Goal: Information Seeking & Learning: Learn about a topic

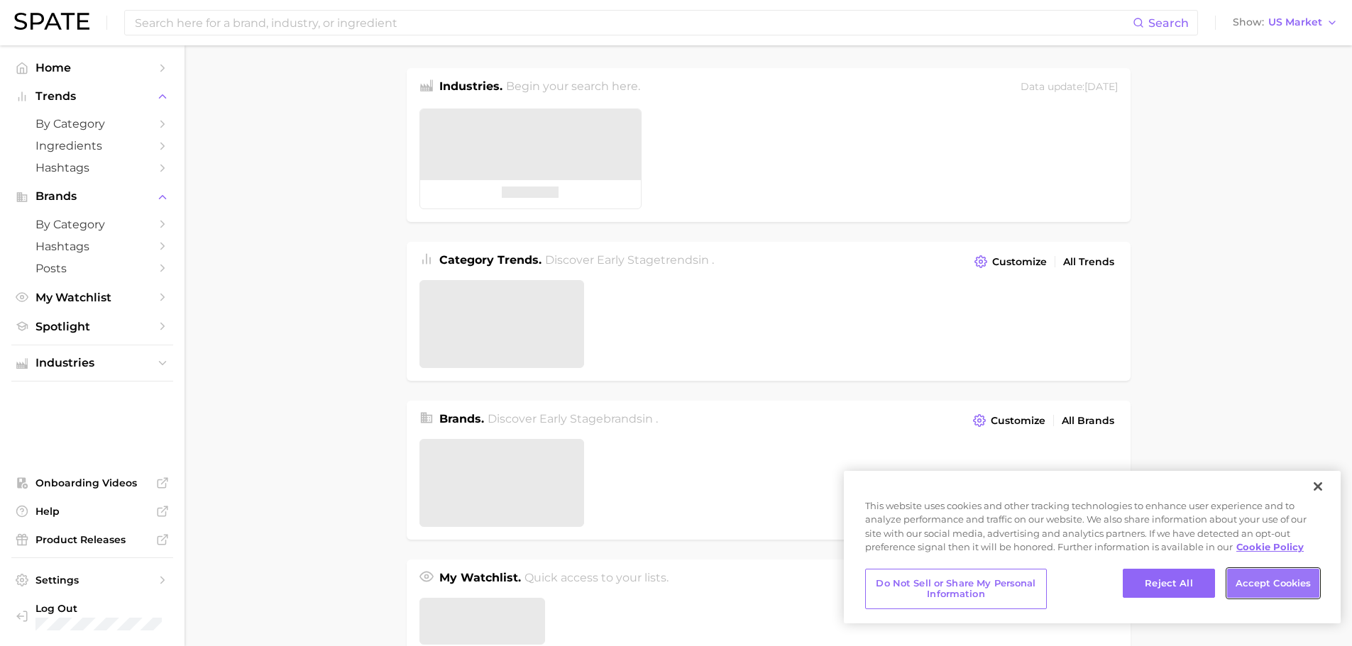
click at [1299, 586] on button "Accept Cookies" at bounding box center [1273, 584] width 92 height 30
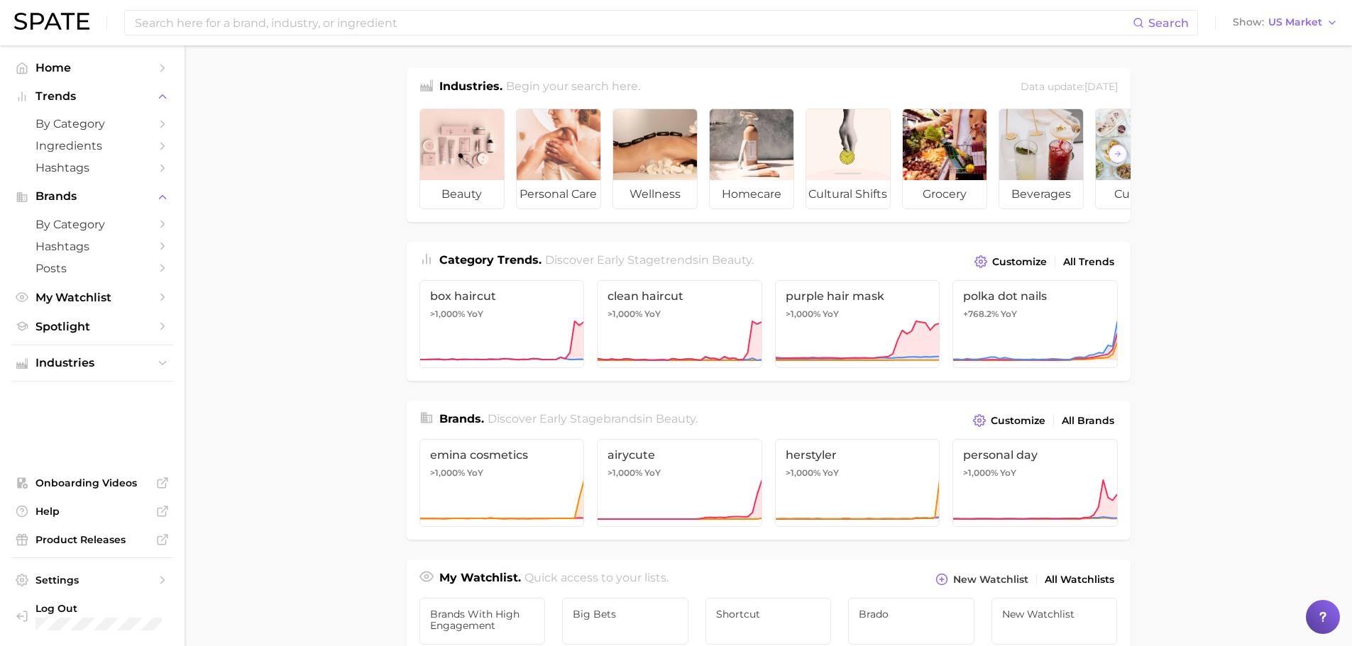
drag, startPoint x: 324, startPoint y: 197, endPoint x: 326, endPoint y: 176, distance: 20.8
click at [325, 187] on main "Industries. Begin your search here. Data update: August 31st, 2025 beauty perso…" at bounding box center [767, 599] width 1167 height 1108
click at [120, 218] on span "by Category" at bounding box center [92, 224] width 114 height 13
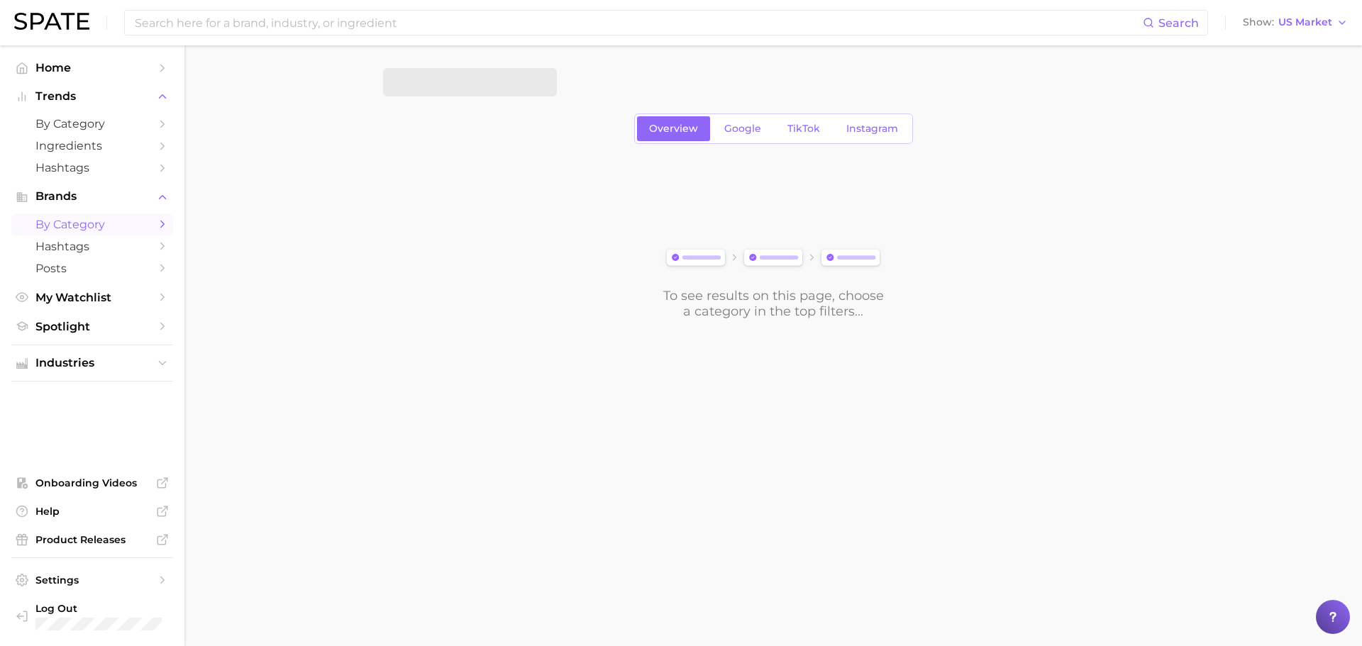
click at [166, 228] on icon "Sidebar" at bounding box center [162, 224] width 13 height 13
click at [157, 221] on icon "Sidebar" at bounding box center [162, 224] width 13 height 13
click at [803, 126] on span "TikTok" at bounding box center [804, 129] width 33 height 12
click at [92, 222] on span "by Category" at bounding box center [92, 224] width 114 height 13
click at [62, 116] on link "by Category" at bounding box center [92, 124] width 162 height 22
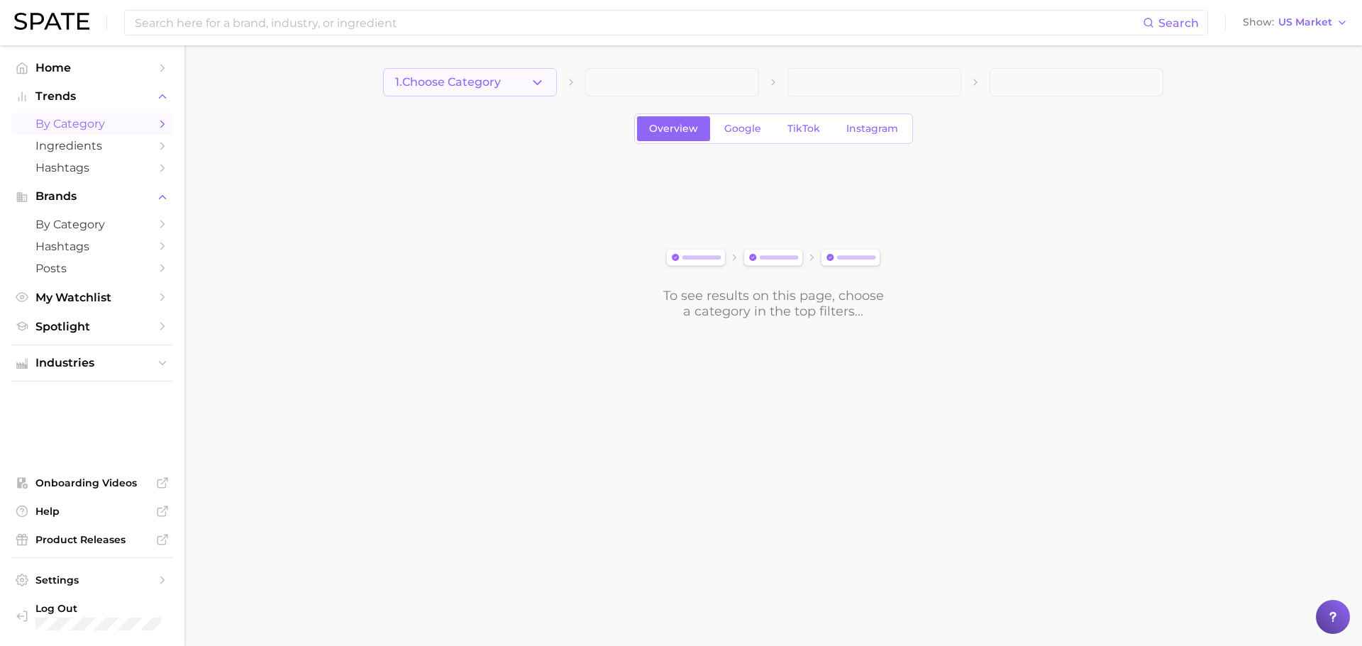
click at [518, 85] on button "1. Choose Category" at bounding box center [470, 82] width 174 height 28
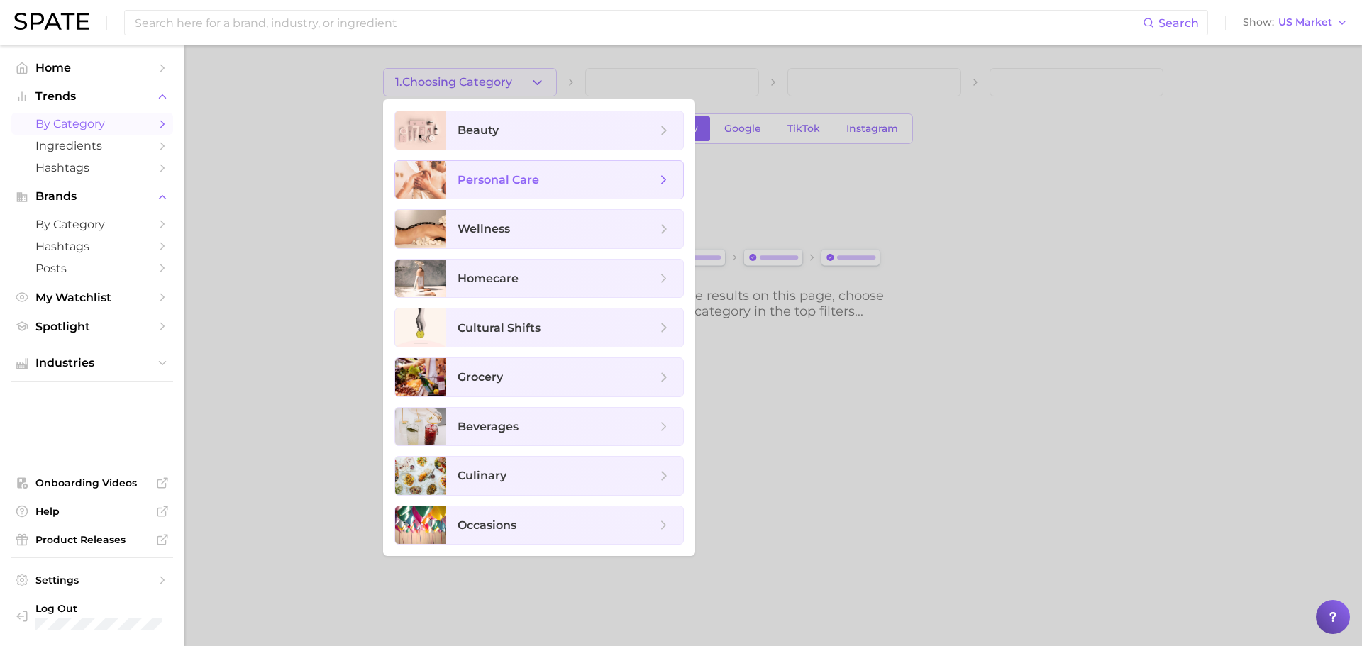
click at [504, 170] on span "personal care" at bounding box center [564, 180] width 237 height 38
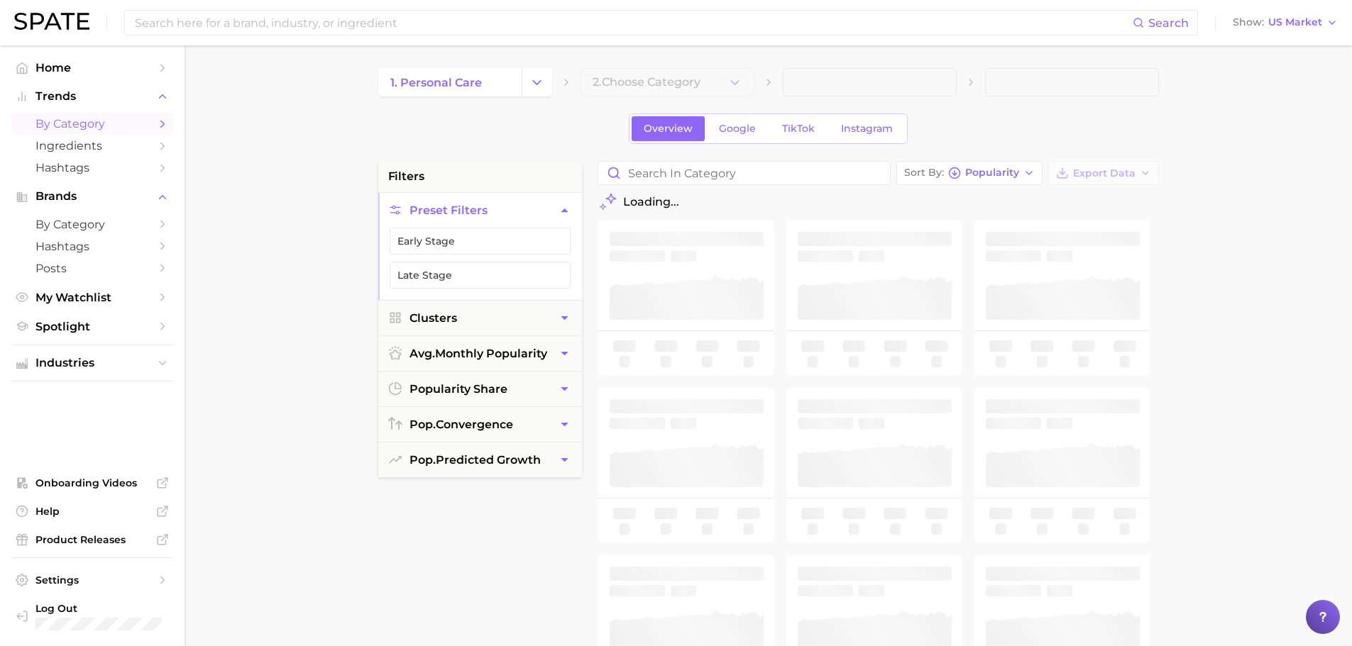
click at [568, 77] on icon at bounding box center [565, 82] width 11 height 11
click at [802, 133] on span "TikTok" at bounding box center [798, 129] width 33 height 12
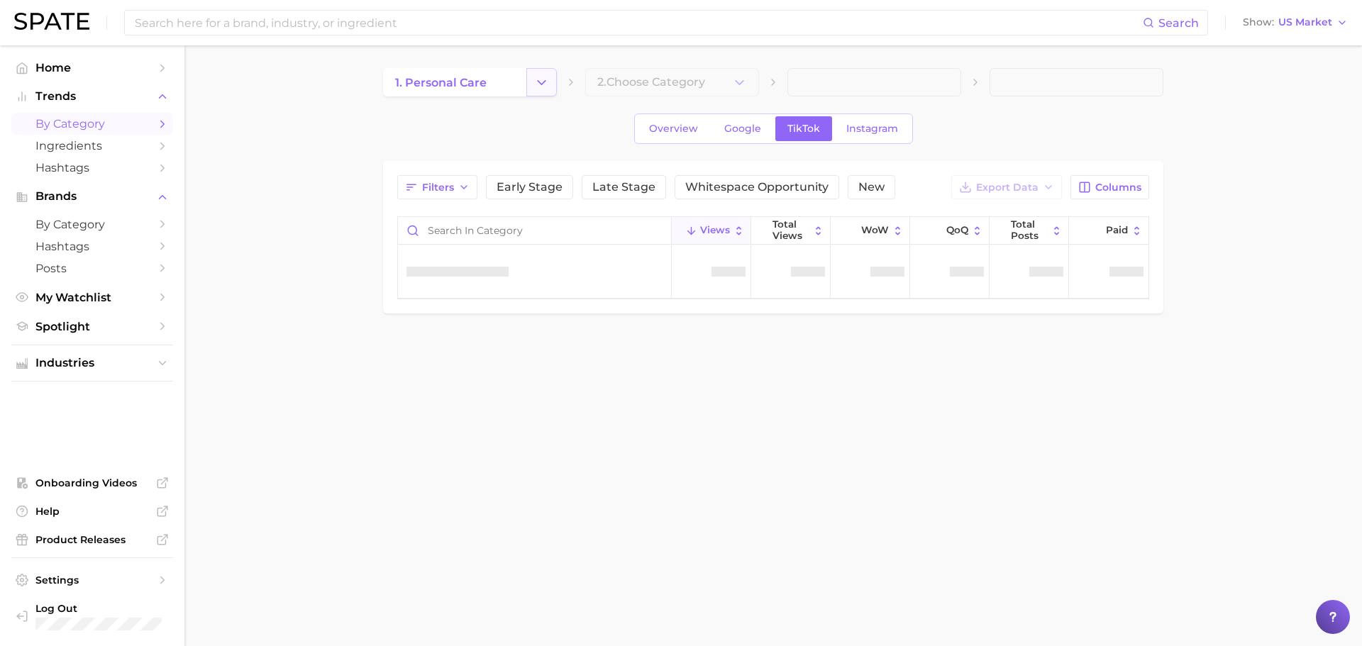
click at [537, 80] on icon "Change Category" at bounding box center [541, 82] width 15 height 15
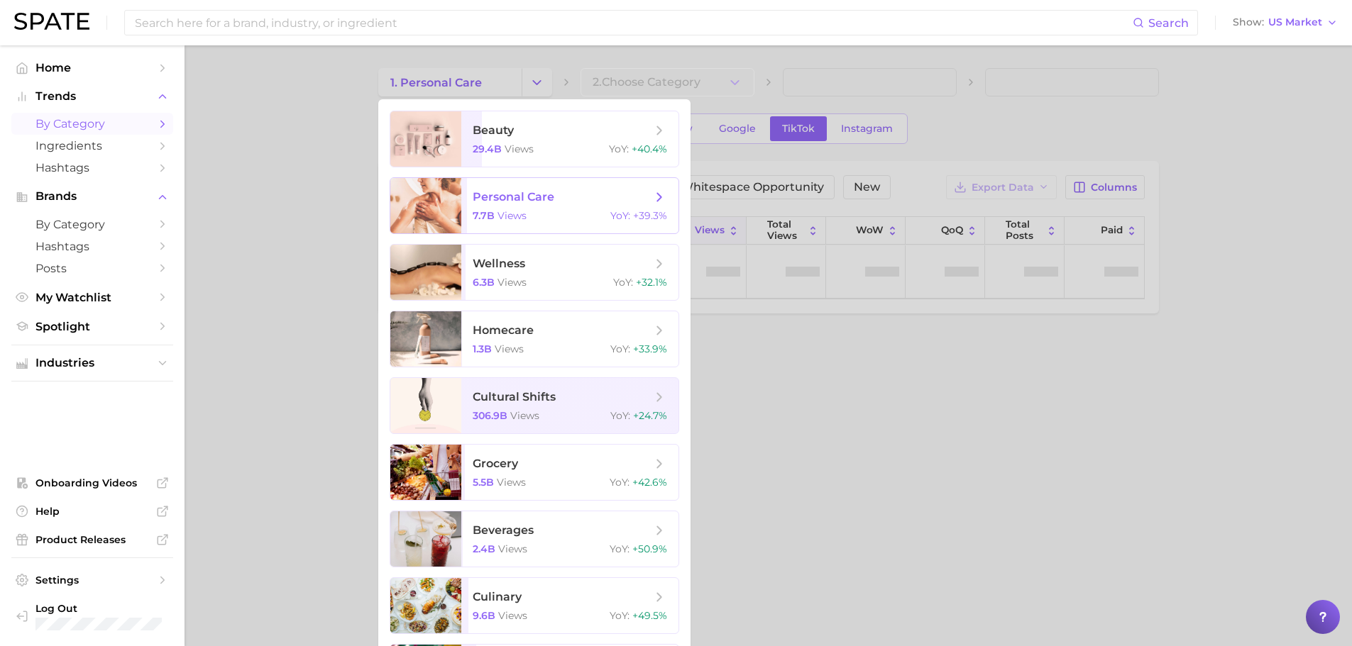
click at [662, 196] on icon at bounding box center [659, 197] width 16 height 16
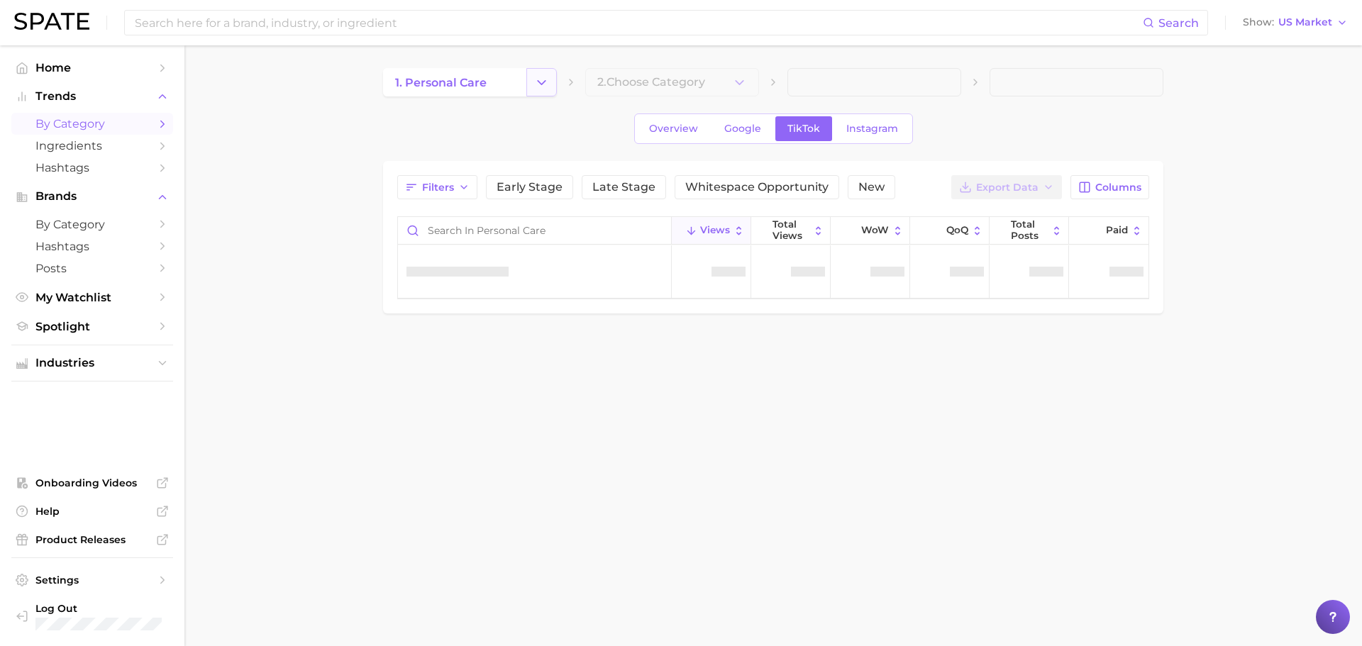
click at [548, 84] on icon "Change Category" at bounding box center [541, 82] width 15 height 15
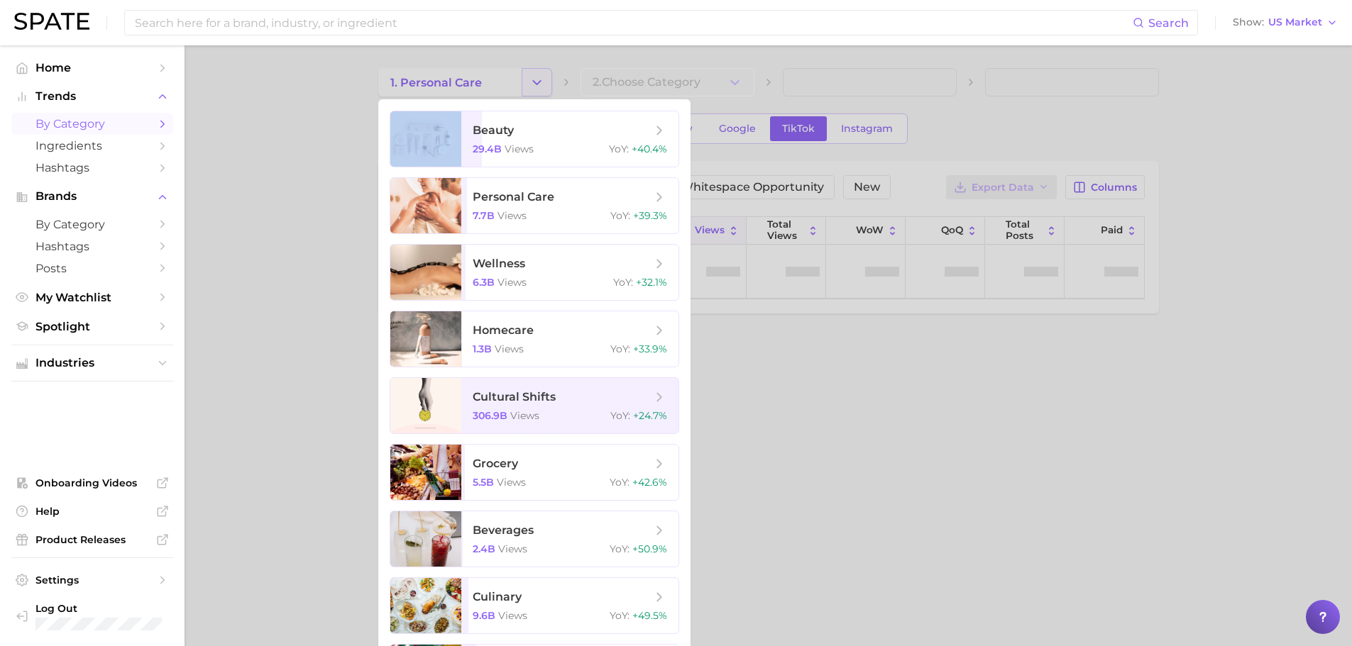
click at [548, 84] on div at bounding box center [676, 323] width 1352 height 646
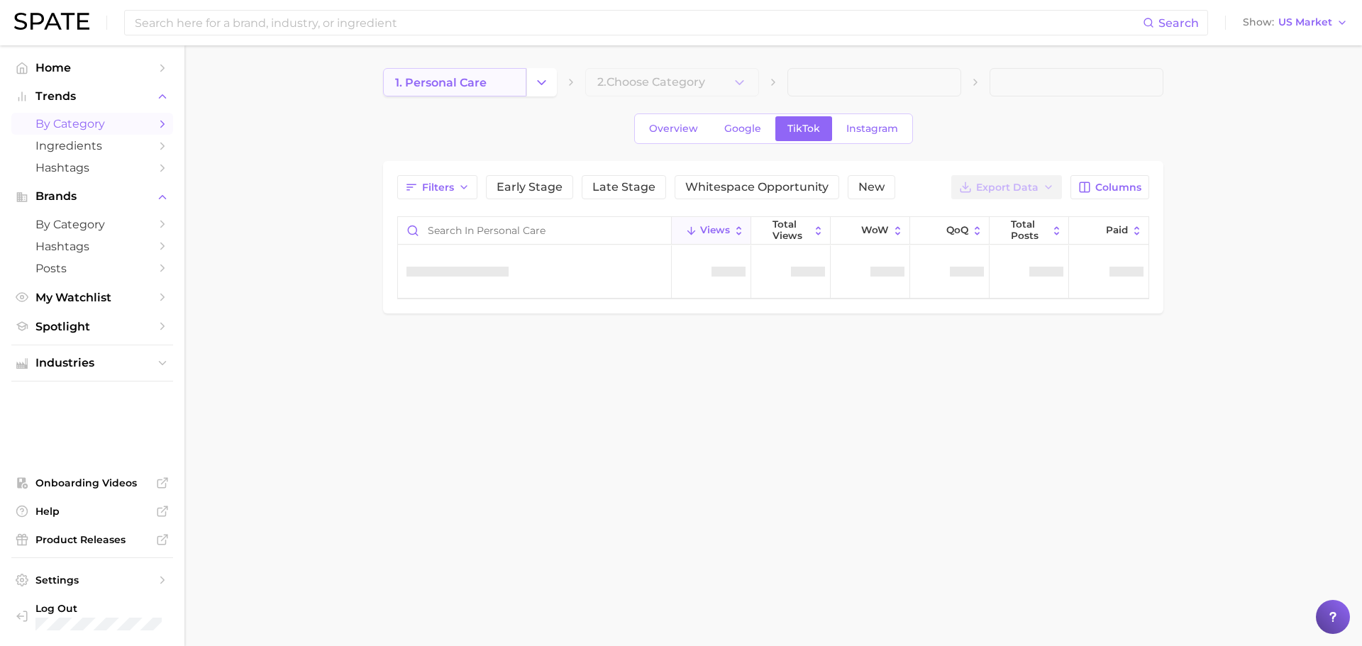
click at [504, 87] on link "1. personal care" at bounding box center [454, 82] width 143 height 28
click at [556, 79] on button "Change Category" at bounding box center [541, 82] width 31 height 28
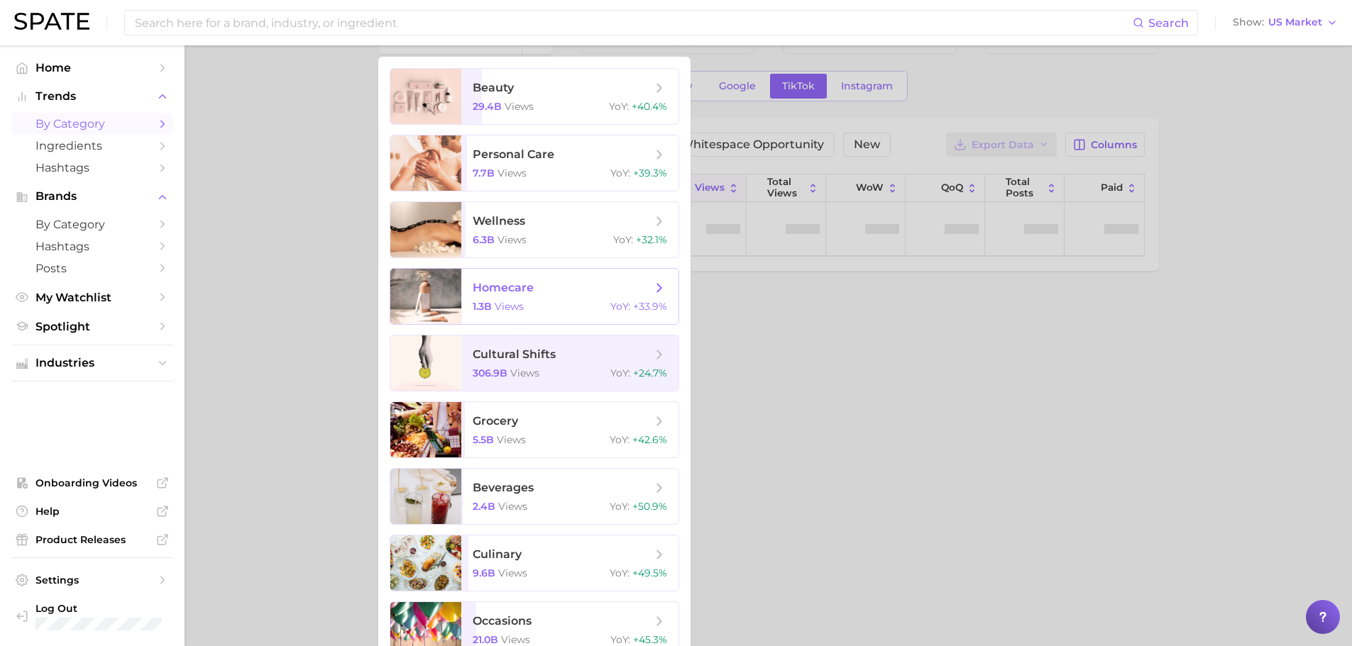
scroll to position [66, 0]
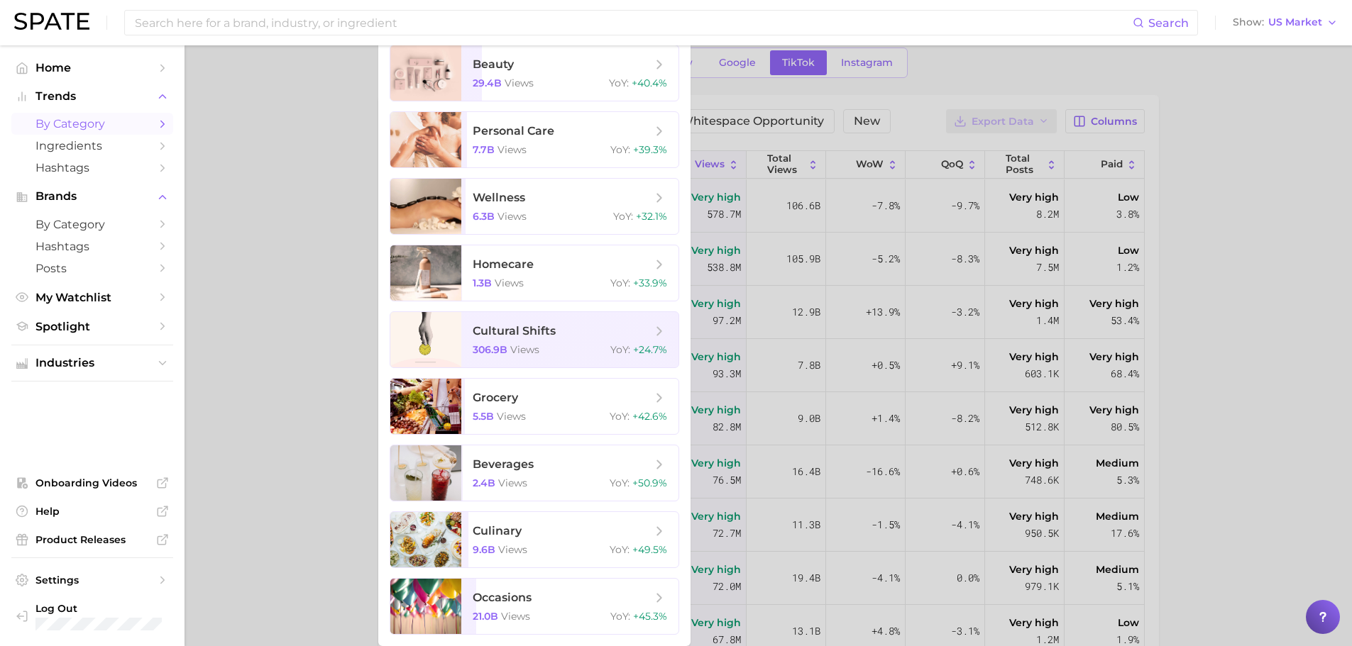
click at [302, 225] on div at bounding box center [676, 323] width 1352 height 646
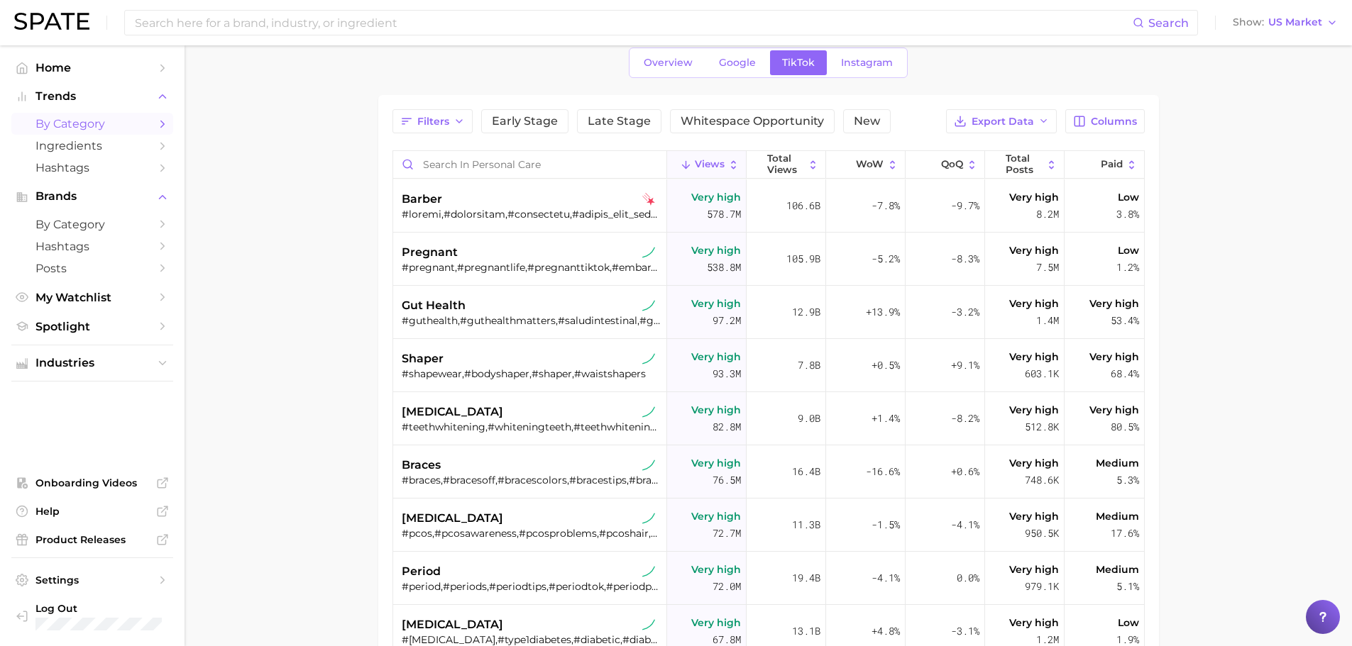
click at [97, 125] on span "by Category" at bounding box center [92, 123] width 114 height 13
click at [97, 219] on span "by Category" at bounding box center [92, 224] width 114 height 13
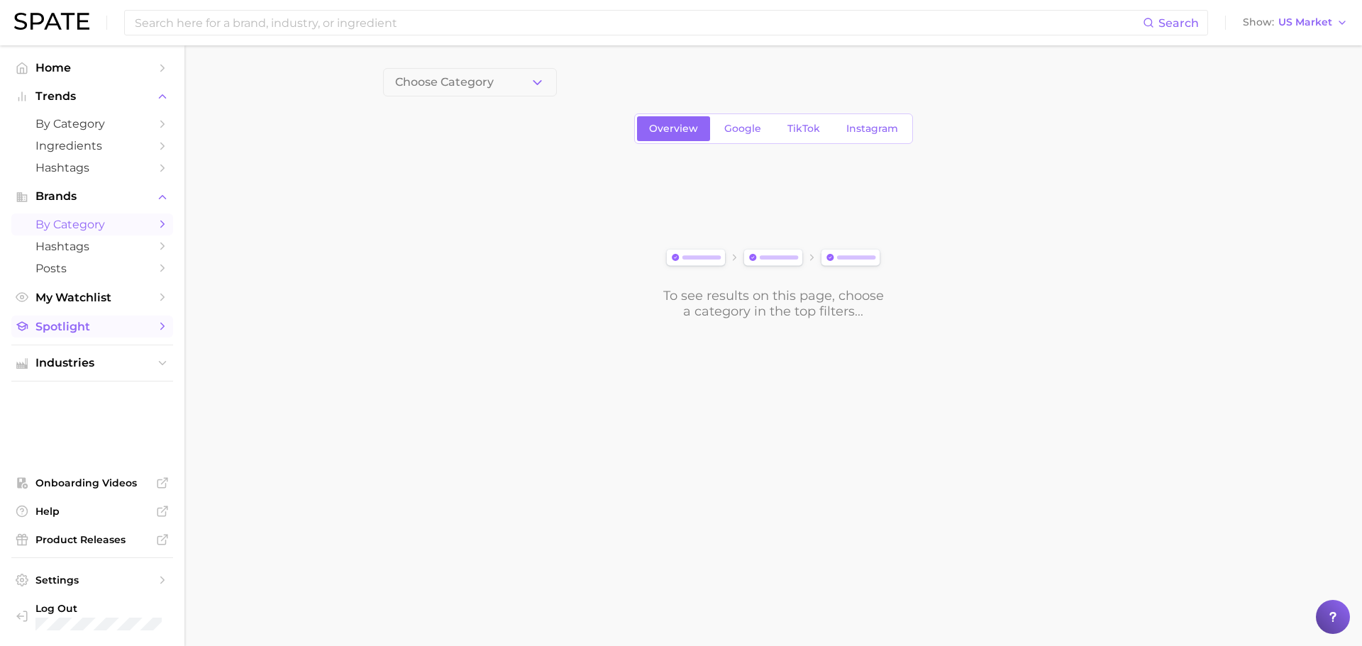
click at [90, 335] on link "Spotlight" at bounding box center [92, 327] width 162 height 22
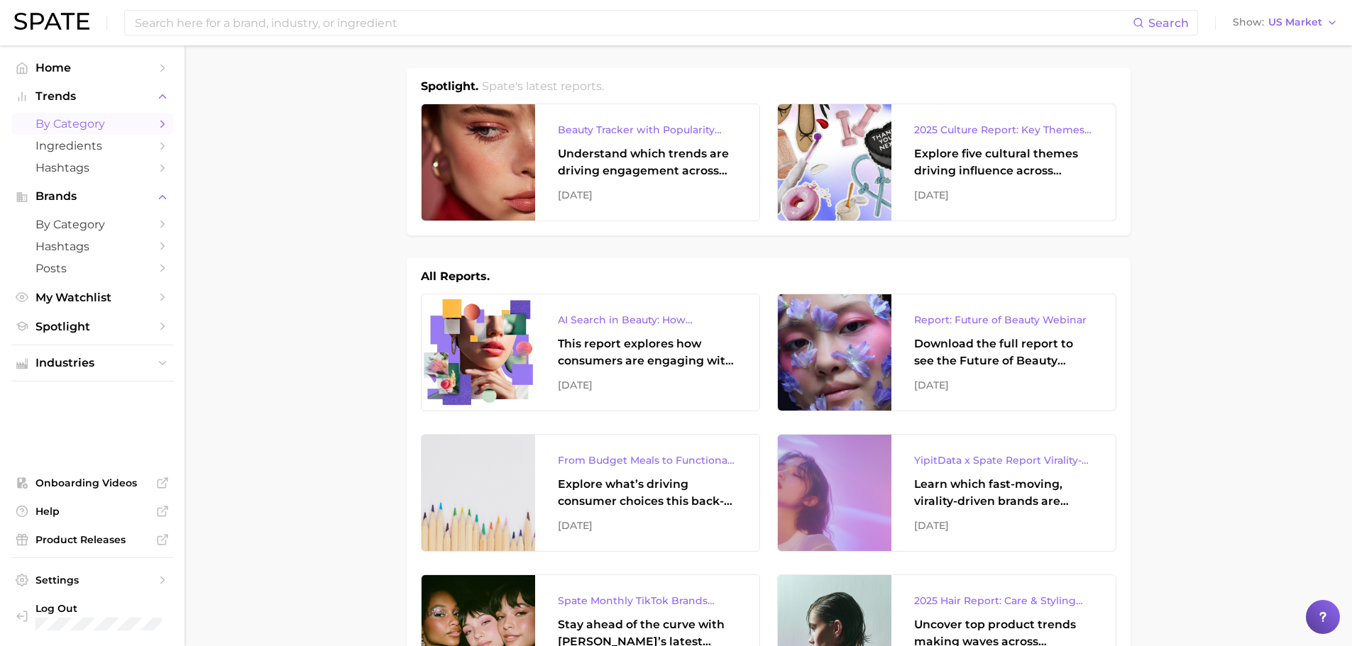
click at [116, 123] on span "by Category" at bounding box center [92, 123] width 114 height 13
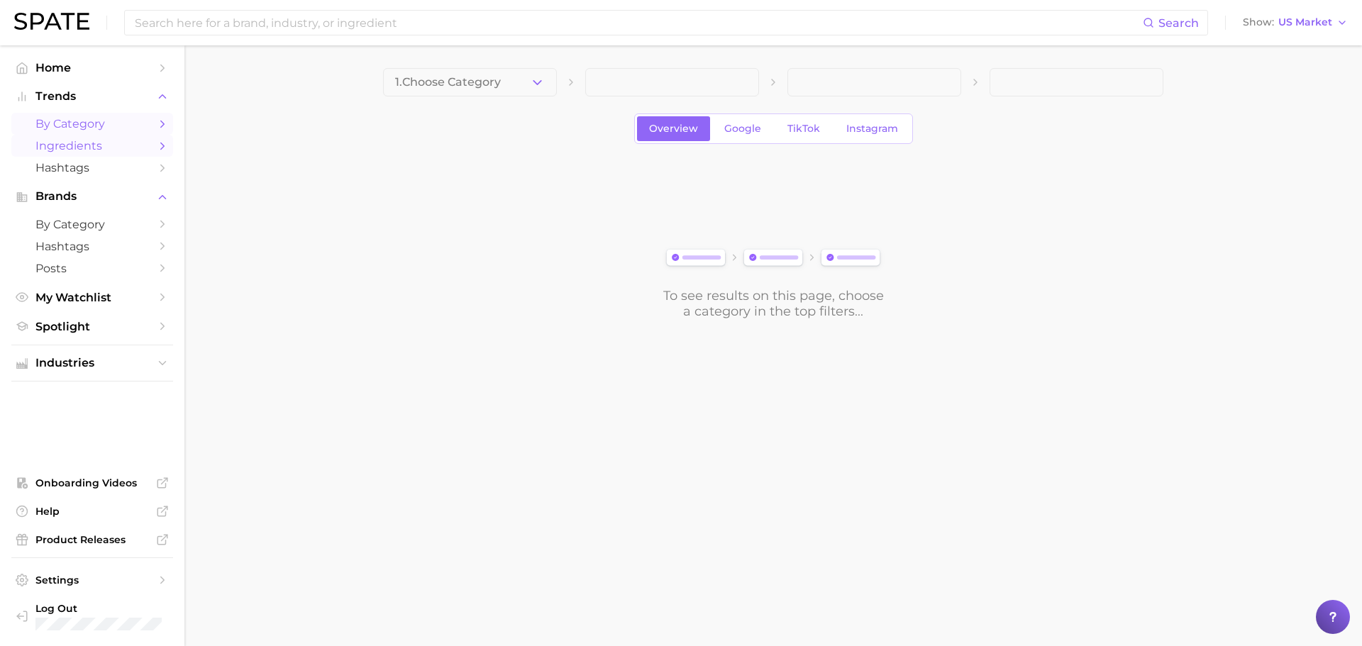
click at [128, 149] on span "Ingredients" at bounding box center [92, 145] width 114 height 13
click at [138, 173] on span "Hashtags" at bounding box center [92, 167] width 114 height 13
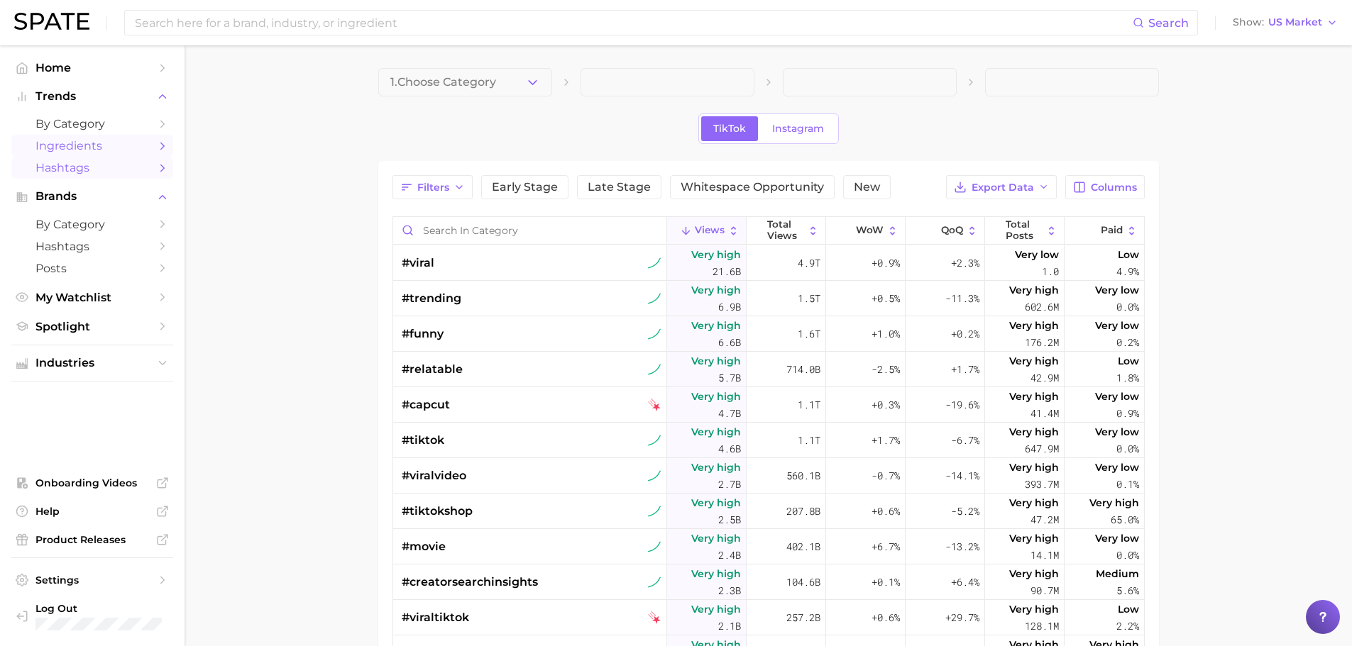
click at [116, 143] on span "Ingredients" at bounding box center [92, 145] width 114 height 13
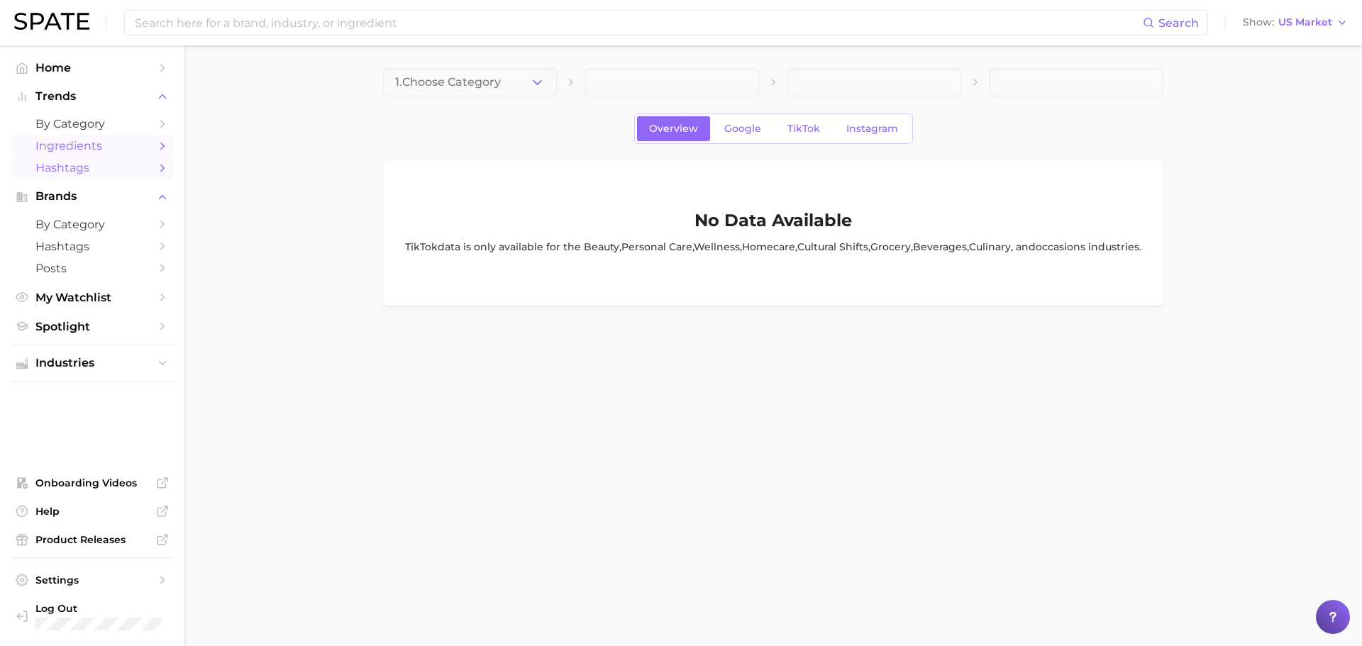
click at [121, 165] on span "Hashtags" at bounding box center [92, 167] width 114 height 13
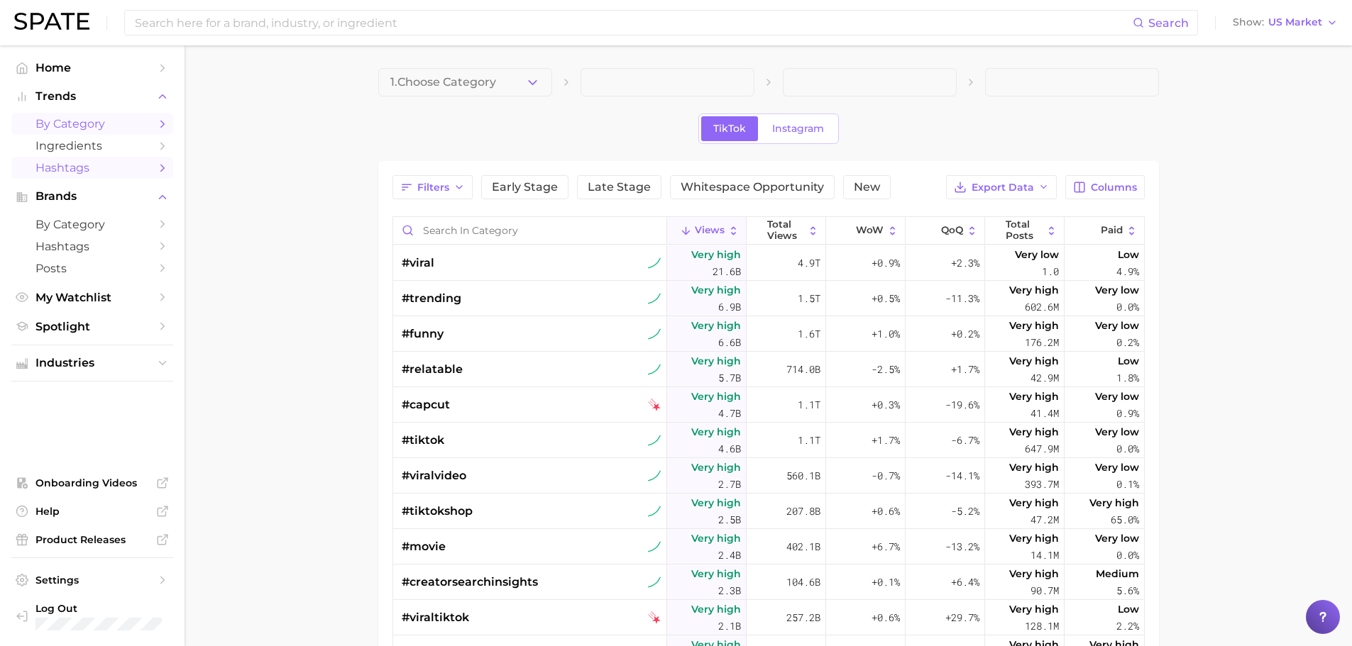
click at [104, 133] on link "by Category" at bounding box center [92, 124] width 162 height 22
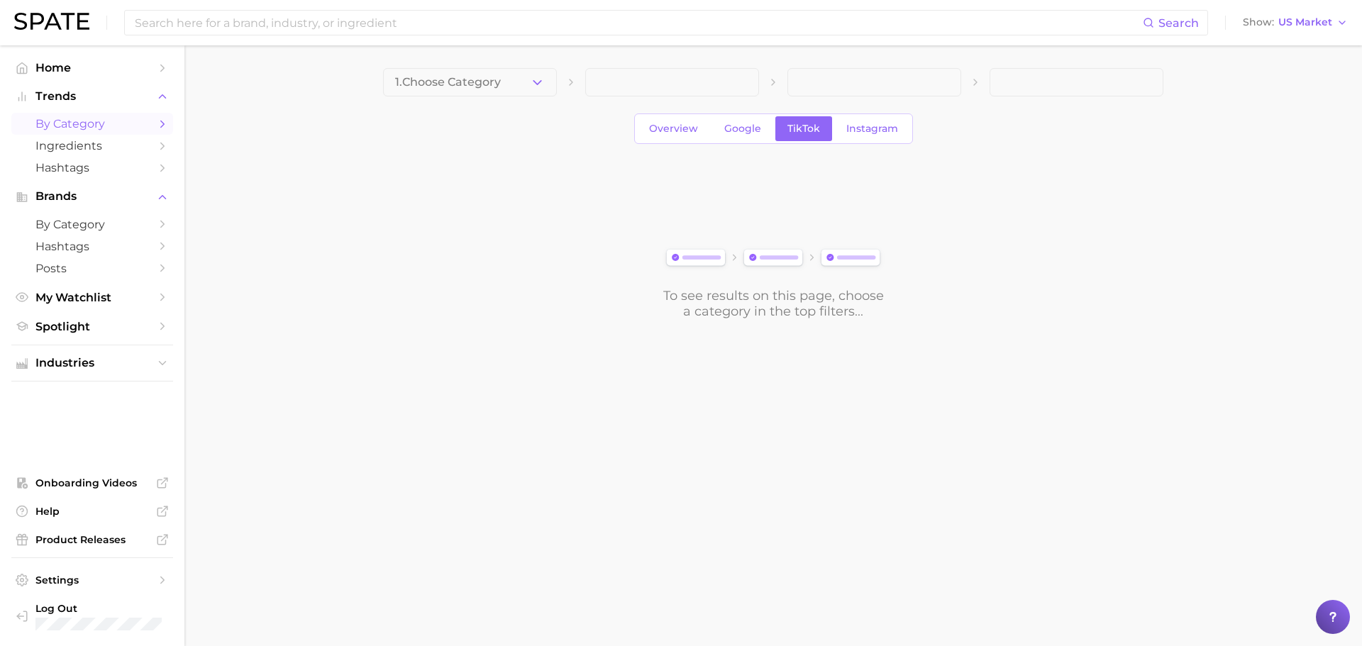
click at [736, 77] on span at bounding box center [672, 82] width 174 height 28
click at [497, 66] on main "1. Choose Category Overview Google TikTok Instagram To see results on this page…" at bounding box center [773, 217] width 1178 height 345
click at [509, 77] on button "1. Choose Category" at bounding box center [470, 82] width 174 height 28
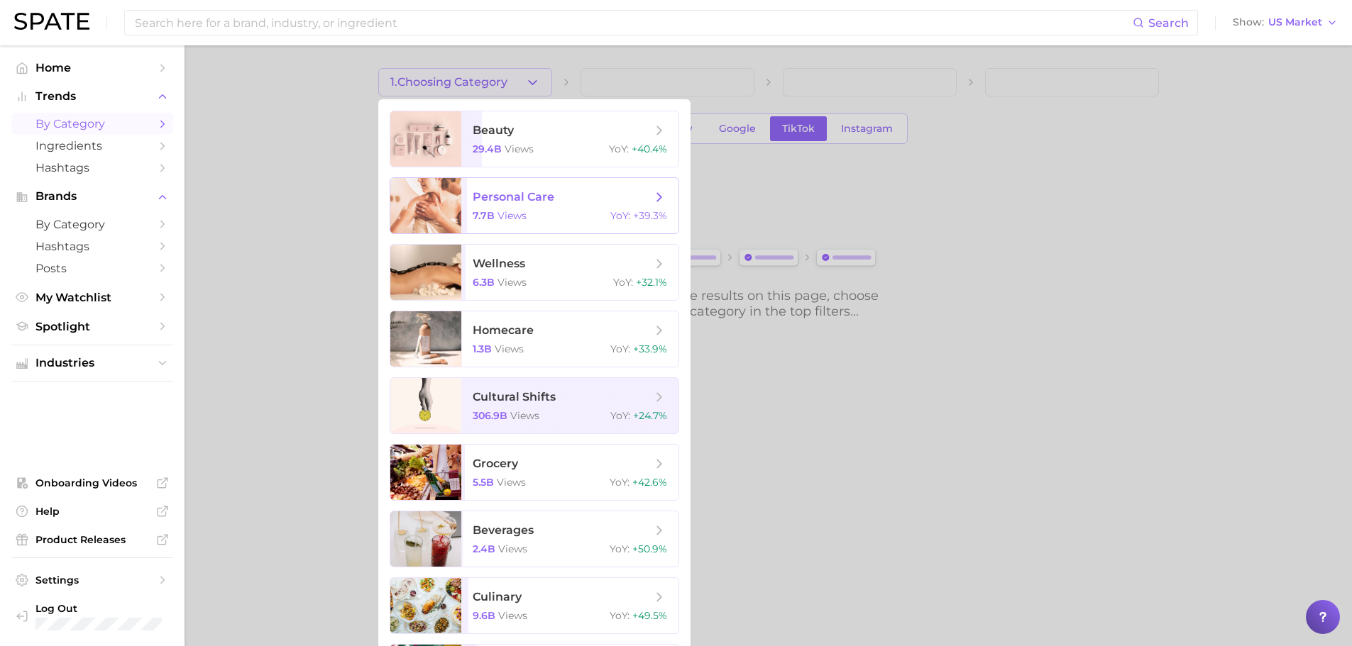
click at [596, 219] on div "7.7b views YoY : +39.3%" at bounding box center [570, 215] width 194 height 13
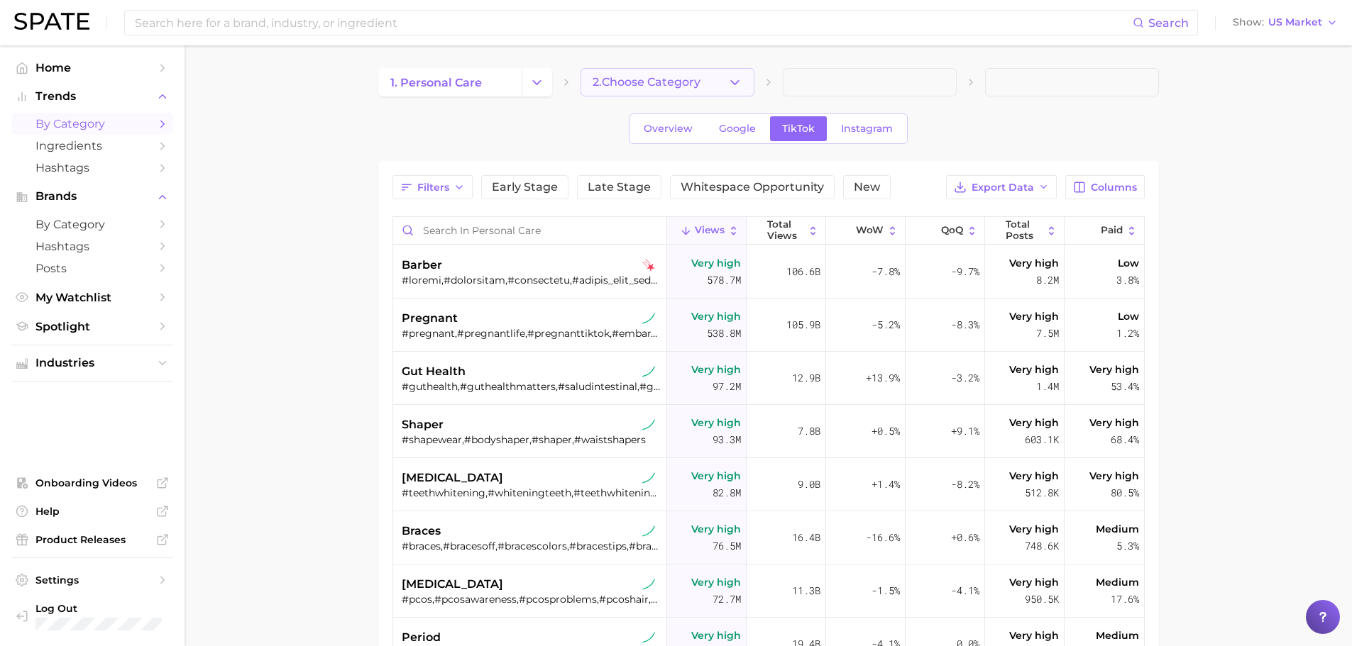
click at [656, 81] on span "2. Choose Category" at bounding box center [646, 82] width 108 height 13
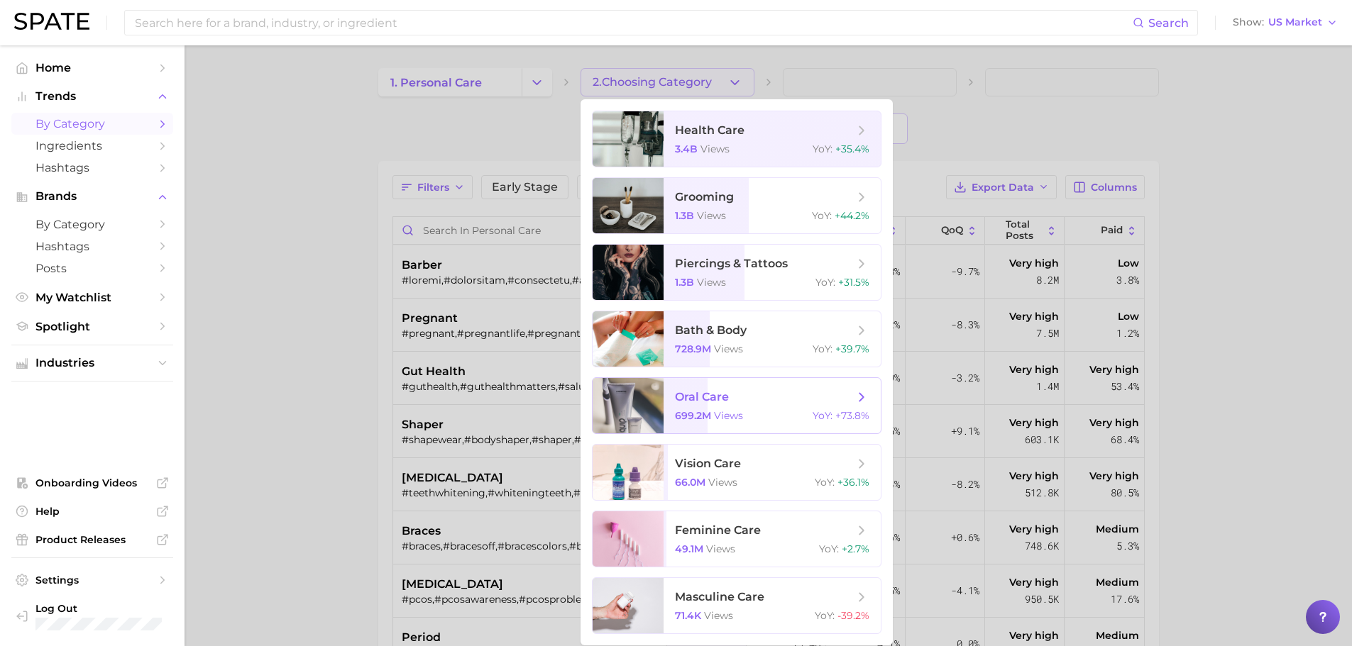
click at [717, 397] on span "oral care" at bounding box center [702, 396] width 54 height 13
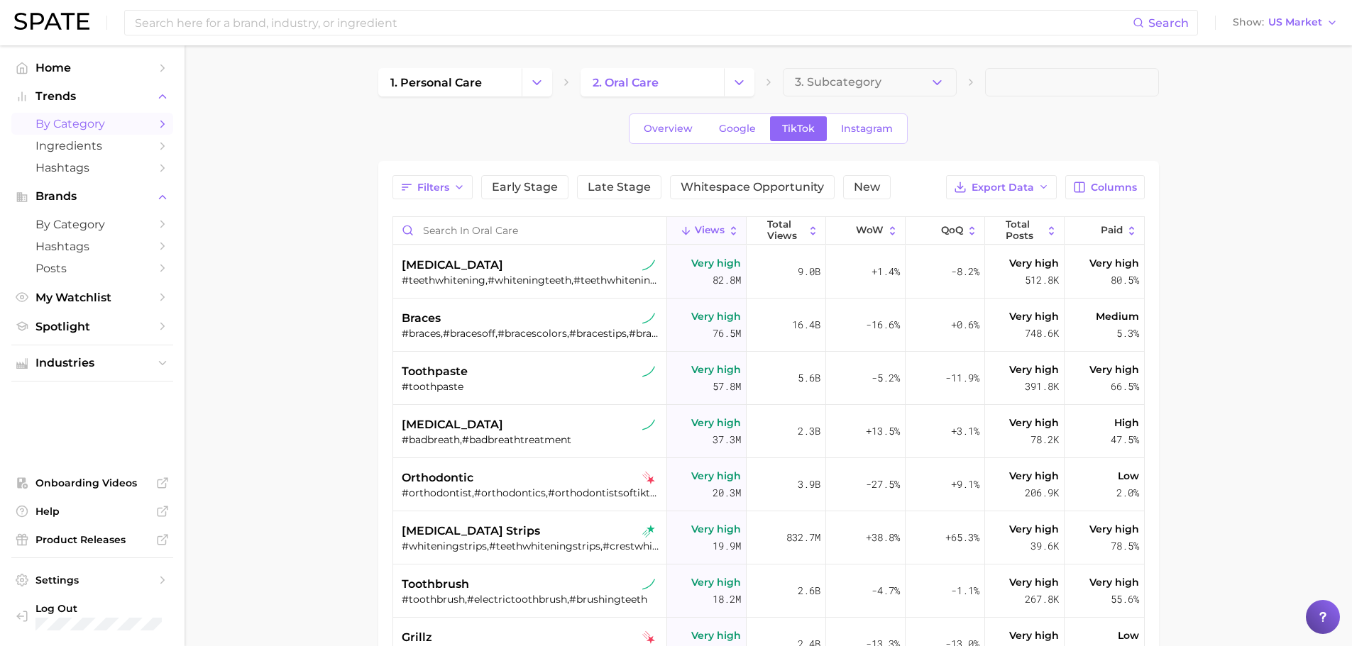
click at [762, 199] on div "Filters Early Stage Late Stage Whitespace Opportunity New Export Data Columns V…" at bounding box center [768, 518] width 752 height 687
click at [759, 194] on button "Whitespace Opportunity" at bounding box center [752, 187] width 165 height 24
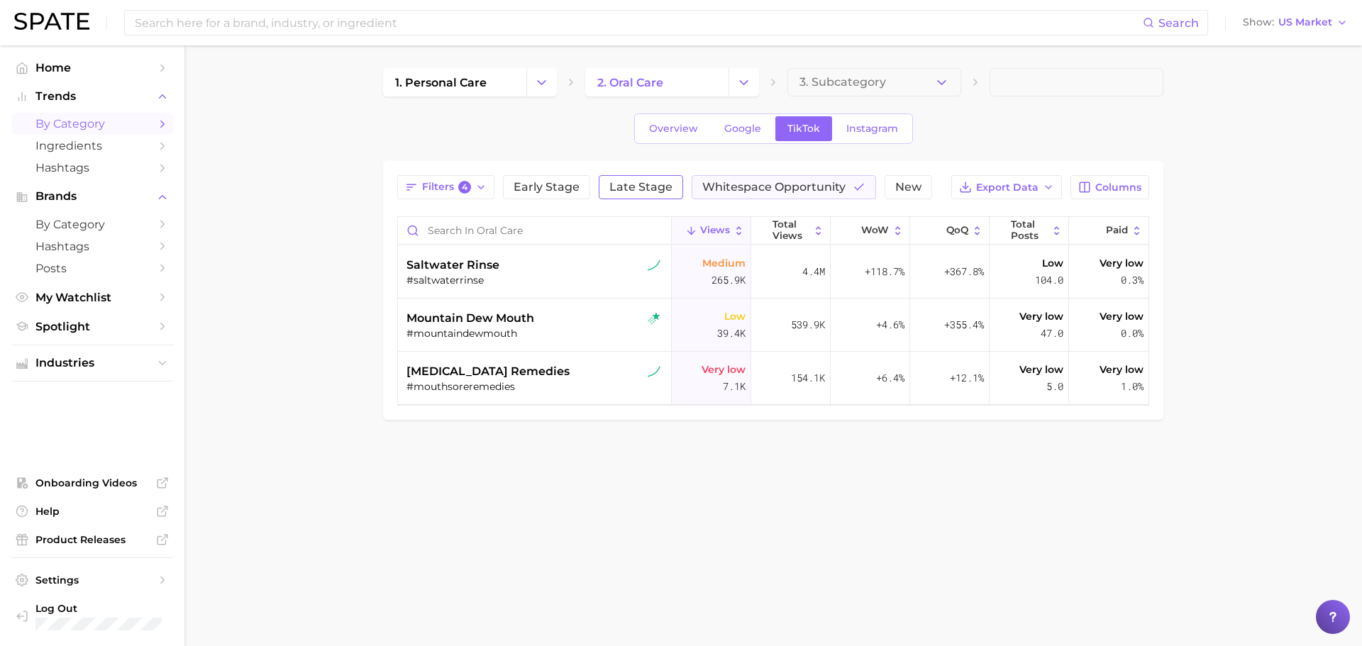
click at [619, 194] on button "Late Stage" at bounding box center [641, 187] width 84 height 24
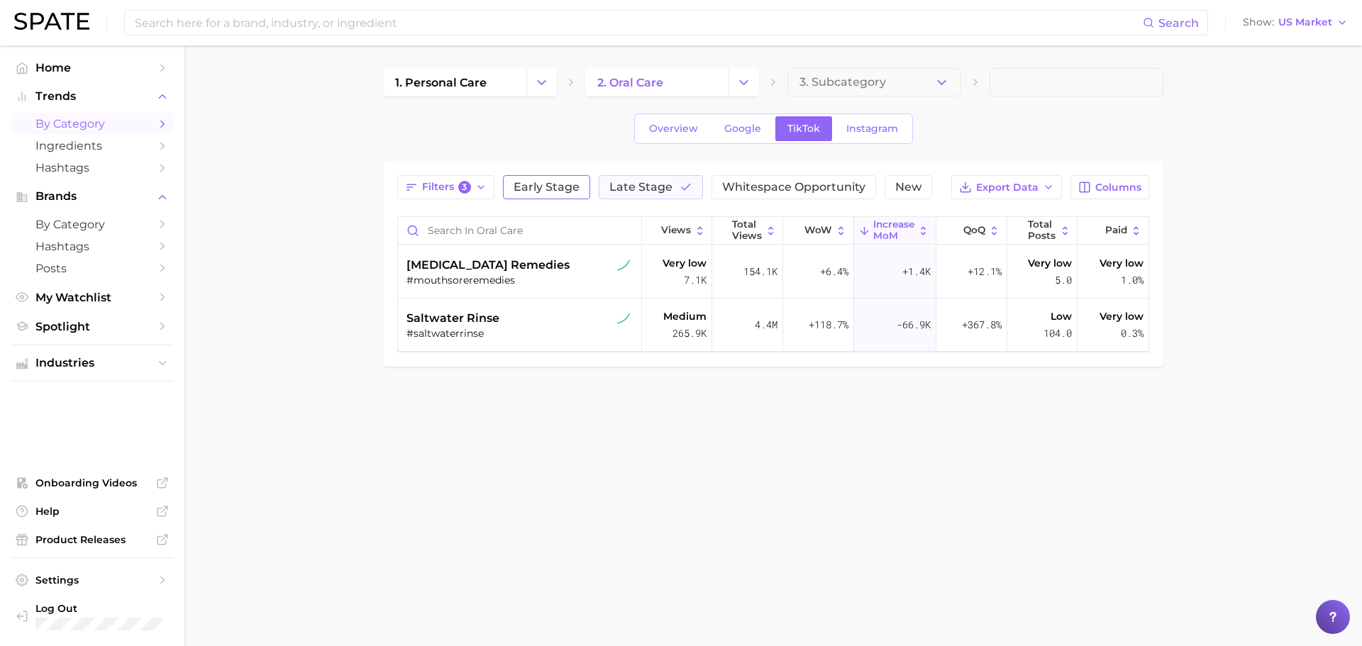
click at [543, 182] on span "Early Stage" at bounding box center [547, 187] width 66 height 11
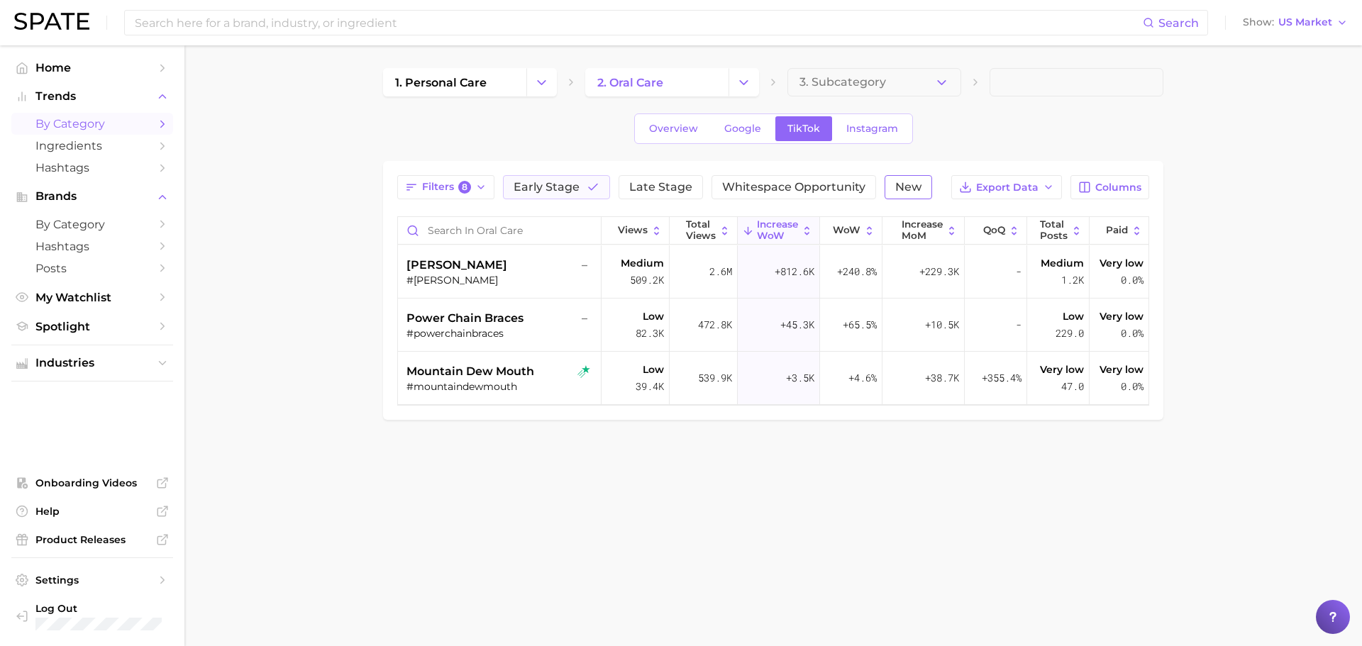
click at [895, 189] on span "New" at bounding box center [908, 187] width 26 height 11
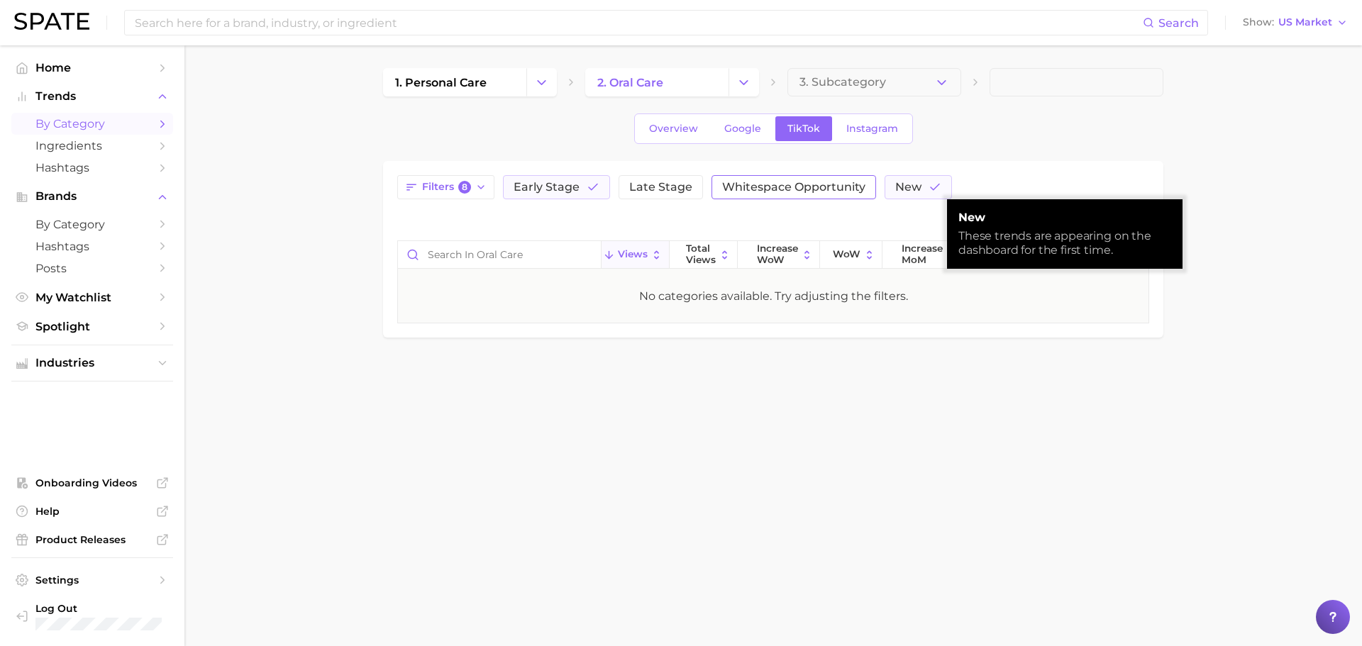
click at [843, 182] on span "Whitespace Opportunity" at bounding box center [793, 187] width 143 height 11
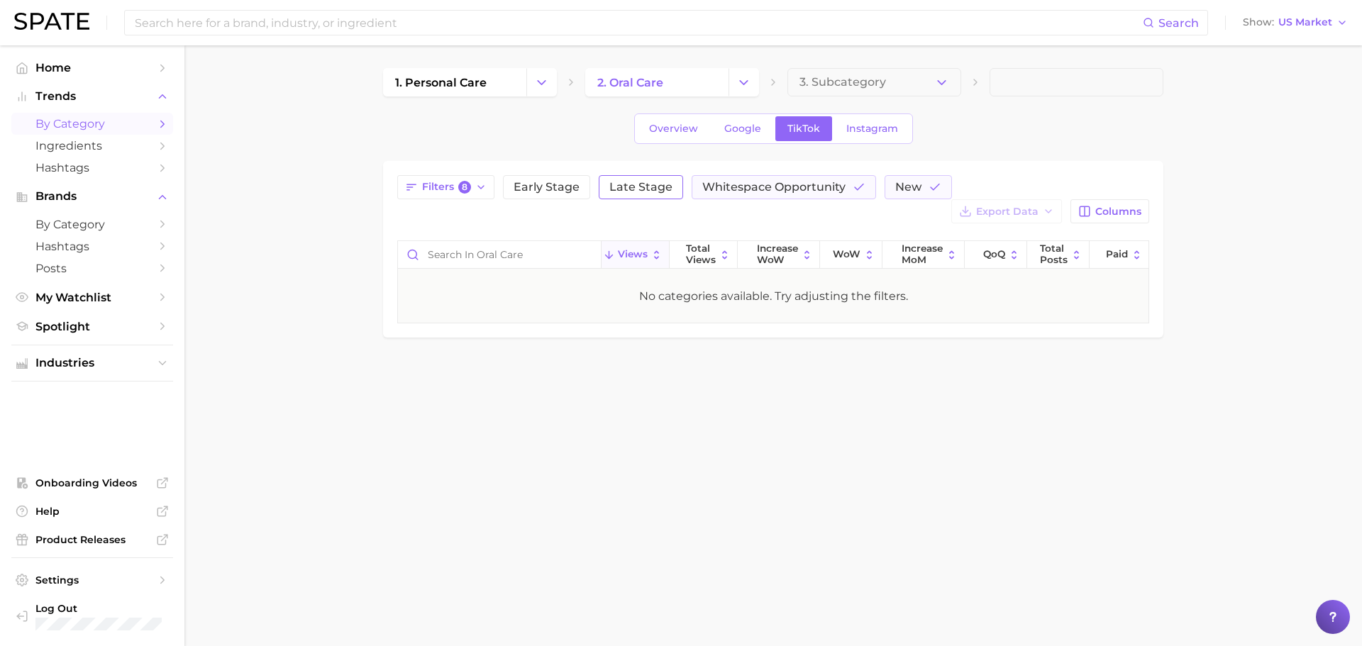
click at [632, 190] on span "Late Stage" at bounding box center [640, 187] width 63 height 11
click at [575, 192] on span "Early Stage" at bounding box center [547, 187] width 66 height 11
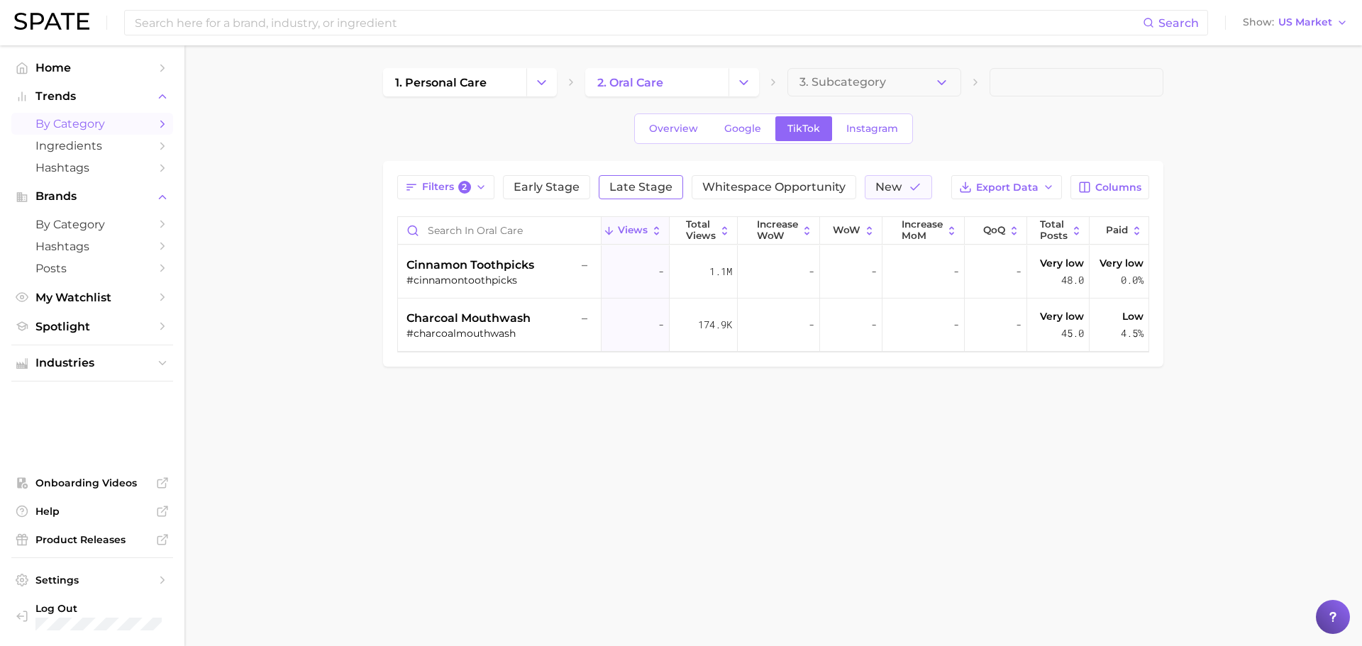
click at [643, 186] on span "Late Stage" at bounding box center [640, 187] width 63 height 11
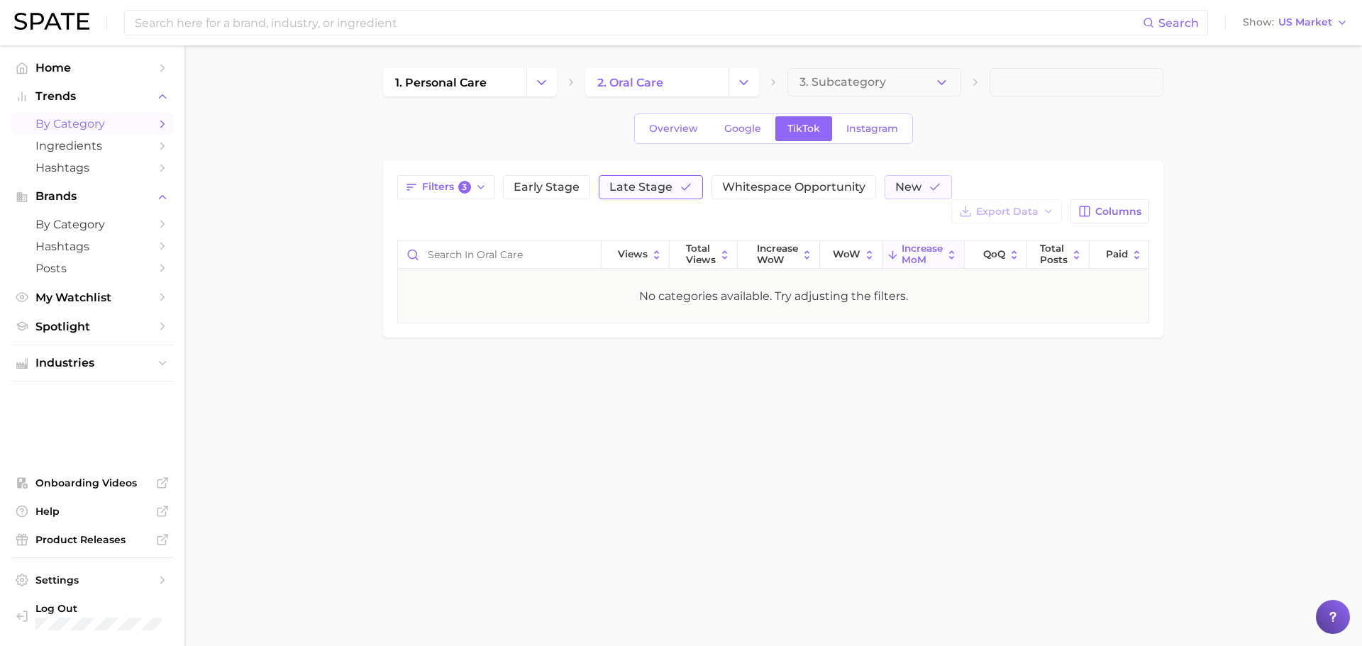
click at [662, 188] on span "Late Stage" at bounding box center [640, 187] width 63 height 11
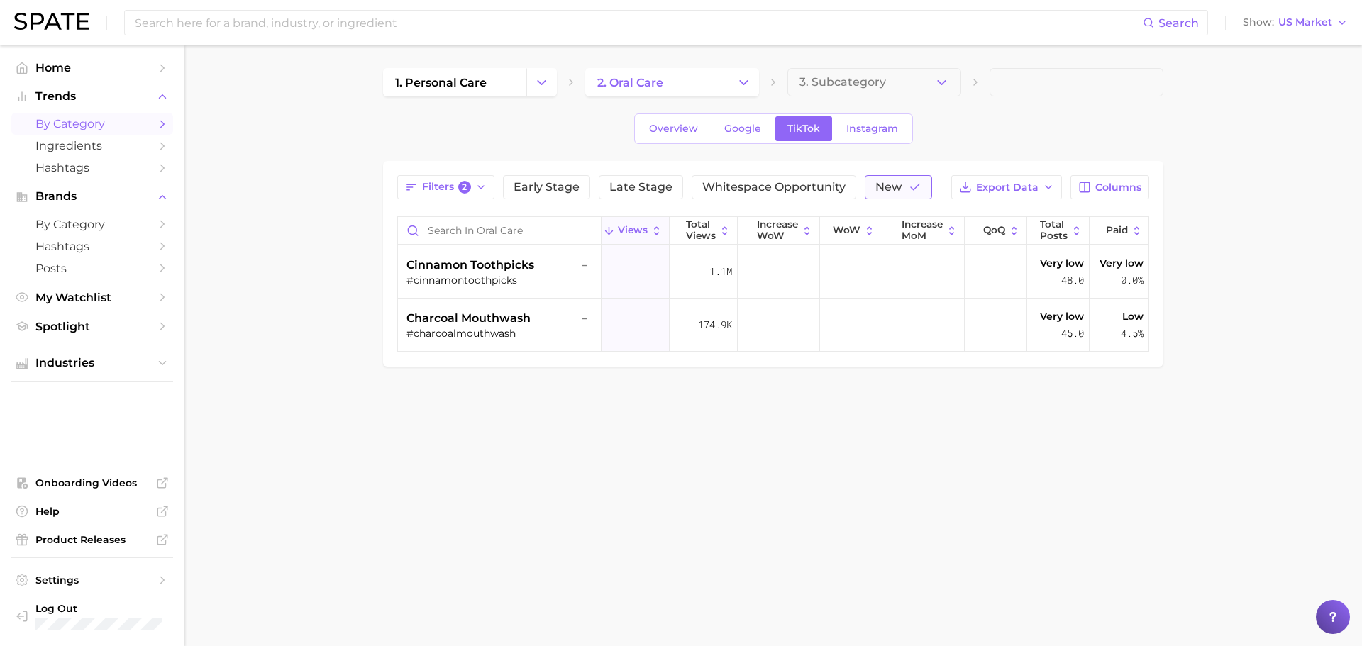
click at [876, 183] on span "New" at bounding box center [889, 187] width 26 height 11
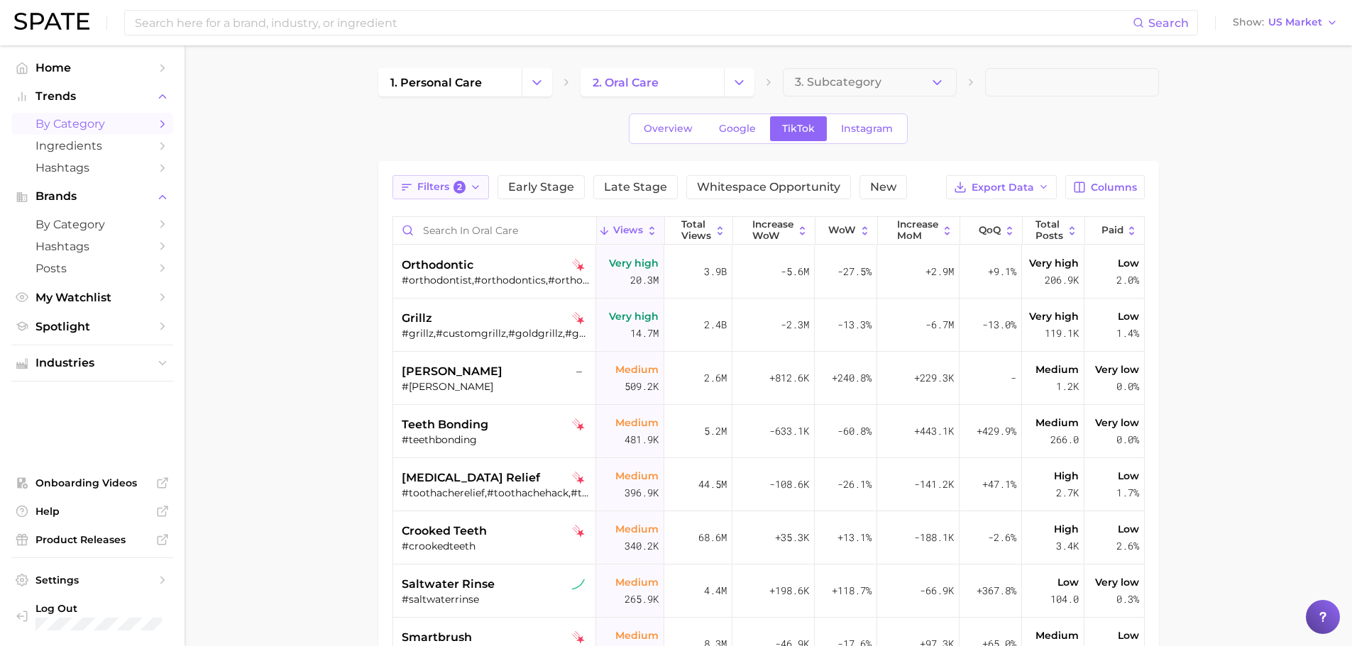
click at [446, 185] on span "Filters 2" at bounding box center [441, 187] width 49 height 13
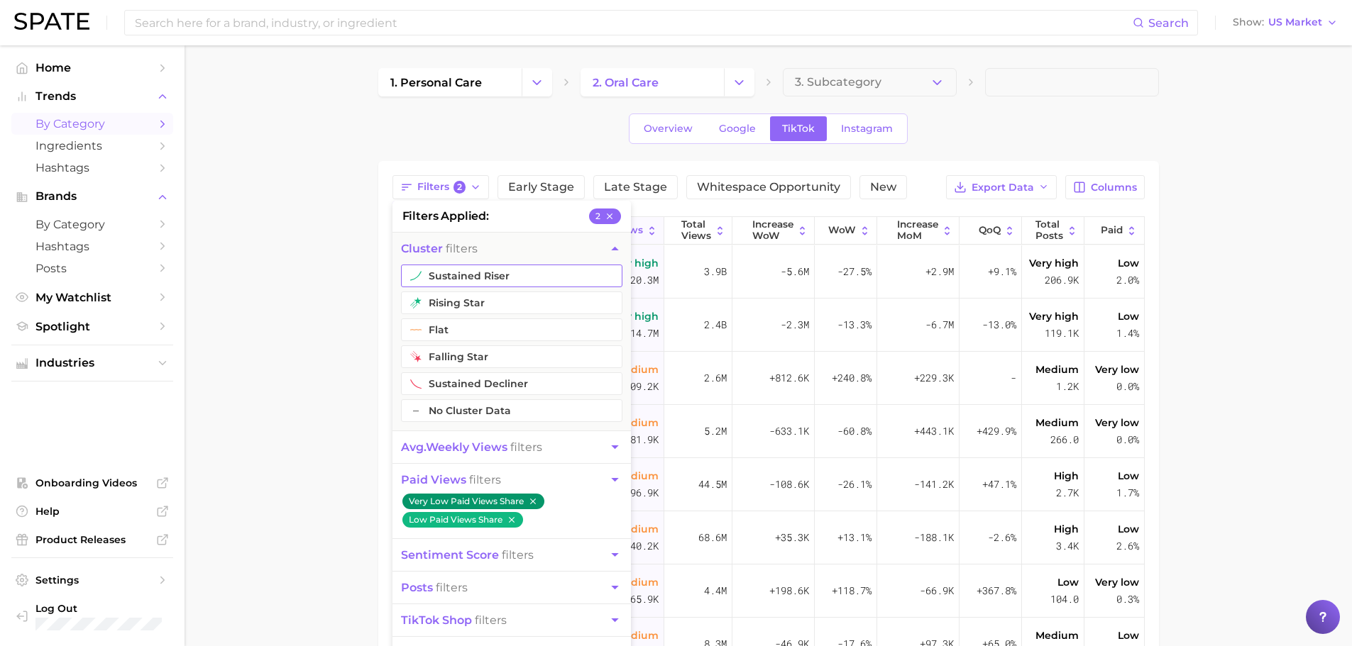
click at [474, 272] on button "sustained riser" at bounding box center [511, 276] width 221 height 23
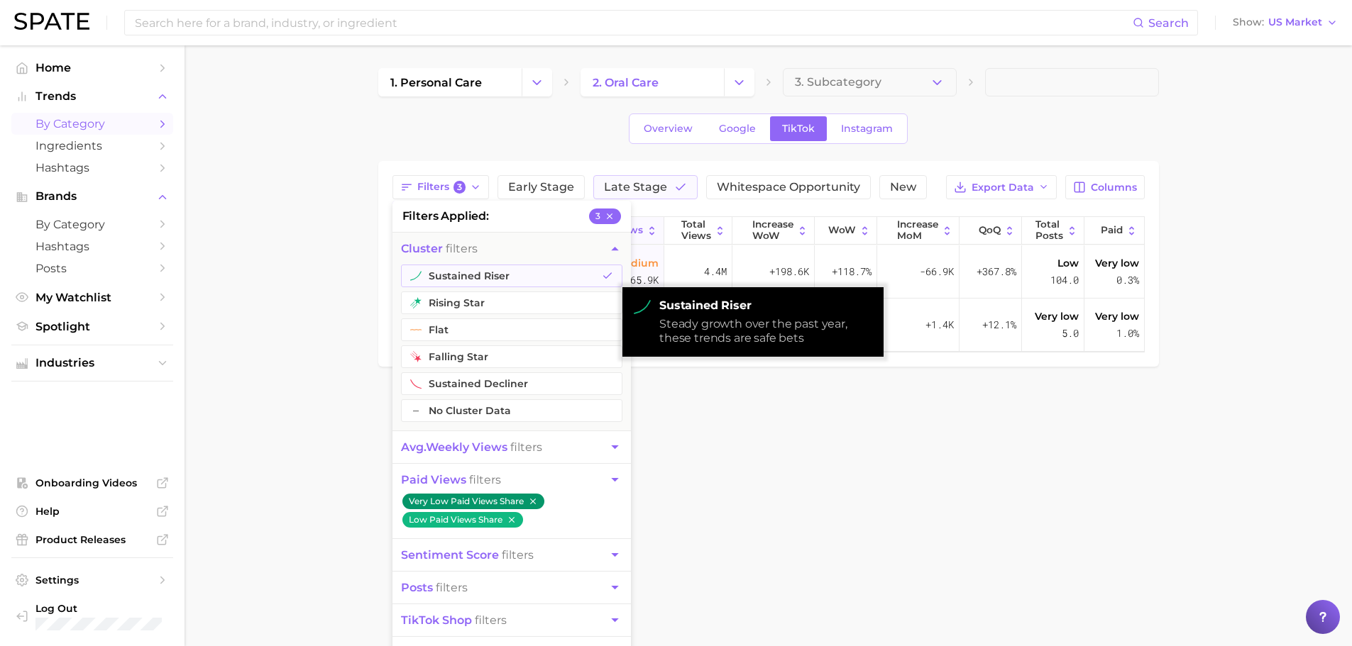
click at [255, 264] on main "1. personal care 2. oral care 3. Subcategory Overview Google TikTok Instagram F…" at bounding box center [767, 241] width 1167 height 392
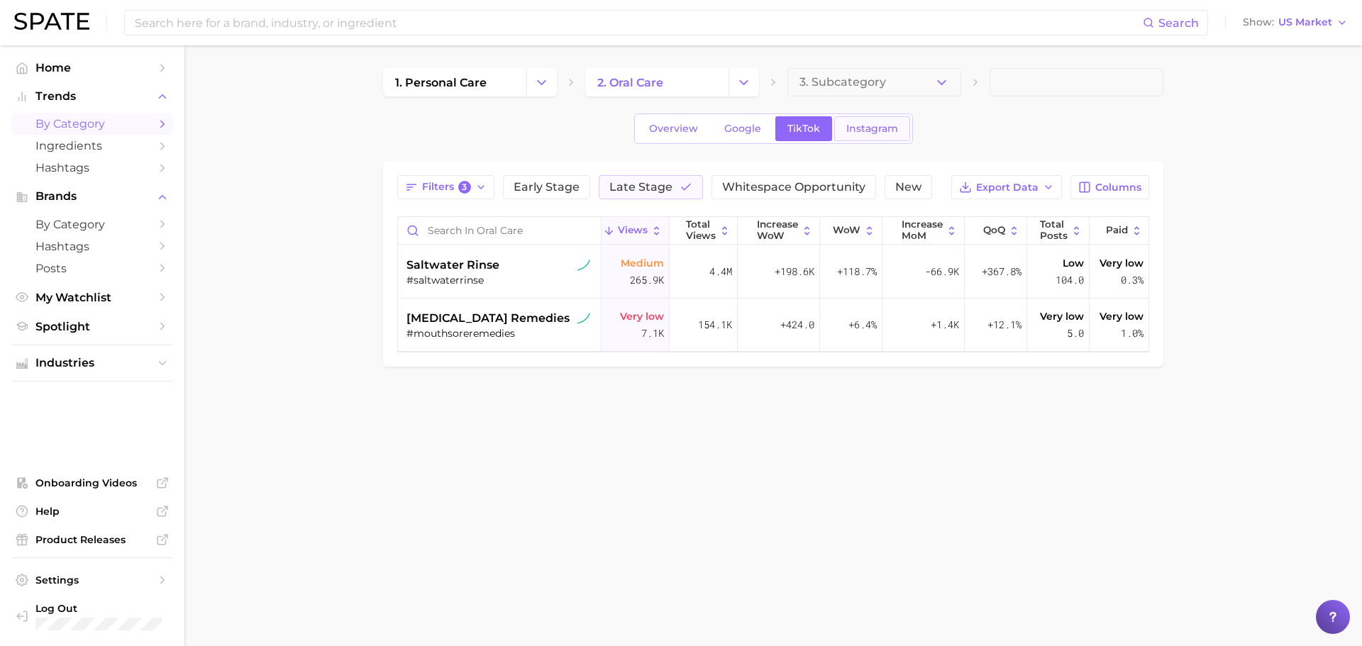
click at [846, 131] on span "Instagram" at bounding box center [872, 129] width 52 height 12
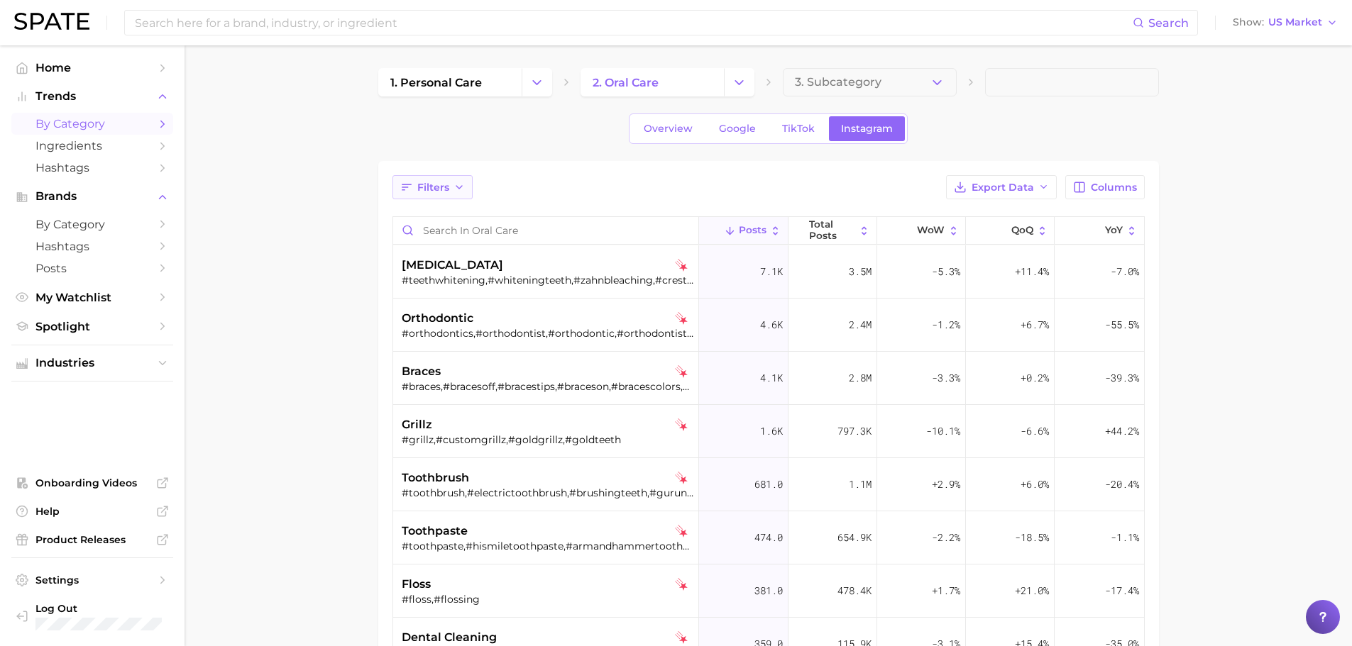
click at [442, 184] on span "Filters" at bounding box center [433, 188] width 32 height 12
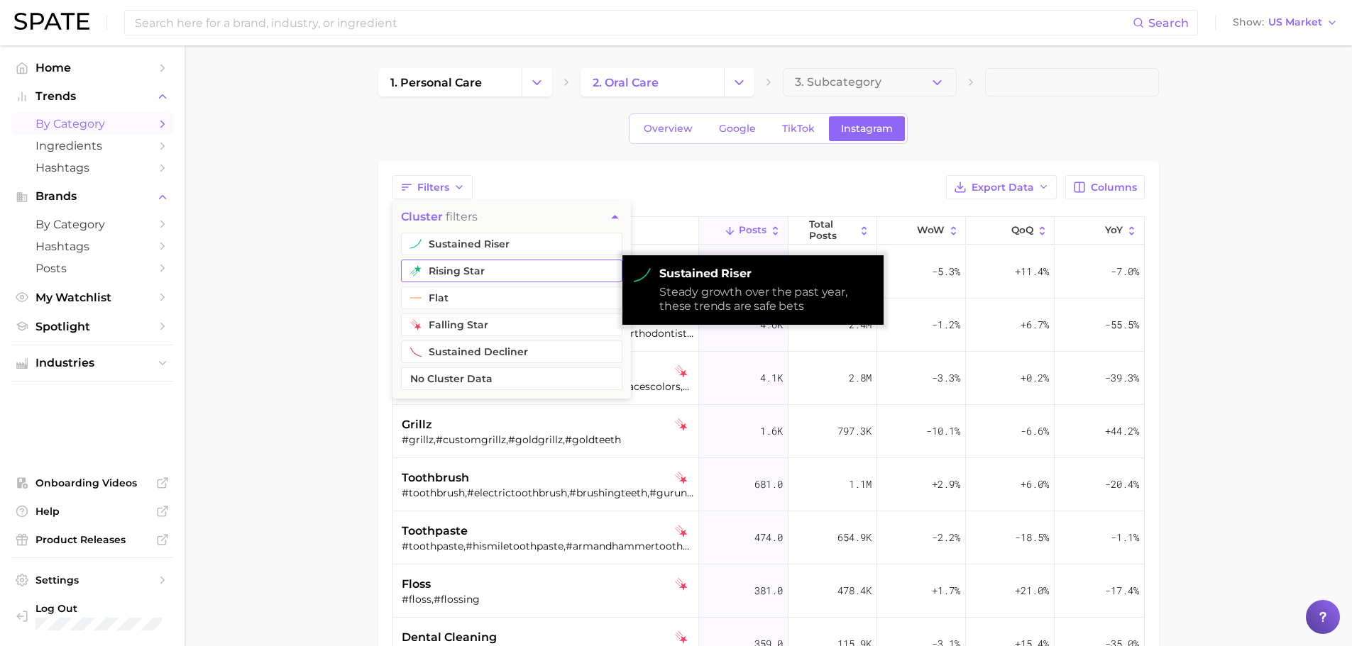
click at [448, 271] on button "rising star" at bounding box center [511, 271] width 221 height 23
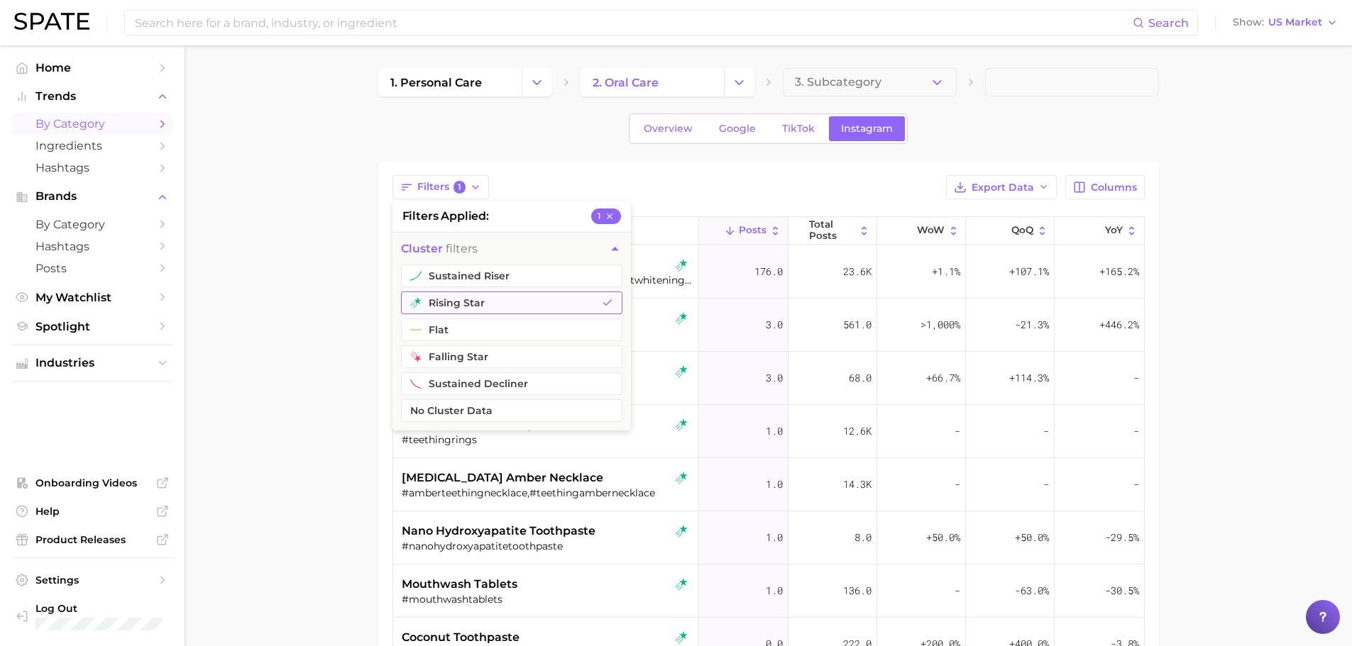
click at [446, 302] on button "rising star" at bounding box center [511, 303] width 221 height 23
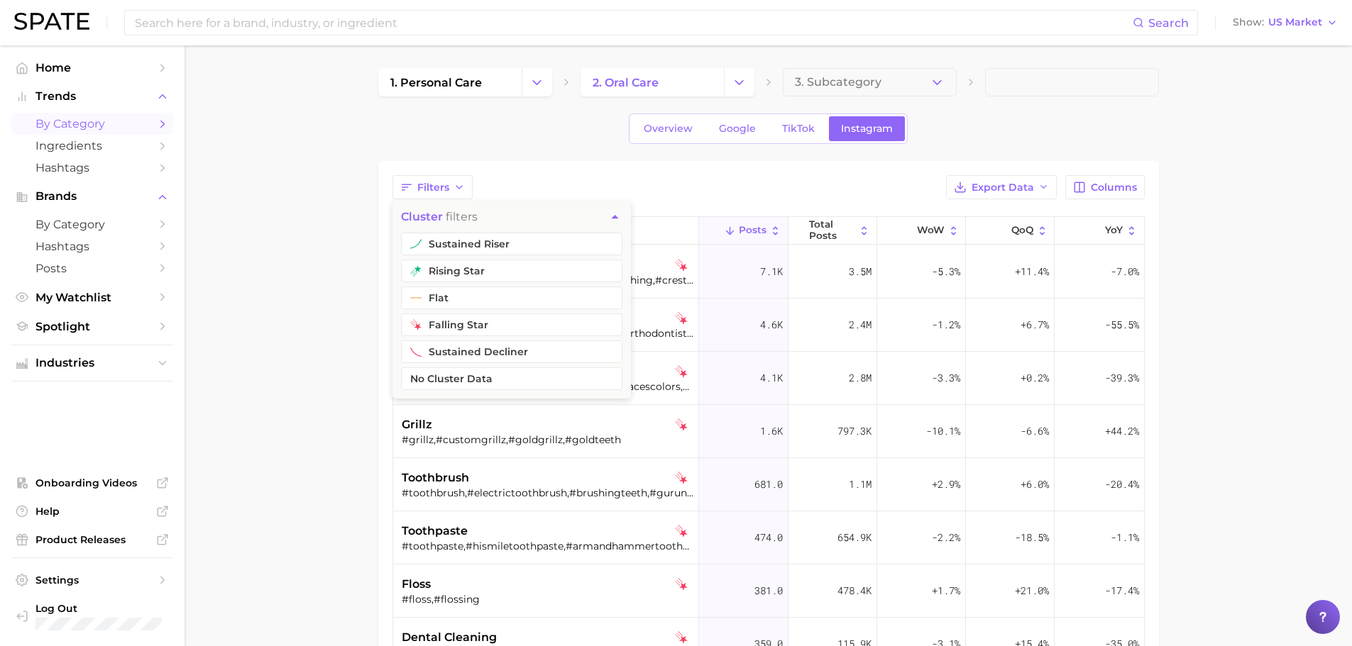
click at [612, 178] on div "Filters cluster filters sustained riser rising star flat falling star sustained…" at bounding box center [768, 187] width 752 height 24
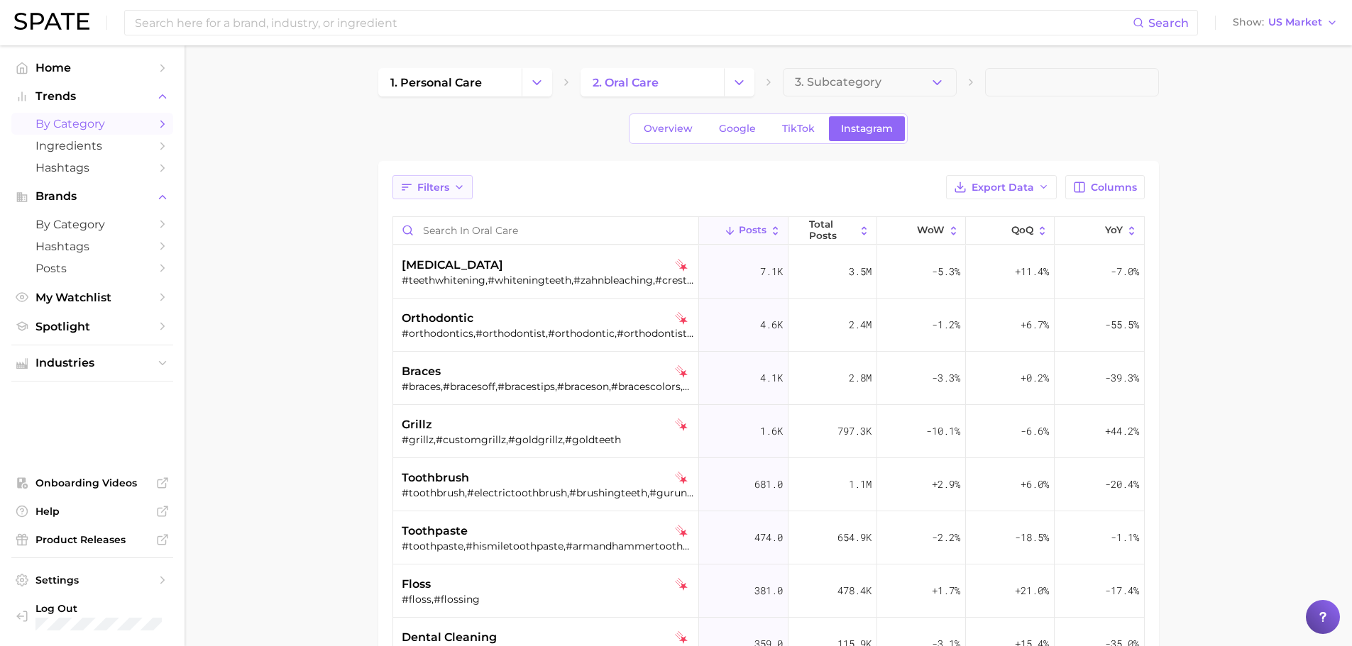
click at [441, 187] on span "Filters" at bounding box center [433, 188] width 32 height 12
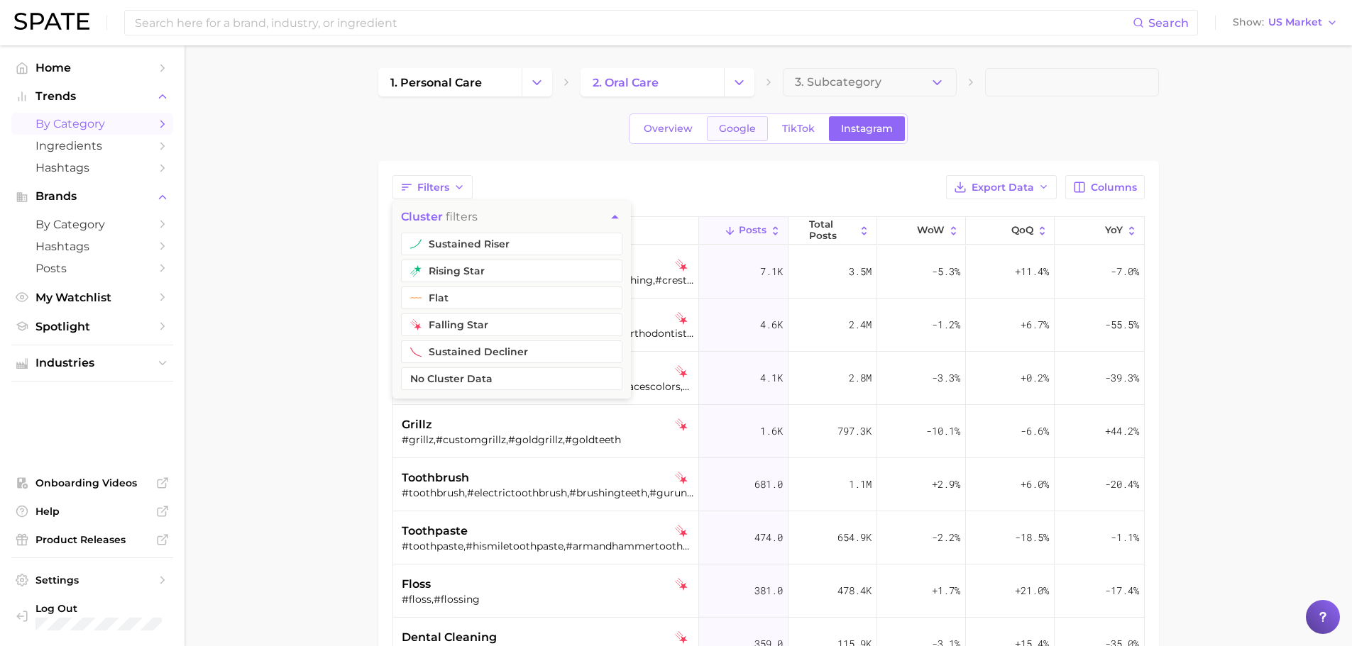
click at [731, 129] on span "Google" at bounding box center [737, 129] width 37 height 12
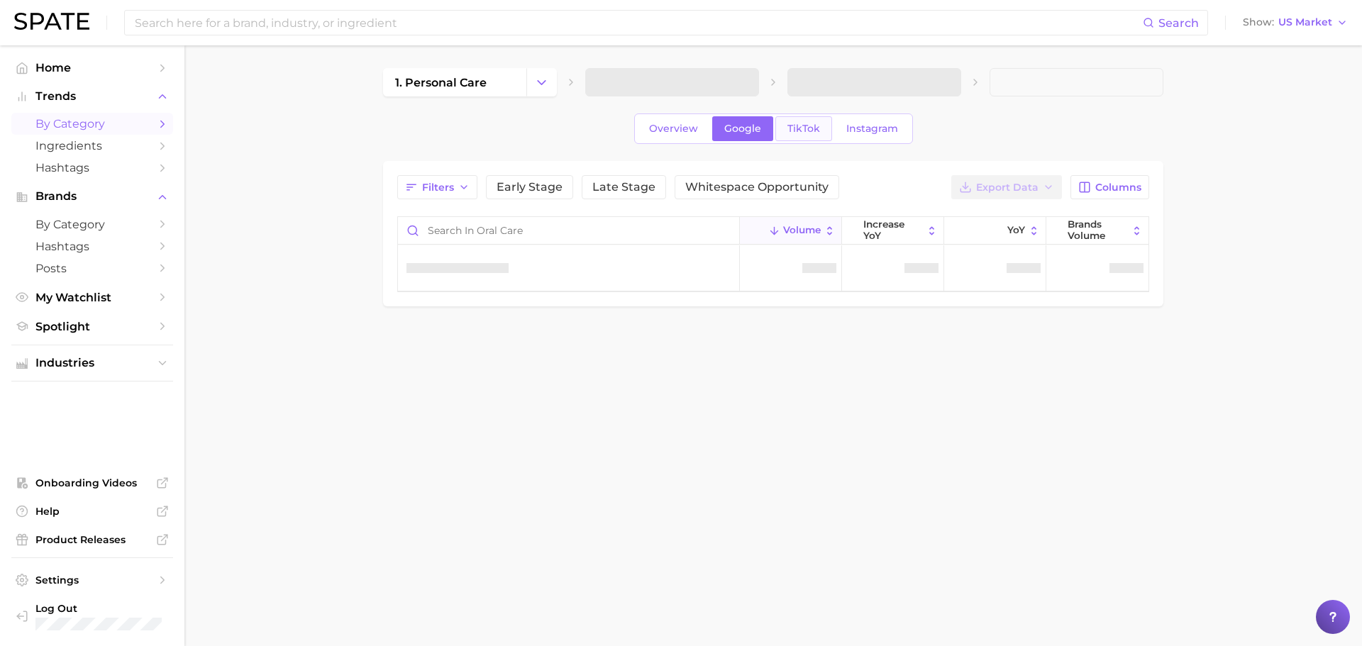
click at [800, 123] on span "TikTok" at bounding box center [804, 129] width 33 height 12
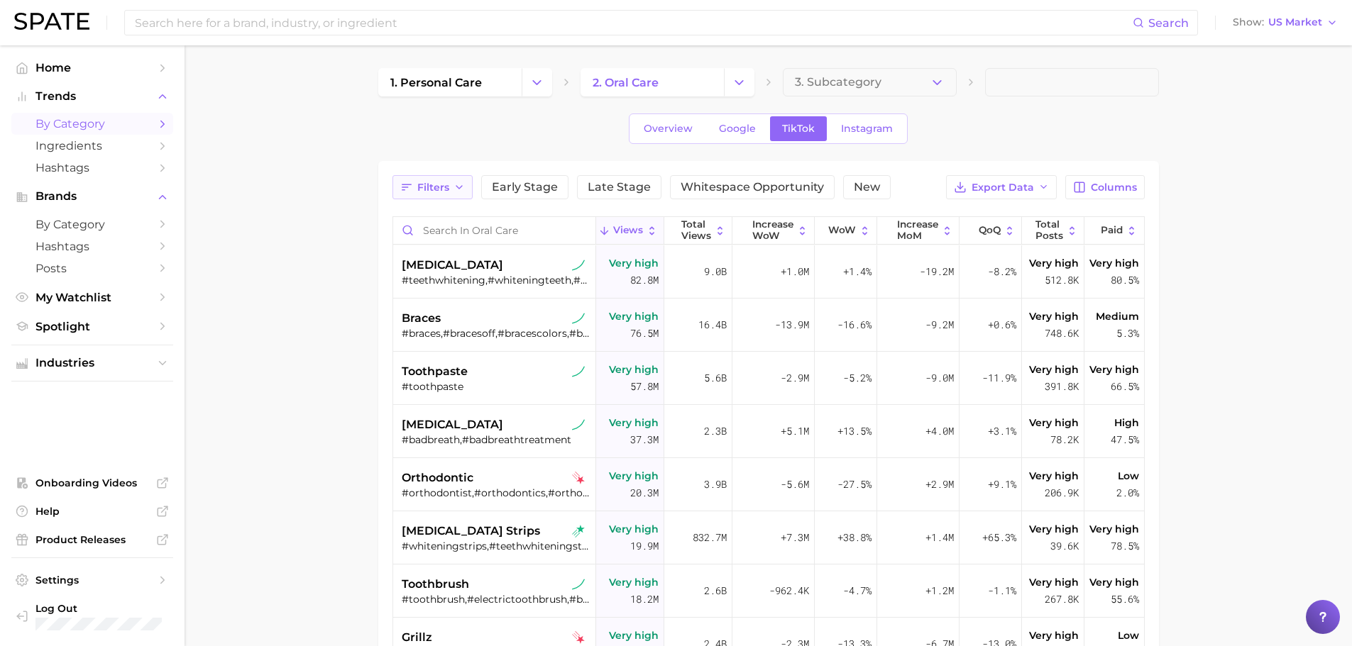
click at [454, 190] on icon "button" at bounding box center [458, 187] width 11 height 11
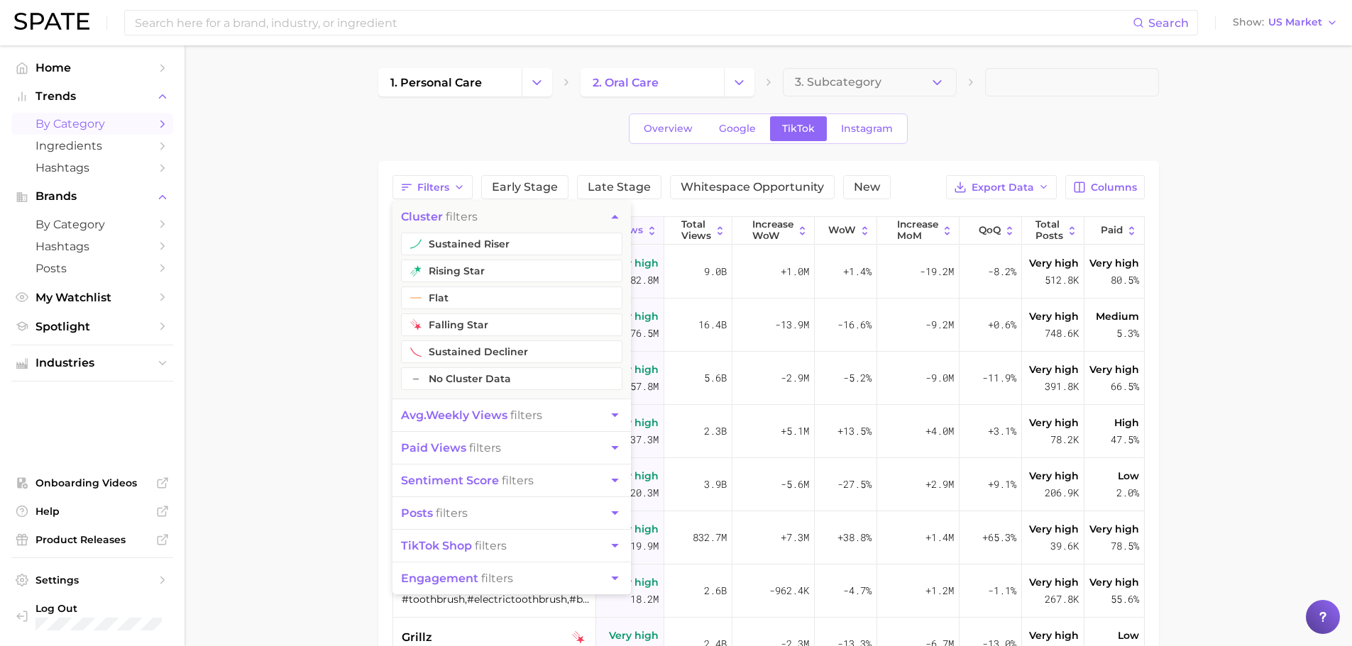
click at [341, 194] on main "1. personal care 2. oral care 3. Subcategory Overview Google TikTok Instagram F…" at bounding box center [767, 496] width 1167 height 902
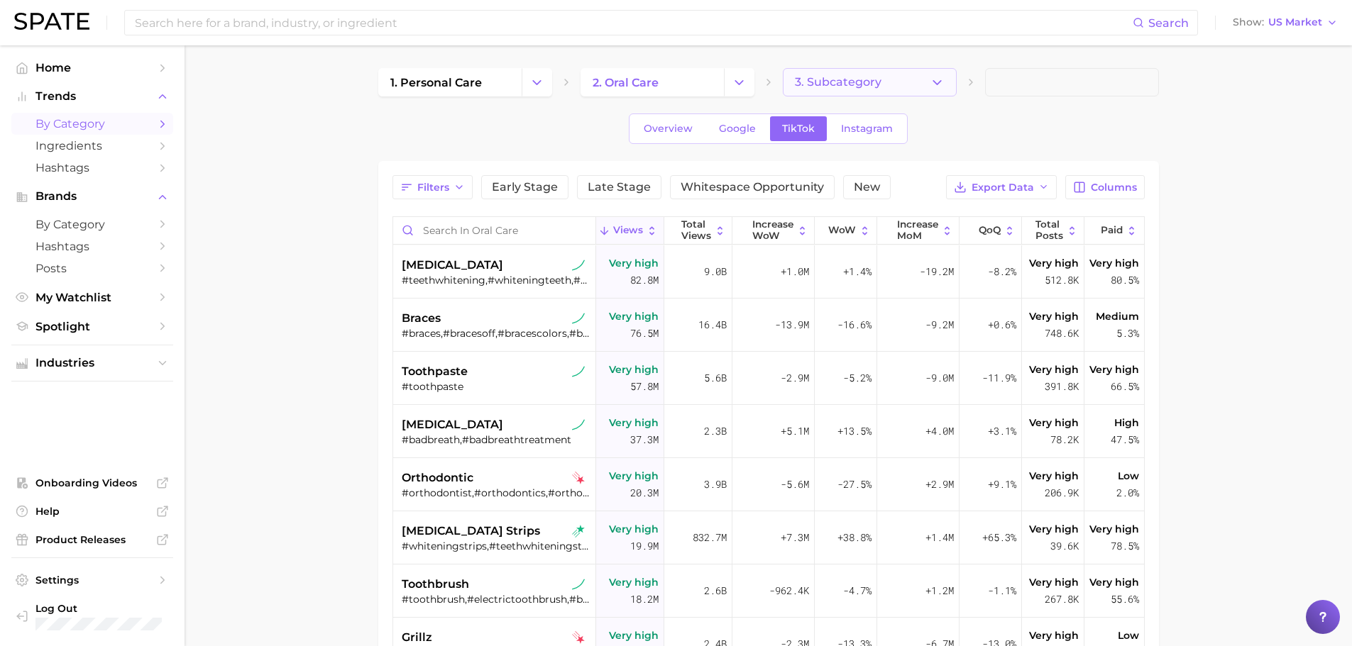
click at [828, 77] on span "3. Subcategory" at bounding box center [838, 82] width 87 height 13
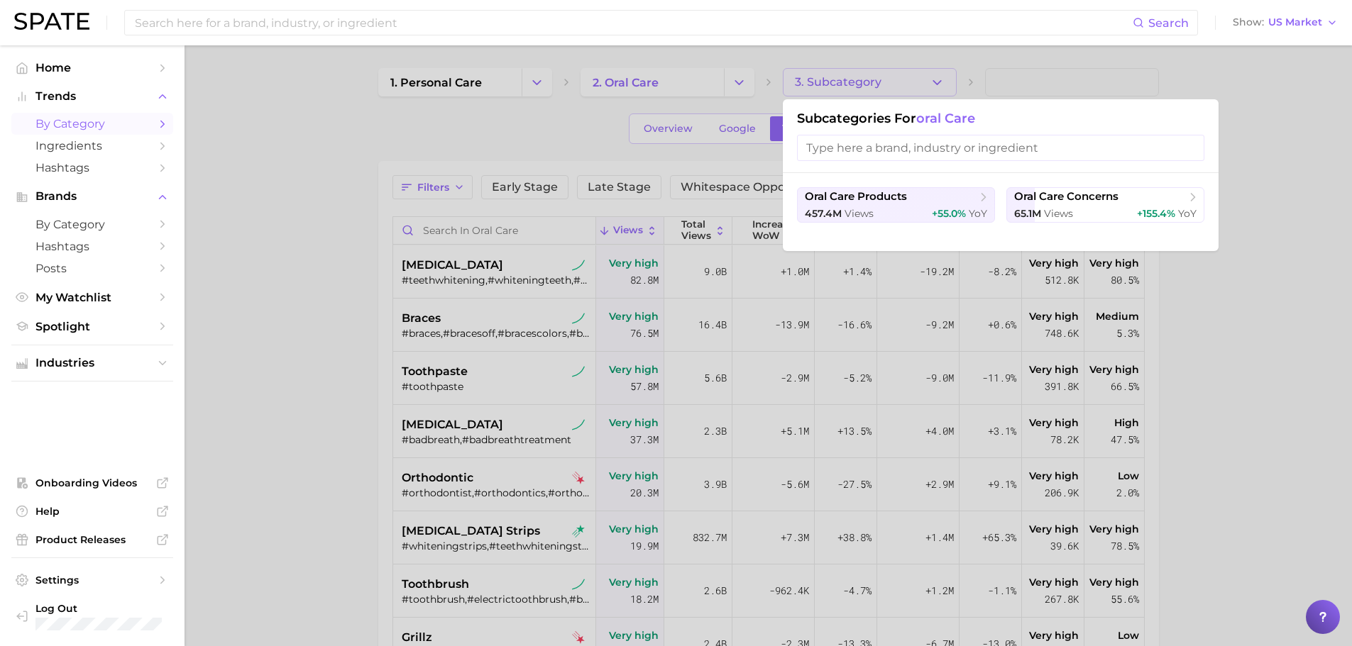
click at [575, 136] on div at bounding box center [676, 323] width 1352 height 646
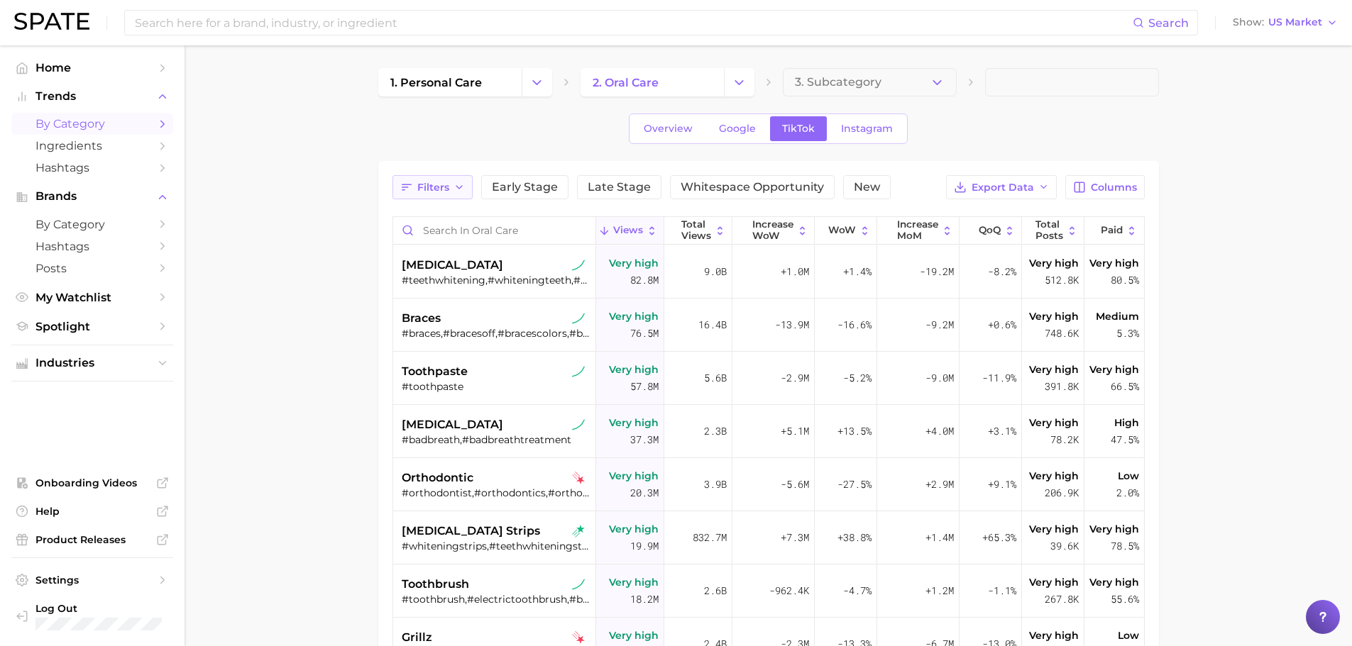
click at [424, 182] on span "Filters" at bounding box center [433, 188] width 32 height 12
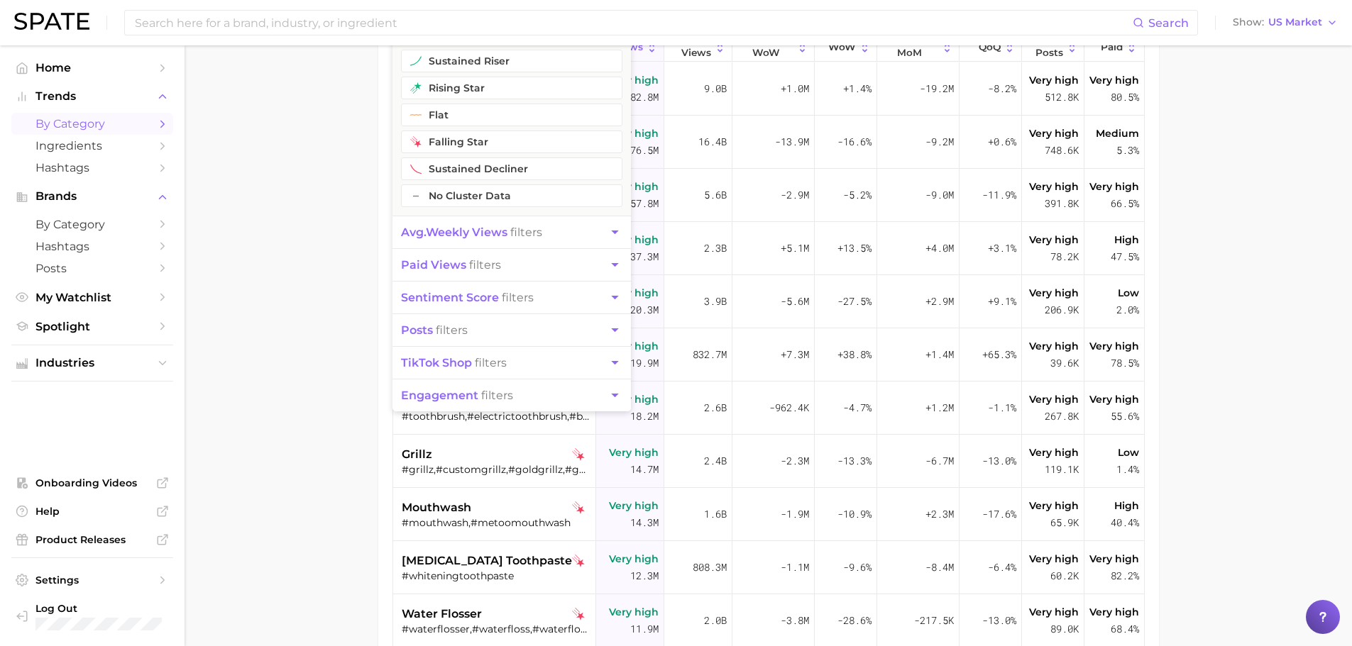
click at [336, 422] on main "1. personal care 2. oral care 3. Subcategory Overview Google TikTok Instagram F…" at bounding box center [767, 313] width 1167 height 902
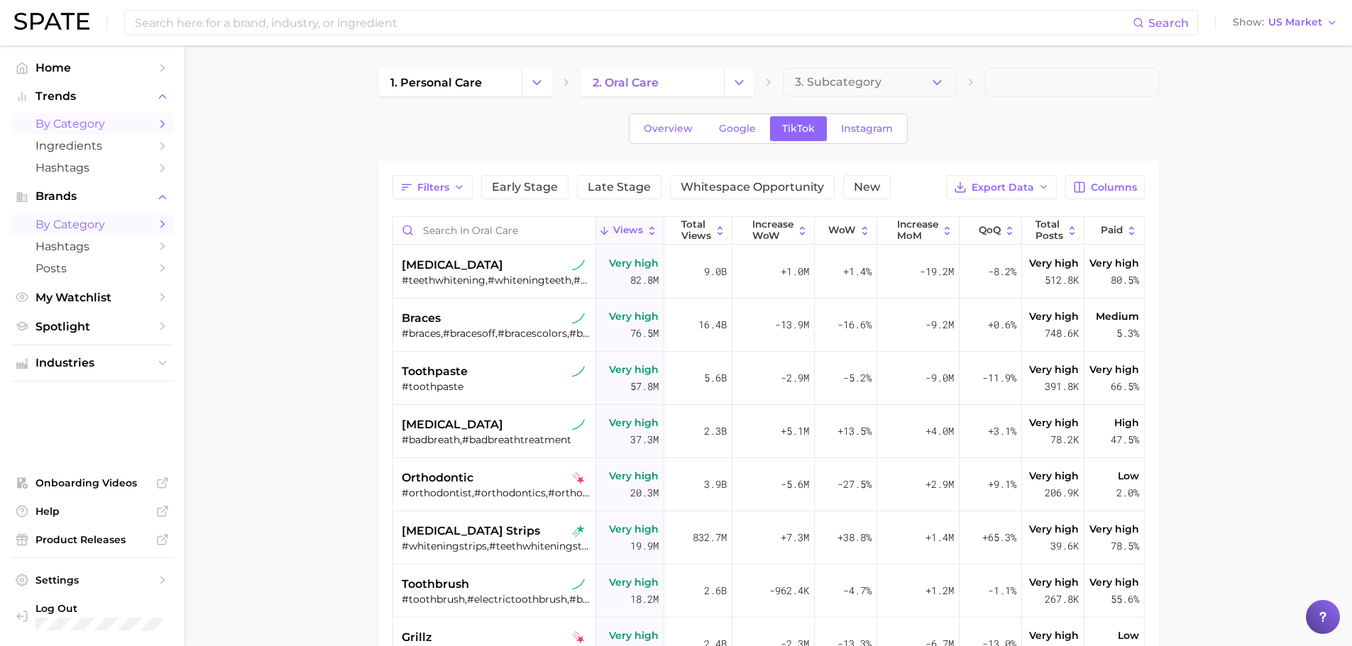
click at [57, 229] on span "by Category" at bounding box center [92, 224] width 114 height 13
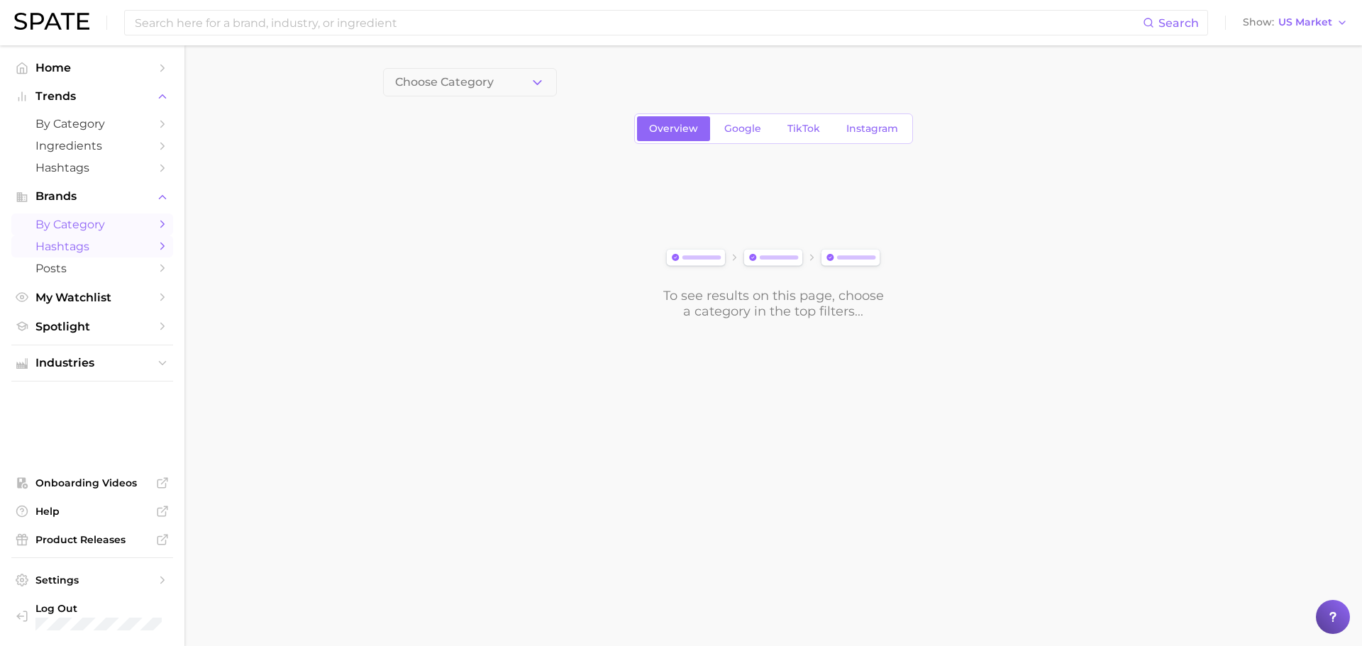
click at [62, 243] on span "Hashtags" at bounding box center [92, 246] width 114 height 13
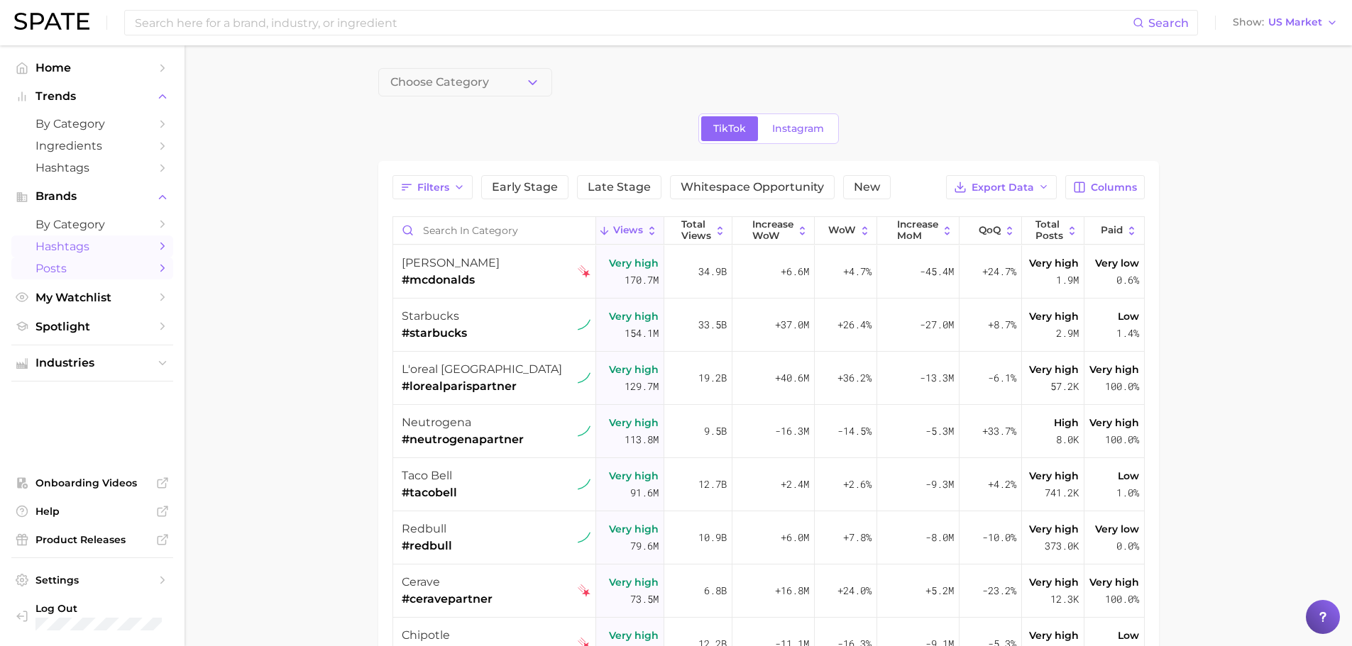
click at [72, 264] on span "Posts" at bounding box center [92, 268] width 114 height 13
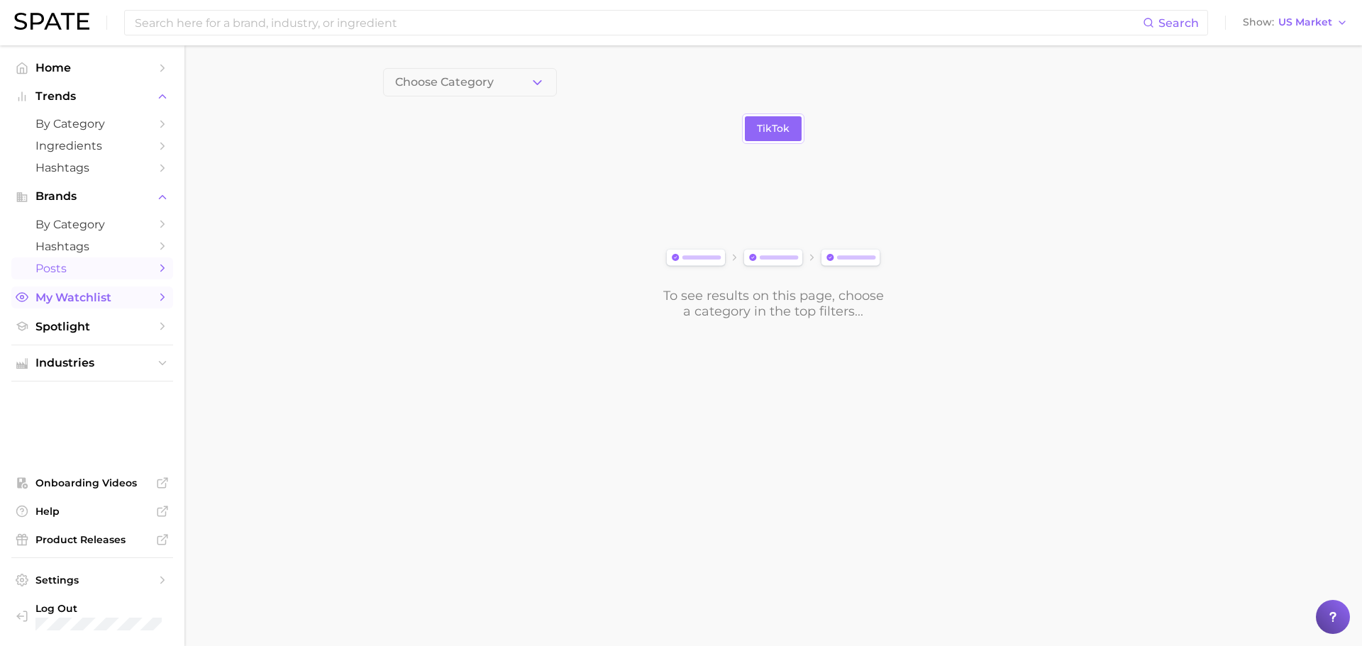
click at [89, 297] on span "My Watchlist" at bounding box center [92, 297] width 114 height 13
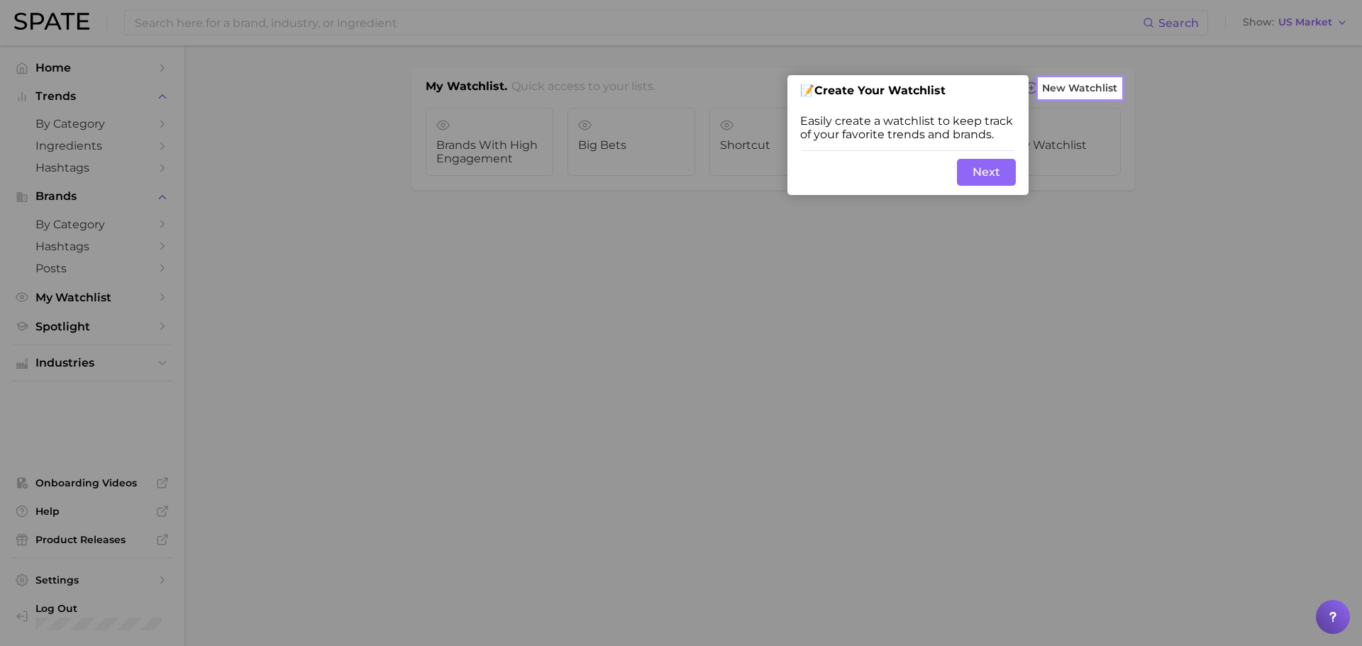
click at [976, 172] on button "Next" at bounding box center [986, 172] width 59 height 27
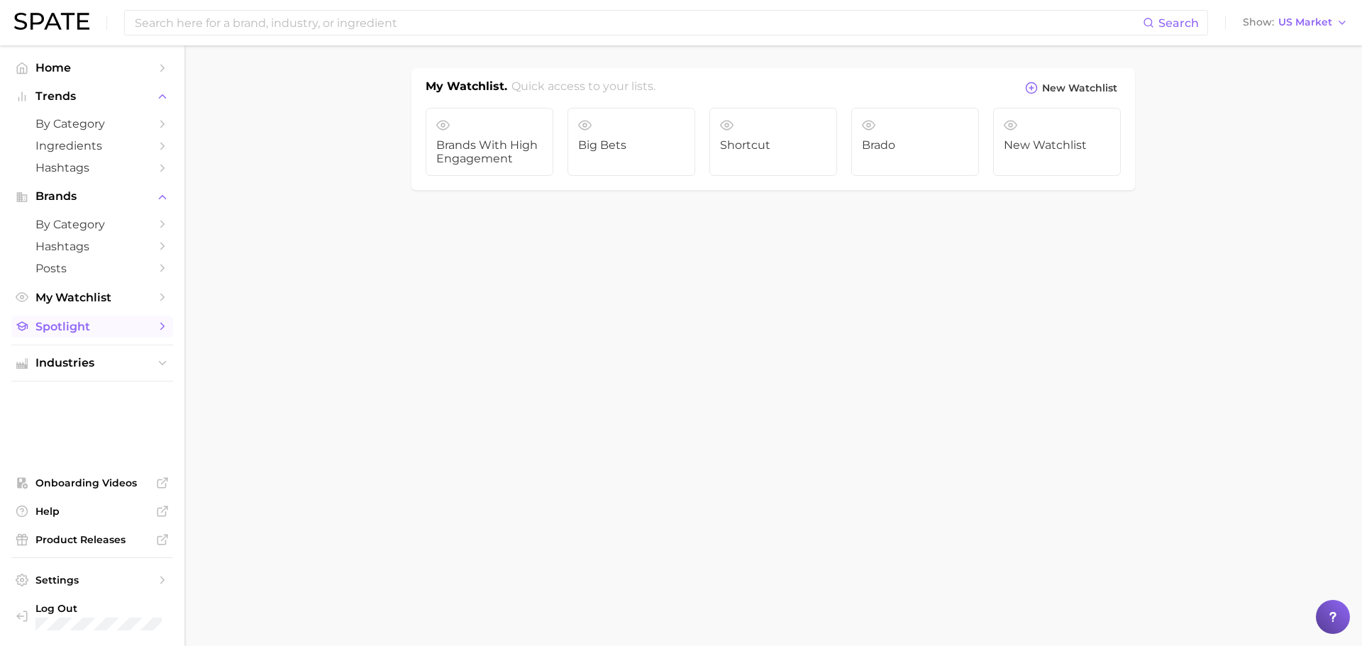
click at [77, 326] on span "Spotlight" at bounding box center [92, 326] width 114 height 13
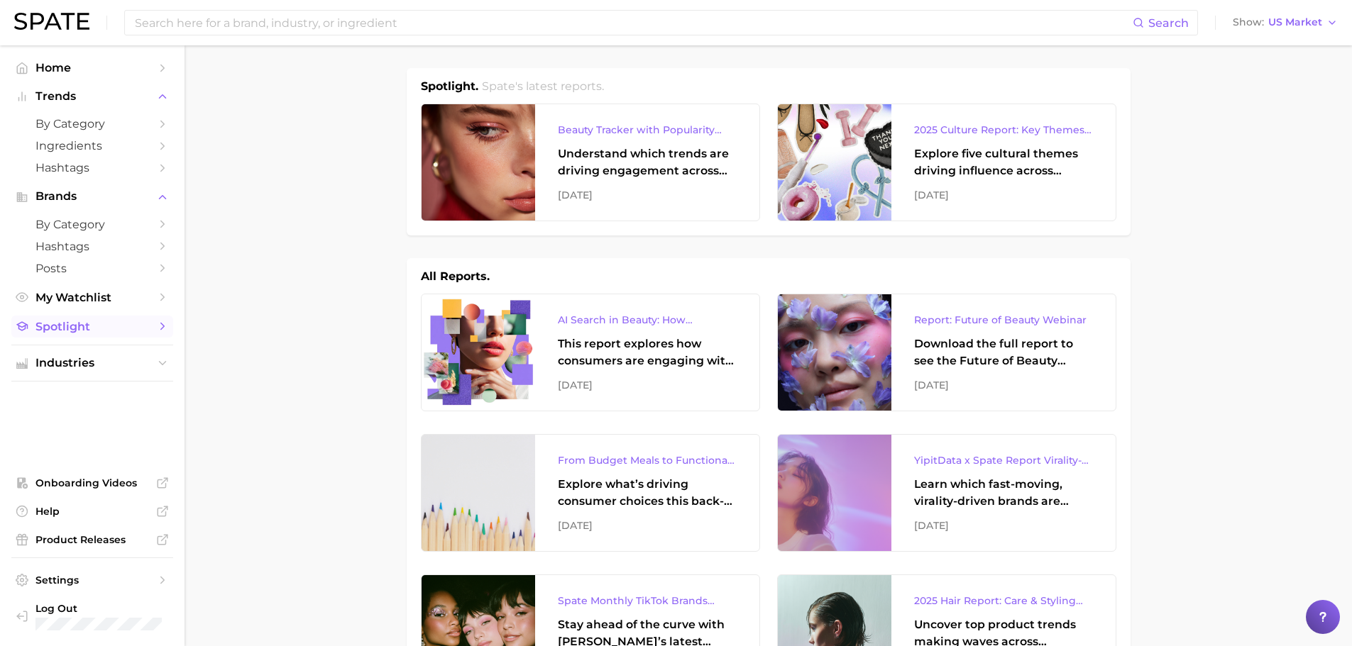
scroll to position [236, 0]
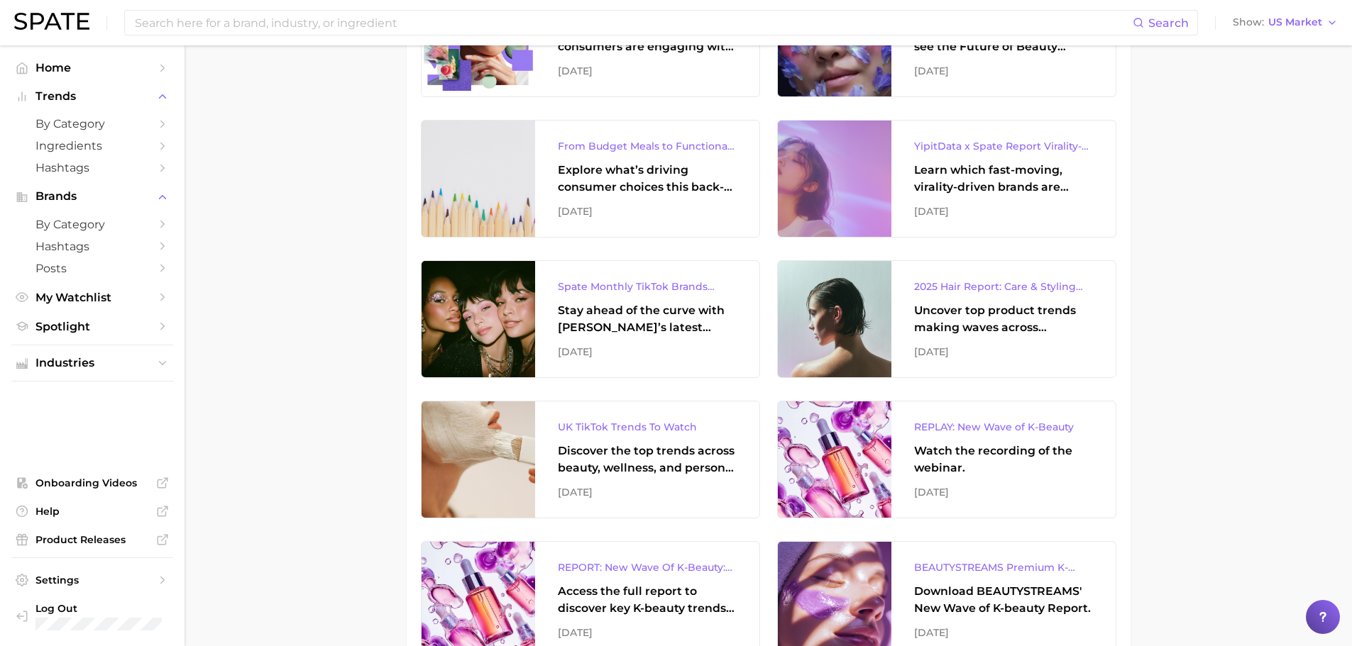
scroll to position [0, 0]
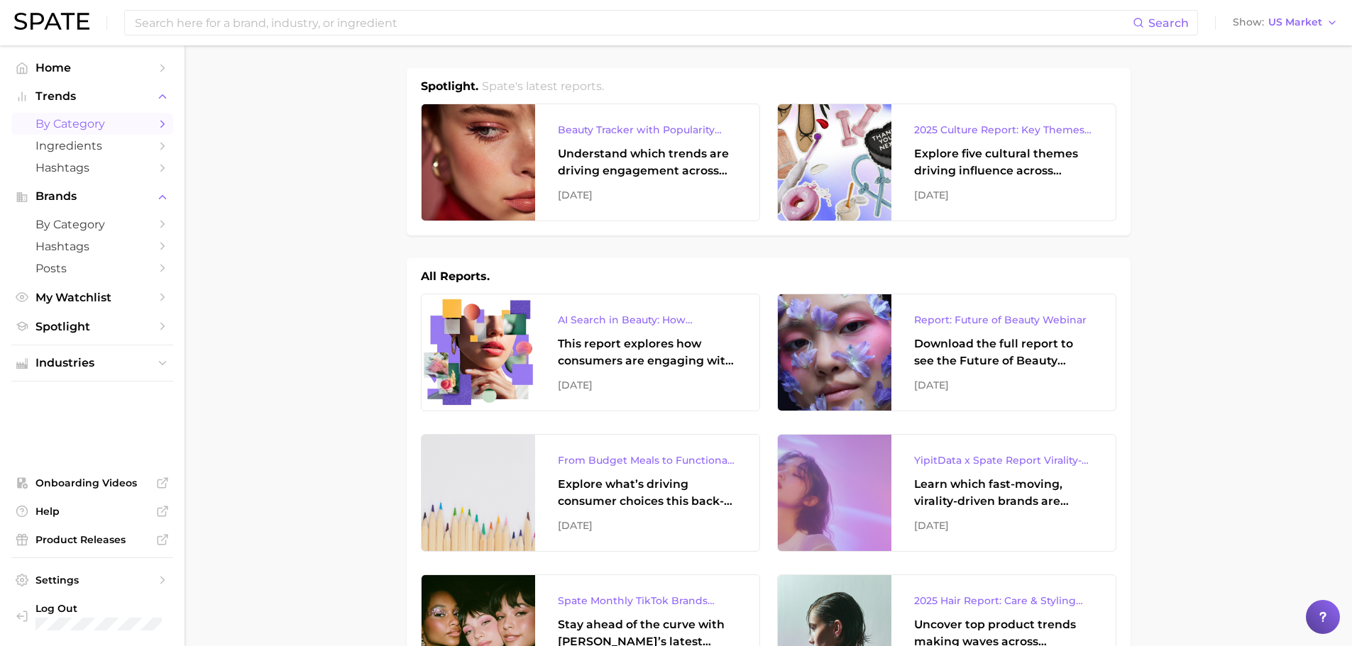
click at [87, 118] on span "by Category" at bounding box center [92, 123] width 114 height 13
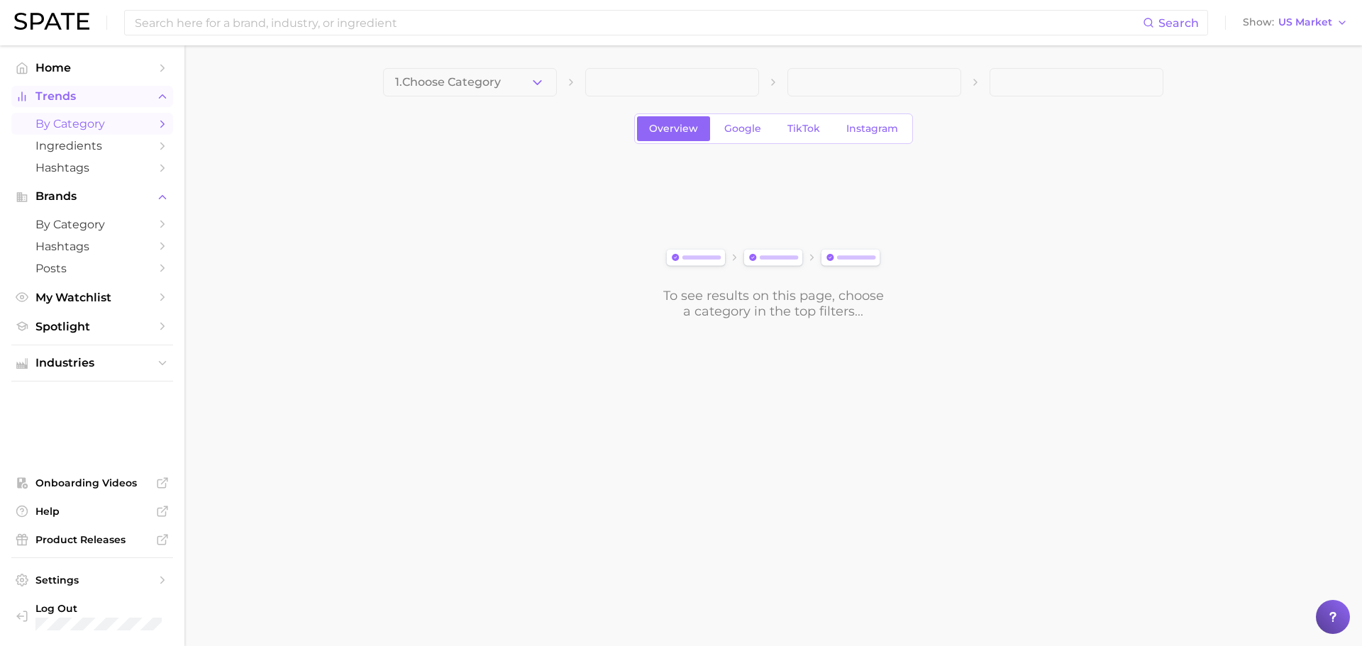
click at [85, 101] on span "Trends" at bounding box center [92, 96] width 114 height 13
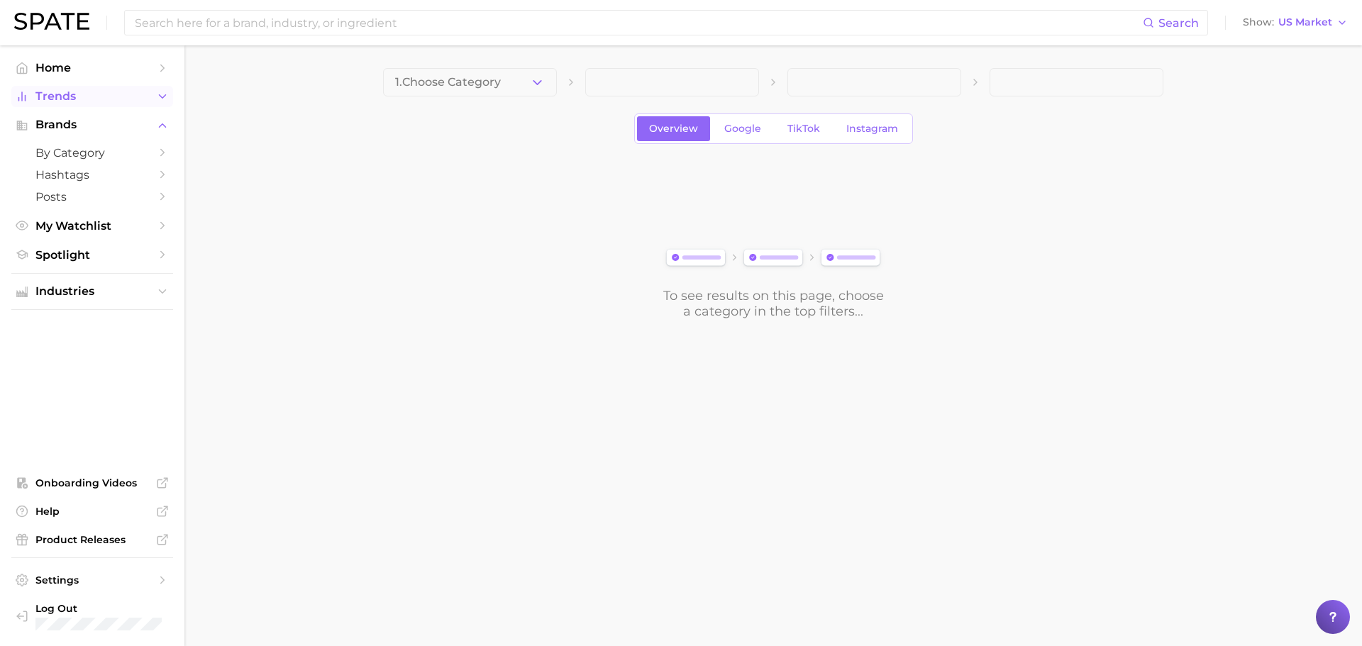
click at [85, 101] on span "Trends" at bounding box center [92, 96] width 114 height 13
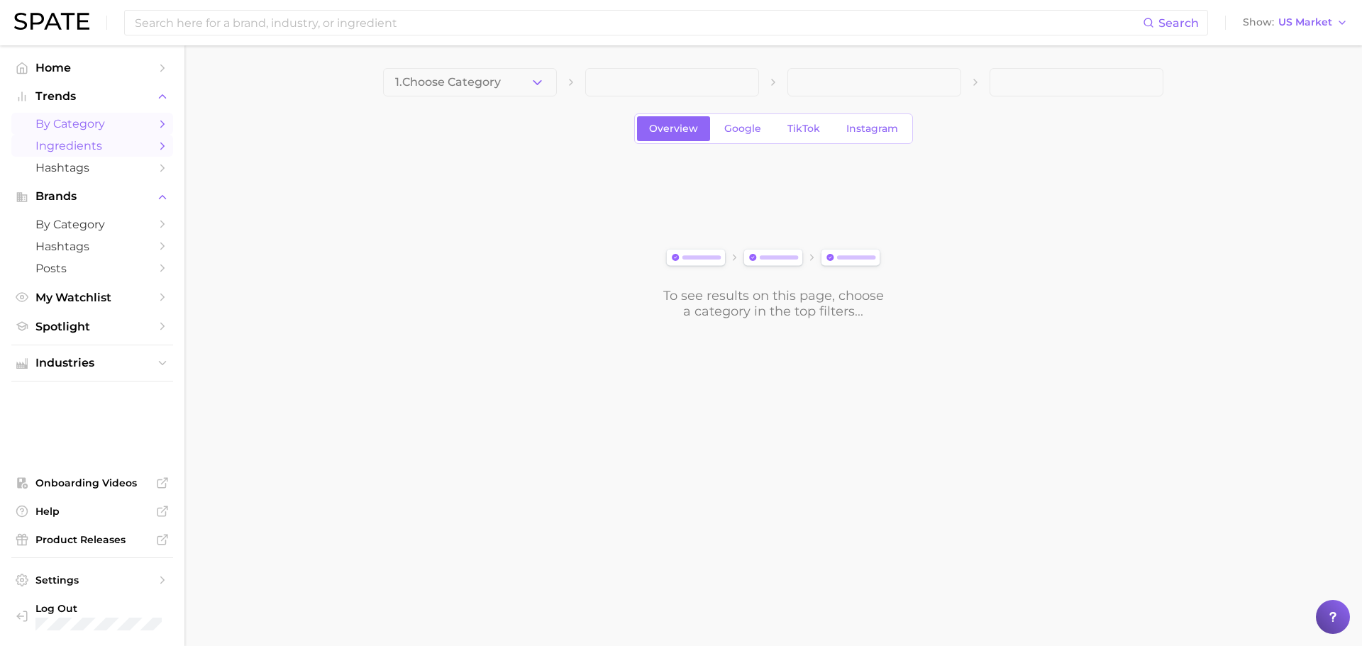
click at [87, 148] on span "Ingredients" at bounding box center [92, 145] width 114 height 13
click at [82, 177] on link "Hashtags" at bounding box center [92, 168] width 162 height 22
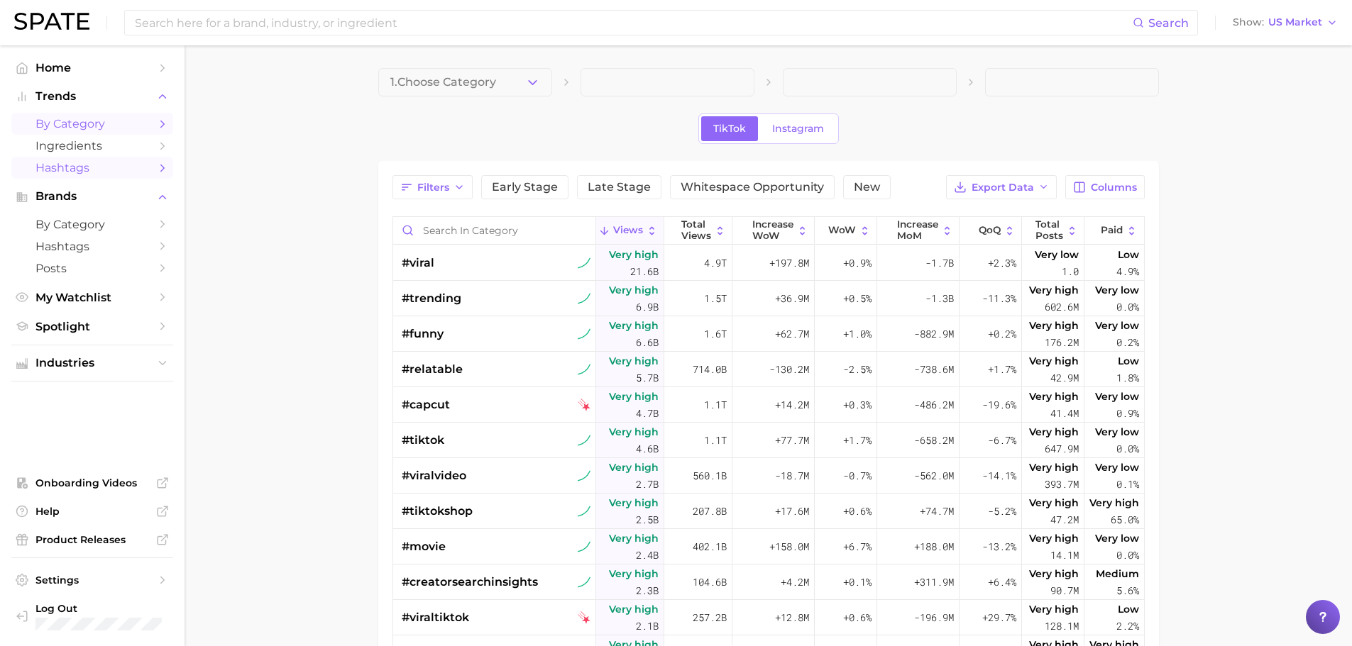
click at [99, 127] on span "by Category" at bounding box center [92, 123] width 114 height 13
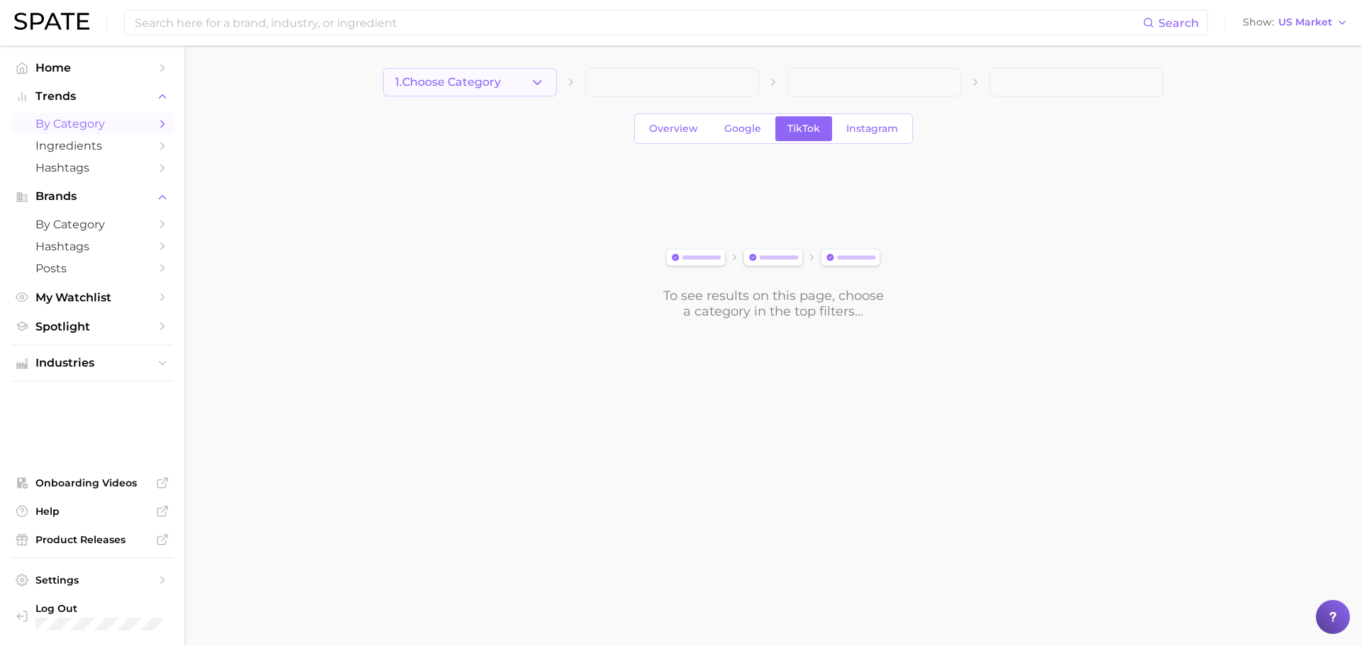
click at [495, 83] on span "1. Choose Category" at bounding box center [448, 82] width 106 height 13
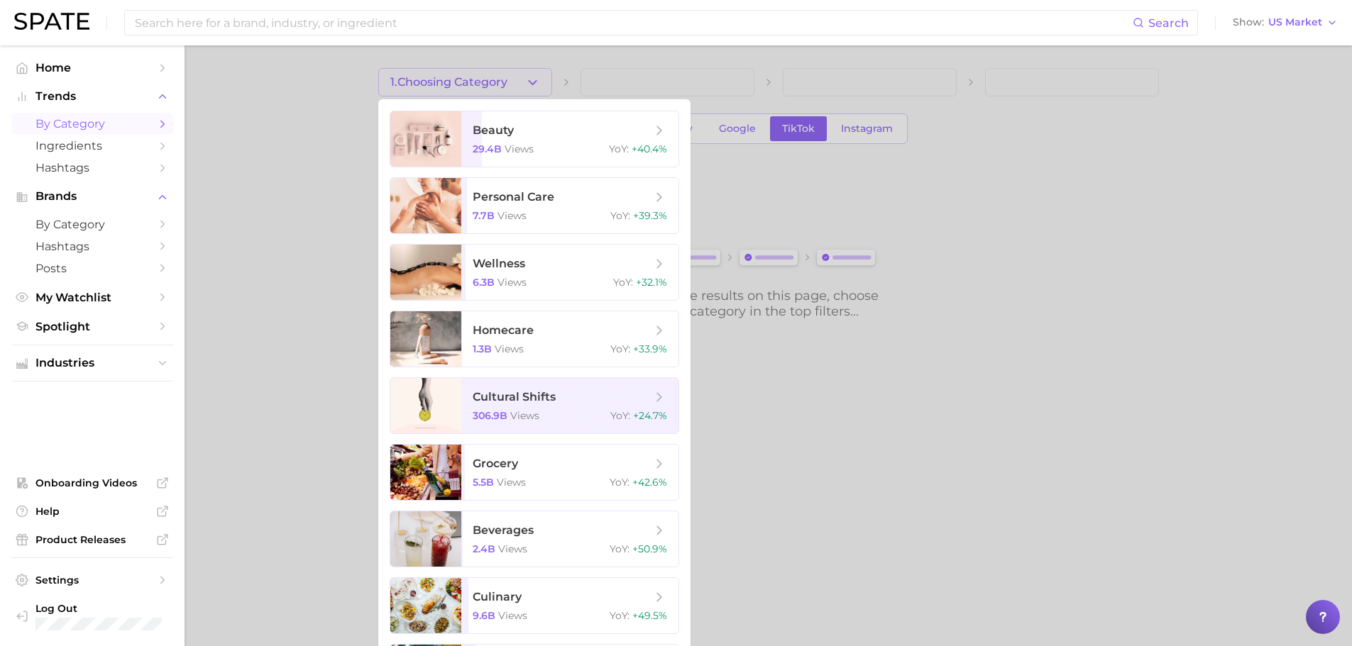
click at [469, 79] on div at bounding box center [676, 323] width 1352 height 646
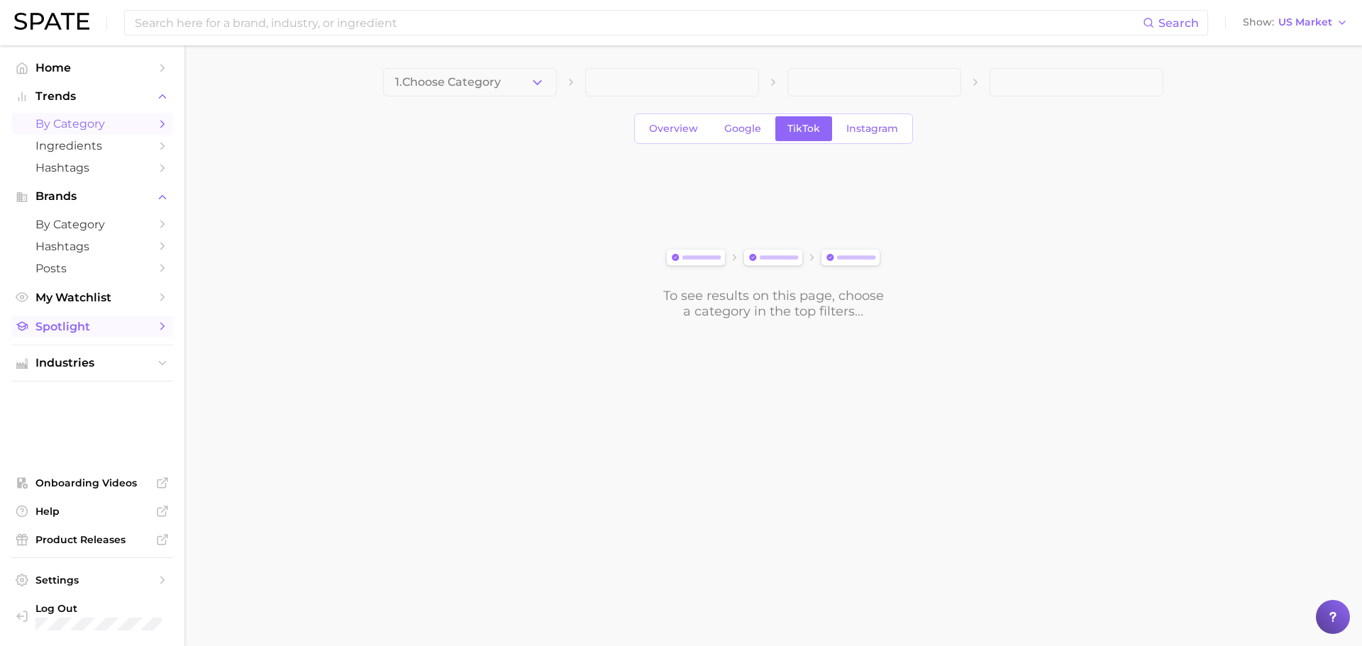
click at [88, 324] on span "Spotlight" at bounding box center [92, 326] width 114 height 13
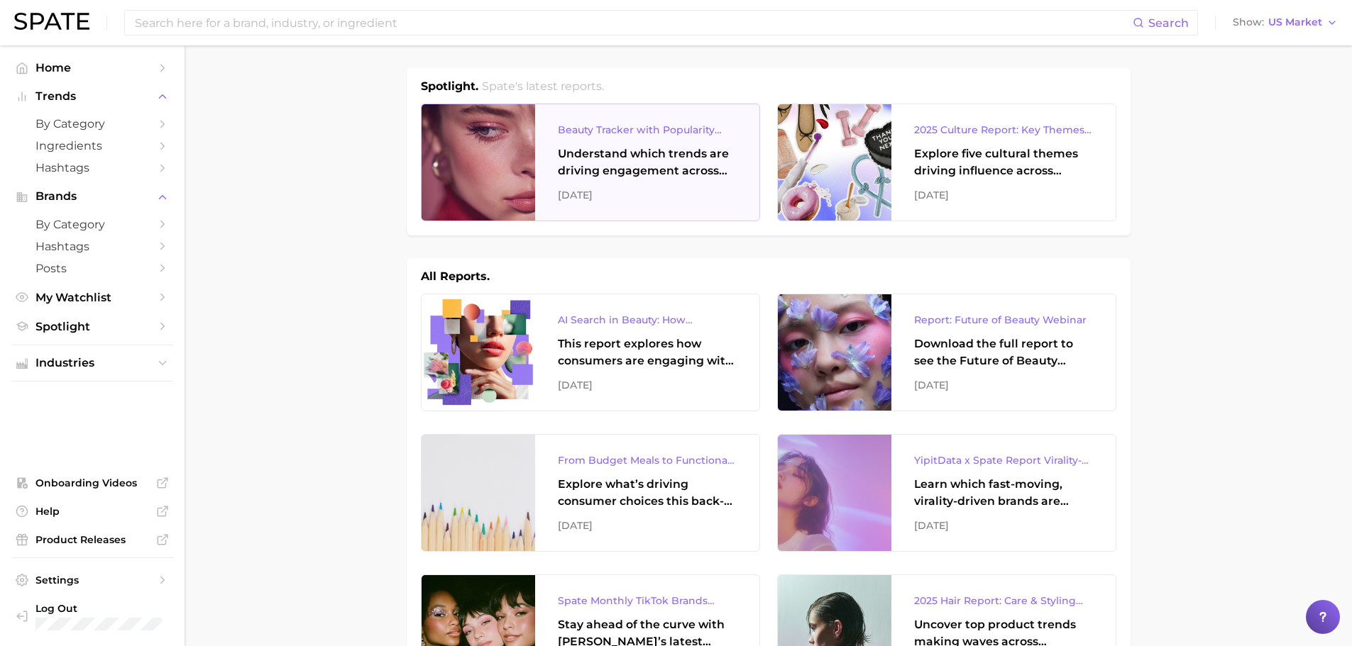
click at [598, 172] on div "Understand which trends are driving engagement across platforms in the skin, ha…" at bounding box center [647, 162] width 179 height 34
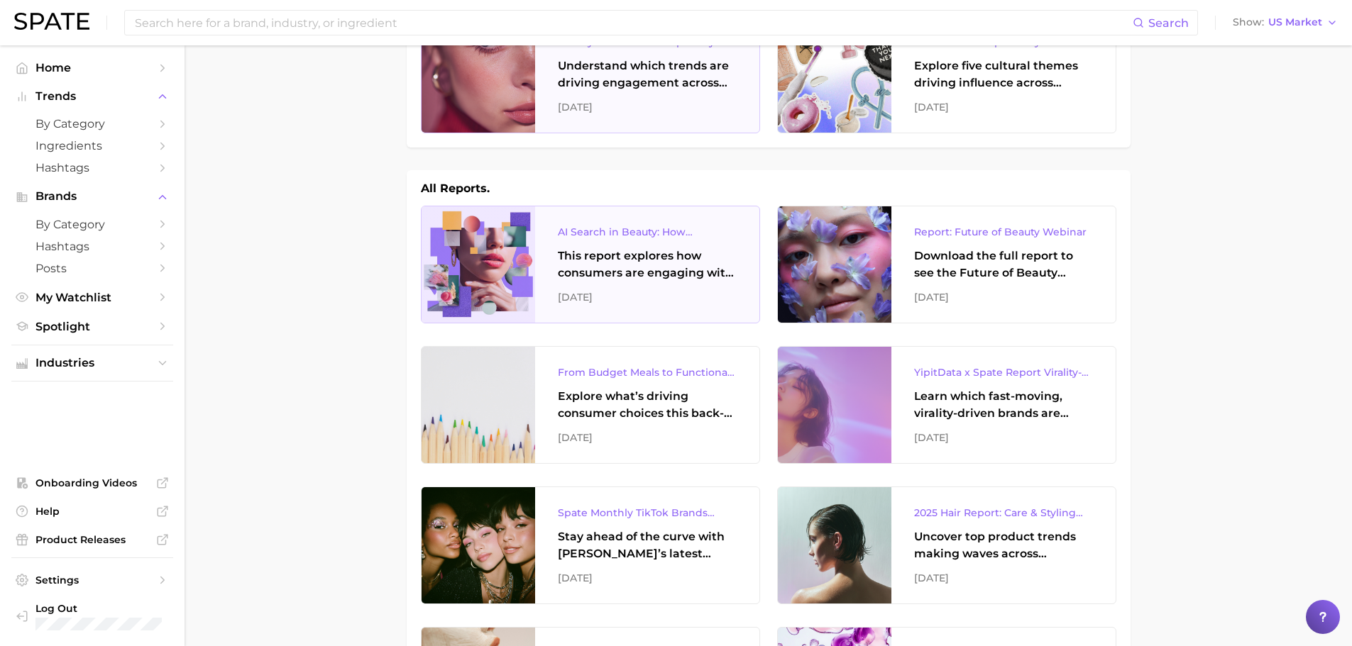
scroll to position [118, 0]
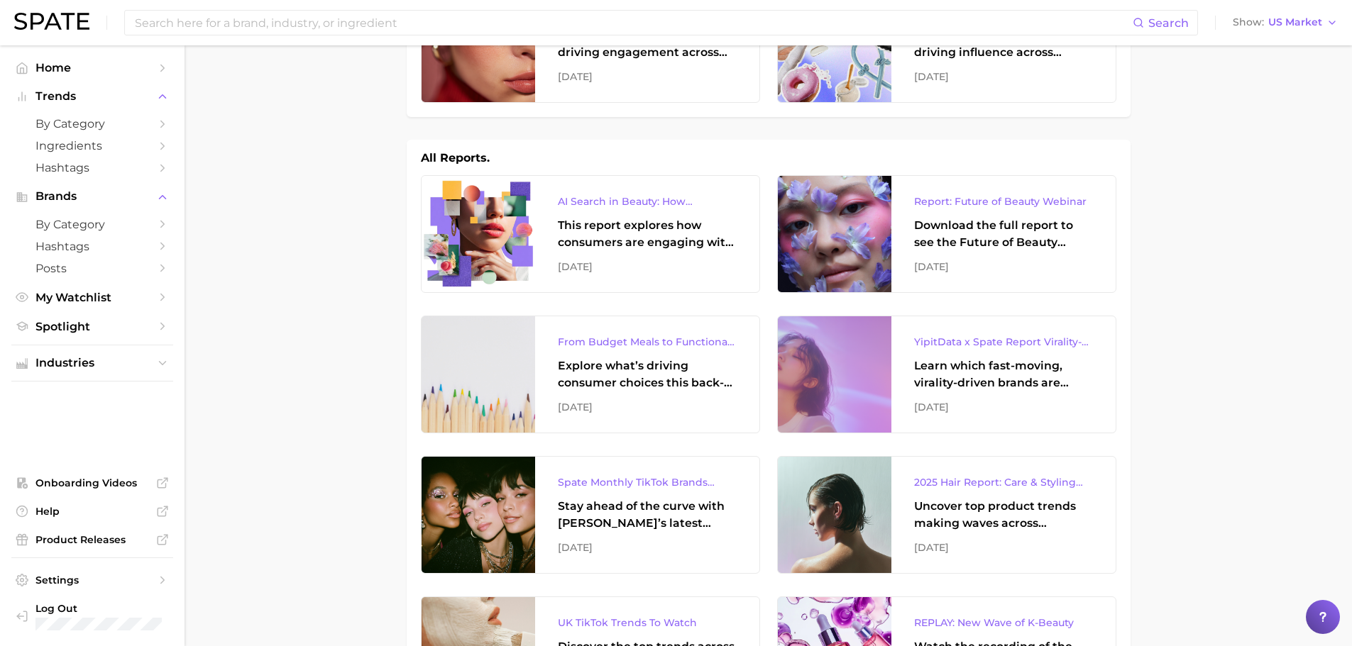
click at [85, 360] on span "Industries" at bounding box center [92, 363] width 114 height 13
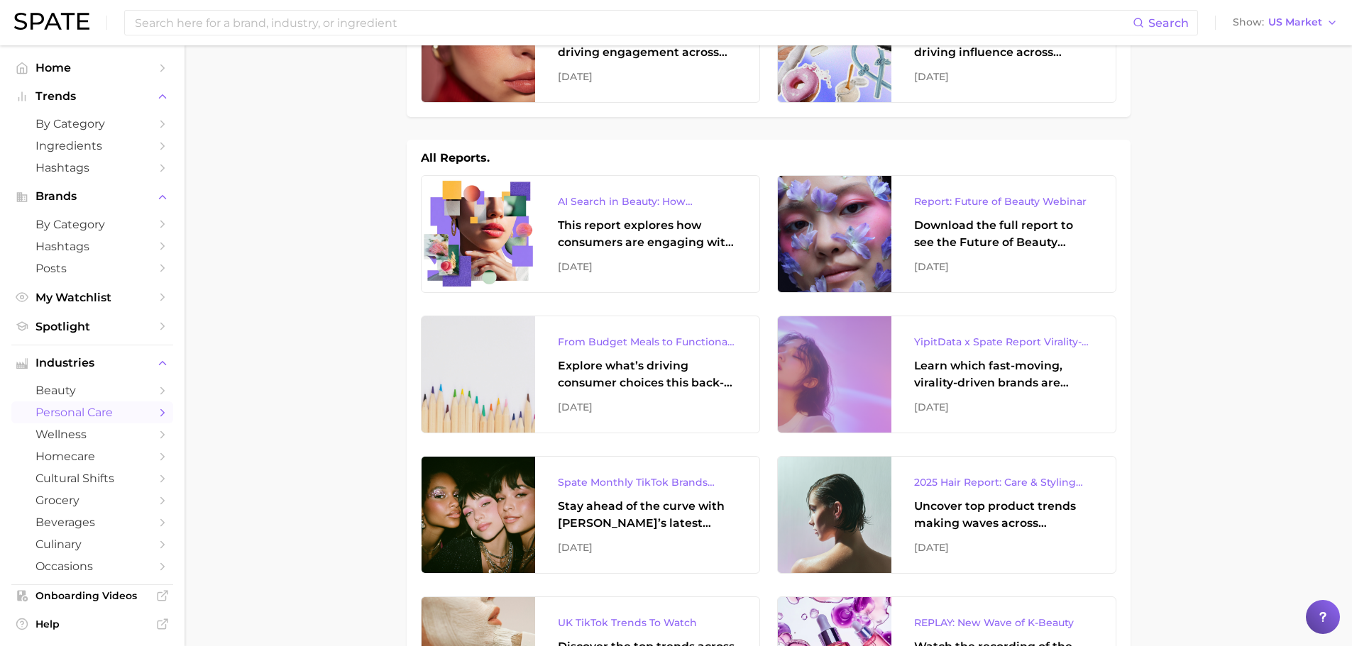
click at [77, 409] on span "personal care" at bounding box center [92, 412] width 114 height 13
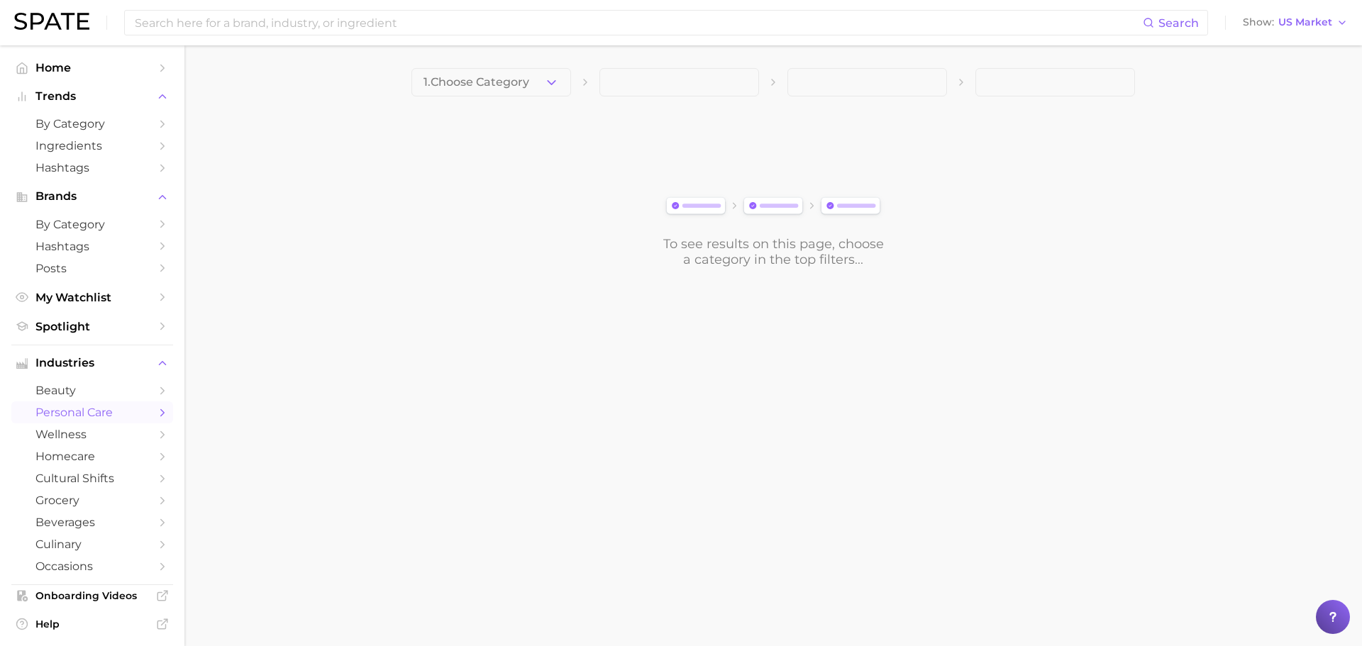
click at [111, 404] on link "personal care" at bounding box center [92, 413] width 162 height 22
click at [156, 409] on icon "Sidebar" at bounding box center [162, 413] width 13 height 13
click at [517, 76] on span "1. Choose Category" at bounding box center [477, 82] width 106 height 13
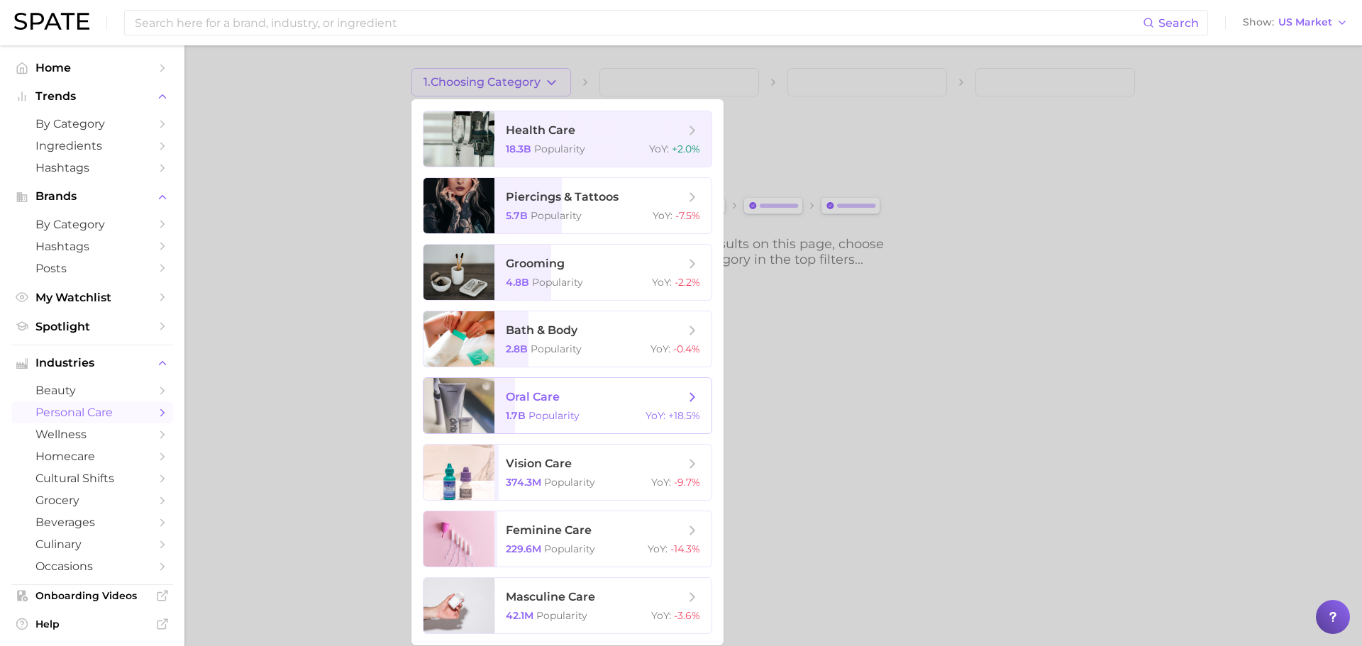
click at [579, 385] on span "oral care 1.7b Popularity YoY : +18.5%" at bounding box center [603, 405] width 217 height 55
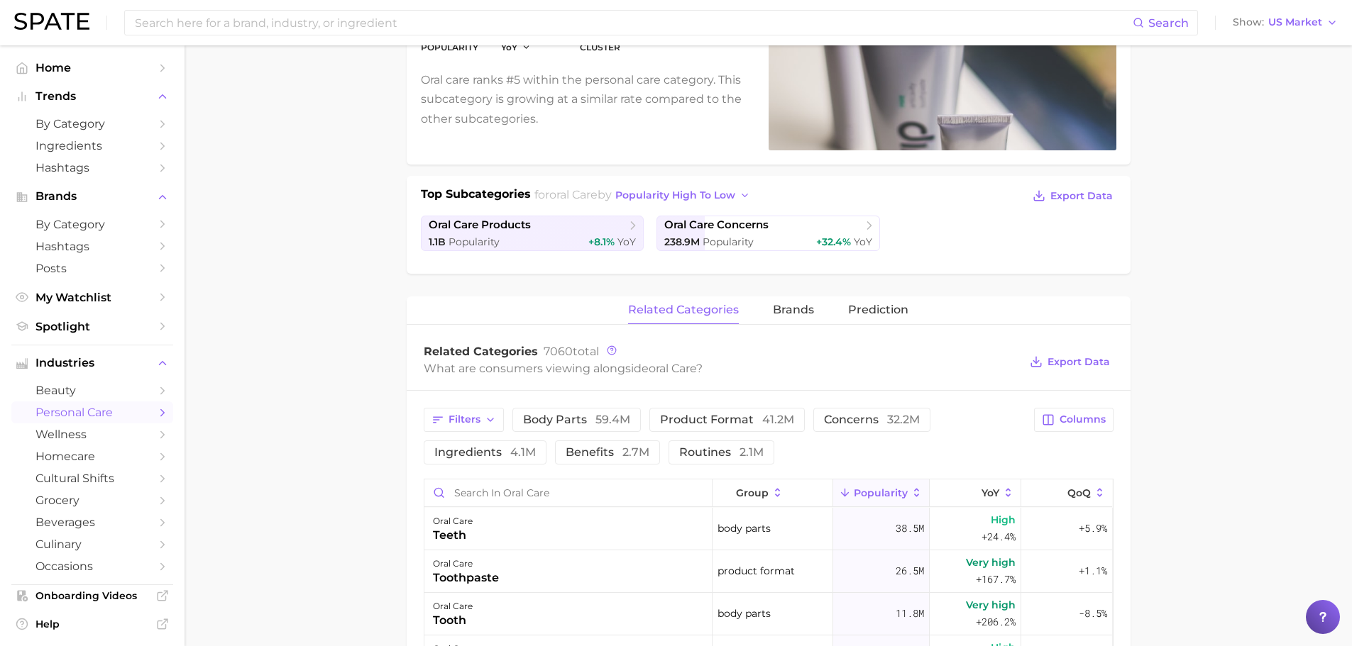
scroll to position [236, 0]
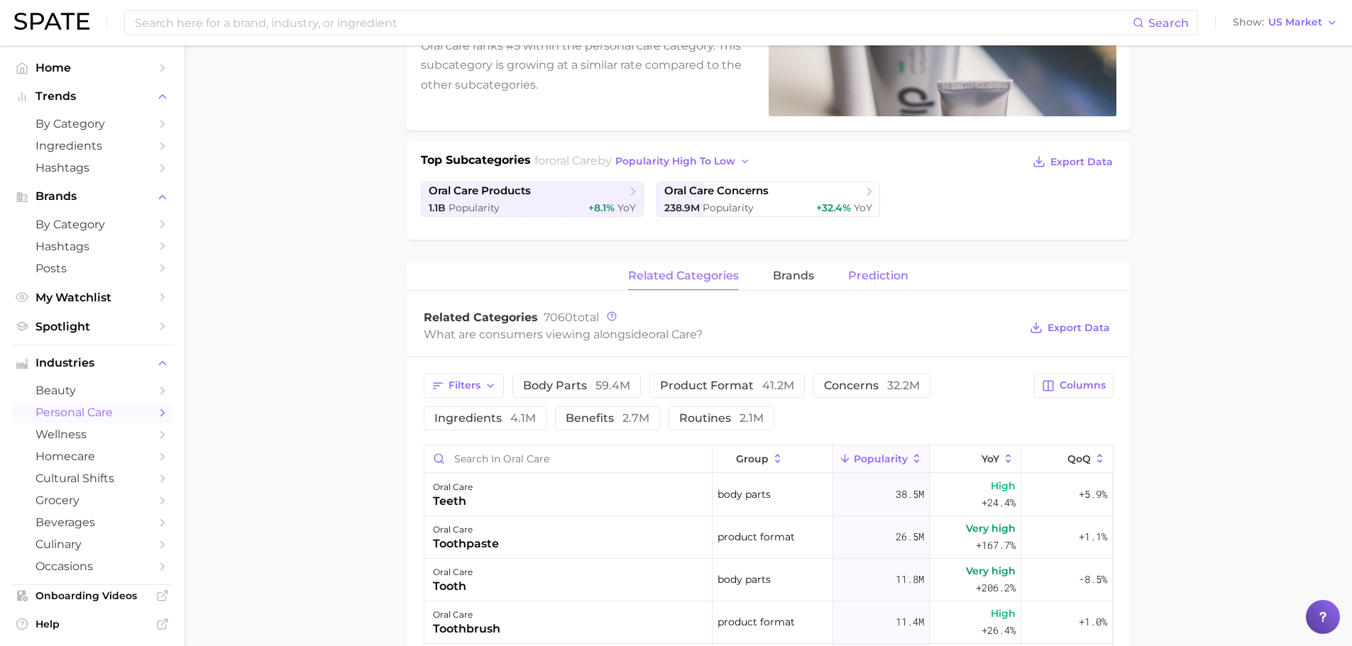
click at [873, 281] on span "Prediction" at bounding box center [878, 276] width 60 height 13
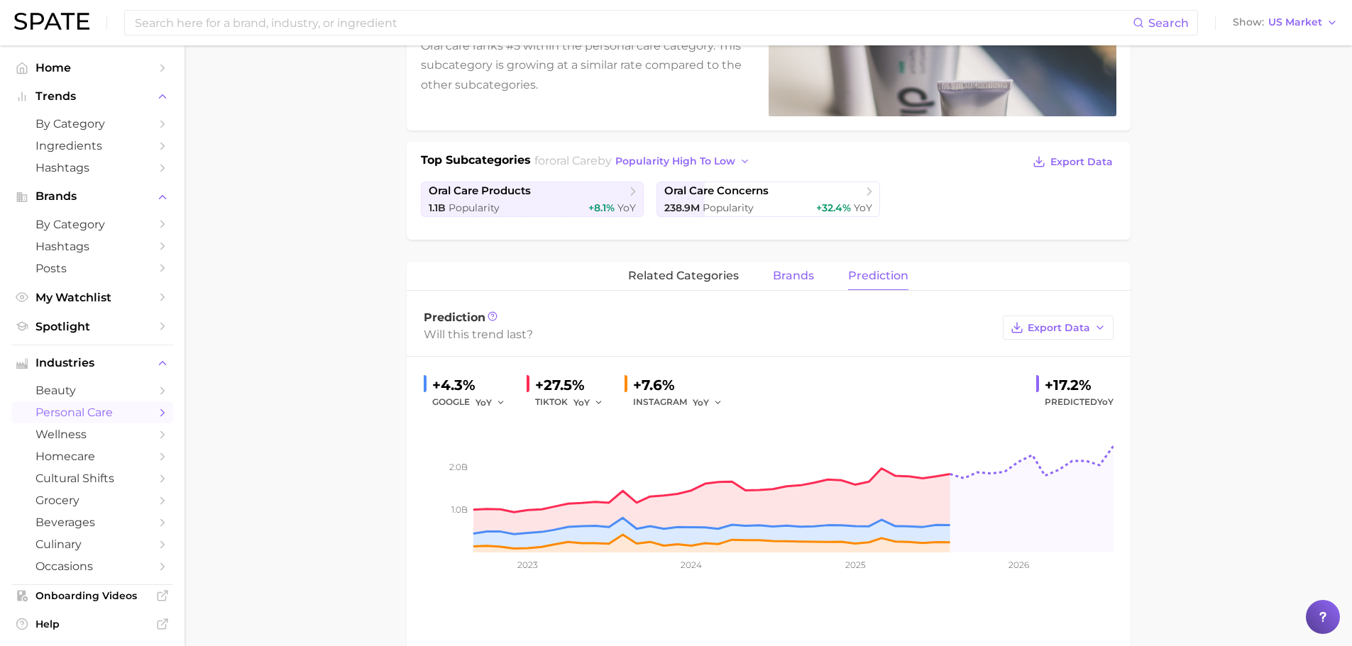
click at [795, 281] on span "brands" at bounding box center [793, 276] width 41 height 13
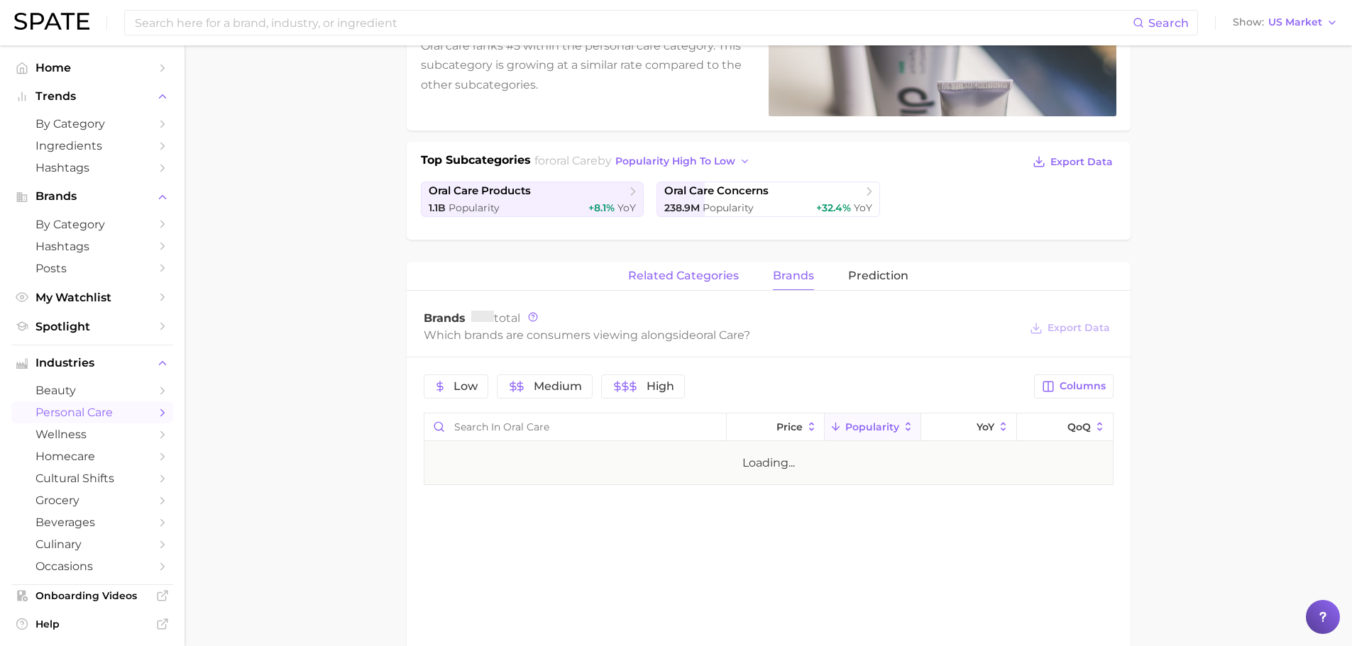
click at [731, 279] on span "related categories" at bounding box center [683, 276] width 111 height 13
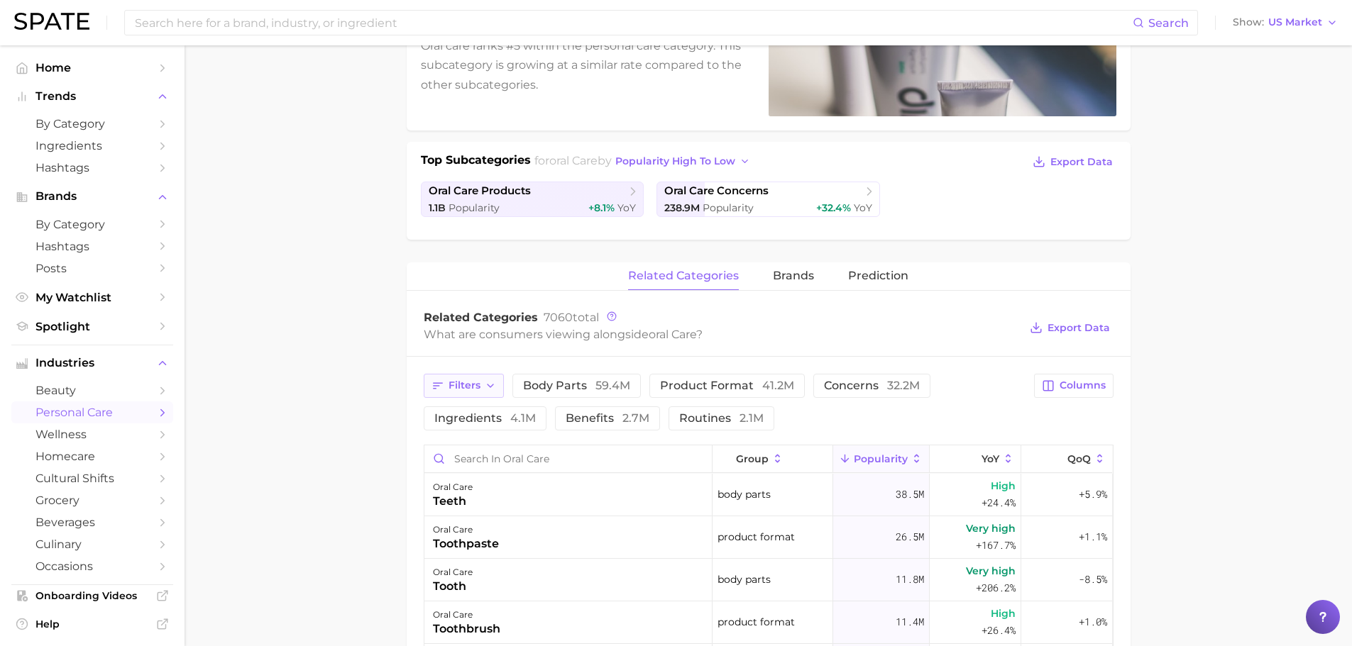
click at [441, 391] on icon "button" at bounding box center [437, 386] width 13 height 13
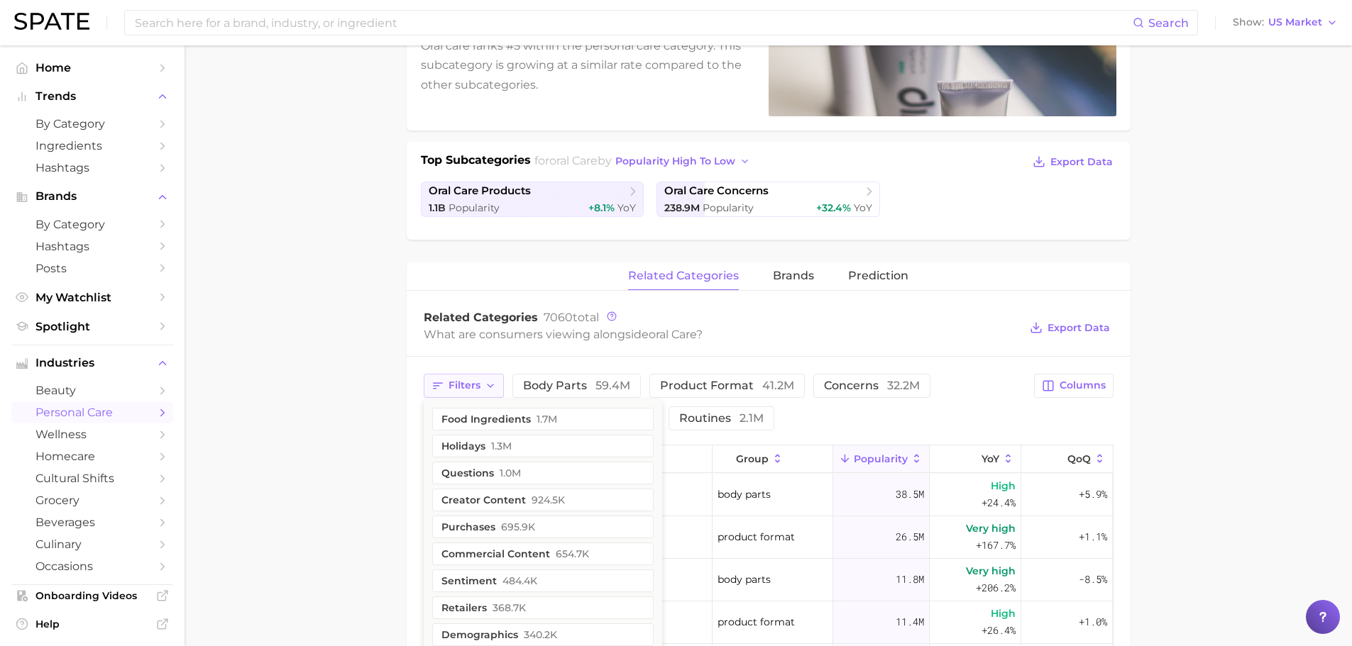
click at [473, 388] on span "Filters" at bounding box center [464, 386] width 32 height 12
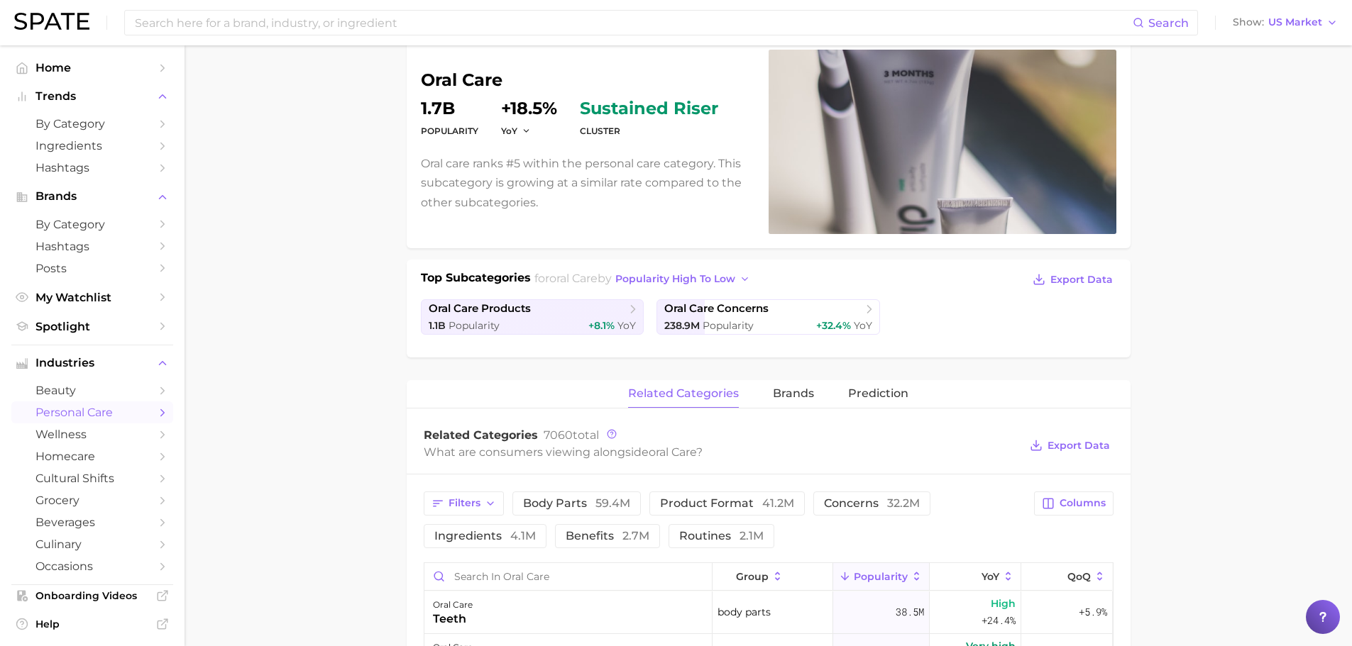
scroll to position [0, 0]
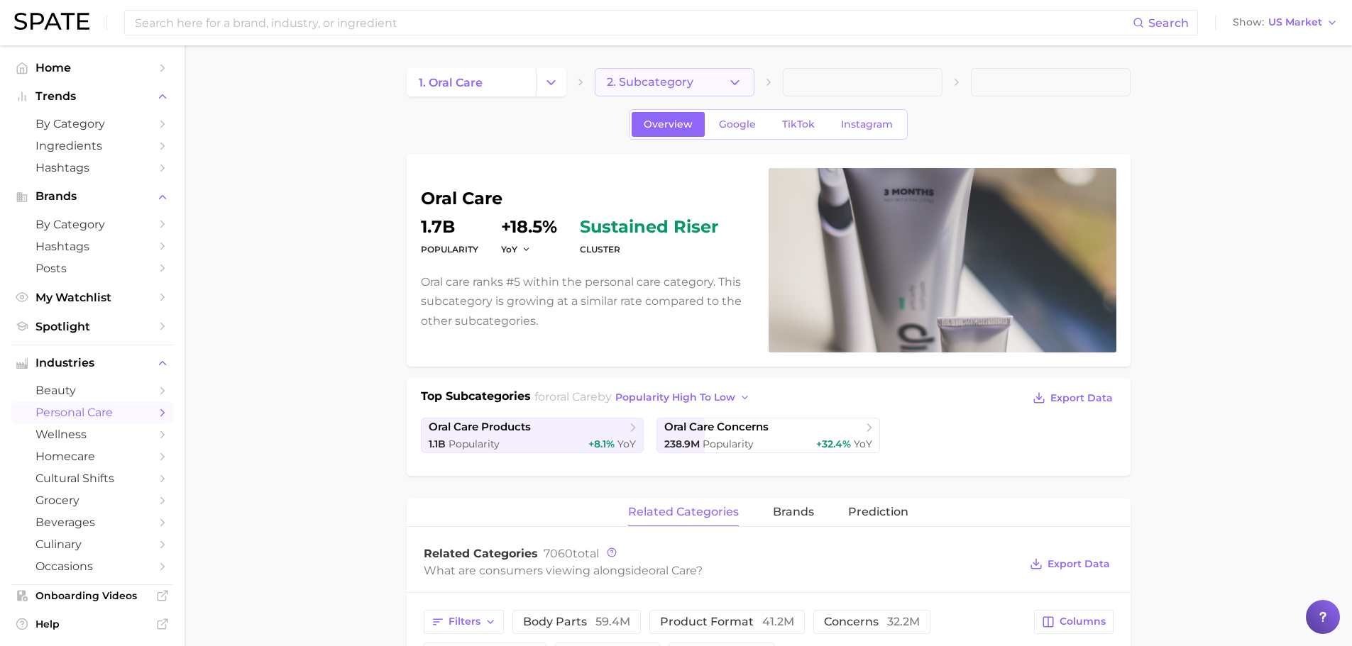
click at [663, 85] on span "2. Subcategory" at bounding box center [650, 82] width 87 height 13
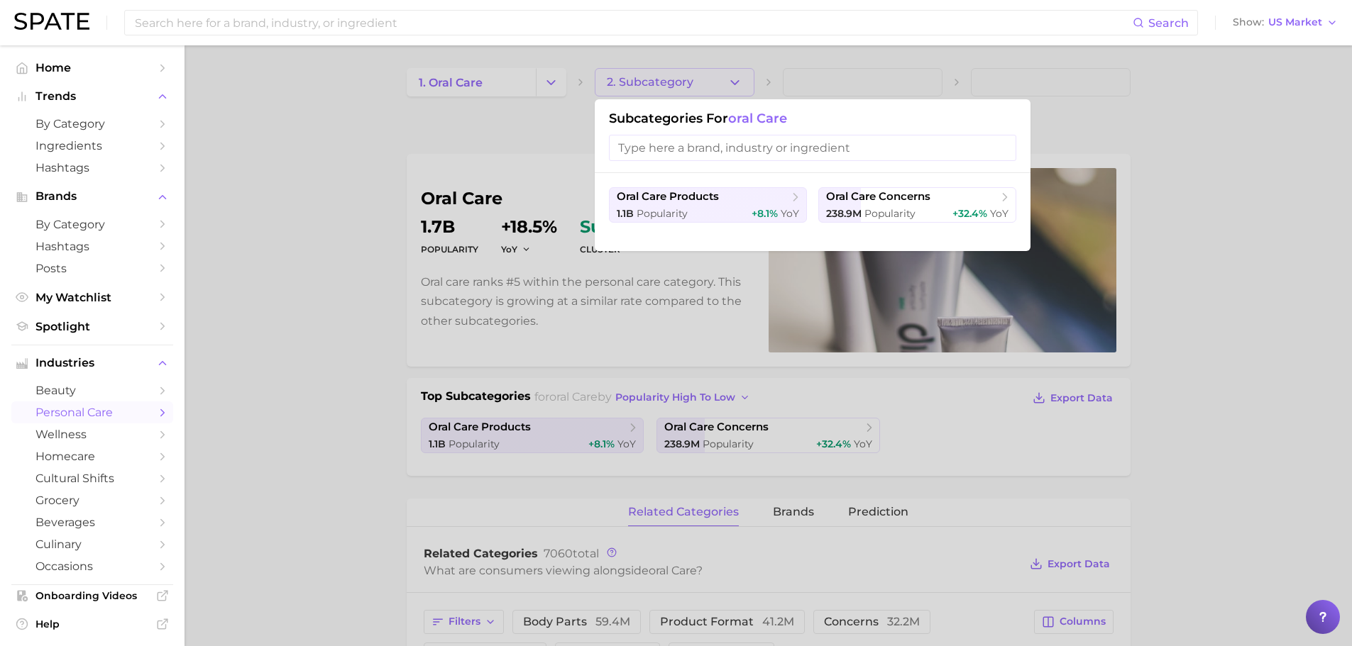
click at [668, 82] on div at bounding box center [676, 323] width 1352 height 646
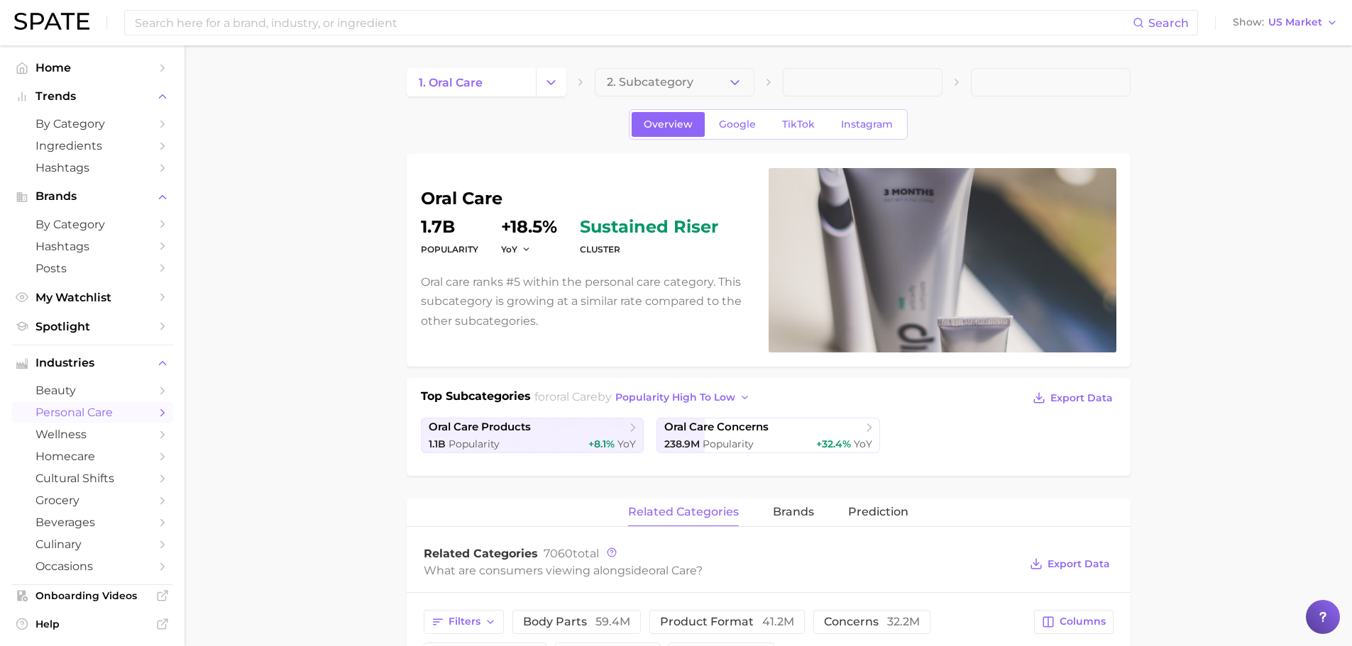
click at [792, 72] on span at bounding box center [863, 82] width 160 height 28
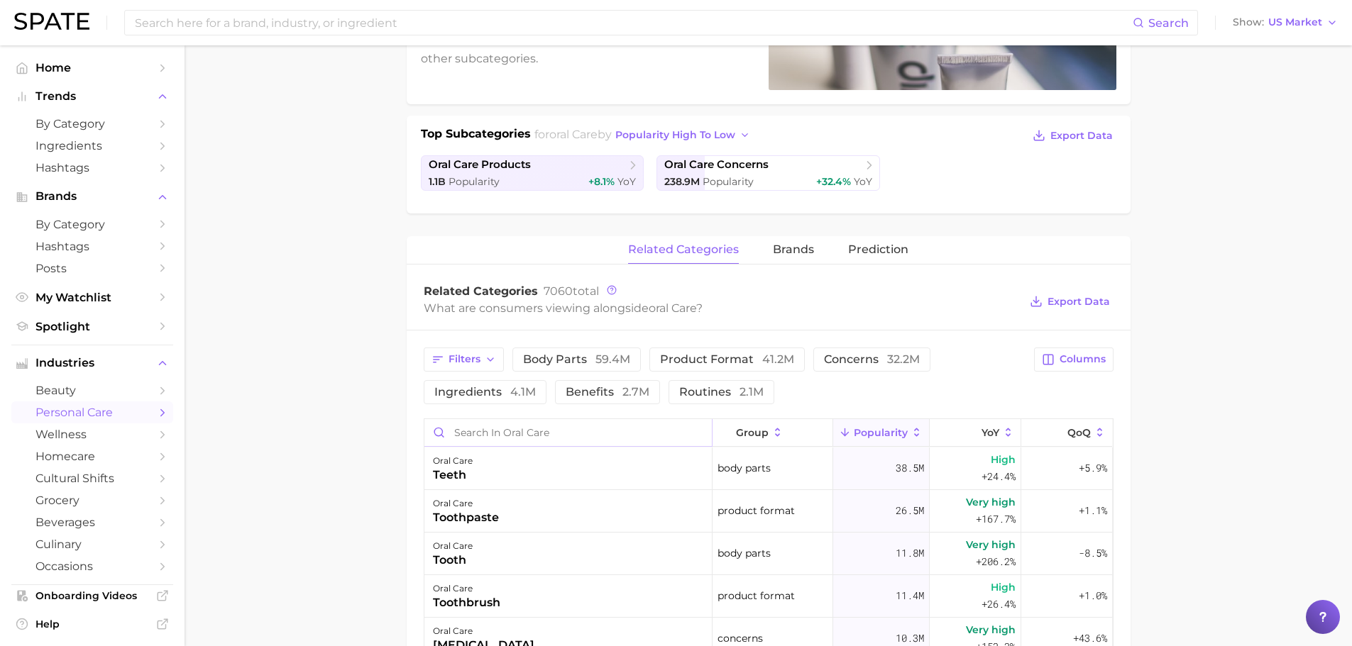
scroll to position [296, 0]
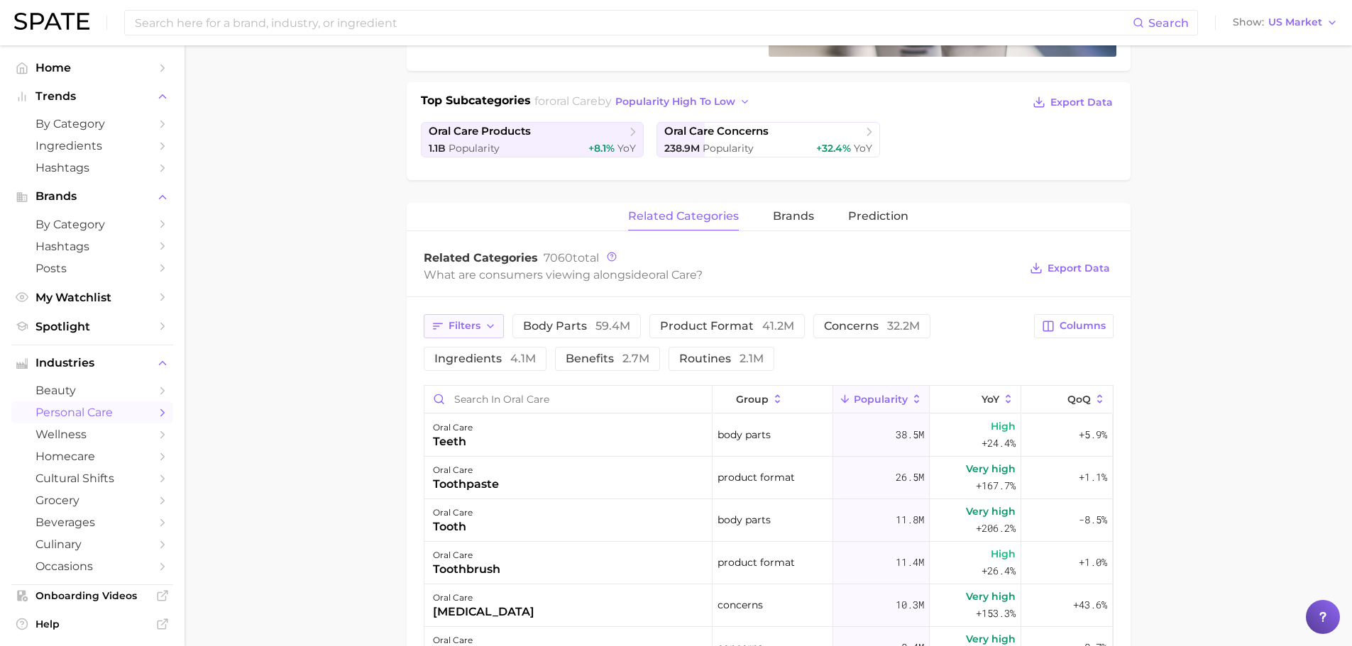
click at [489, 321] on icon "button" at bounding box center [490, 326] width 11 height 11
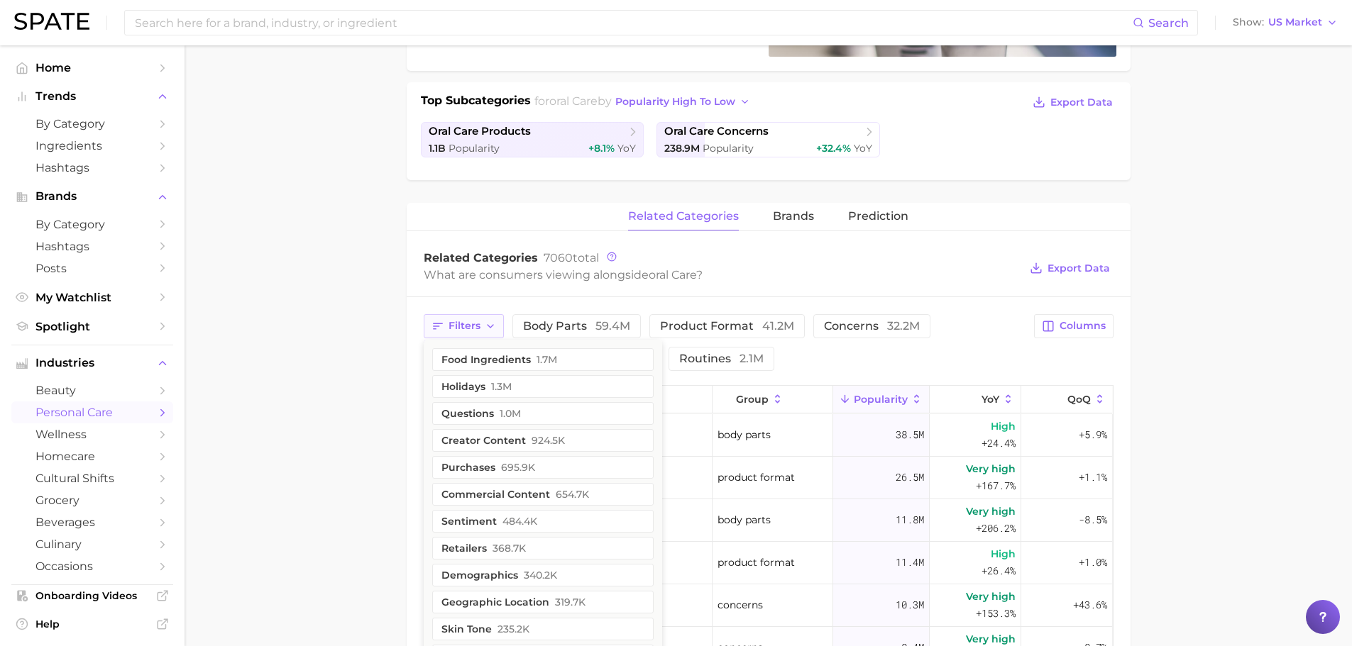
click at [488, 328] on icon "button" at bounding box center [490, 326] width 11 height 11
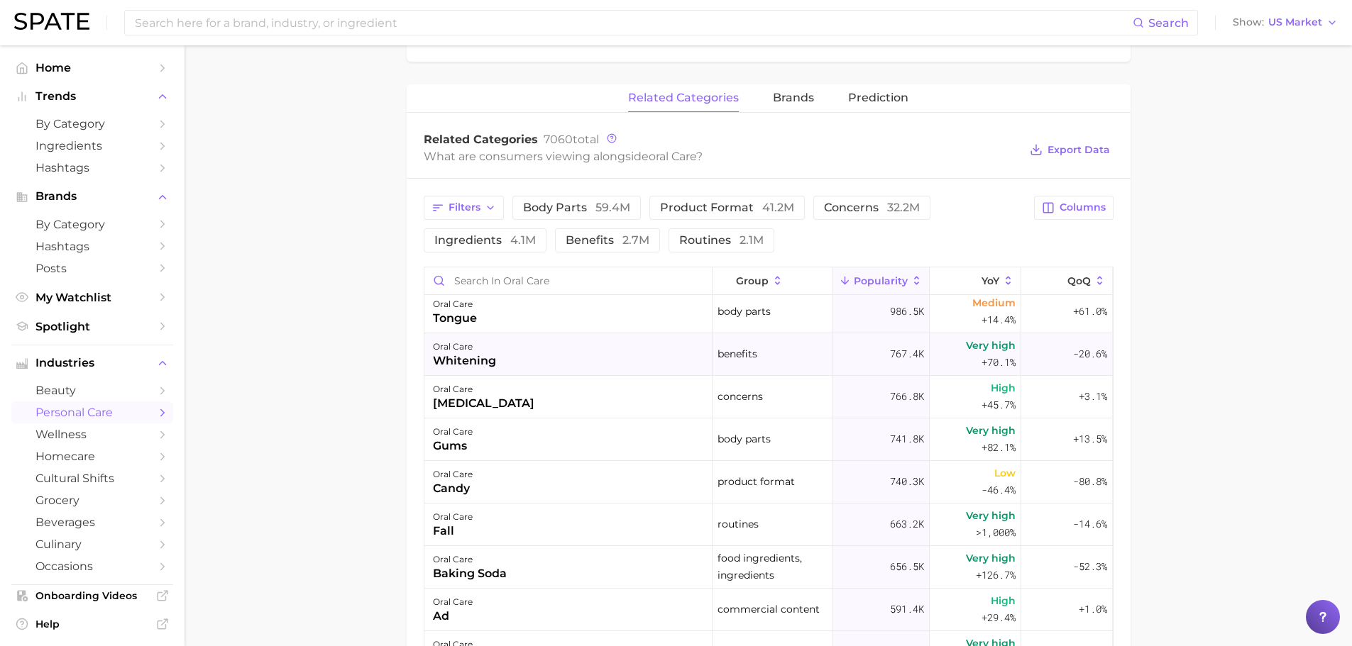
scroll to position [709, 0]
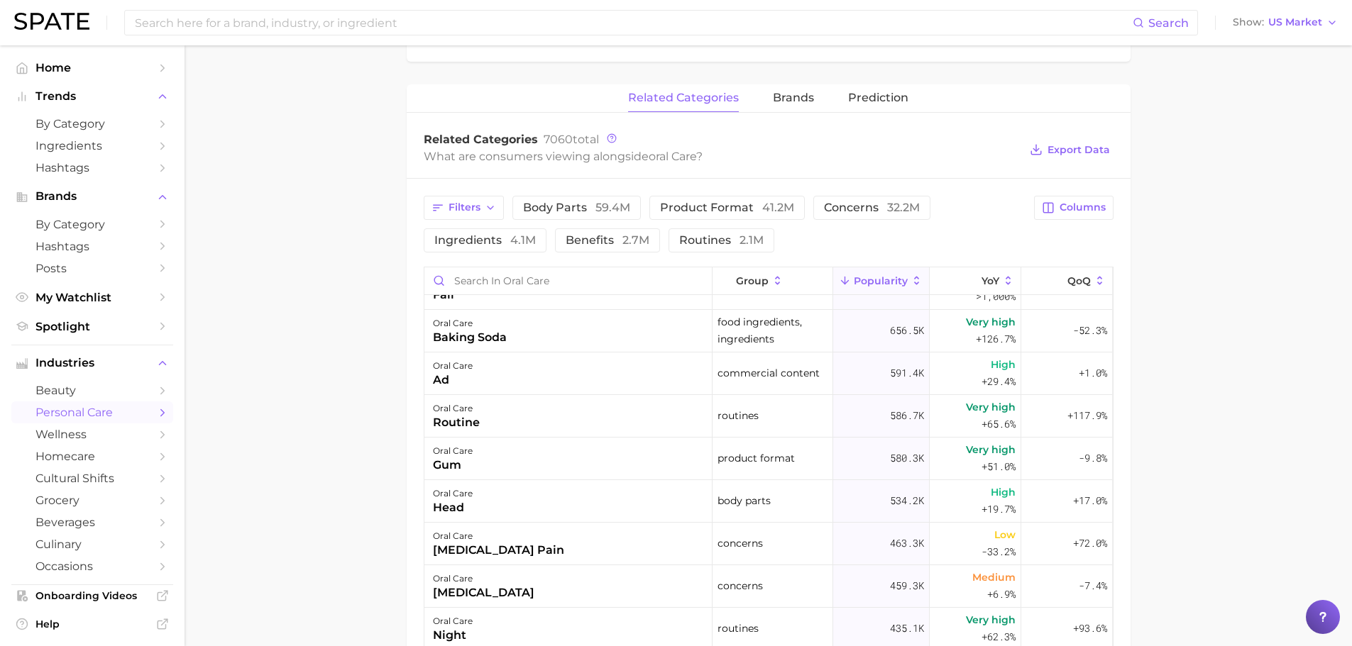
click at [273, 414] on main "1. oral care 2. Subcategory Overview Google TikTok Instagram oral care Populari…" at bounding box center [767, 316] width 1167 height 1370
click at [466, 239] on span "ingredients 4.1m" at bounding box center [484, 240] width 101 height 11
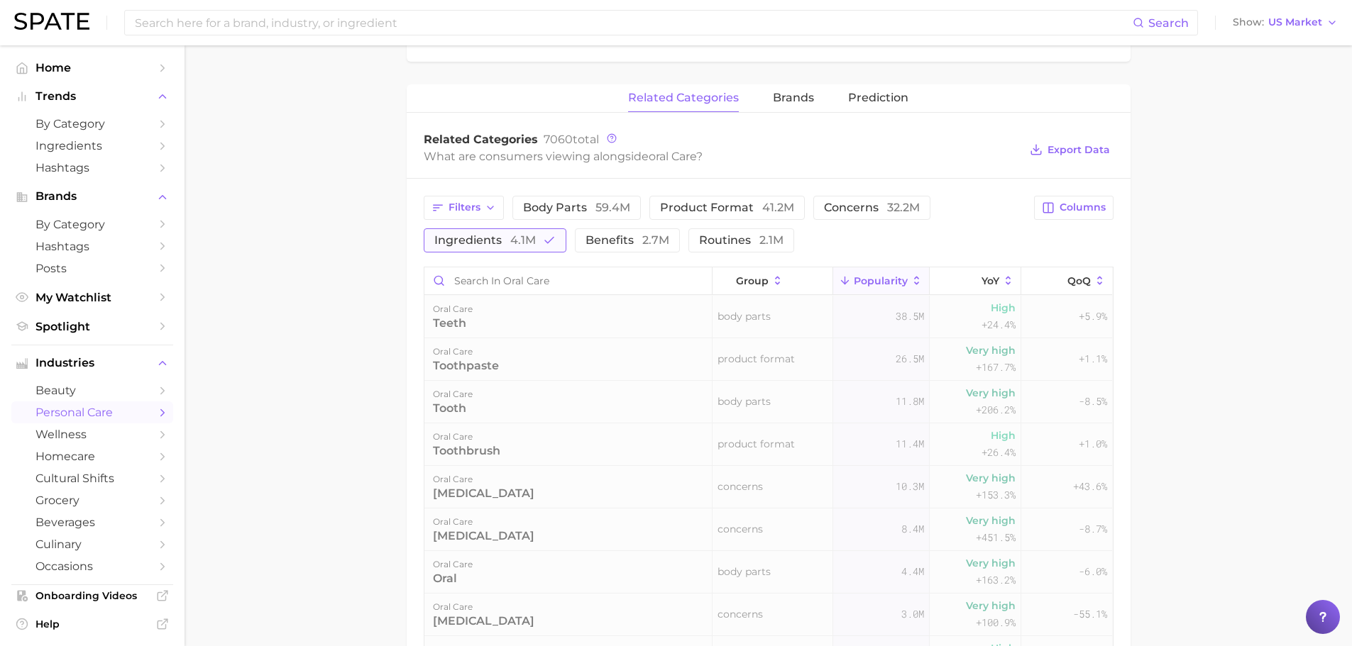
click at [467, 239] on span "ingredients 4.1m" at bounding box center [484, 240] width 101 height 11
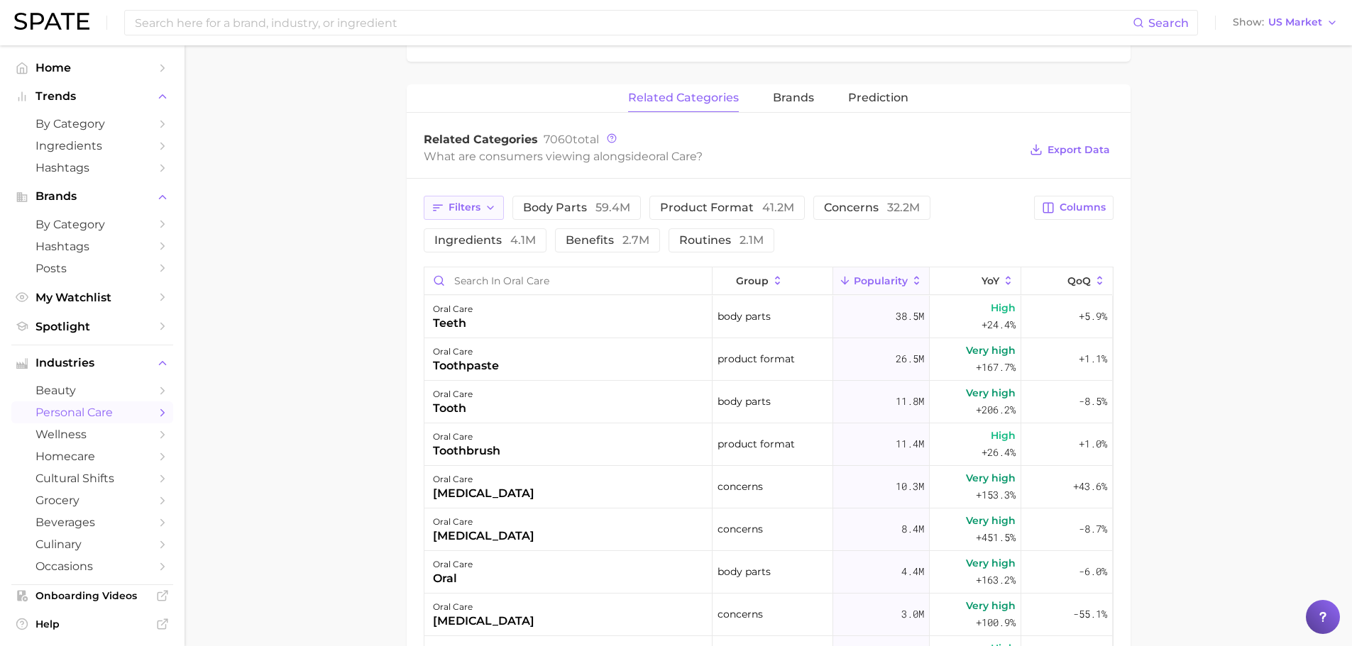
click at [468, 218] on button "Filters" at bounding box center [464, 208] width 80 height 24
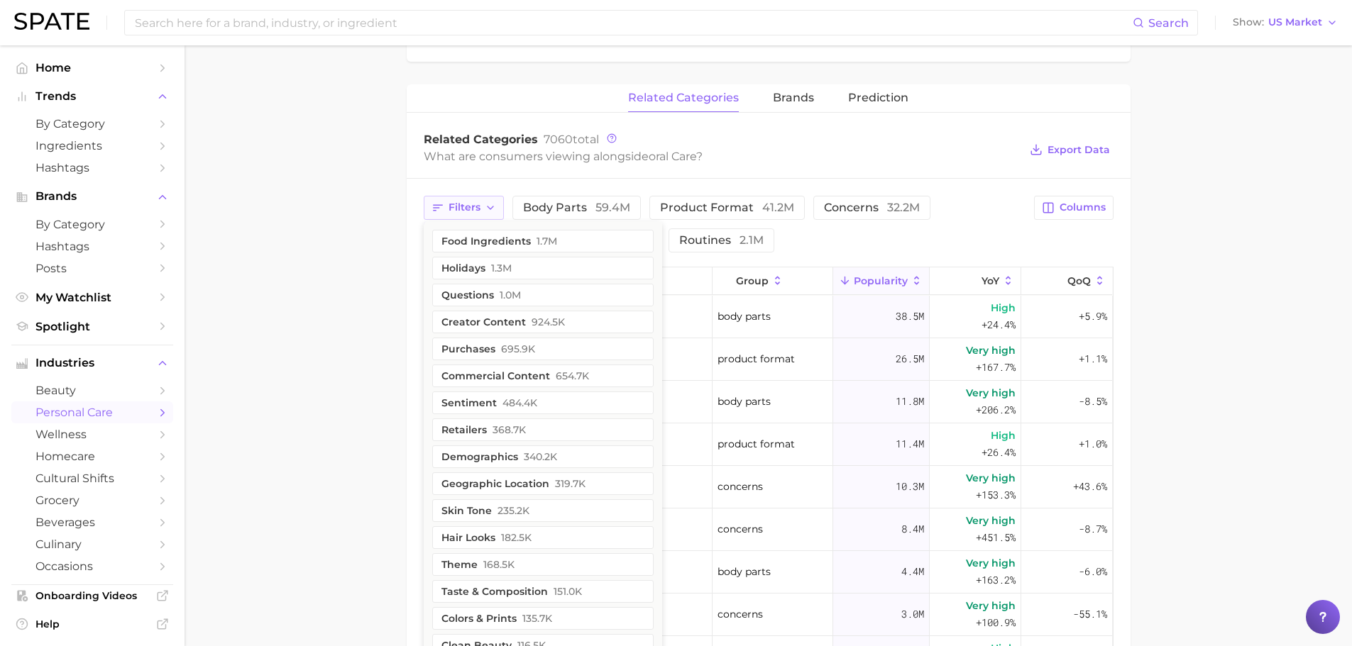
click at [441, 211] on icon "button" at bounding box center [437, 207] width 13 height 13
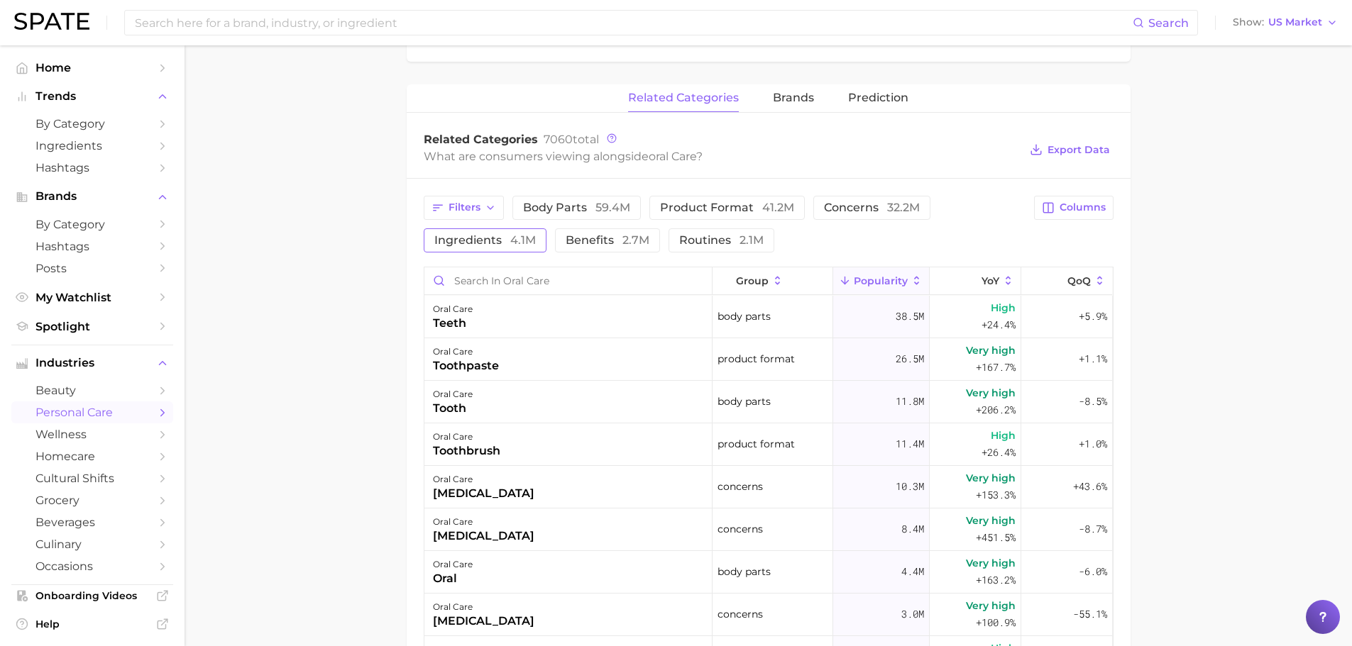
click at [477, 241] on span "ingredients 4.1m" at bounding box center [484, 240] width 101 height 11
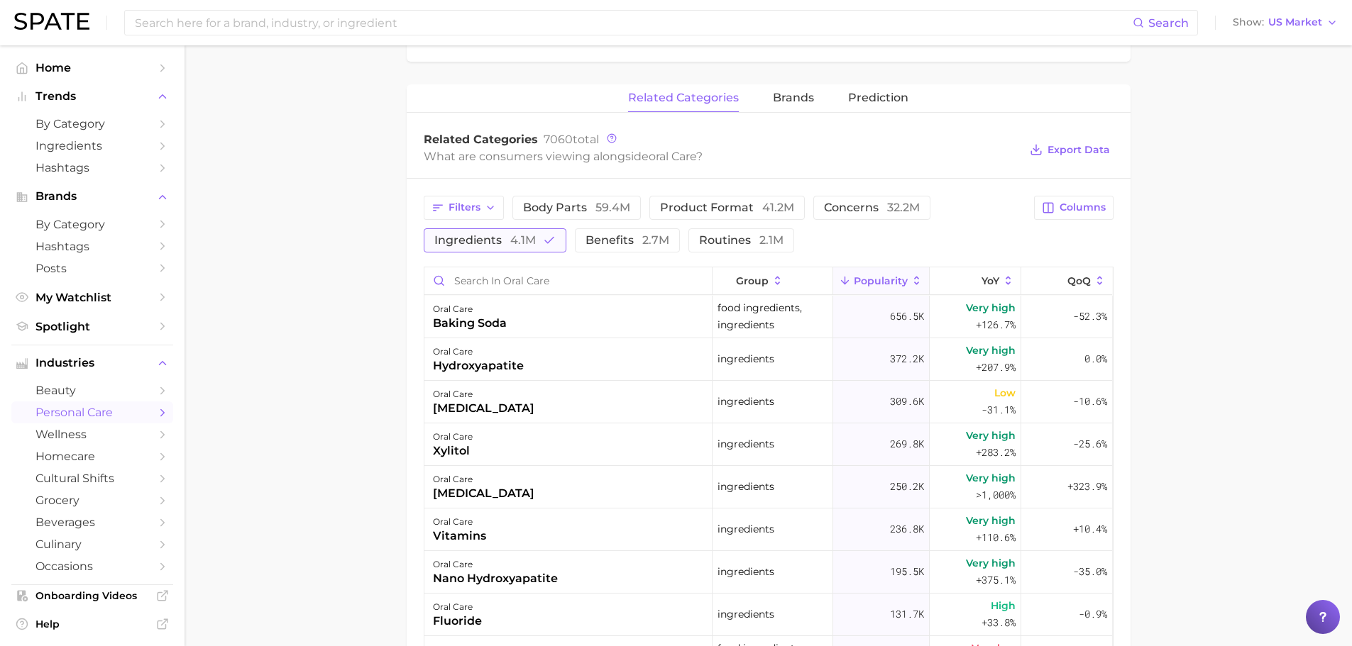
click at [477, 241] on span "ingredients 4.1m" at bounding box center [484, 240] width 101 height 11
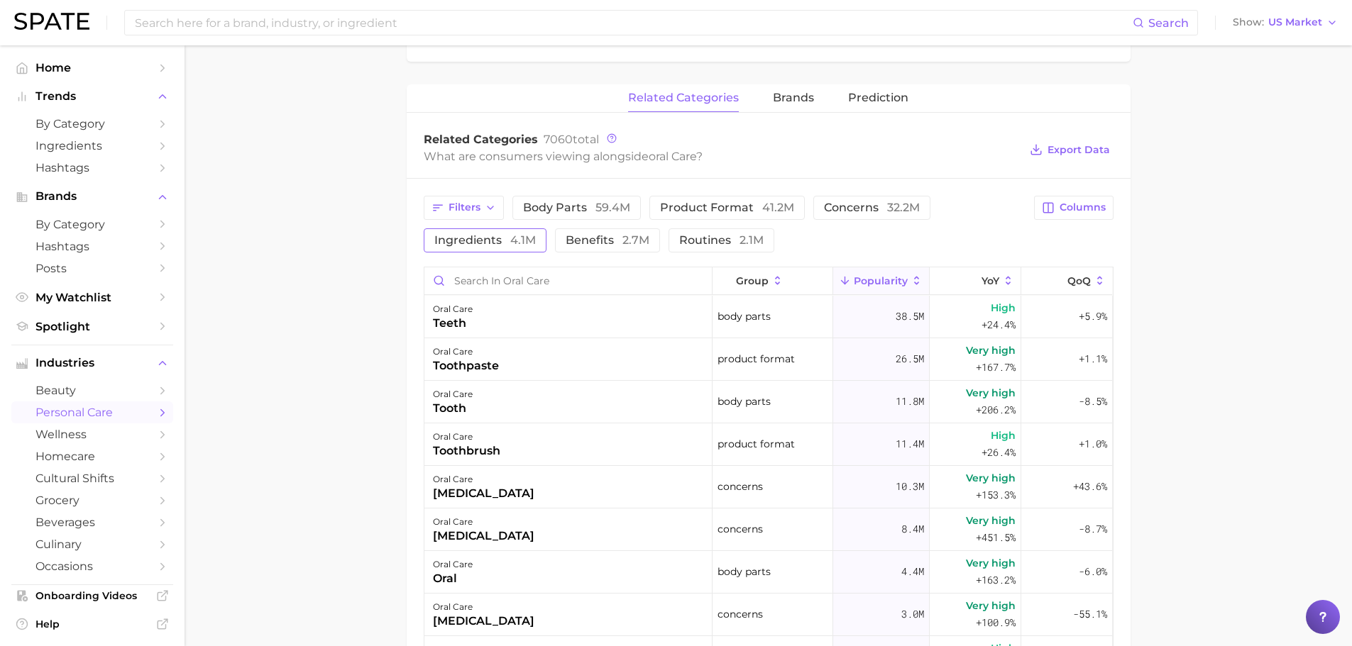
click at [477, 241] on span "ingredients 4.1m" at bounding box center [484, 240] width 101 height 11
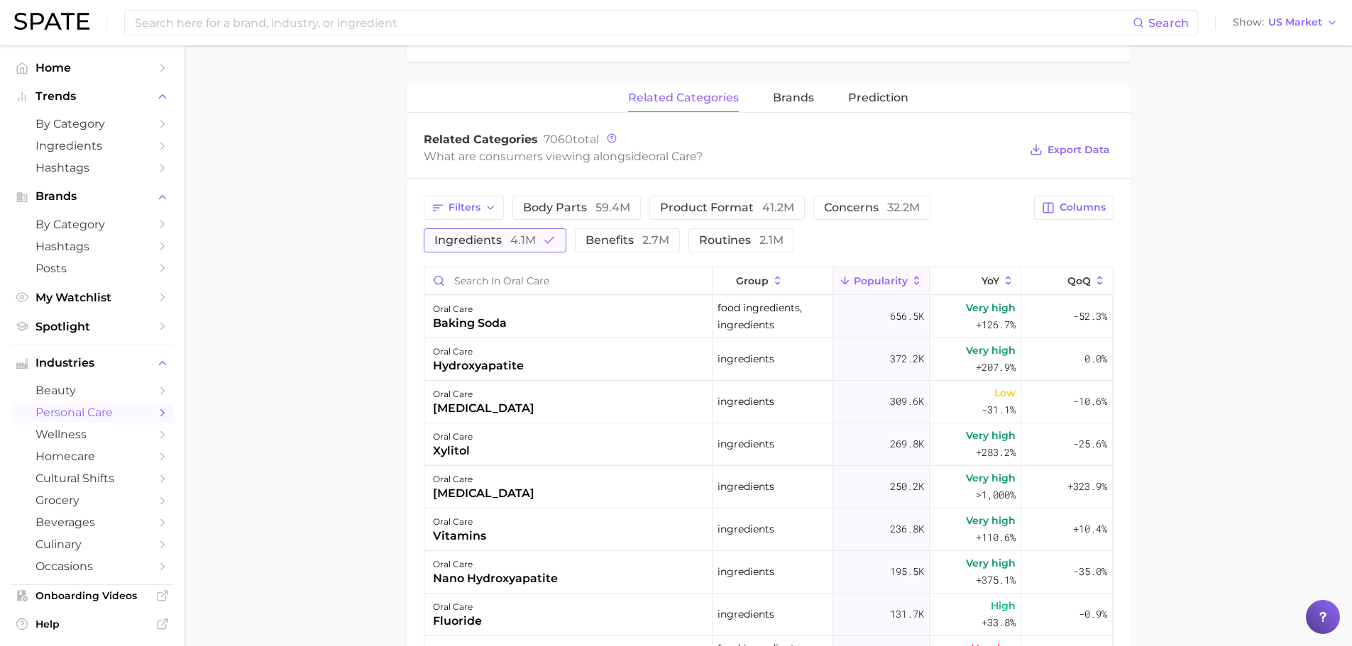
click at [477, 241] on span "ingredients 4.1m" at bounding box center [484, 240] width 101 height 11
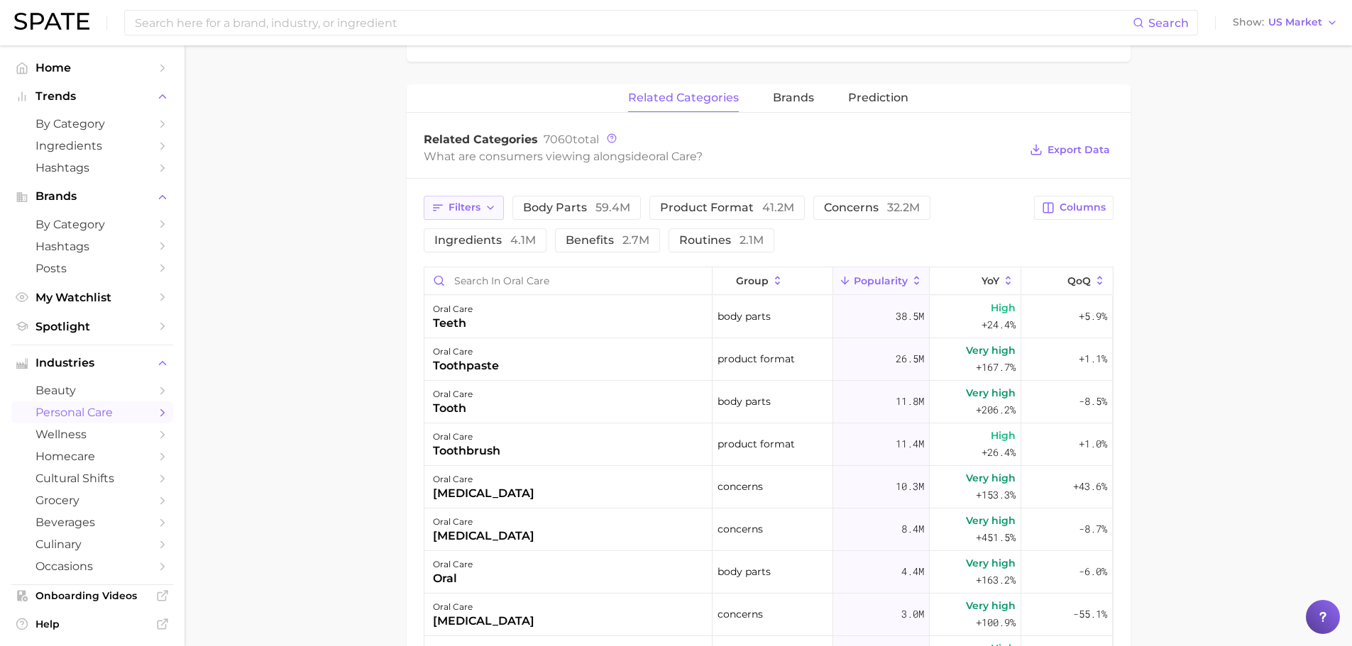
click at [468, 210] on span "Filters" at bounding box center [464, 207] width 32 height 12
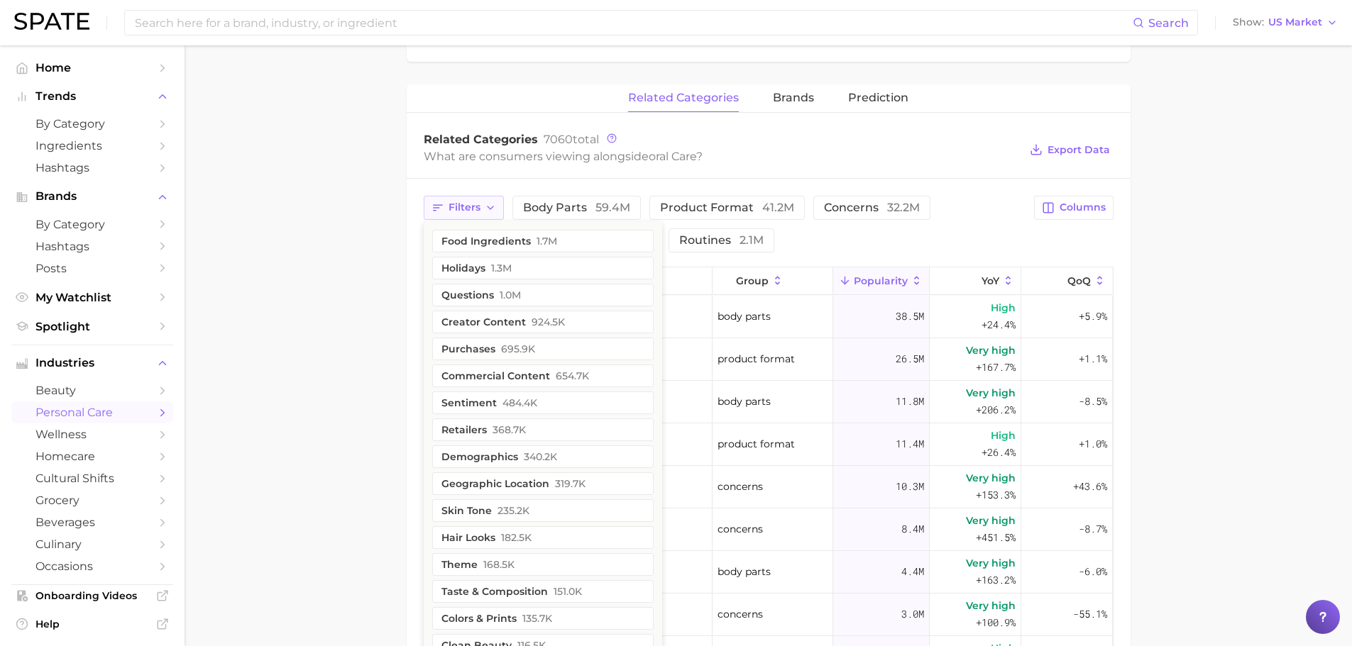
click at [468, 210] on span "Filters" at bounding box center [464, 207] width 32 height 12
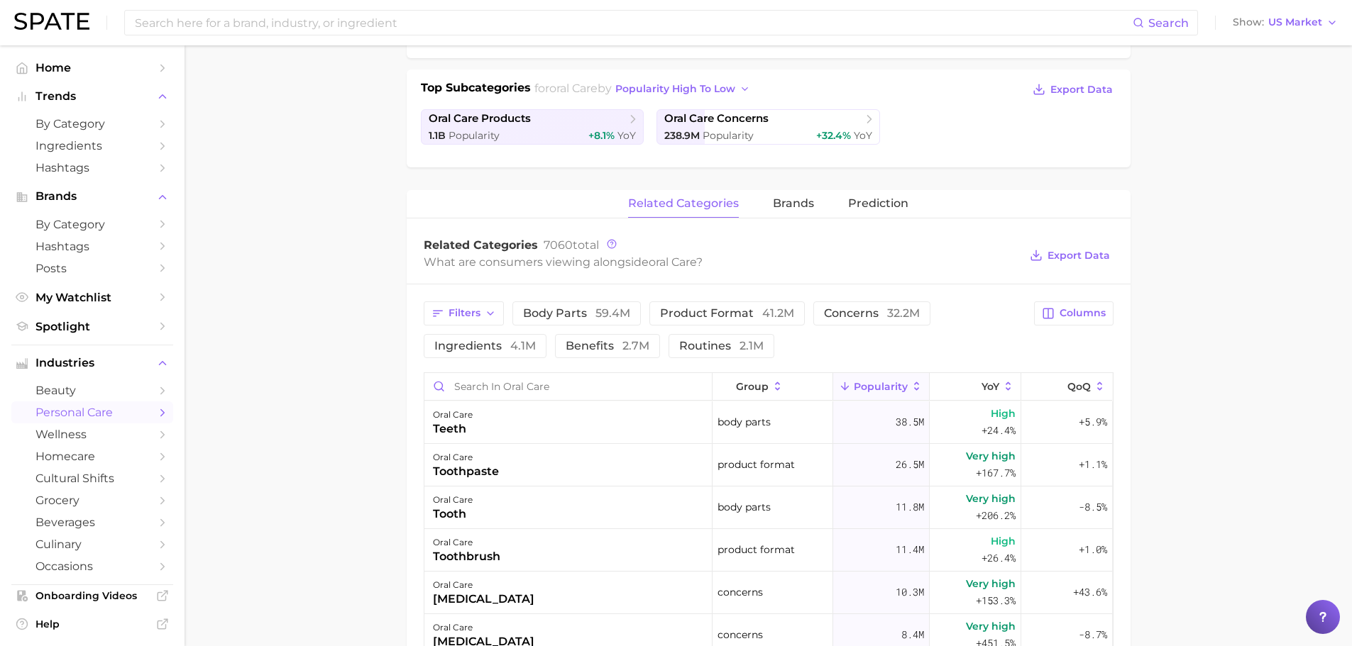
scroll to position [178, 0]
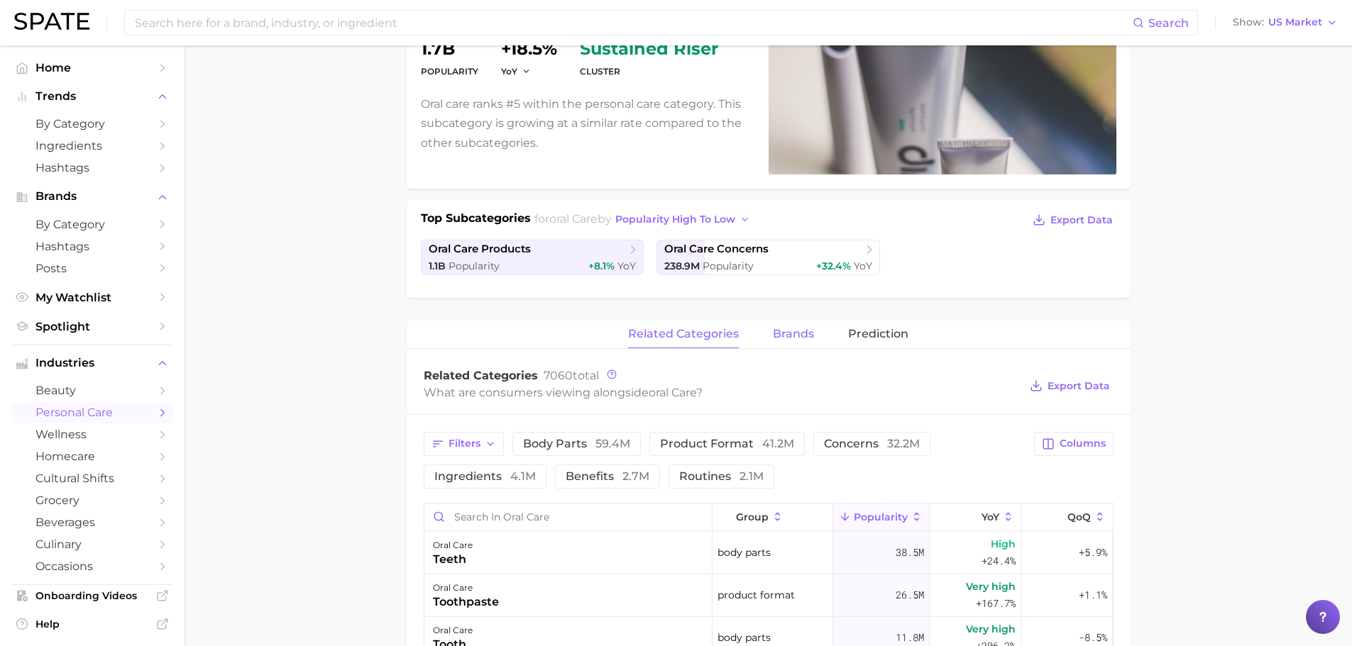
click at [808, 331] on span "brands" at bounding box center [793, 334] width 41 height 13
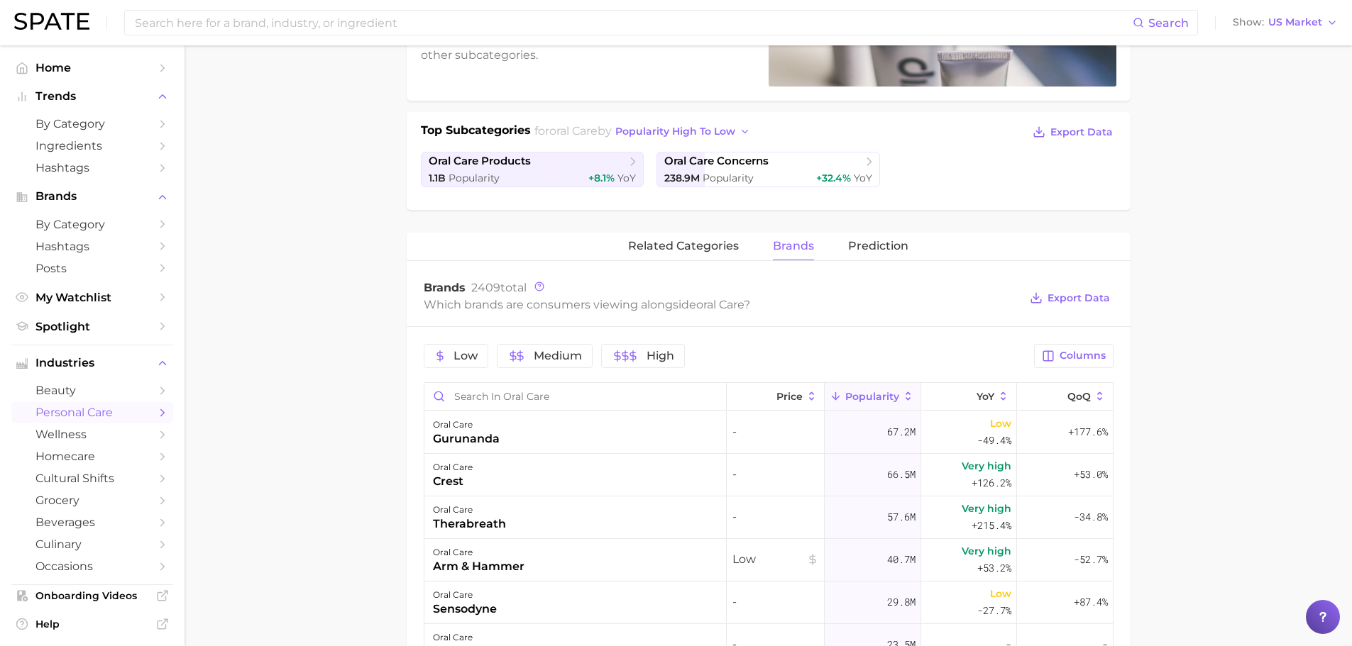
scroll to position [296, 0]
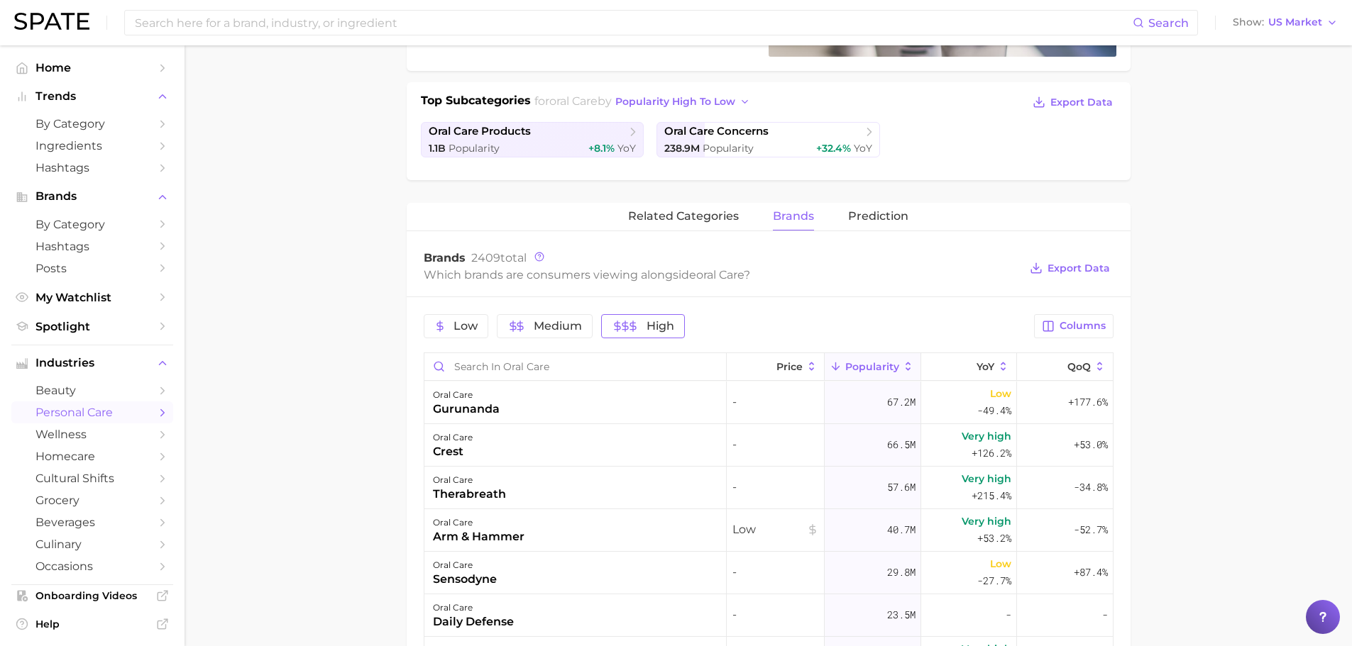
click at [678, 323] on button "High" at bounding box center [642, 326] width 83 height 24
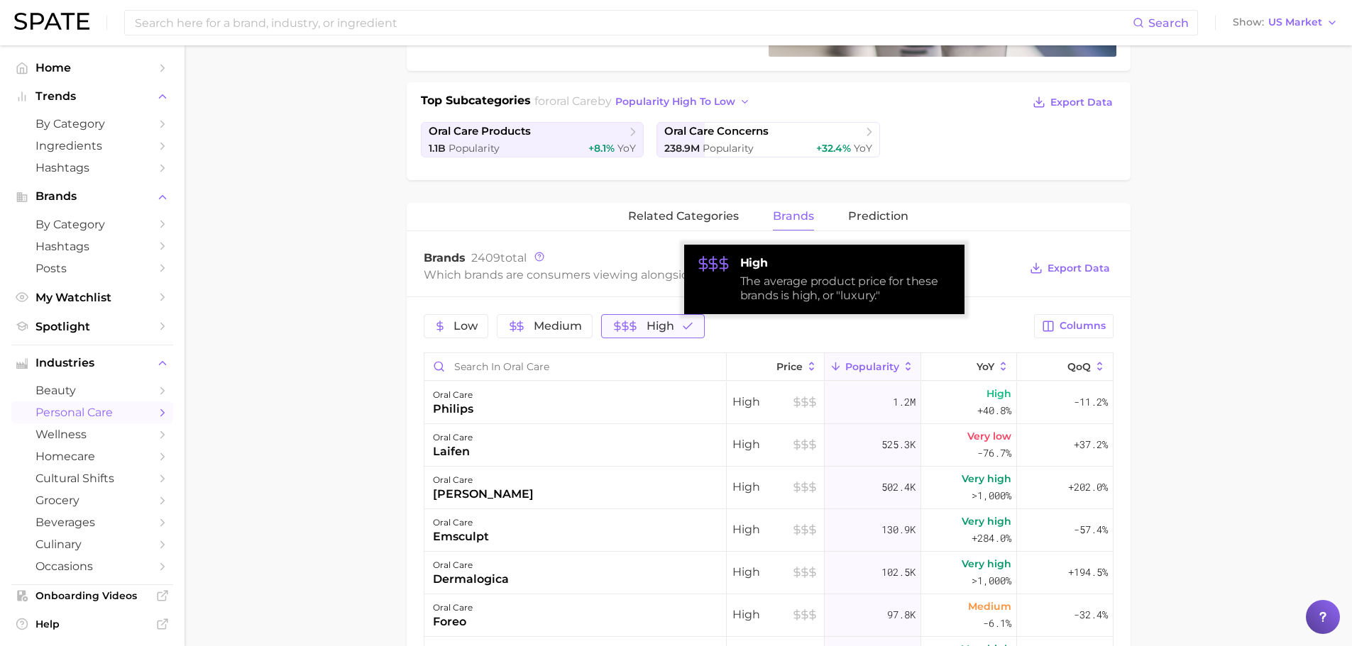
click at [678, 323] on button "High" at bounding box center [652, 326] width 103 height 24
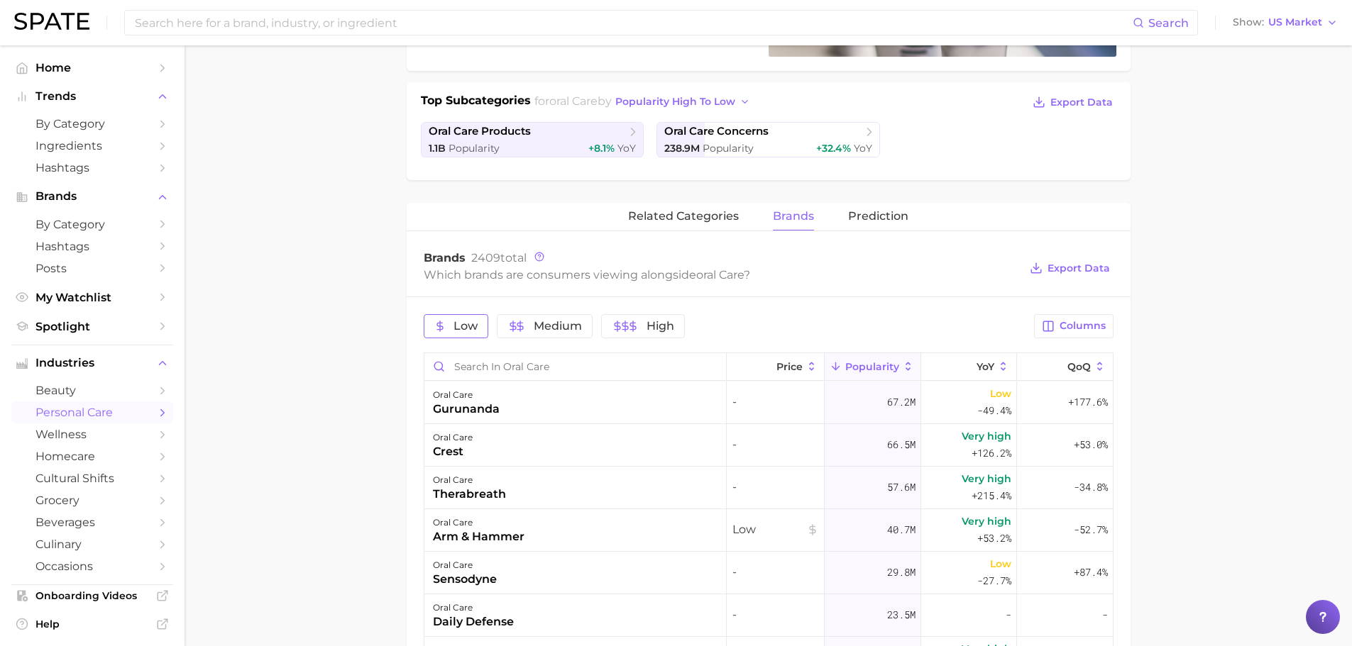
click at [465, 334] on button "Low" at bounding box center [456, 326] width 65 height 24
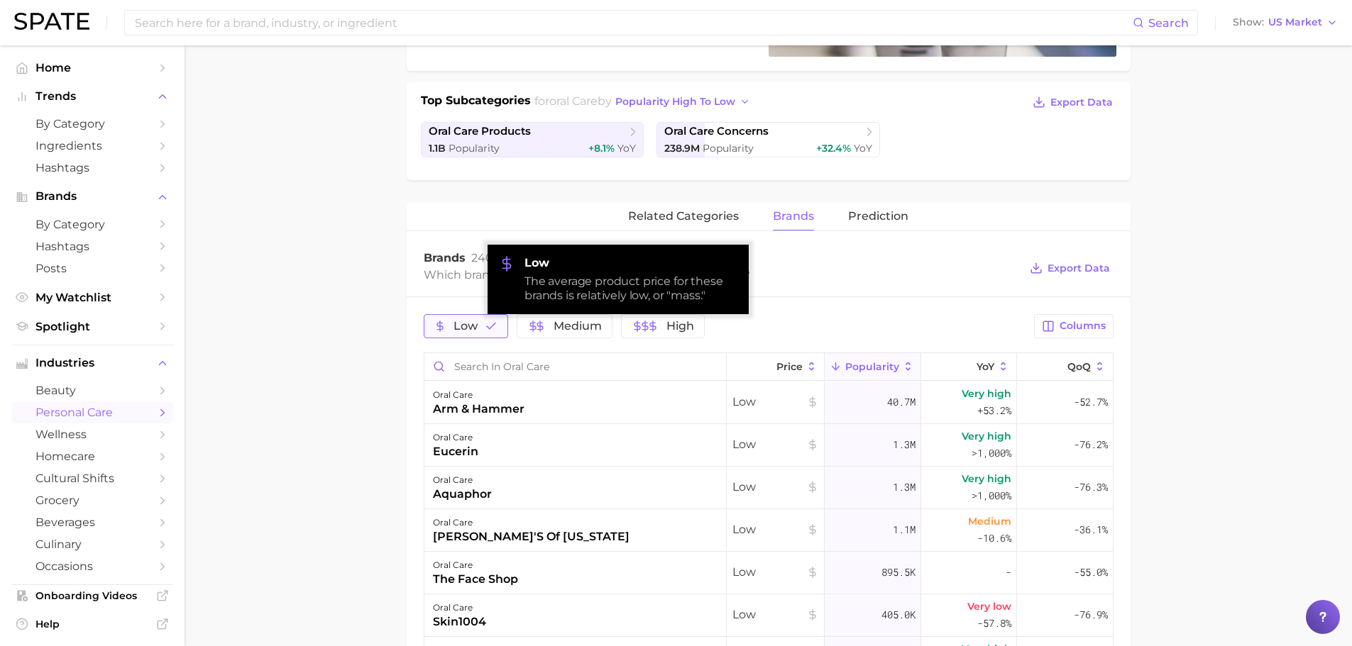
click at [465, 334] on button "Low" at bounding box center [466, 326] width 84 height 24
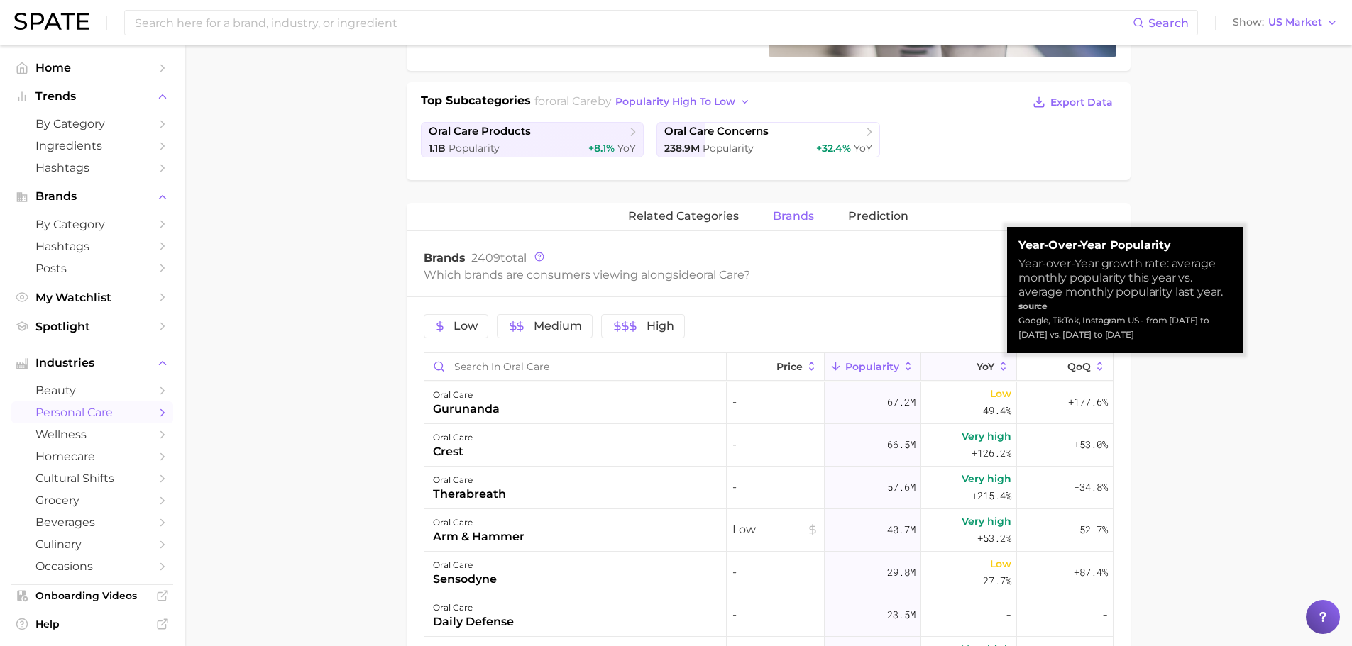
click at [997, 365] on icon at bounding box center [1003, 366] width 13 height 13
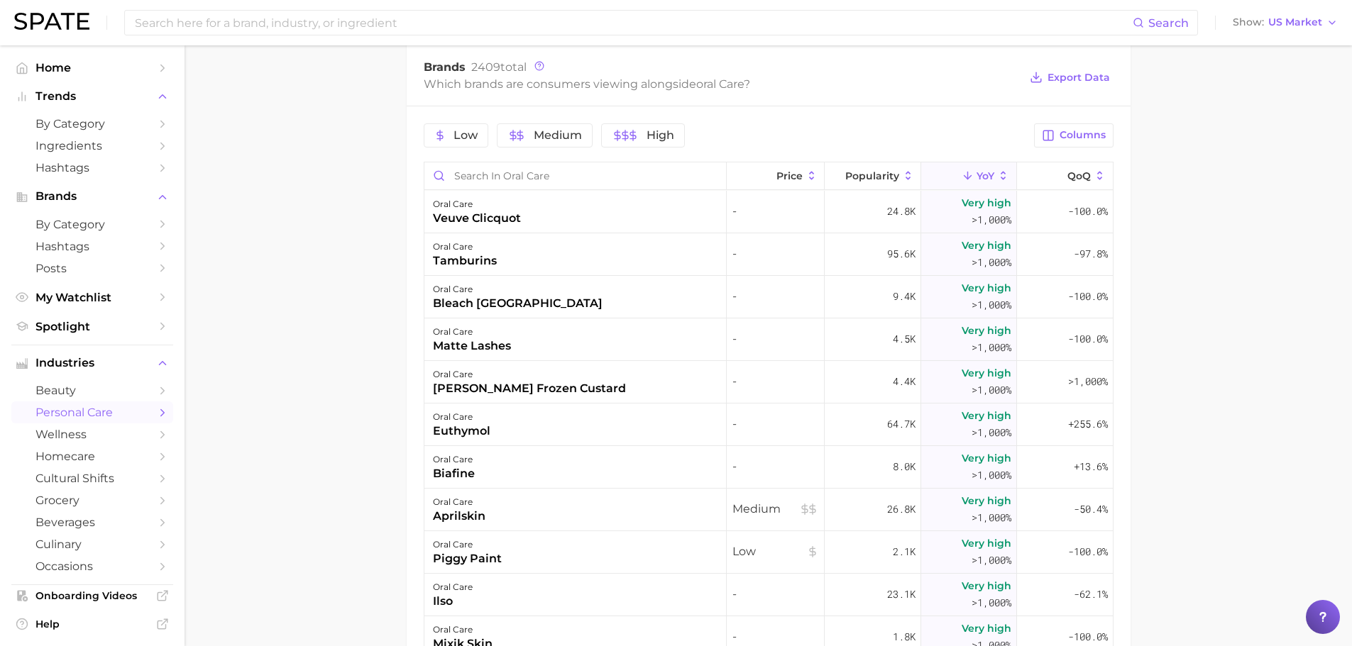
scroll to position [533, 0]
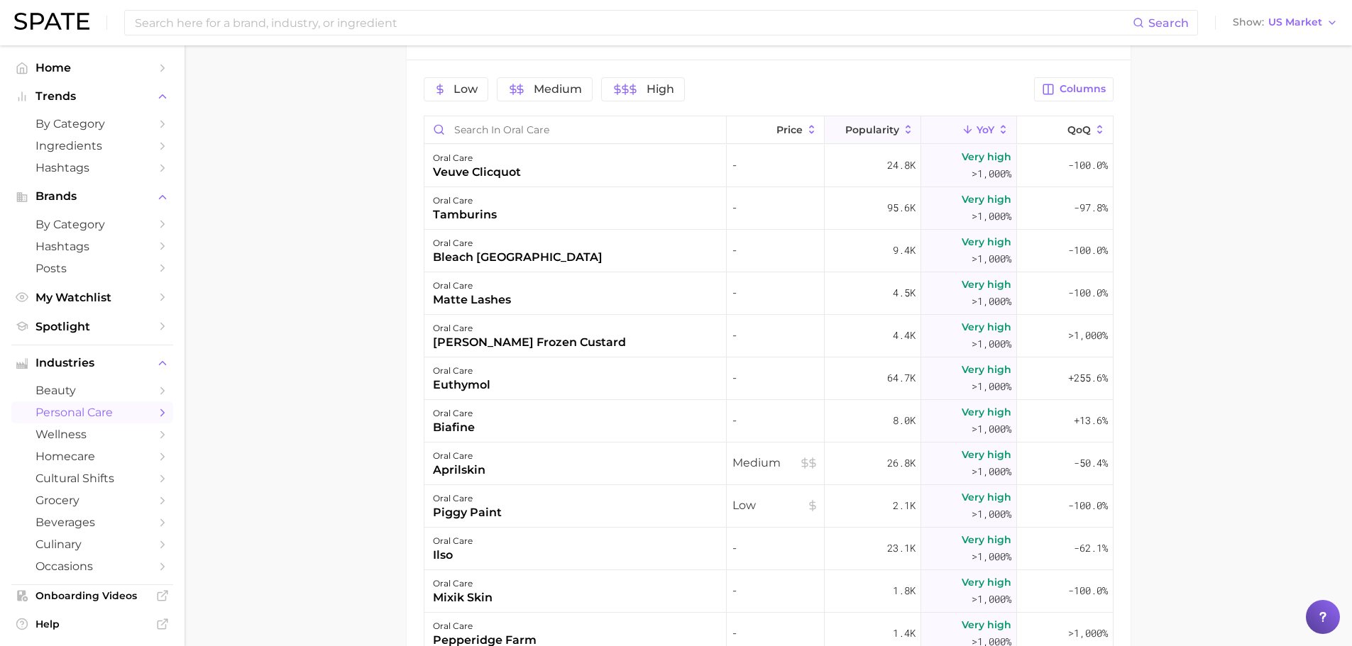
click at [874, 128] on span "Popularity" at bounding box center [872, 129] width 54 height 11
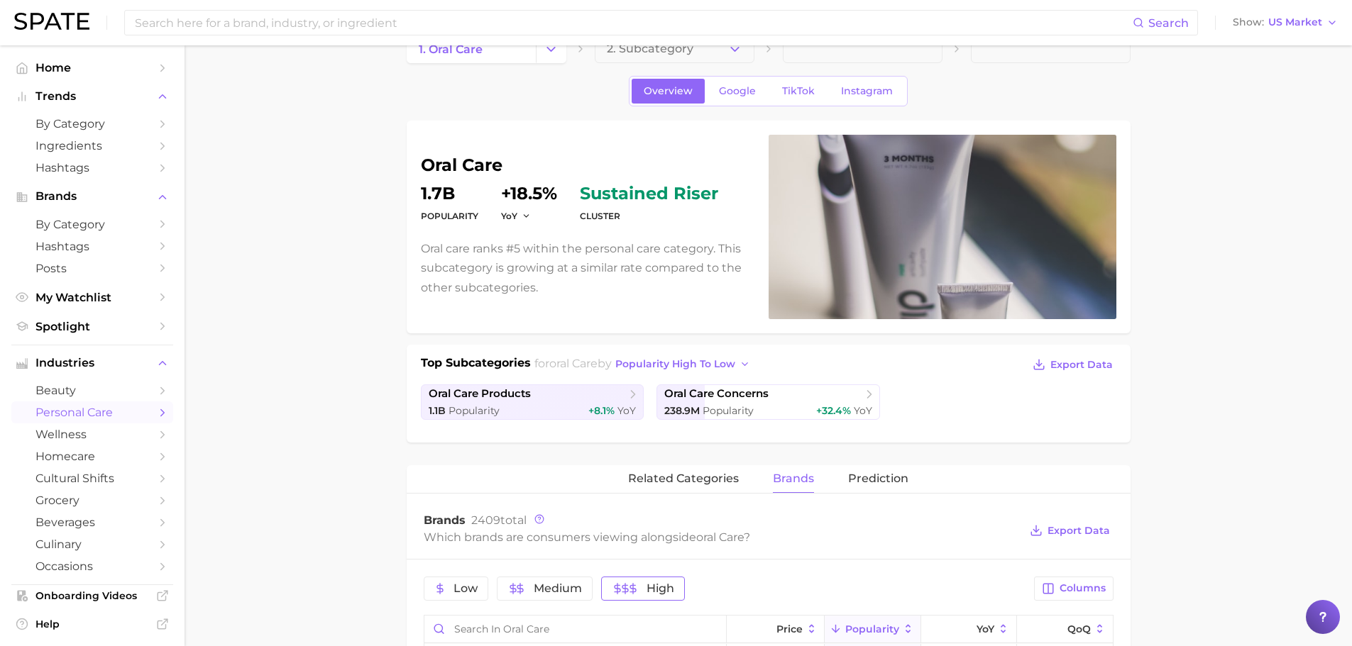
scroll to position [0, 0]
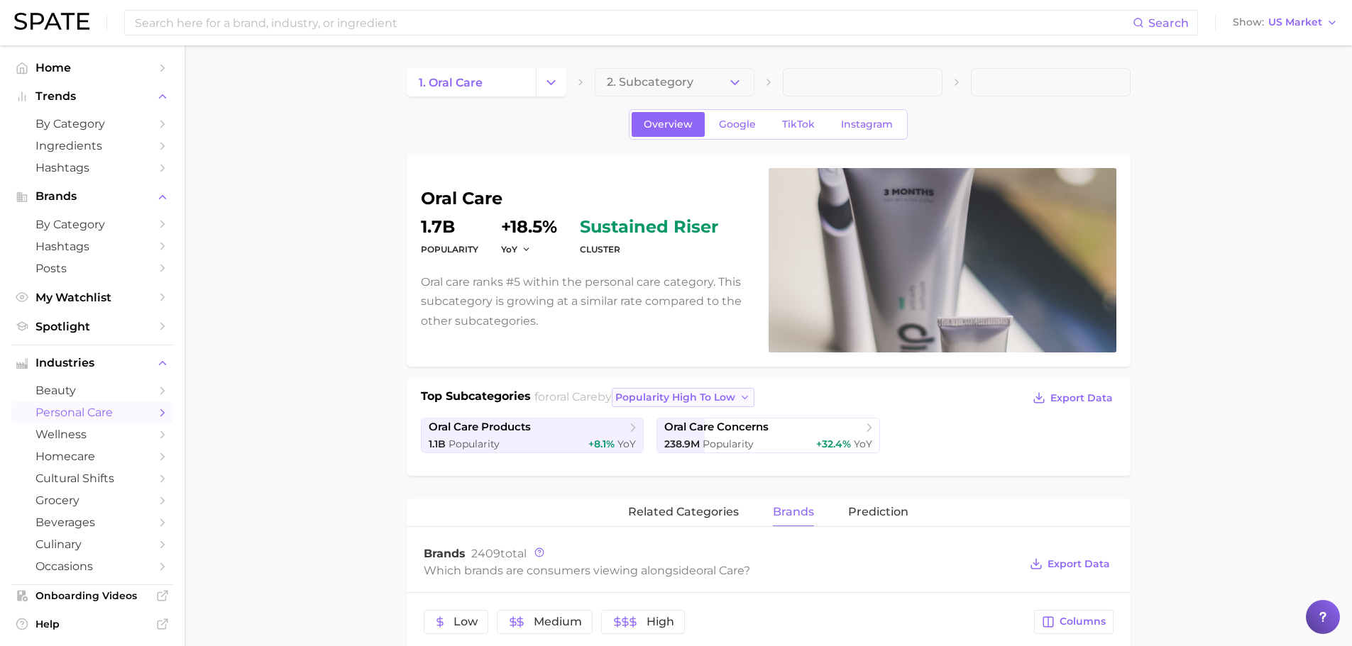
click at [697, 404] on button "popularity high to low" at bounding box center [683, 397] width 143 height 19
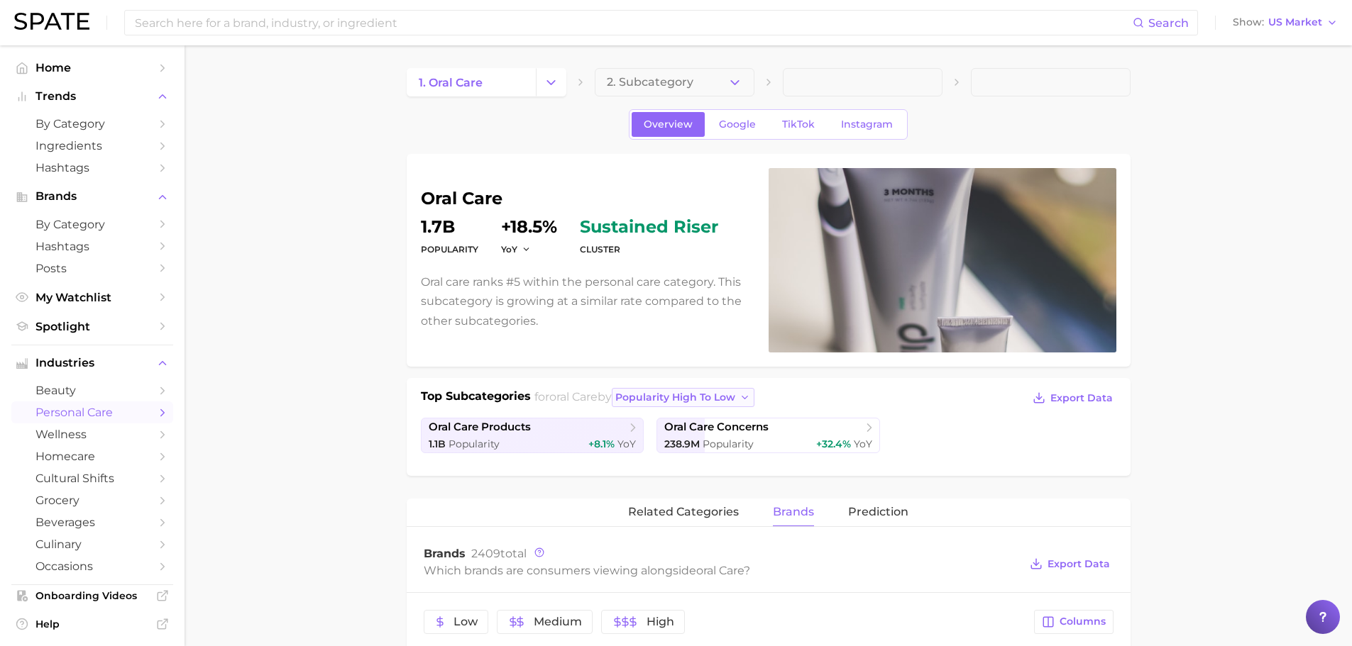
click at [716, 394] on span "popularity high to low" at bounding box center [675, 398] width 120 height 12
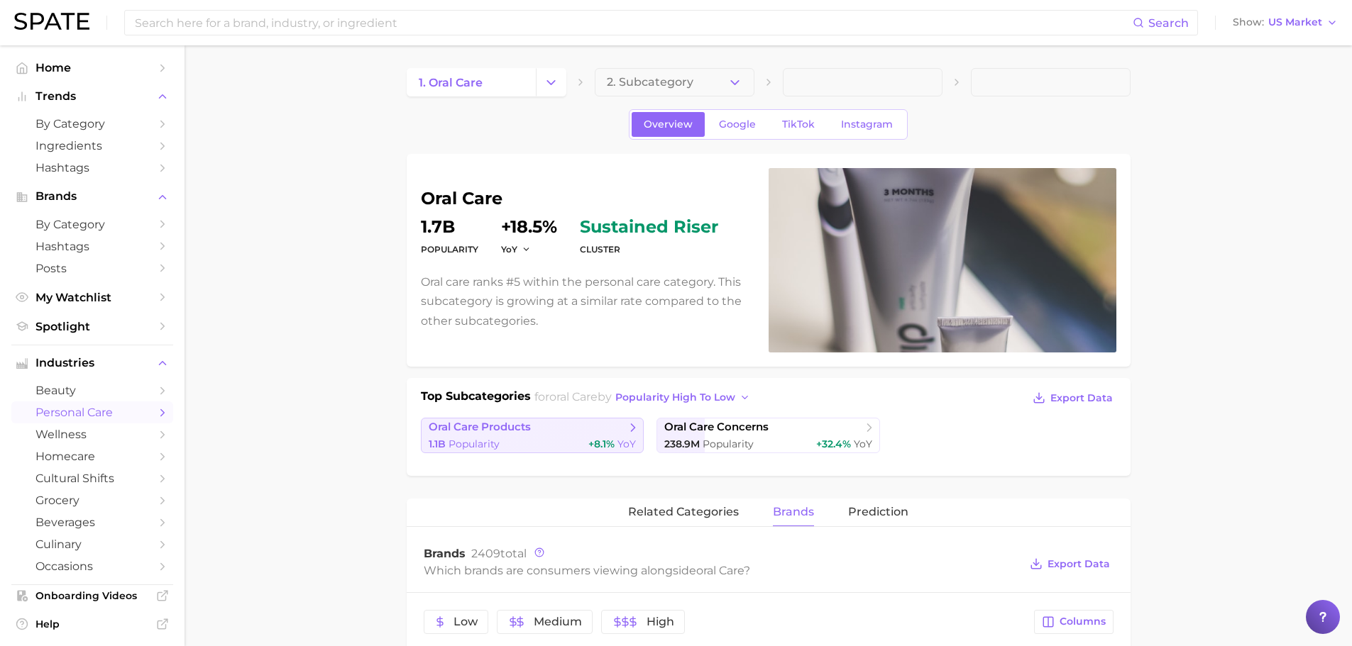
click at [558, 433] on span "oral care products" at bounding box center [527, 428] width 197 height 14
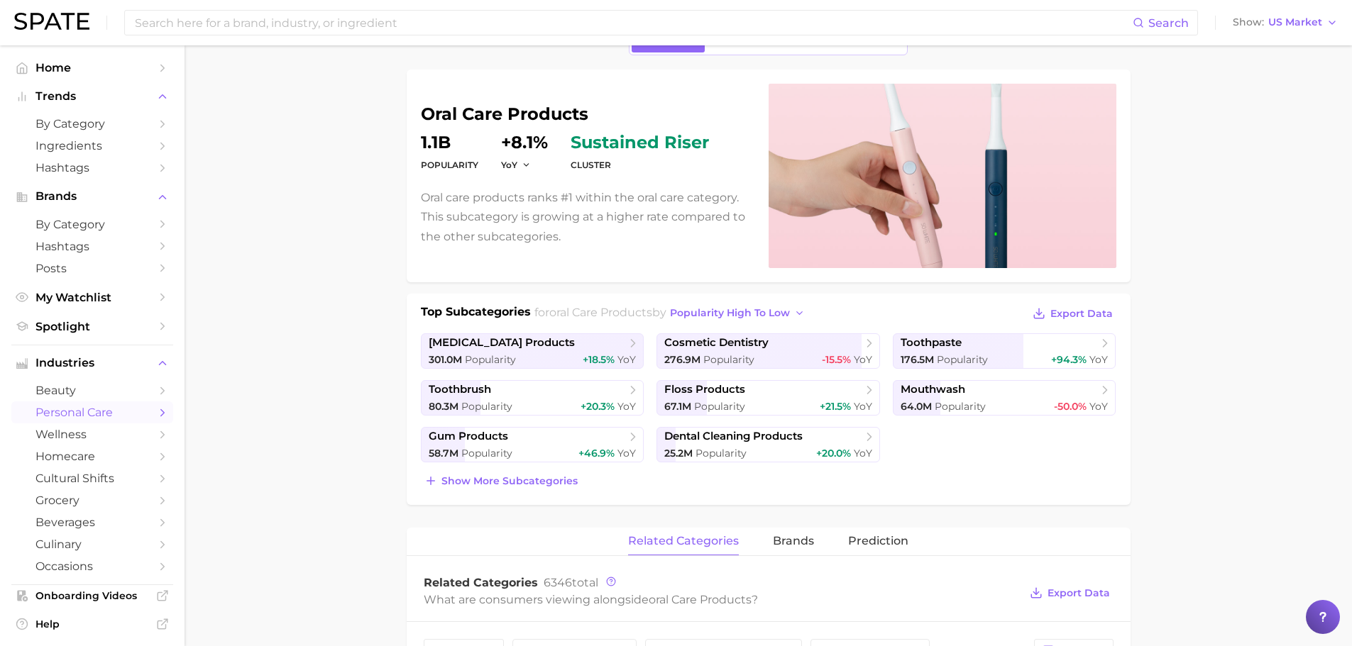
scroll to position [118, 0]
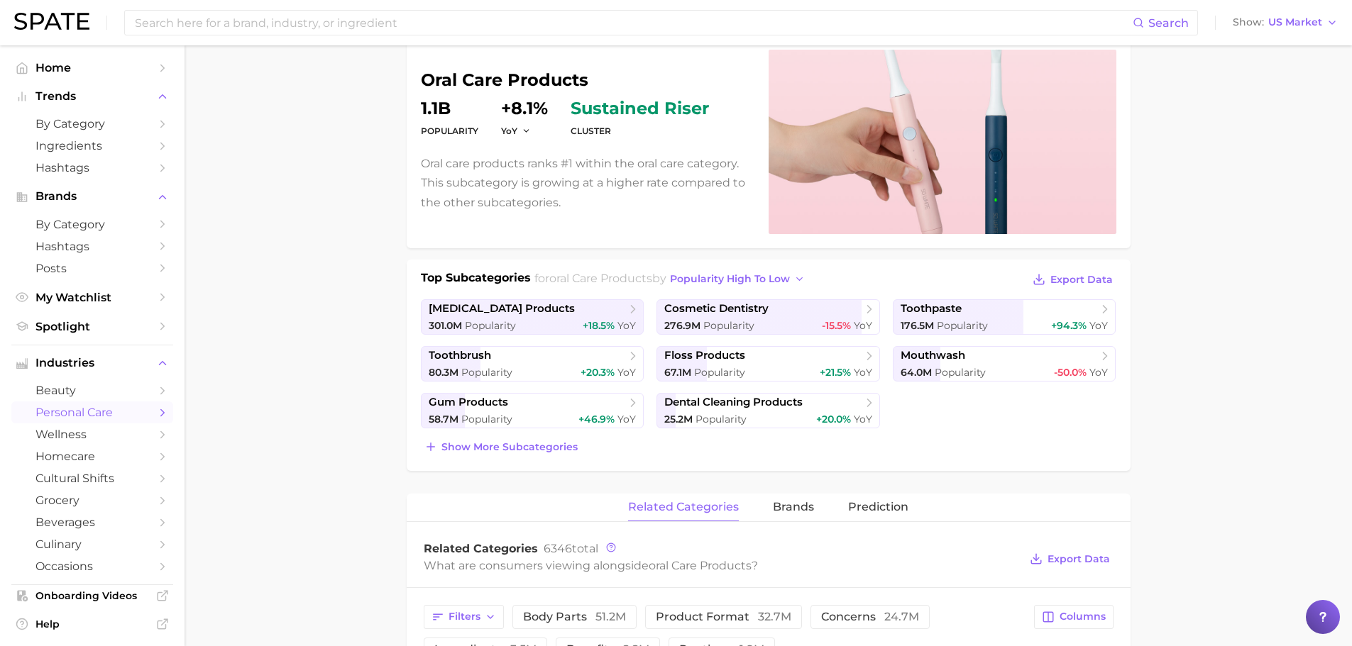
click at [488, 275] on h1 "Top Subcategories" at bounding box center [476, 280] width 110 height 21
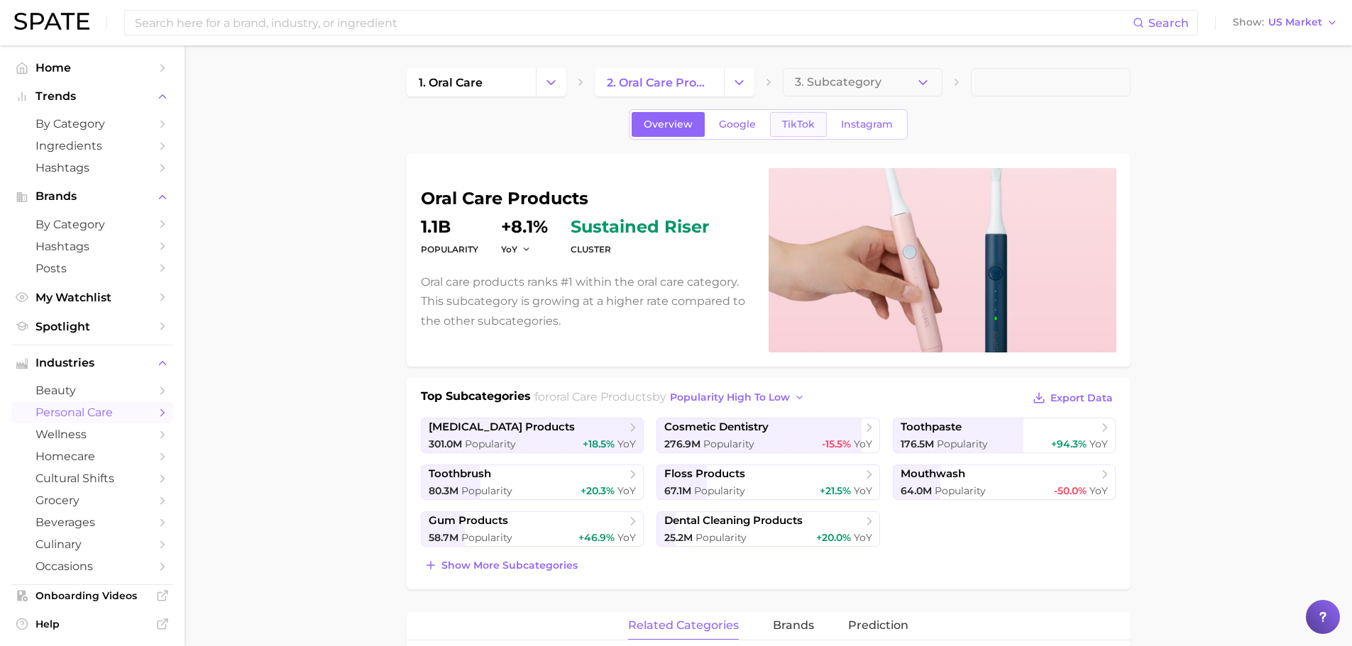
click at [797, 117] on link "TikTok" at bounding box center [798, 124] width 57 height 25
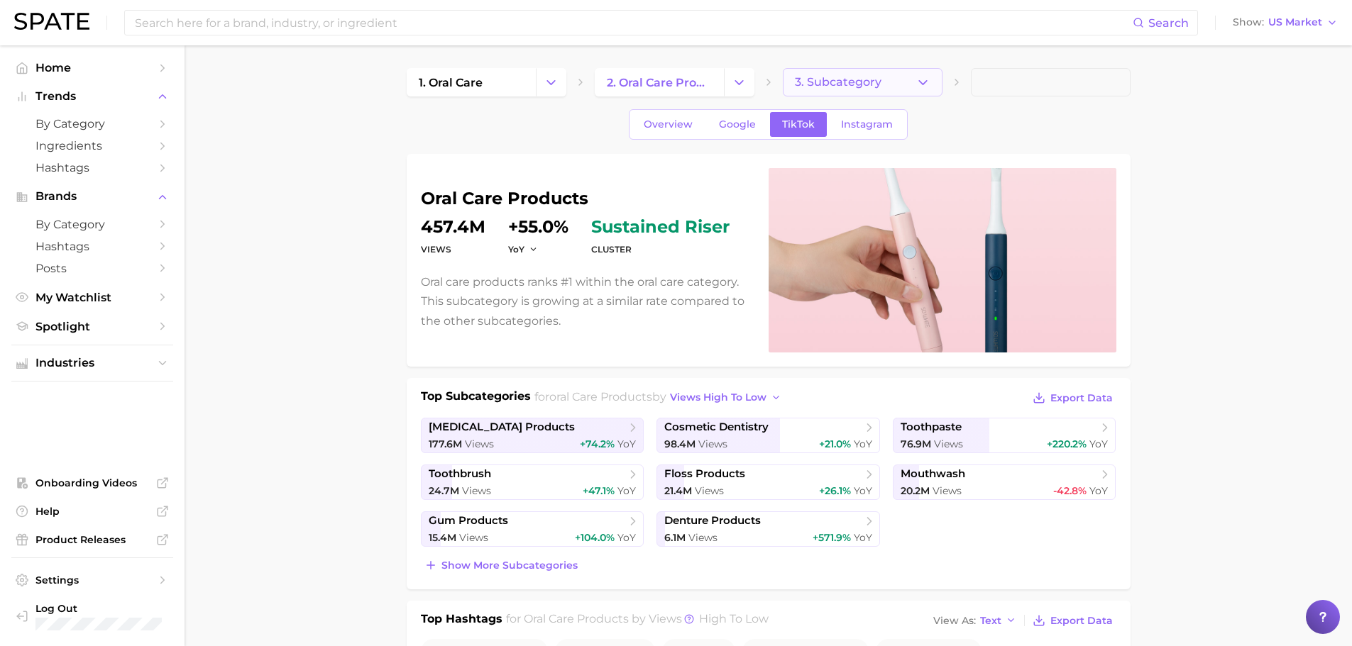
click at [800, 72] on button "3. Subcategory" at bounding box center [863, 82] width 160 height 28
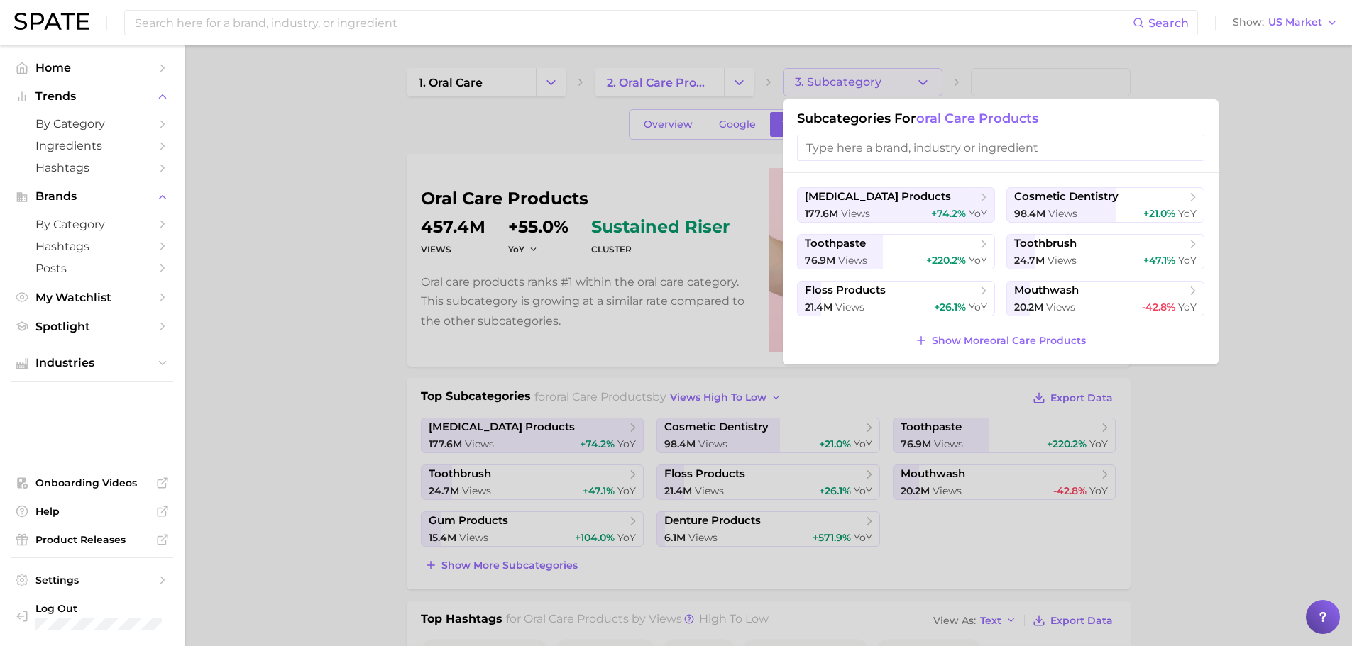
click at [800, 72] on div at bounding box center [676, 323] width 1352 height 646
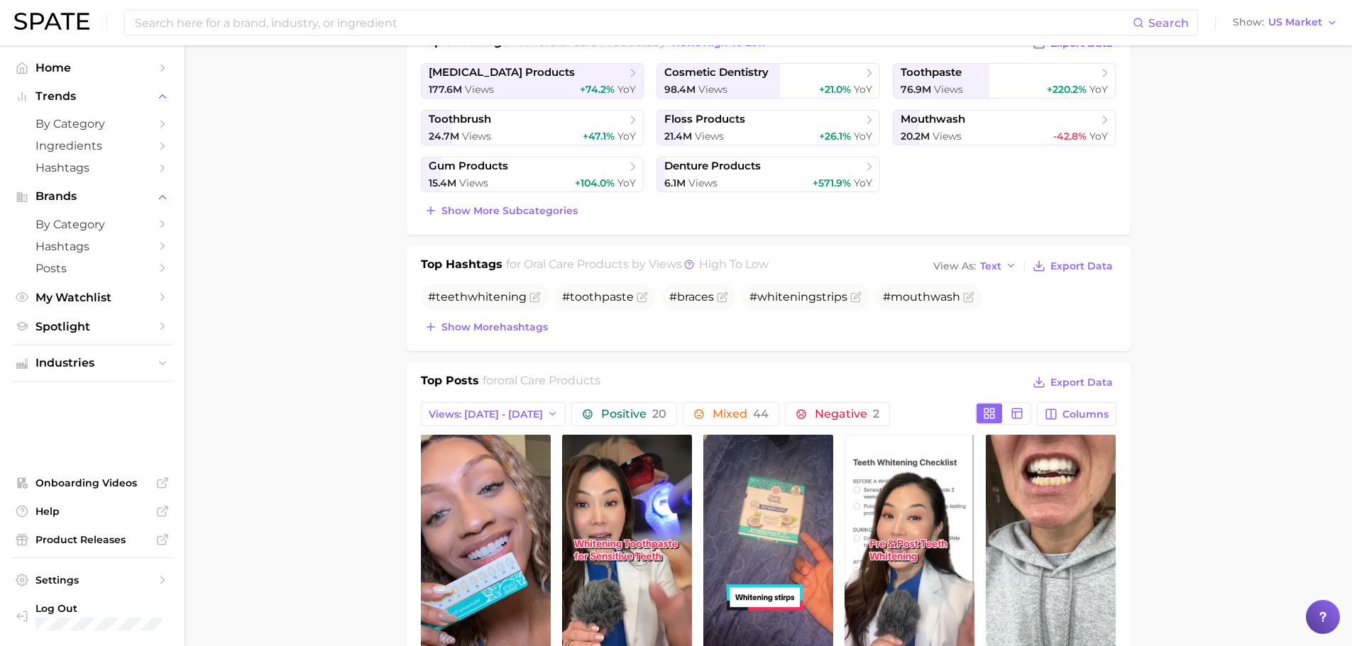
scroll to position [473, 0]
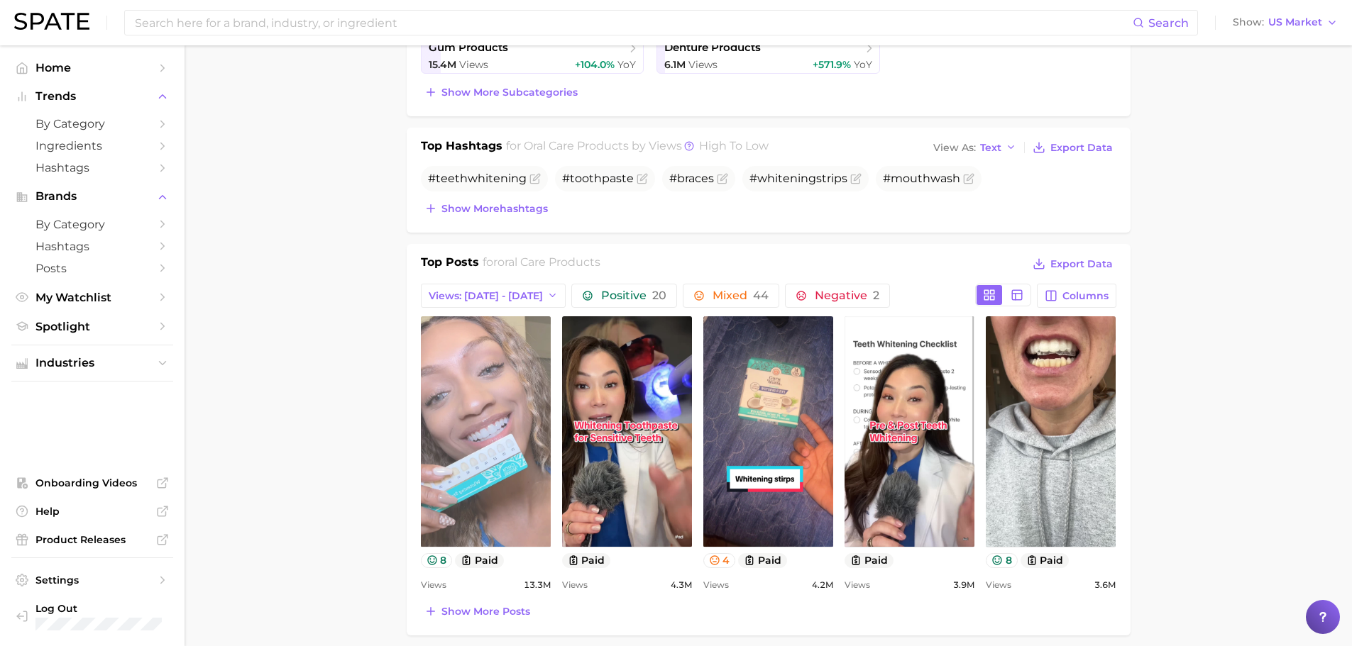
click at [502, 460] on link "view post on TikTok" at bounding box center [486, 431] width 130 height 231
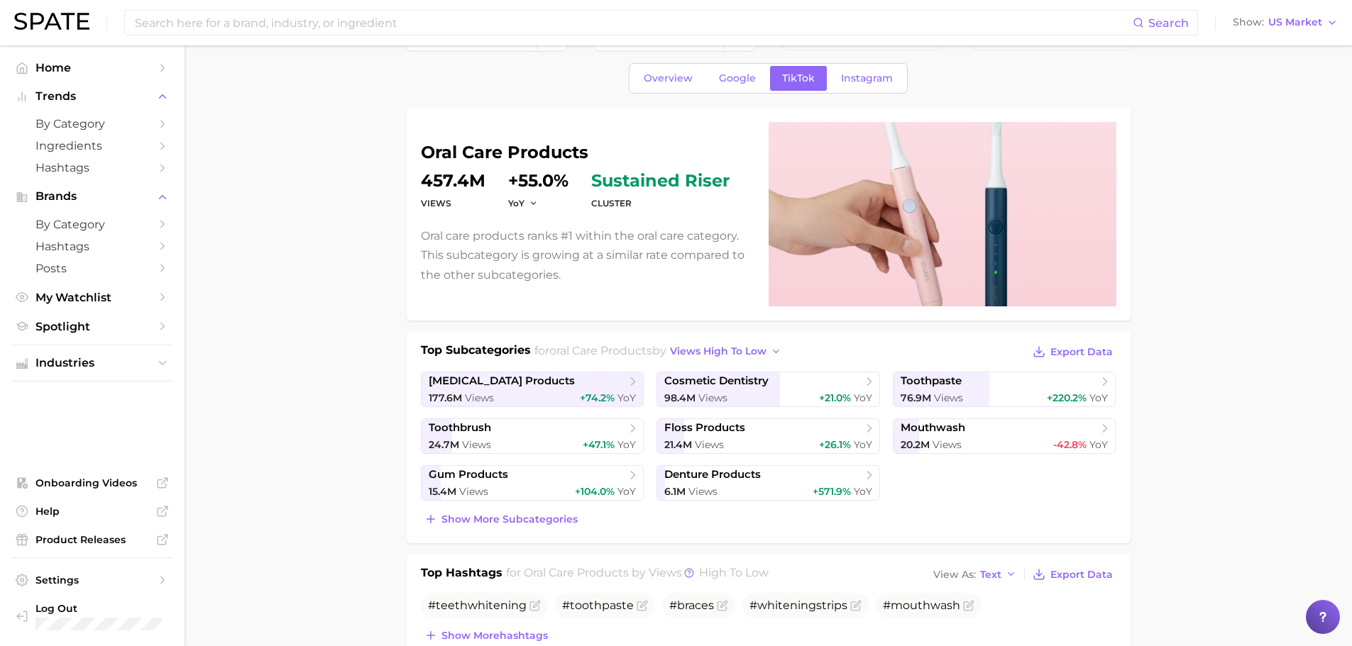
scroll to position [0, 0]
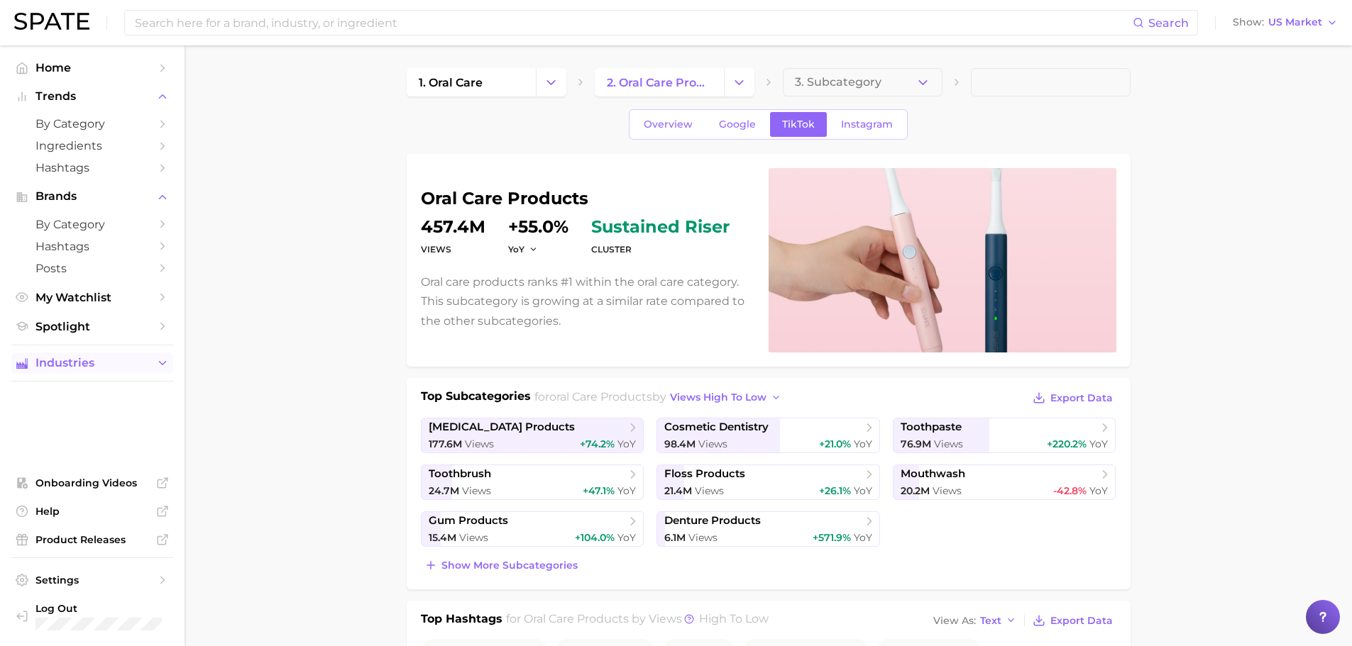
click at [115, 370] on span "Industries" at bounding box center [92, 363] width 114 height 13
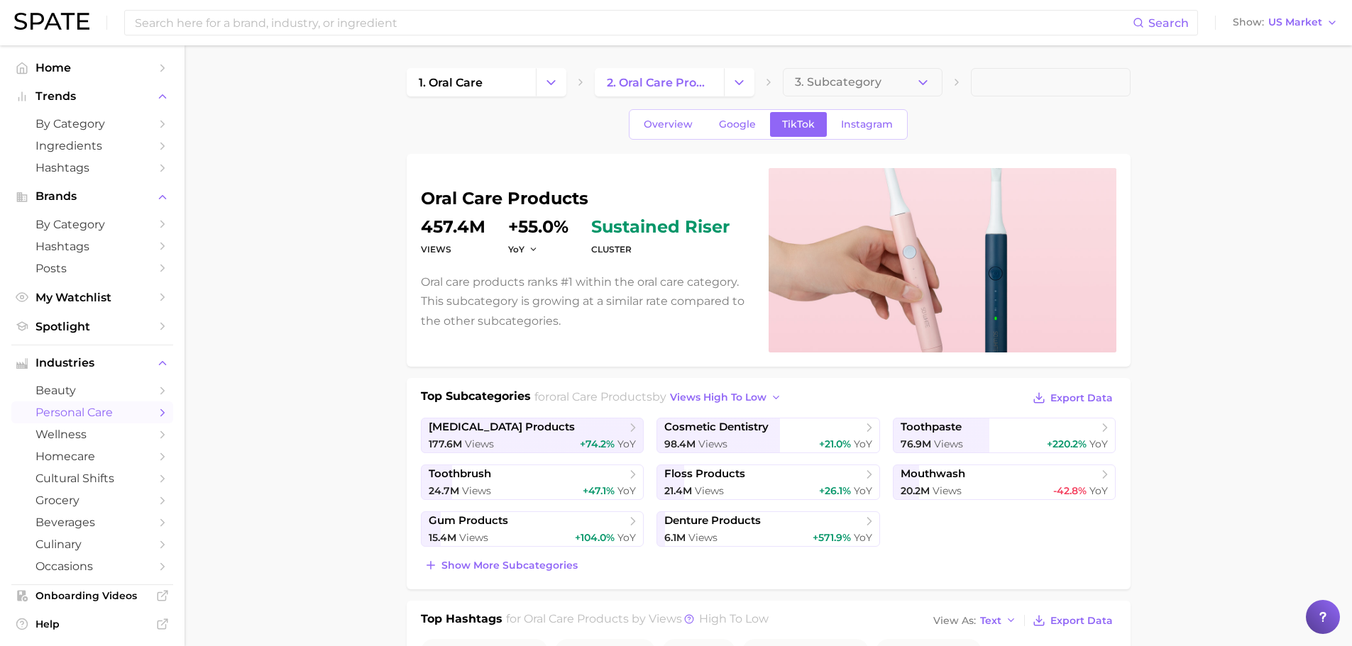
click at [123, 416] on span "personal care" at bounding box center [92, 412] width 114 height 13
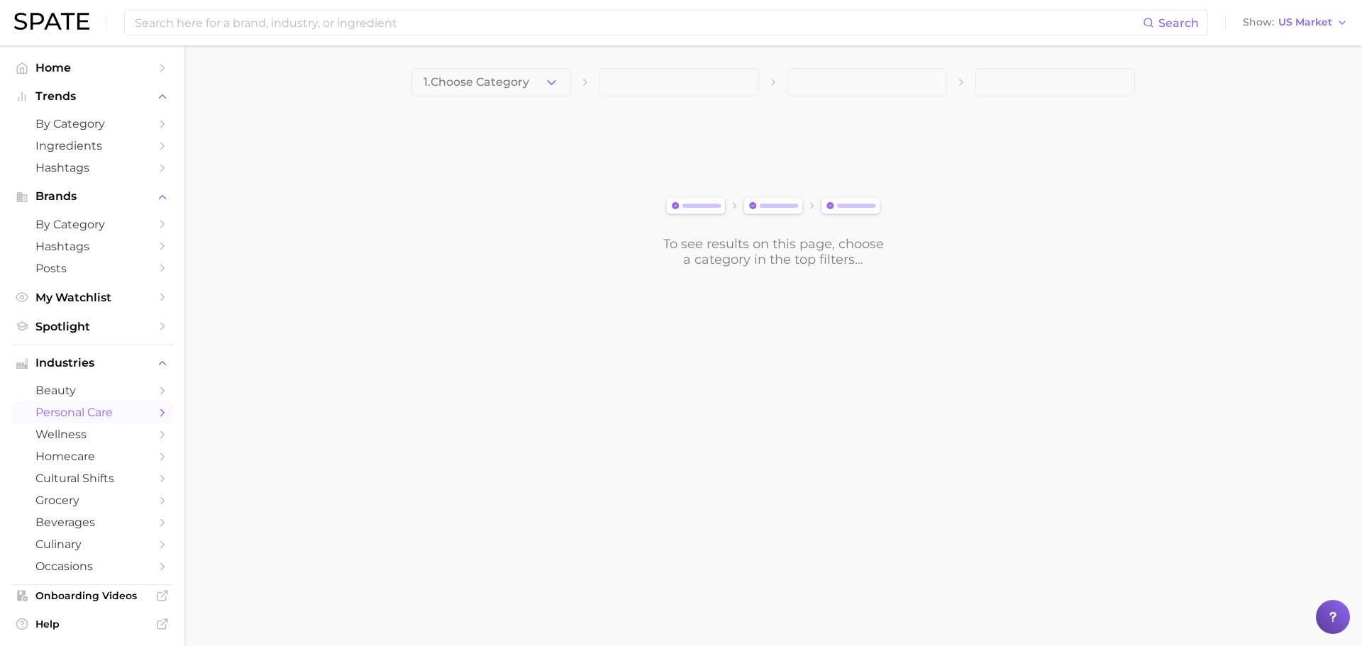
click at [123, 416] on span "personal care" at bounding box center [92, 412] width 114 height 13
click at [485, 82] on span "1. Choose Category" at bounding box center [477, 82] width 106 height 13
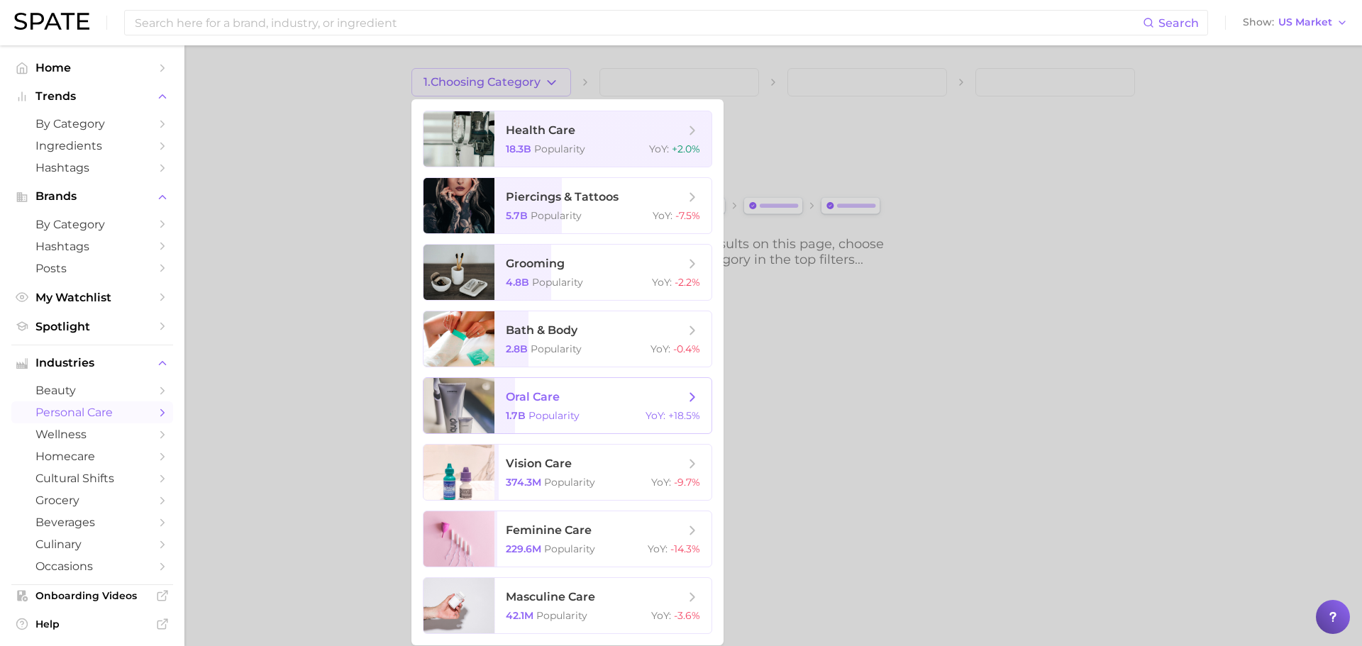
click at [542, 392] on span "oral care" at bounding box center [533, 396] width 54 height 13
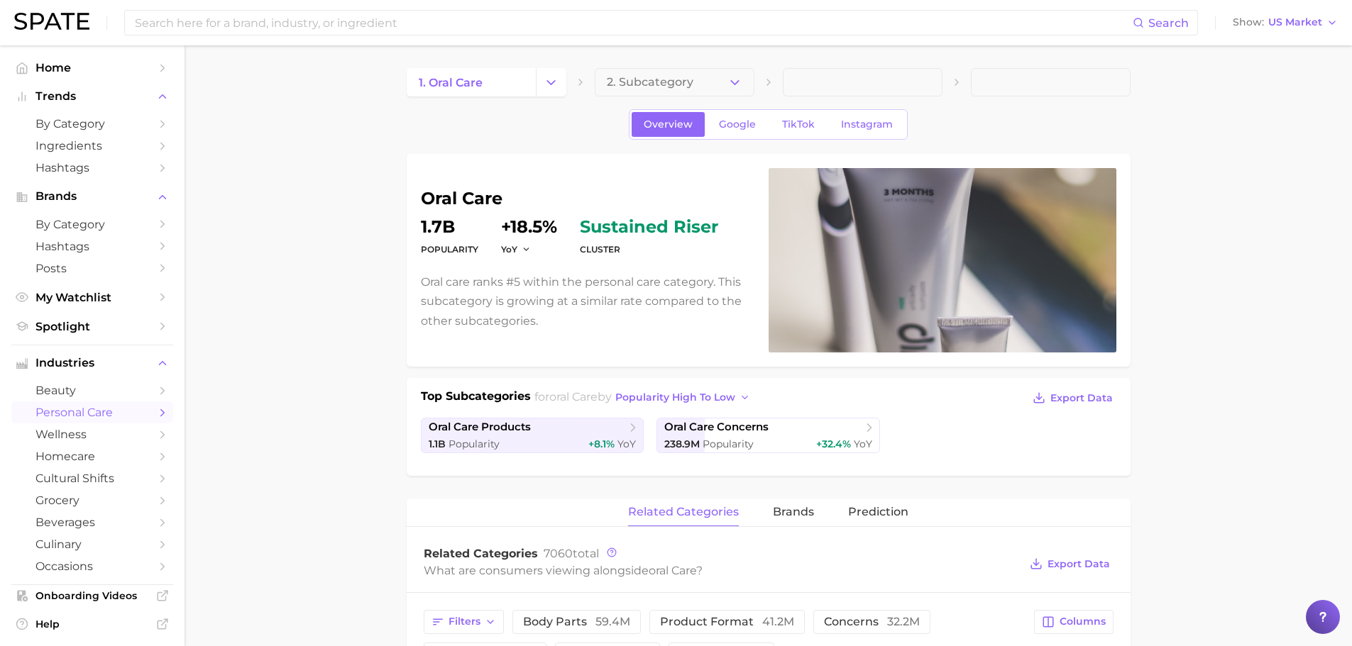
click at [632, 74] on button "2. Subcategory" at bounding box center [675, 82] width 160 height 28
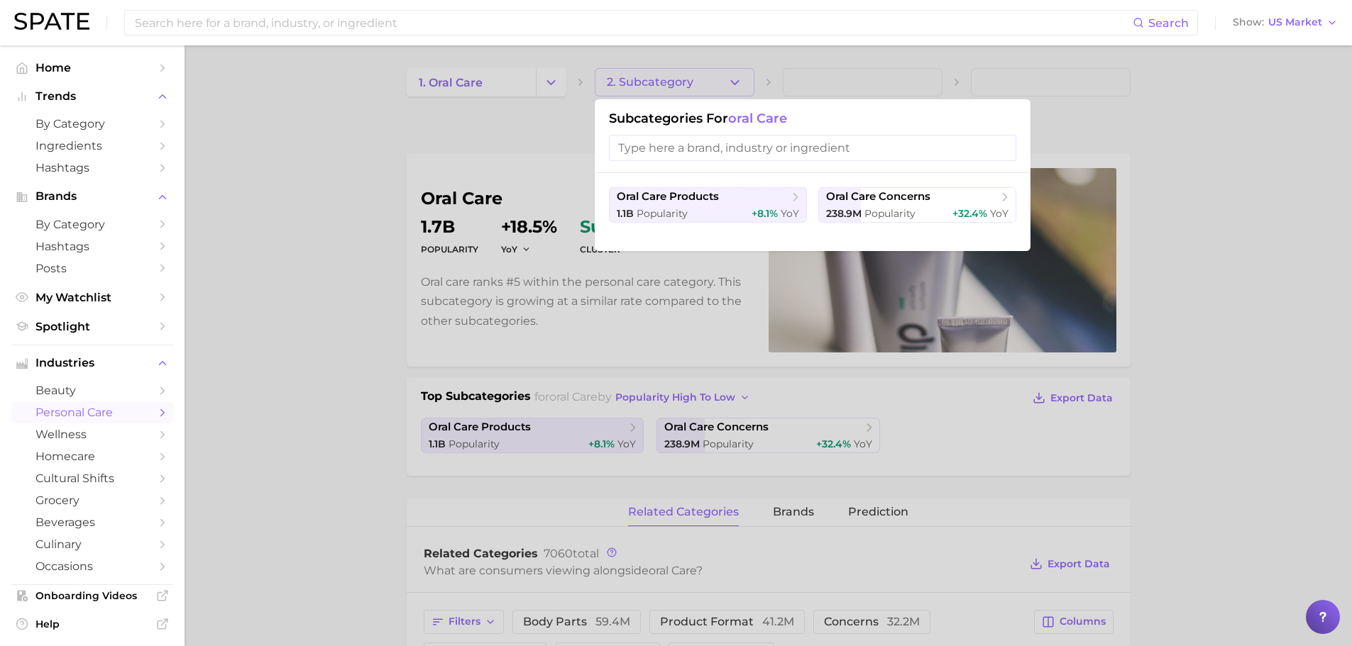
click at [632, 74] on div at bounding box center [676, 323] width 1352 height 646
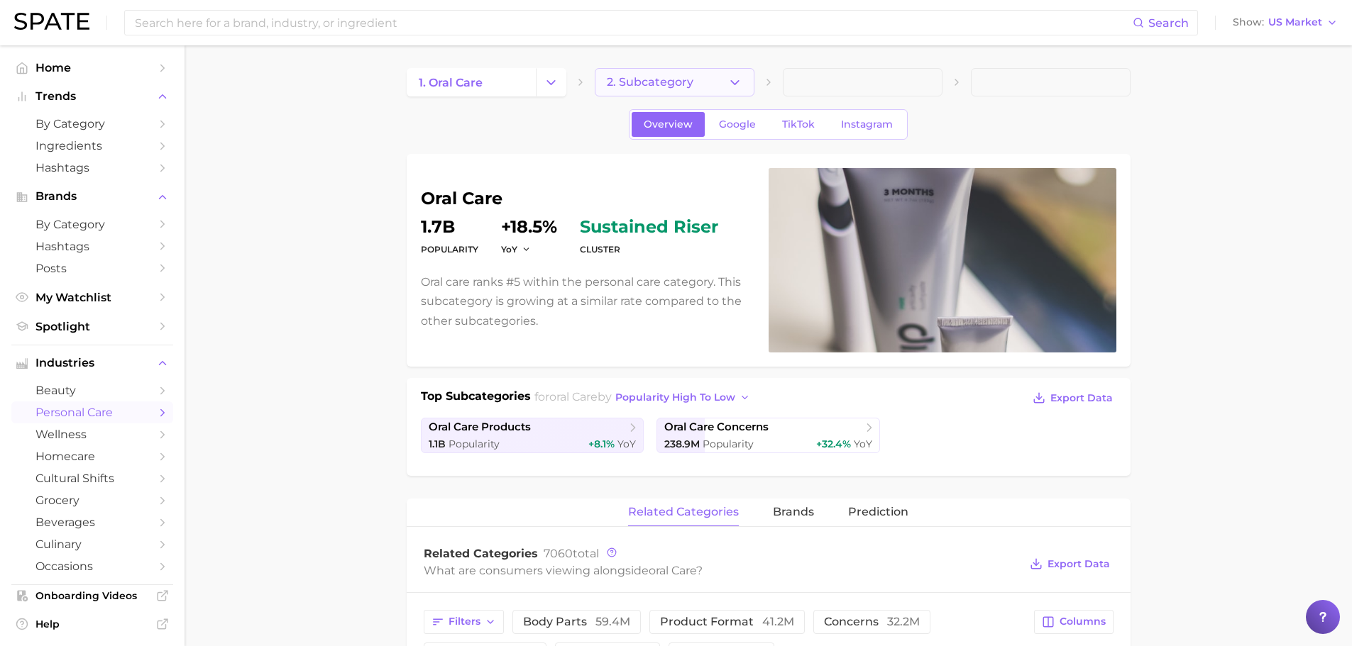
click at [690, 91] on button "2. Subcategory" at bounding box center [675, 82] width 160 height 28
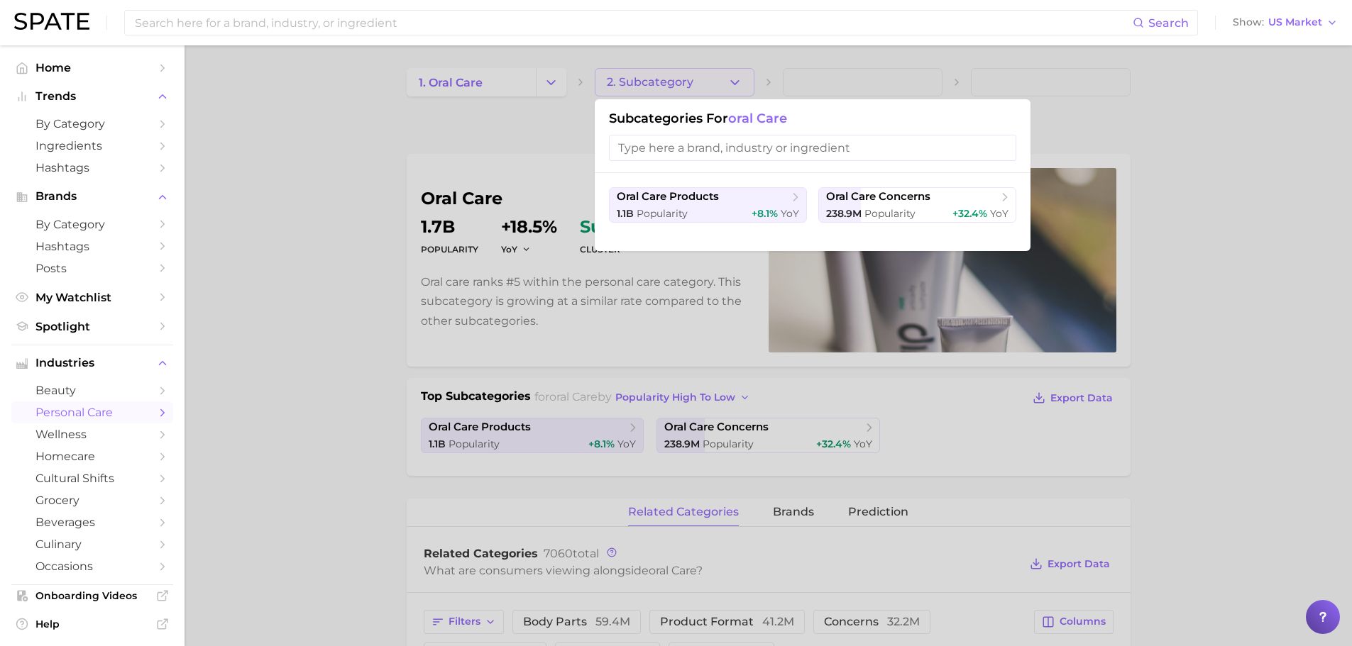
click at [681, 147] on input "search" at bounding box center [812, 148] width 407 height 26
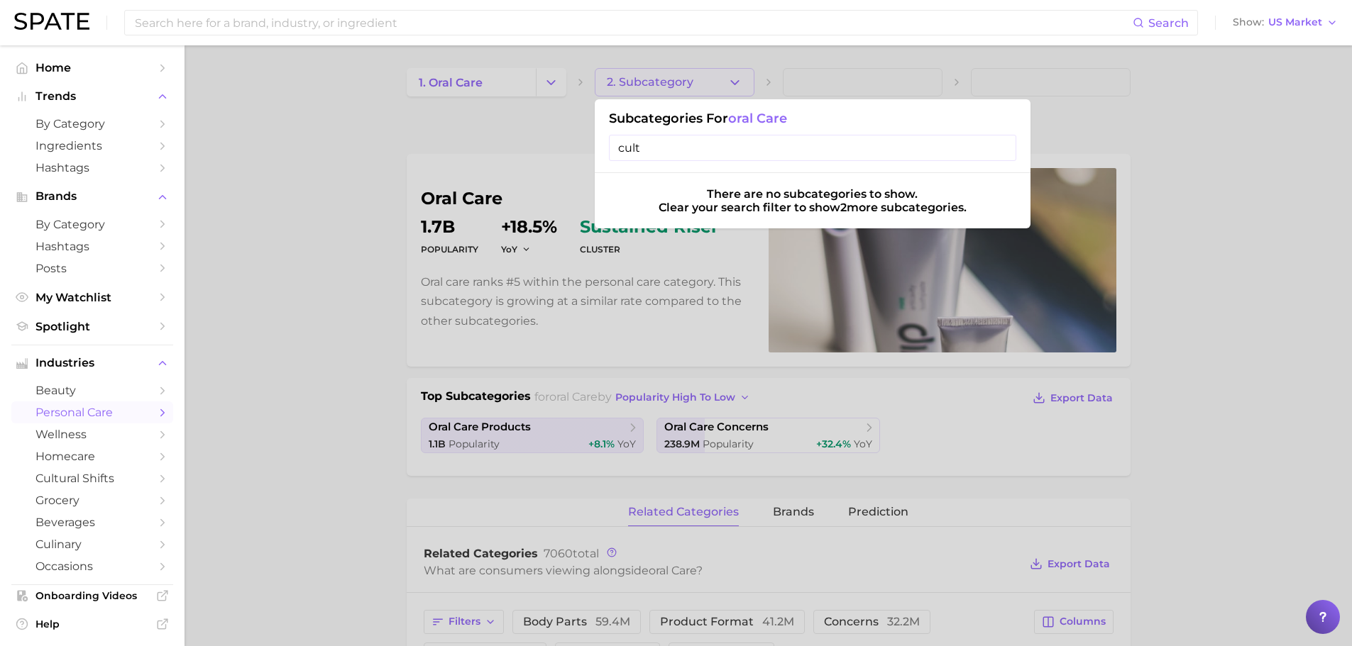
type input "cultu"
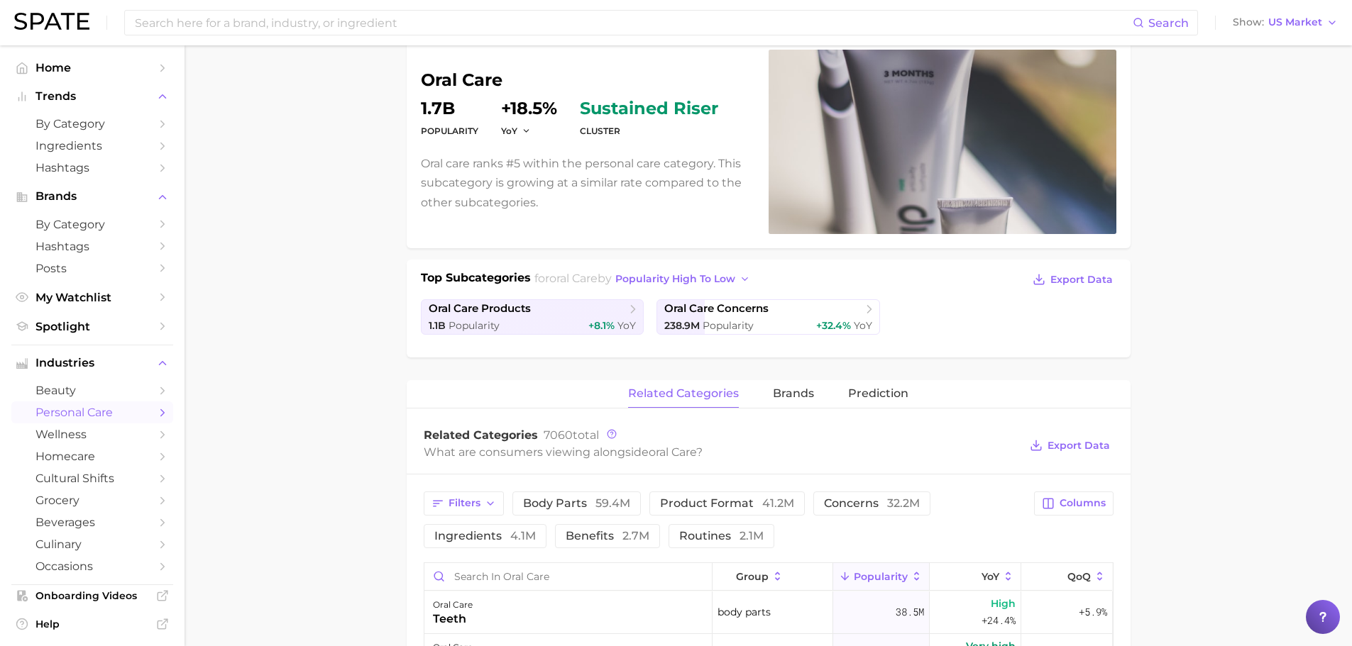
scroll to position [236, 0]
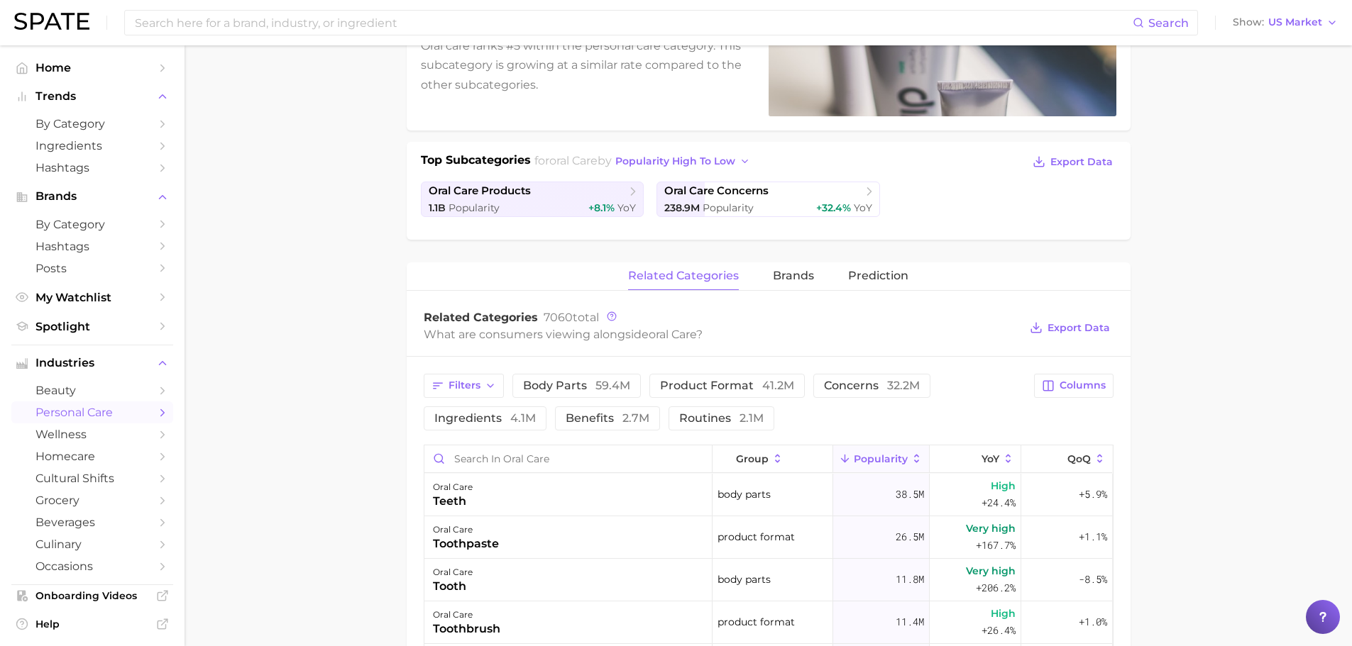
click at [115, 414] on span "personal care" at bounding box center [92, 412] width 114 height 13
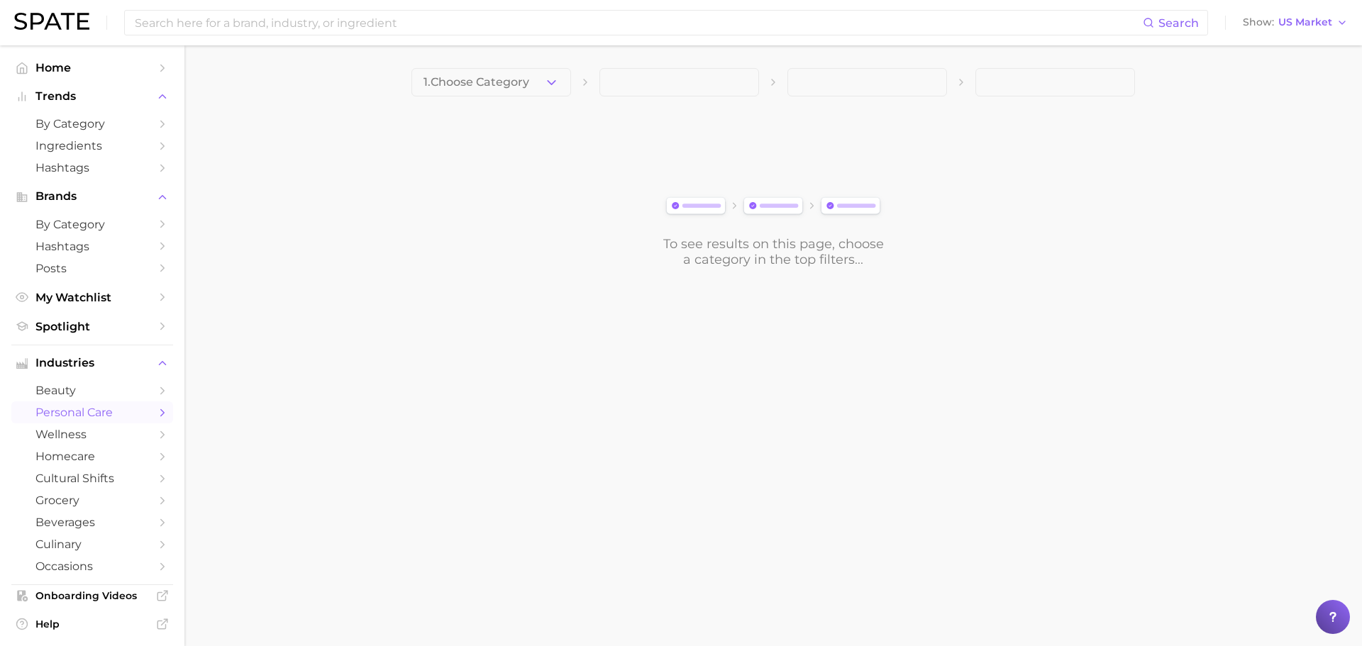
click at [161, 412] on polyline "Sidebar" at bounding box center [163, 412] width 4 height 6
click at [156, 411] on icon "Sidebar" at bounding box center [162, 413] width 13 height 13
click at [156, 408] on icon "Sidebar" at bounding box center [162, 413] width 13 height 13
click at [99, 362] on span "Industries" at bounding box center [92, 363] width 114 height 13
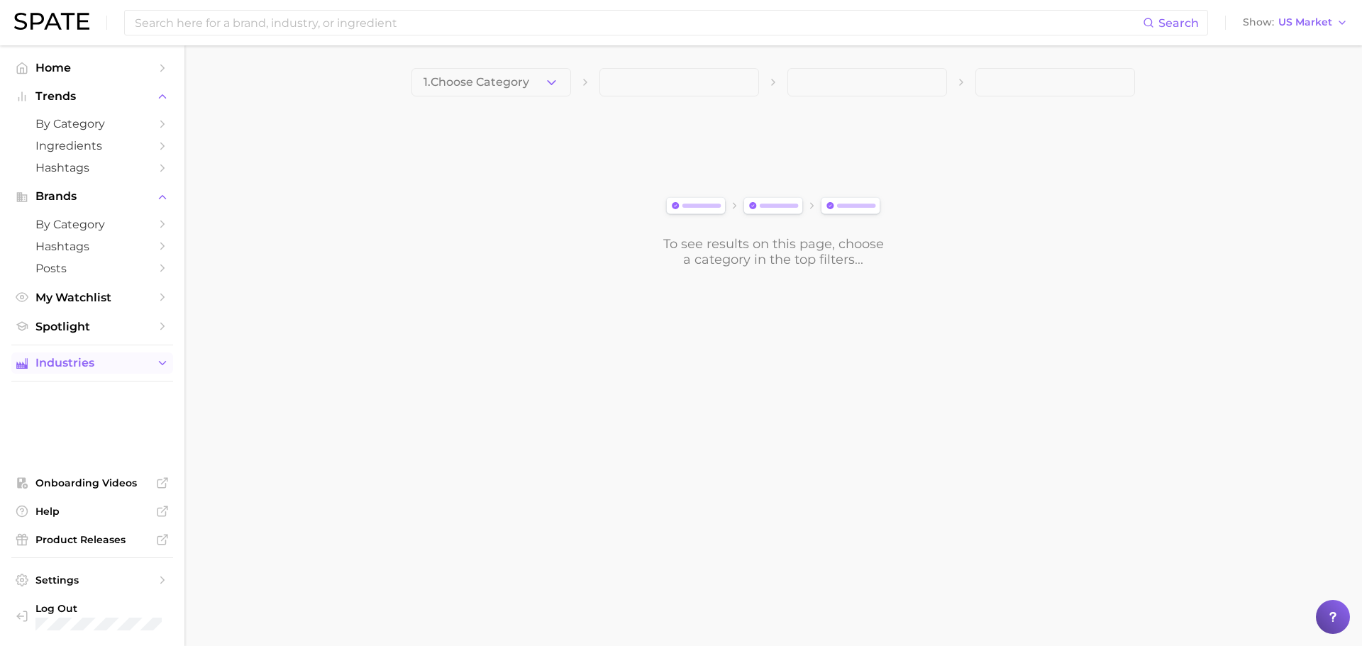
click at [99, 362] on span "Industries" at bounding box center [92, 363] width 114 height 13
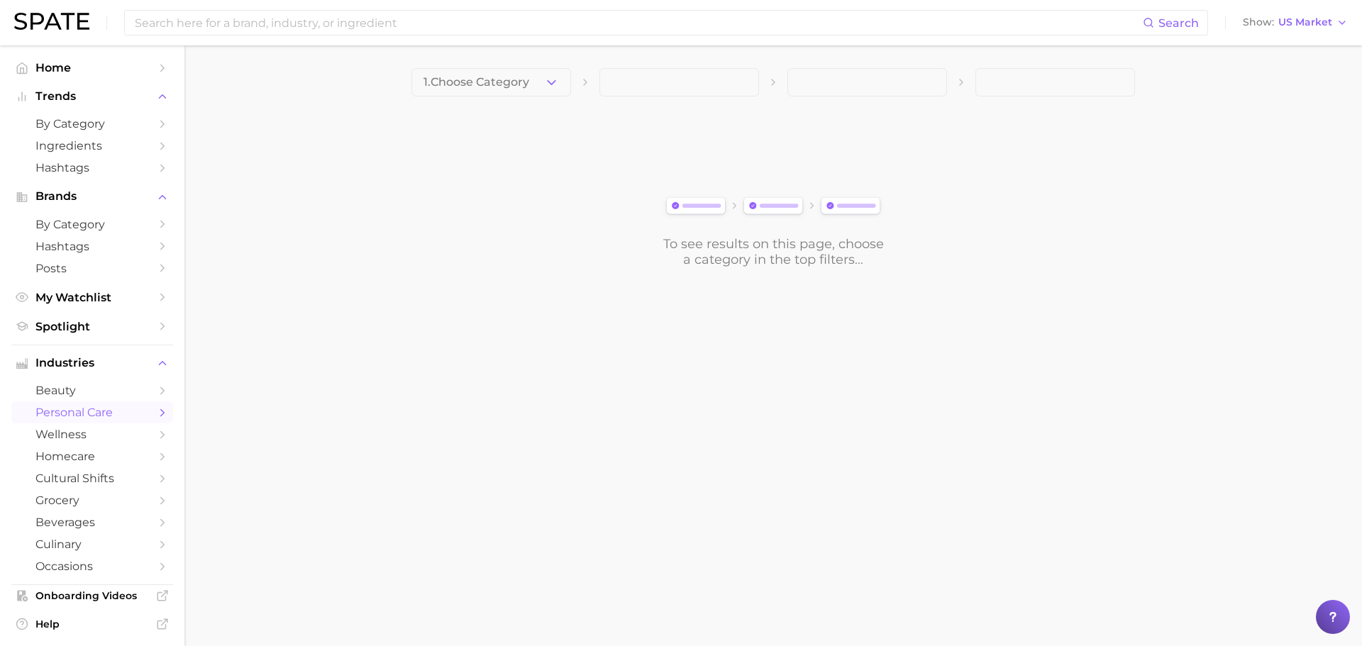
click at [93, 414] on span "personal care" at bounding box center [92, 412] width 114 height 13
click at [93, 413] on span "personal care" at bounding box center [92, 412] width 114 height 13
click at [499, 82] on span "1. Choose Category" at bounding box center [477, 82] width 106 height 13
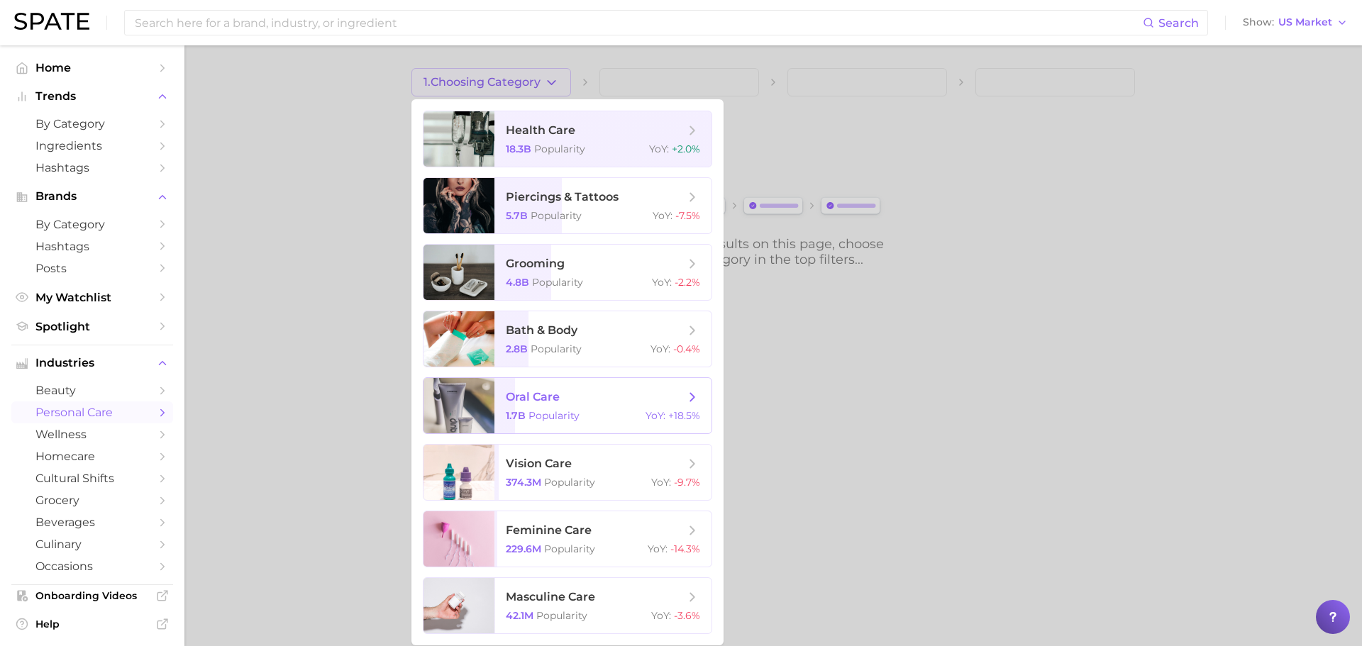
click at [553, 410] on span "Popularity" at bounding box center [554, 415] width 51 height 13
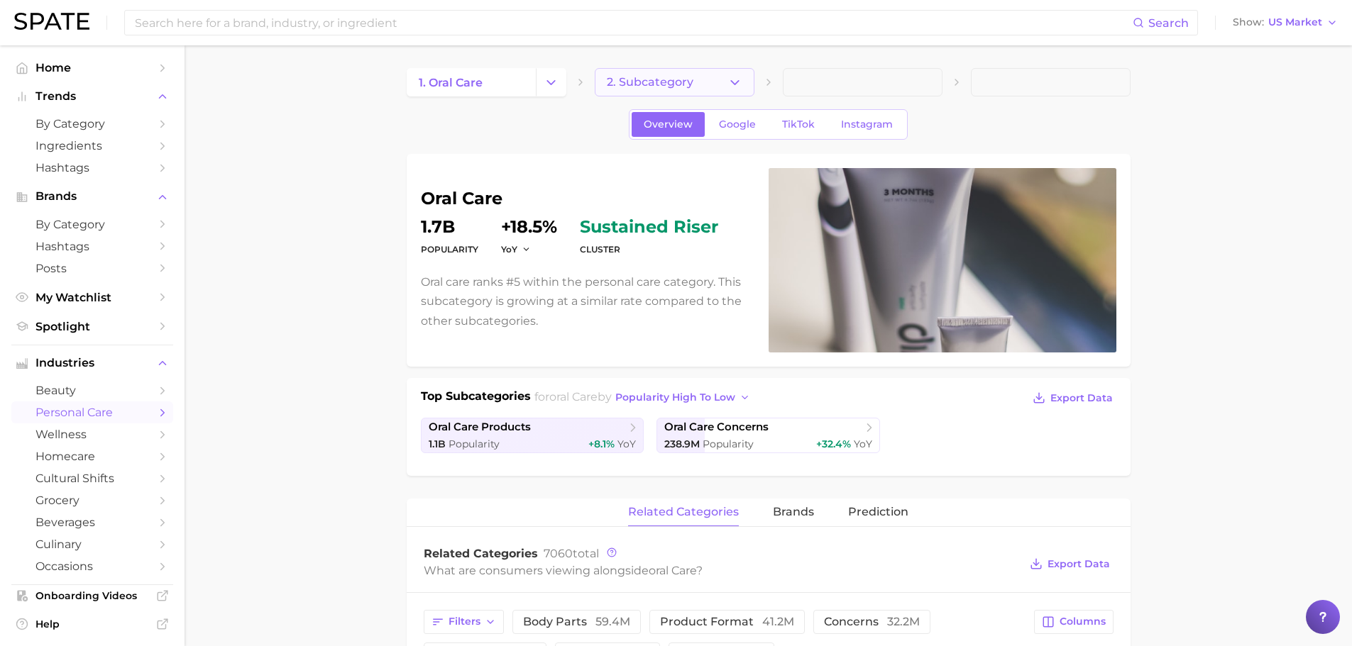
click at [641, 85] on span "2. Subcategory" at bounding box center [650, 82] width 87 height 13
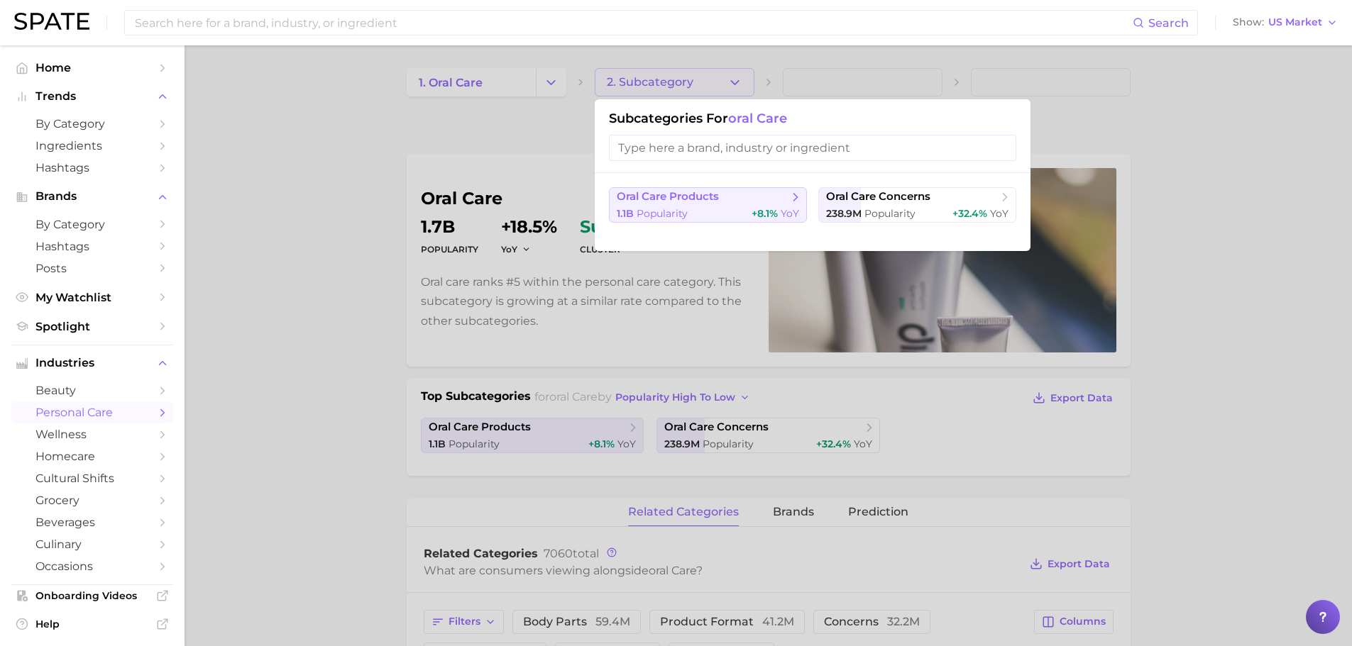
click at [758, 212] on span "+8.1%" at bounding box center [764, 213] width 26 height 13
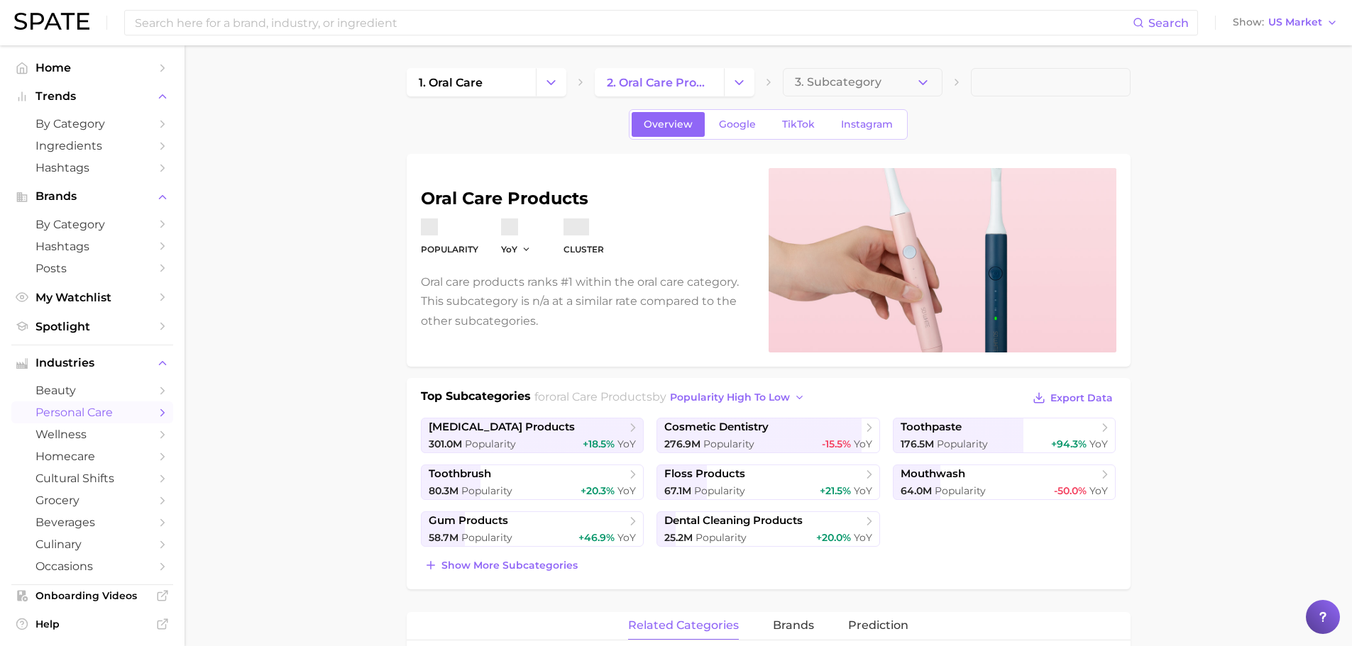
click at [826, 86] on span "3. Subcategory" at bounding box center [838, 82] width 87 height 13
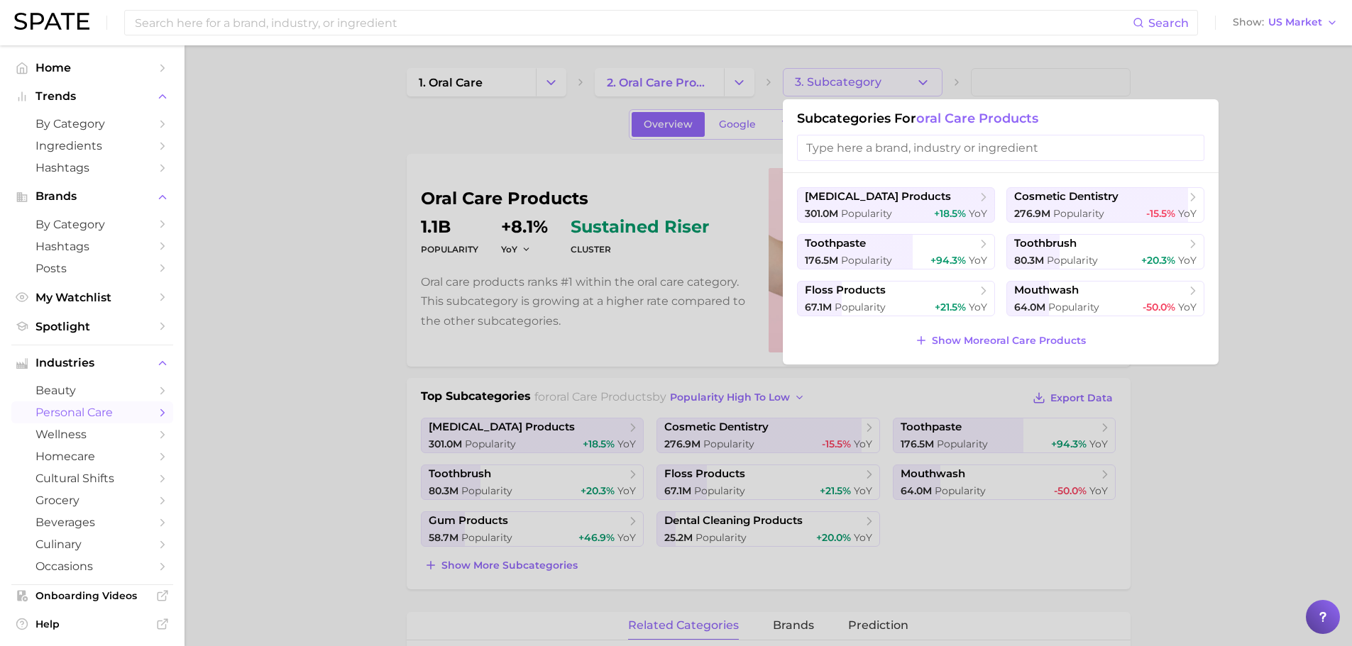
click at [826, 86] on div at bounding box center [676, 323] width 1352 height 646
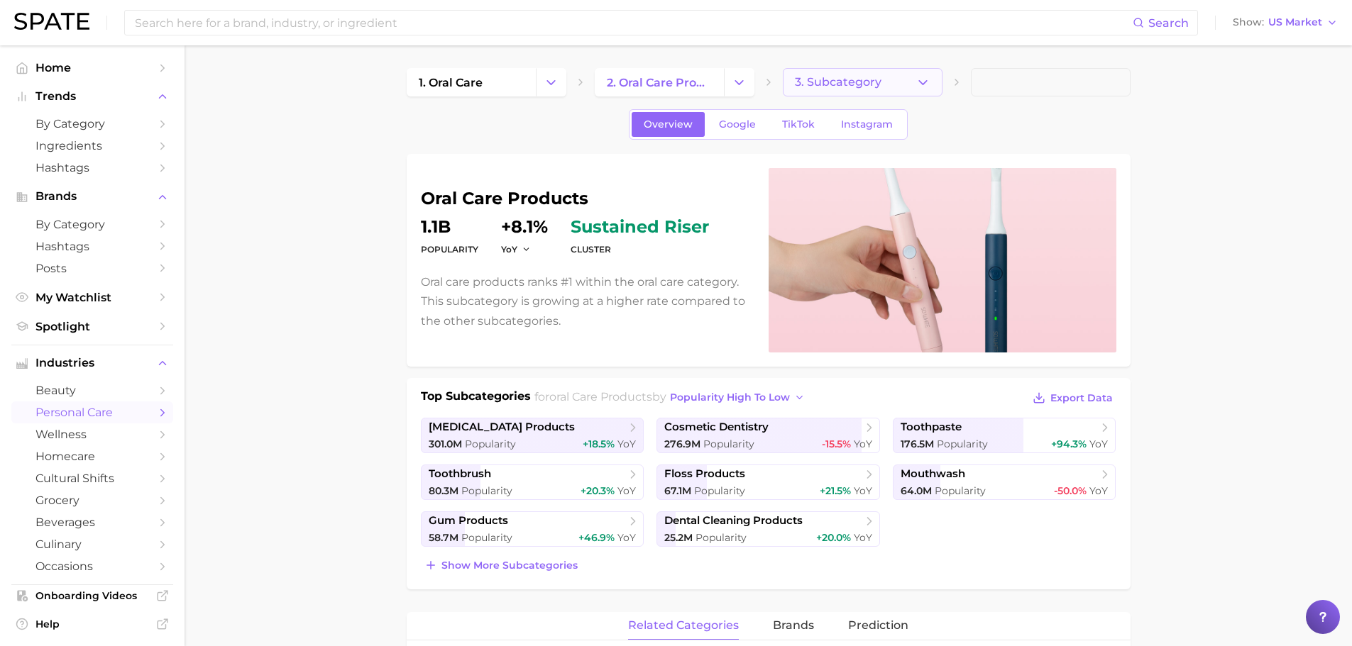
click at [915, 79] on icon "button" at bounding box center [922, 82] width 15 height 15
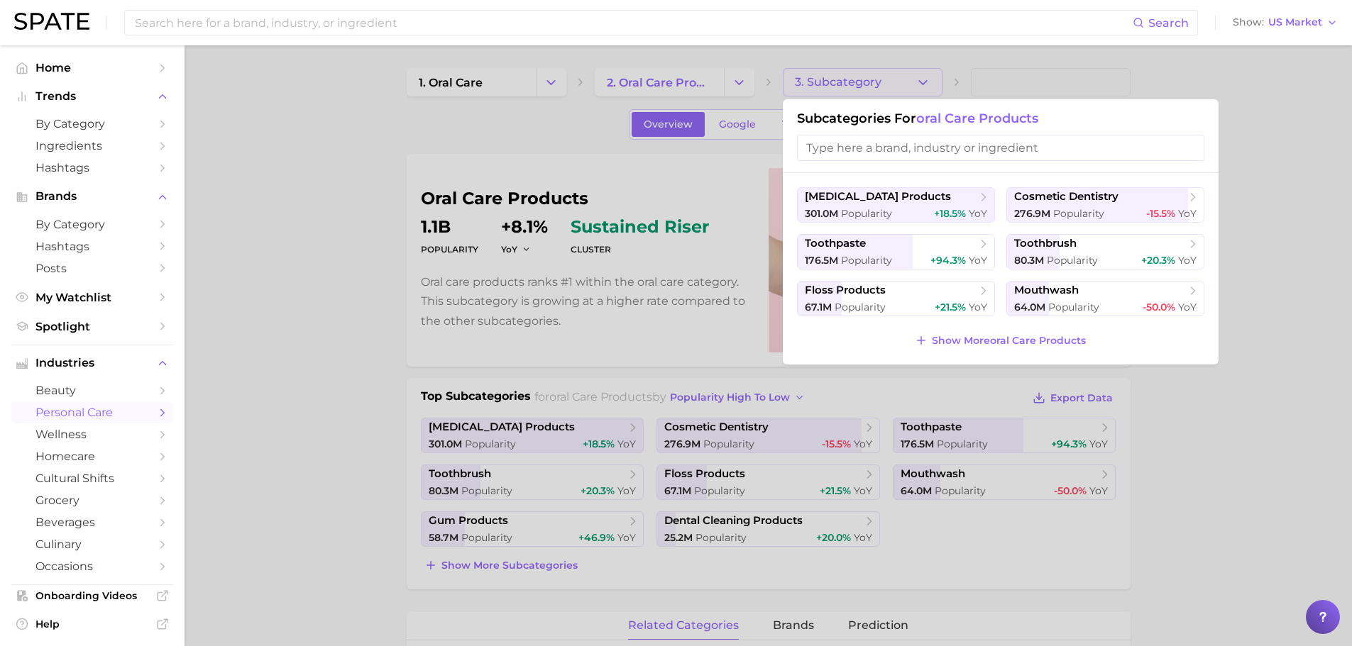
click at [921, 78] on div at bounding box center [676, 323] width 1352 height 646
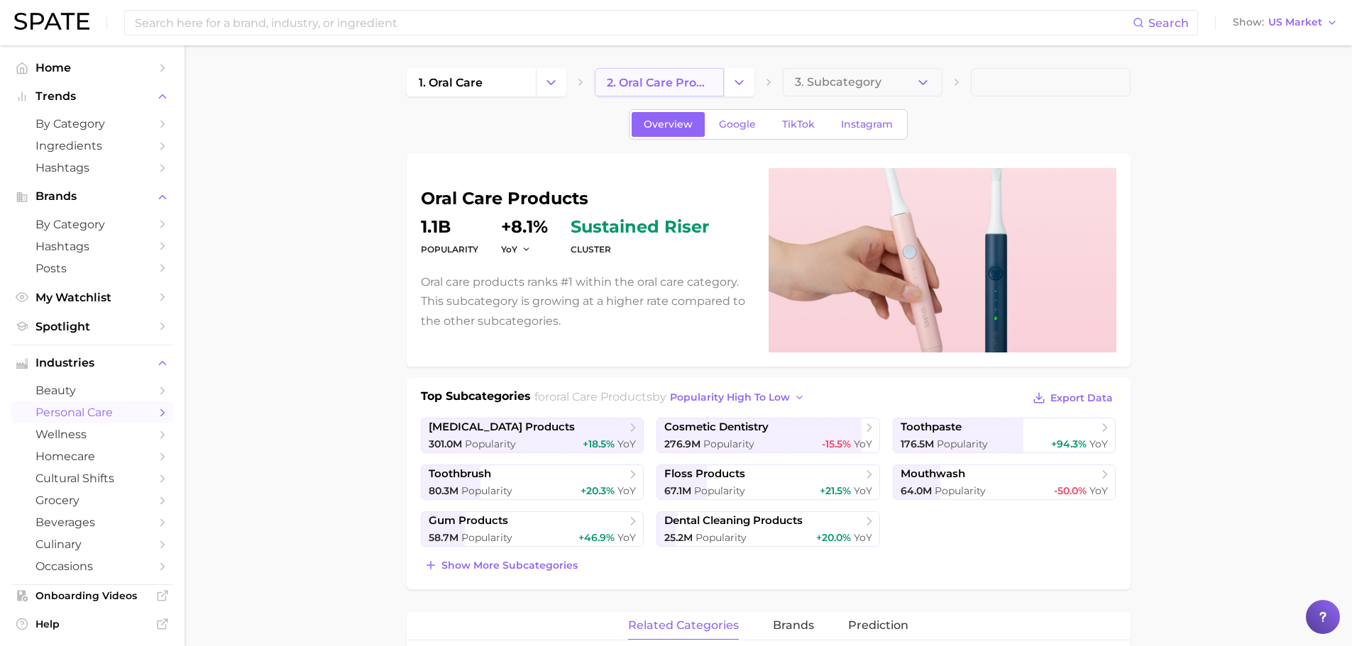
click at [710, 86] on span "2. oral care products" at bounding box center [659, 82] width 105 height 13
click at [754, 80] on div "1. oral care 2. oral care products 3. Subcategory" at bounding box center [769, 82] width 724 height 28
click at [738, 81] on icon "Change Category" at bounding box center [738, 82] width 15 height 15
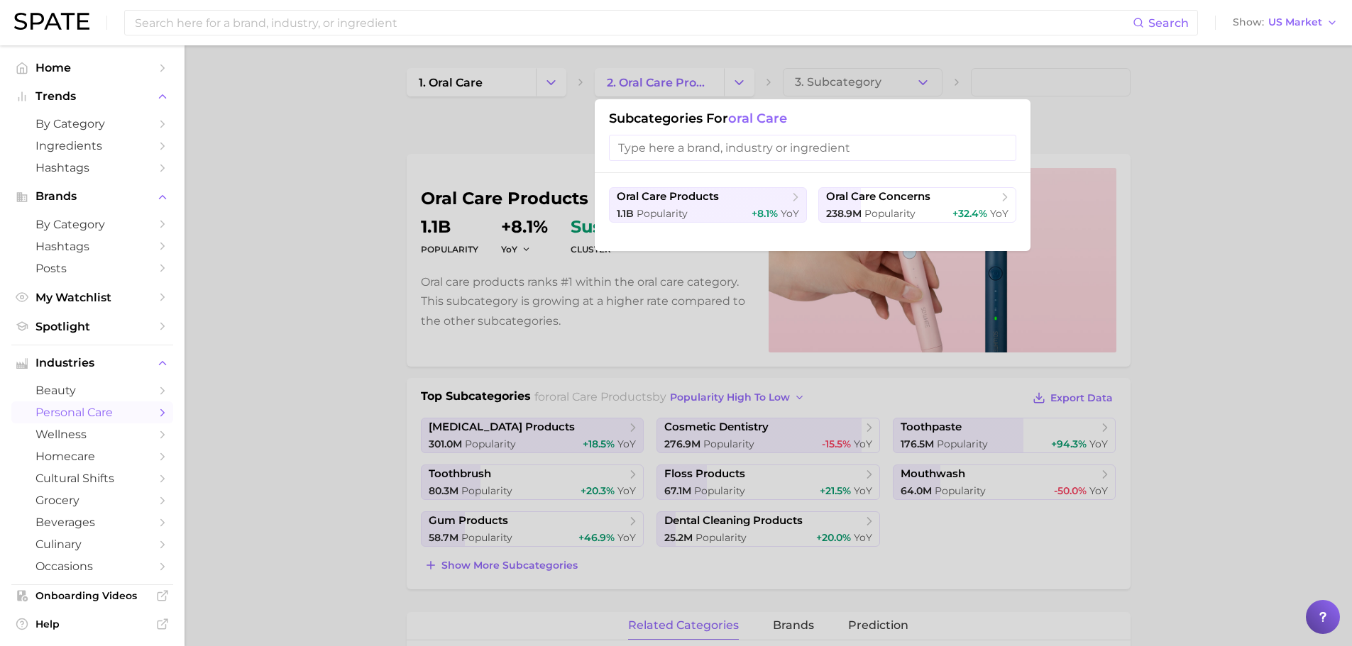
click at [746, 132] on div "Subcategories for oral care" at bounding box center [813, 136] width 436 height 74
click at [752, 121] on span "oral care" at bounding box center [757, 119] width 59 height 16
click at [395, 138] on div at bounding box center [676, 323] width 1352 height 646
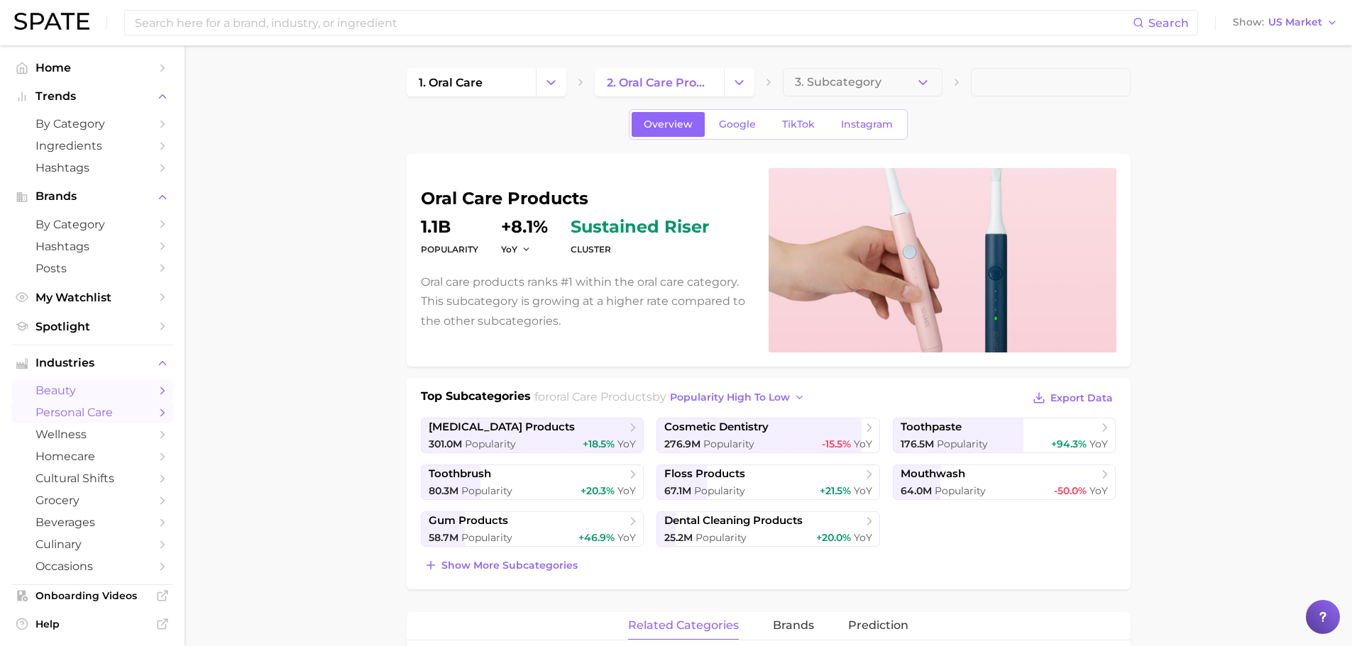
click at [61, 392] on span "beauty" at bounding box center [92, 390] width 114 height 13
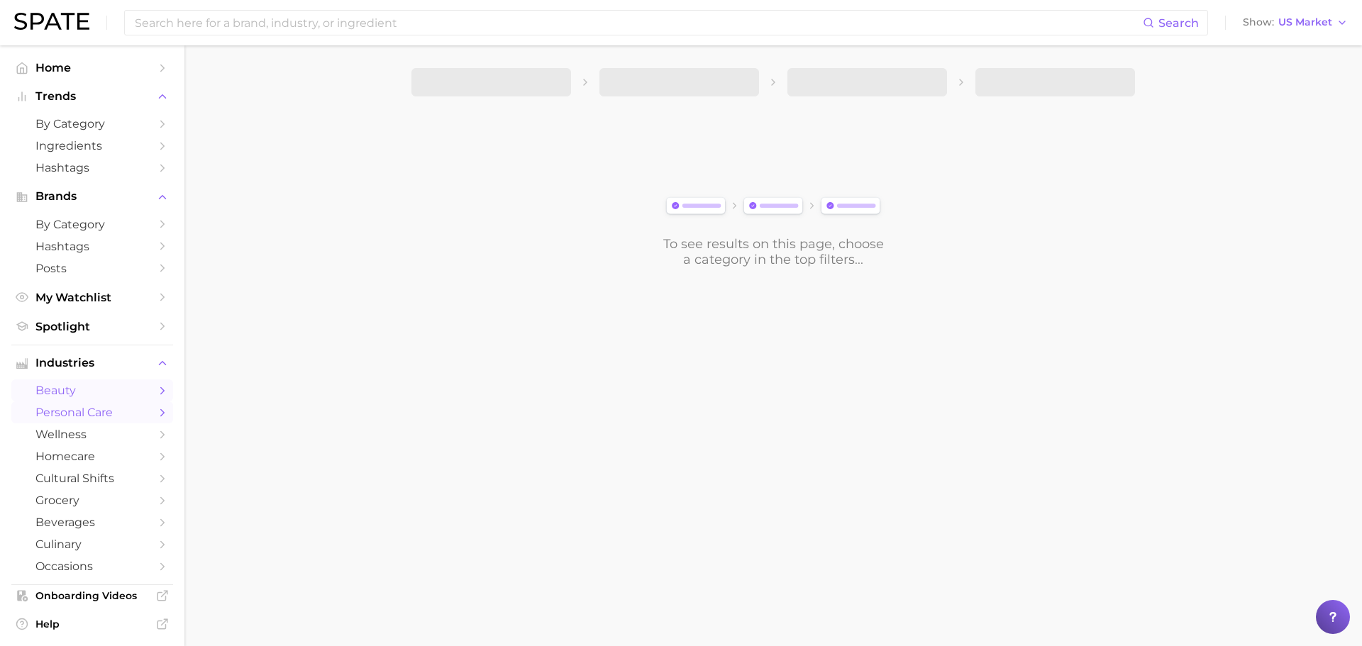
click at [67, 410] on span "personal care" at bounding box center [92, 412] width 114 height 13
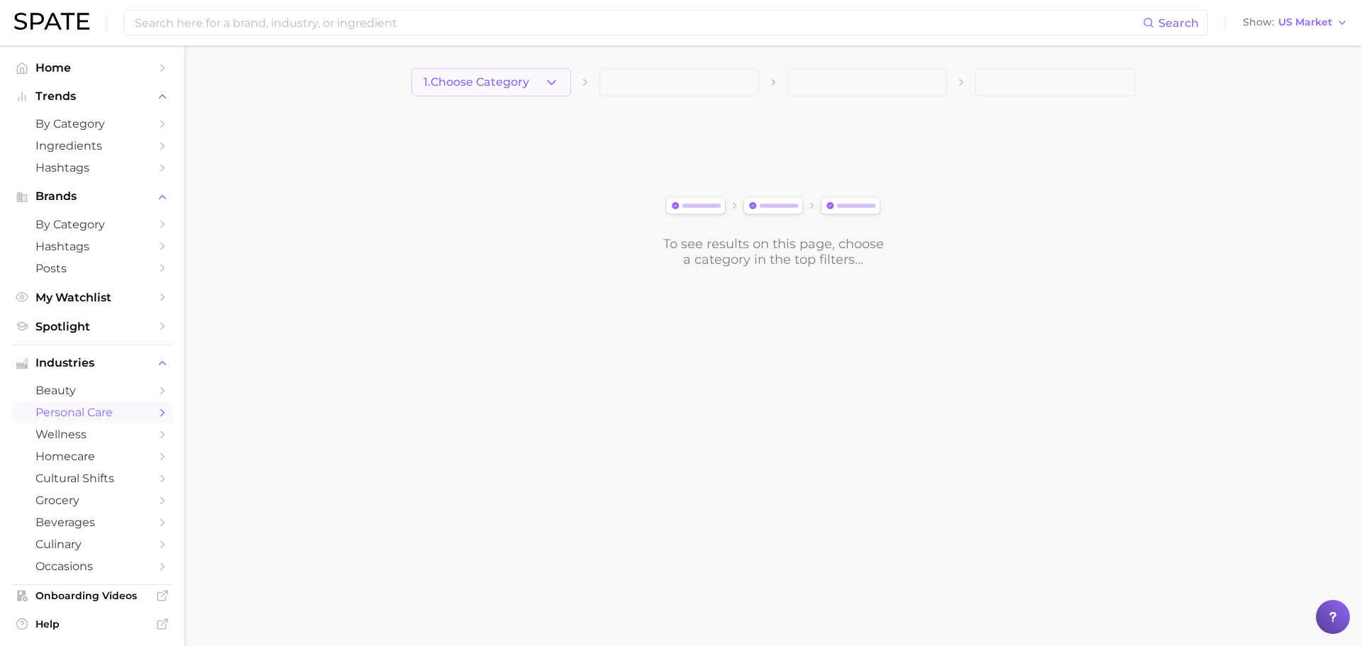
click at [507, 80] on span "1. Choose Category" at bounding box center [477, 82] width 106 height 13
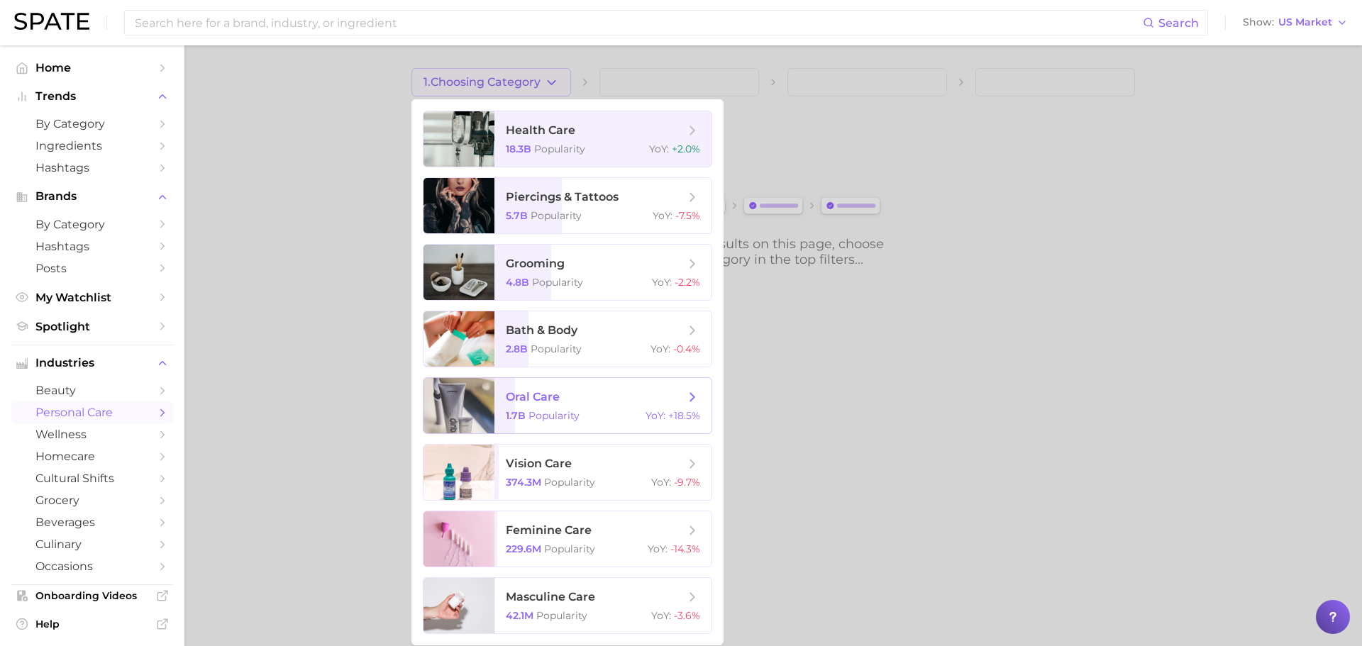
click at [539, 394] on span "oral care" at bounding box center [533, 396] width 54 height 13
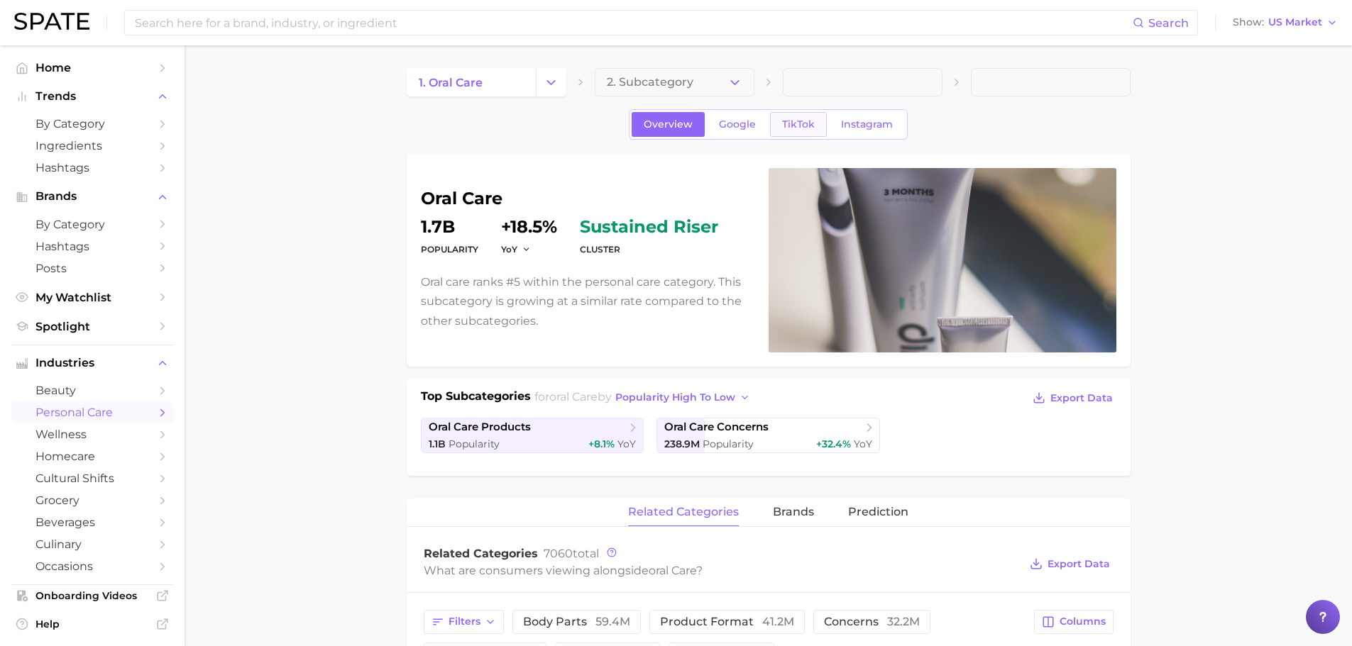
click at [788, 117] on link "TikTok" at bounding box center [798, 124] width 57 height 25
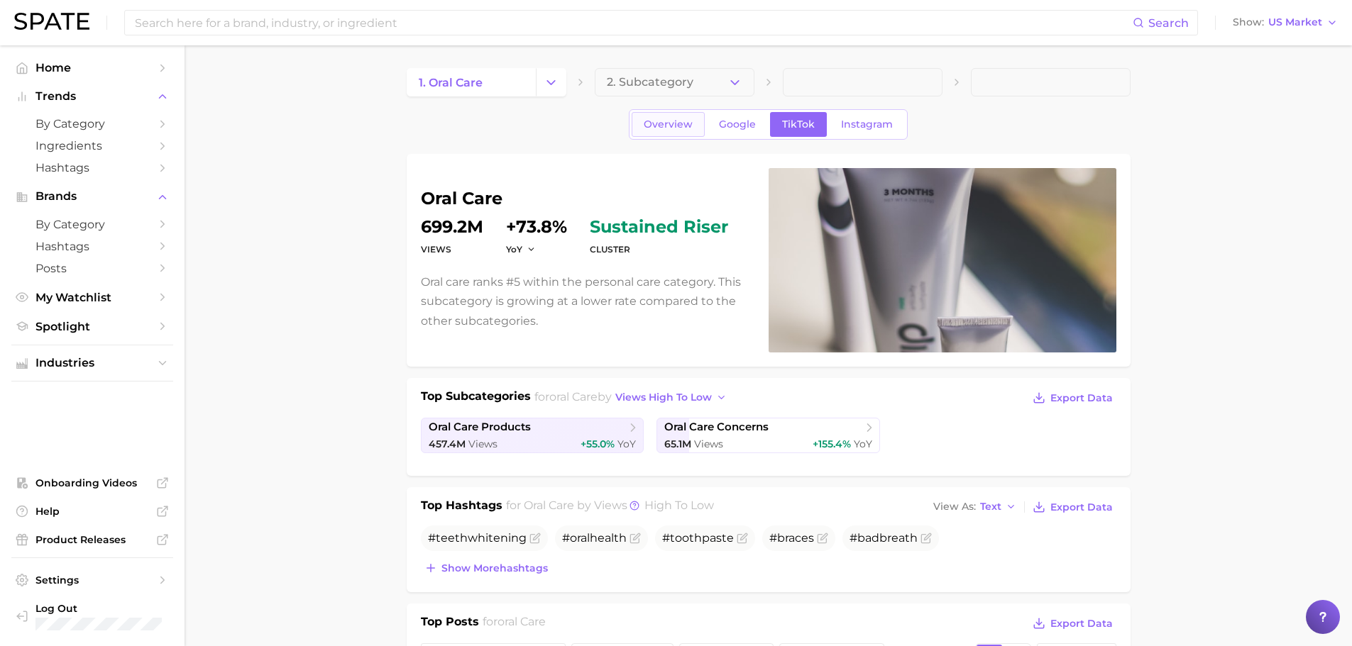
click at [660, 127] on span "Overview" at bounding box center [668, 124] width 49 height 12
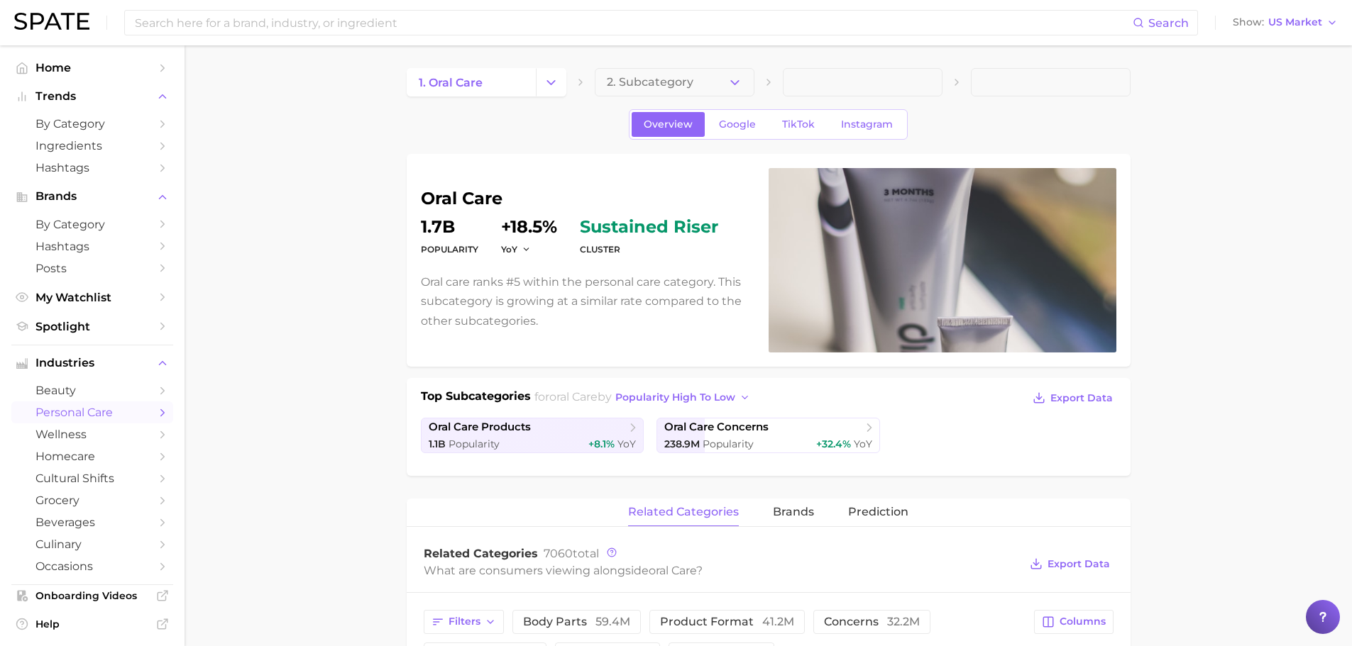
click at [612, 239] on div "cluster sustained riser" at bounding box center [649, 239] width 138 height 40
click at [605, 245] on dt "cluster" at bounding box center [649, 249] width 138 height 17
click at [590, 269] on div "oral care Popularity 1.7b YoY +18.5% cluster sustained riser Oral care ranks #5…" at bounding box center [586, 260] width 331 height 140
click at [560, 314] on p "Oral care ranks #5 within the personal care category. This subcategory is growi…" at bounding box center [586, 301] width 331 height 58
click at [685, 82] on span "2. Subcategory" at bounding box center [650, 82] width 87 height 13
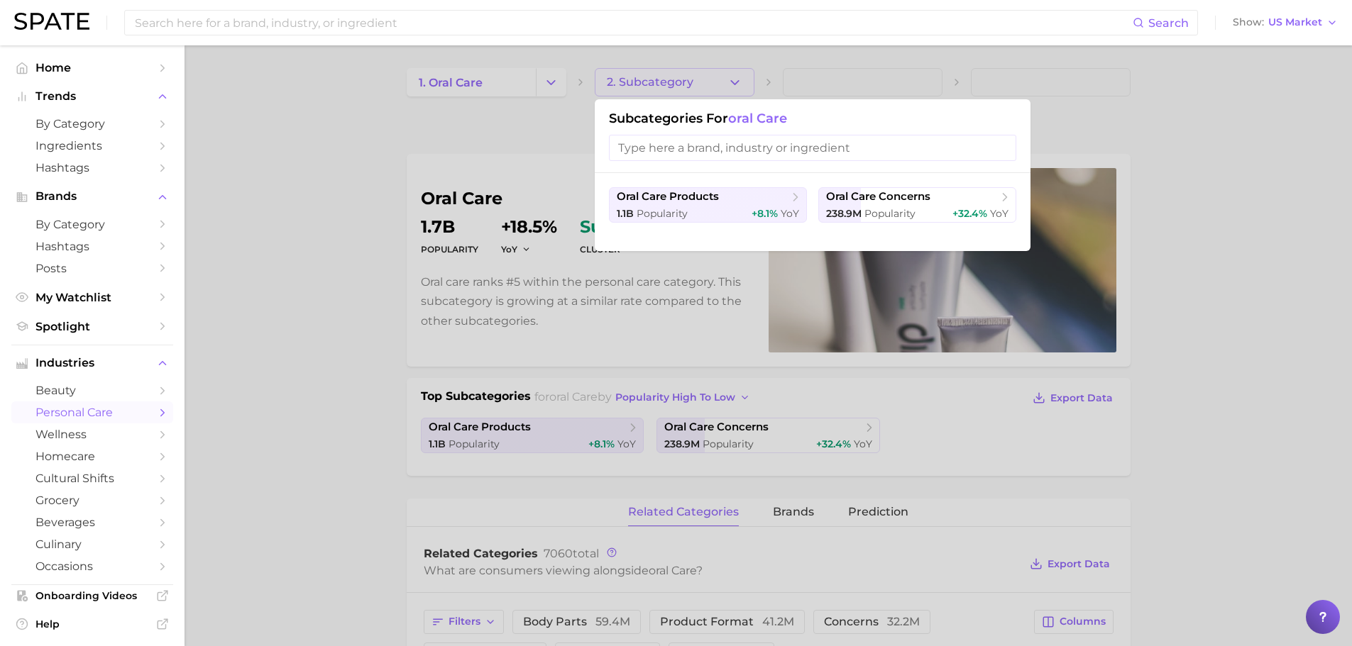
click at [399, 248] on div at bounding box center [676, 323] width 1352 height 646
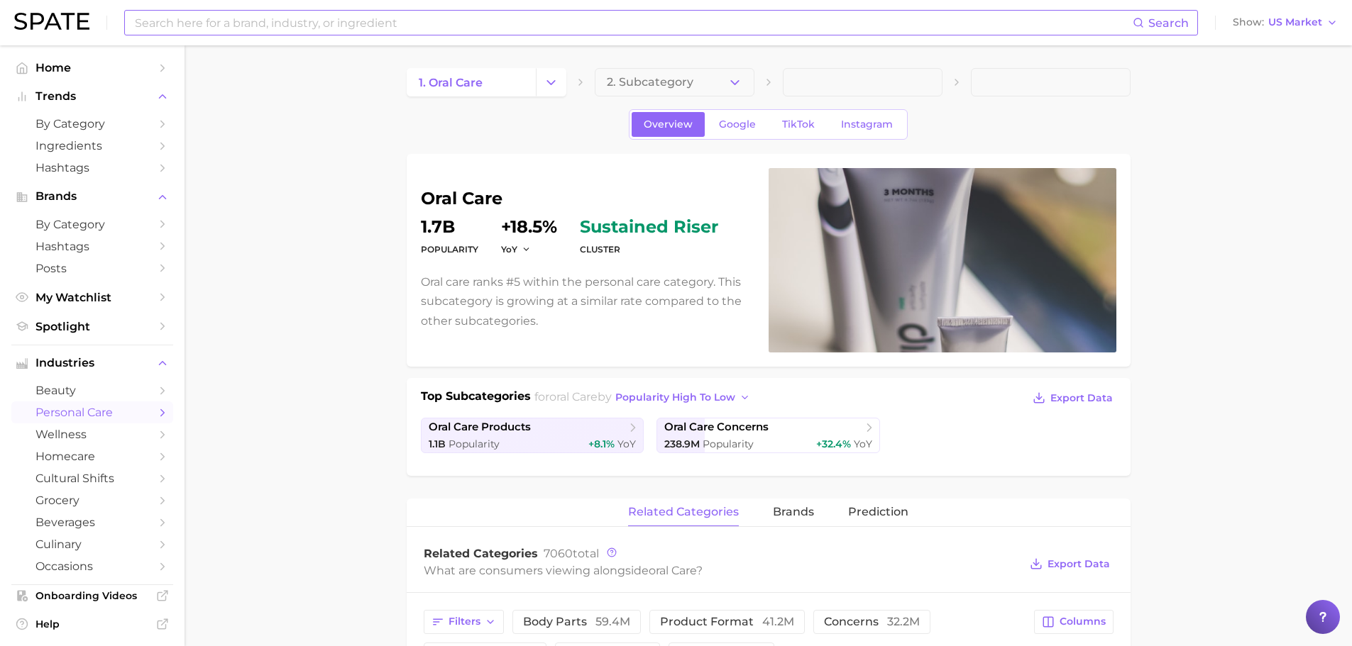
click at [361, 19] on input at bounding box center [632, 23] width 999 height 24
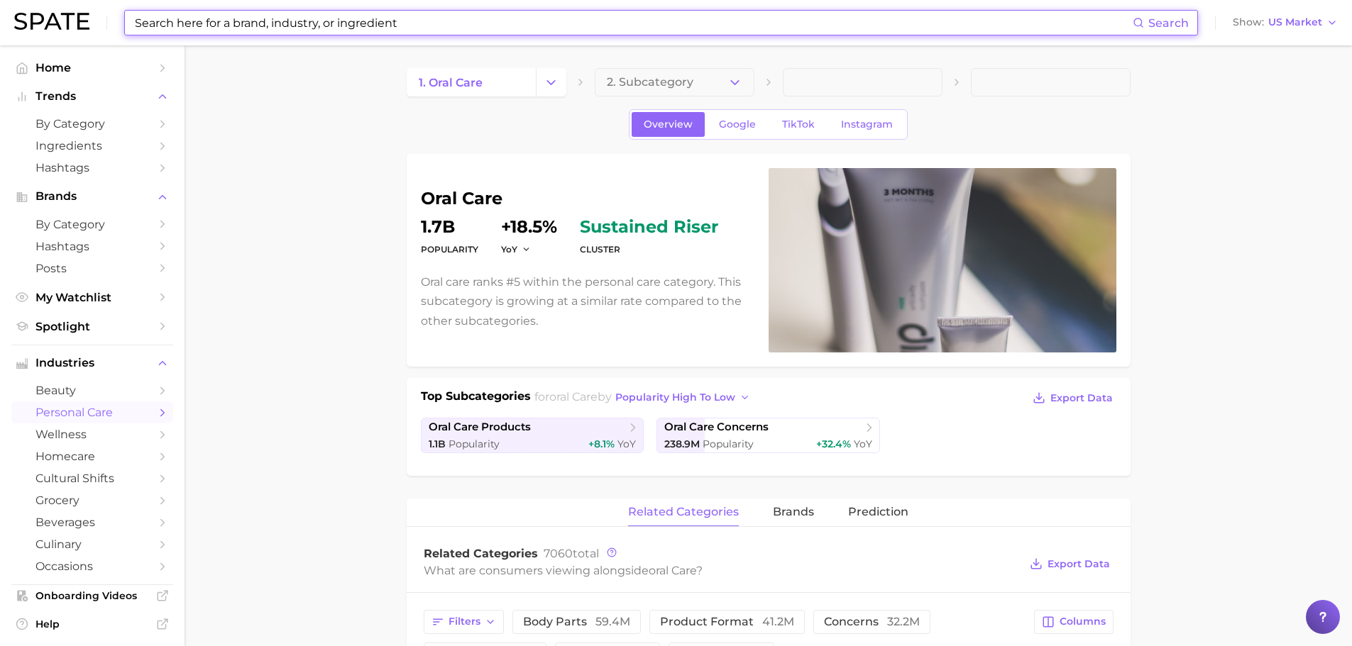
click at [377, 15] on input at bounding box center [632, 23] width 999 height 24
click at [1294, 18] on span "US Market" at bounding box center [1295, 22] width 54 height 8
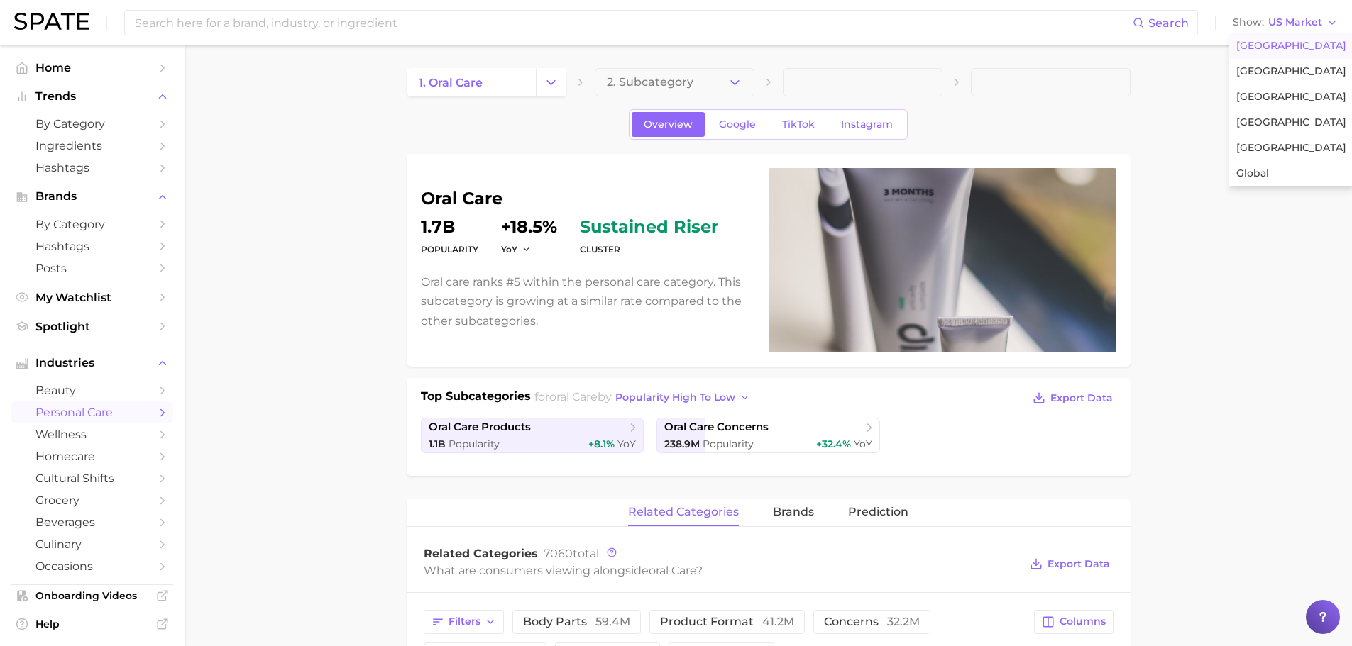
click at [1125, 114] on div "Overview Google TikTok Instagram" at bounding box center [769, 124] width 724 height 31
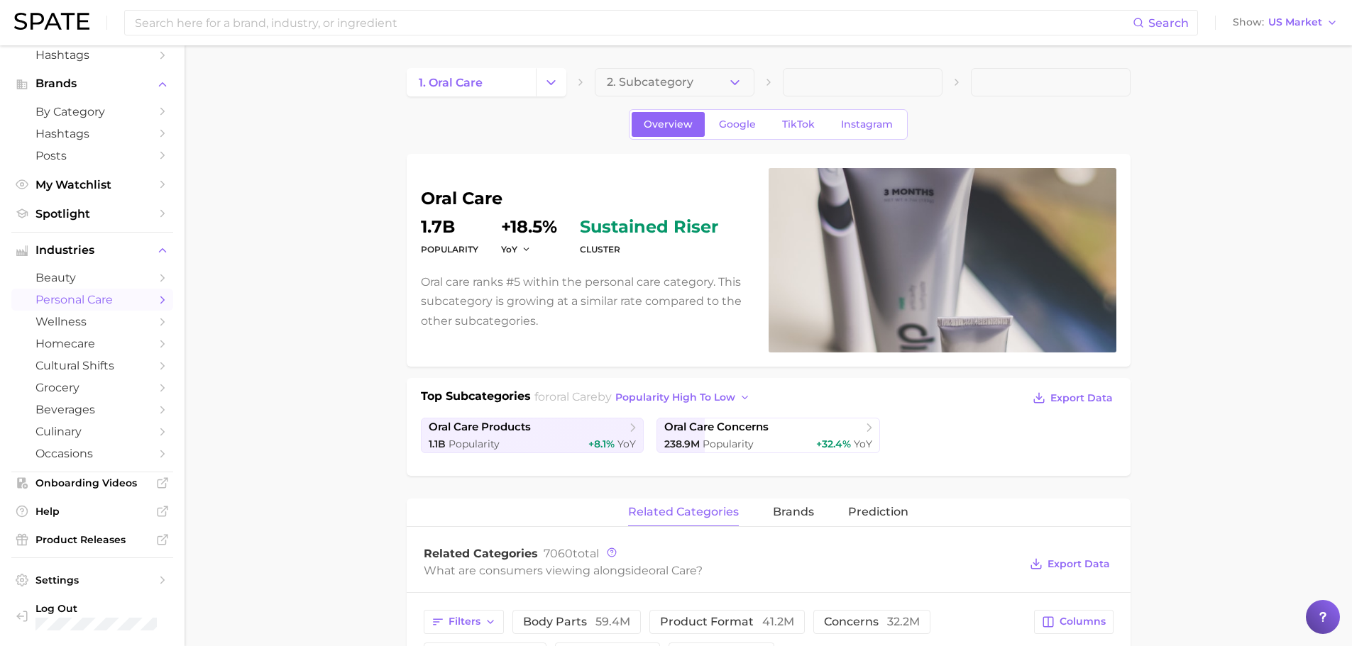
click at [99, 304] on span "personal care" at bounding box center [92, 299] width 114 height 13
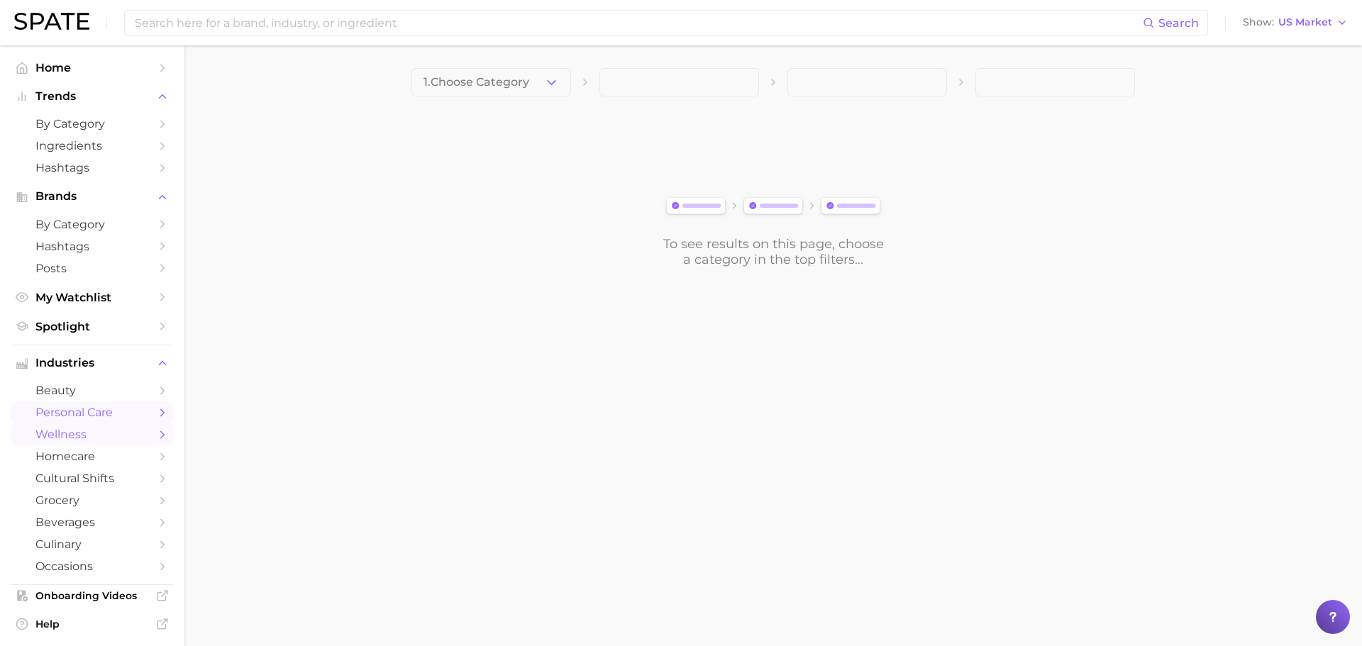
click at [126, 428] on span "wellness" at bounding box center [92, 434] width 114 height 13
click at [127, 395] on span "beauty" at bounding box center [92, 390] width 114 height 13
click at [141, 409] on link "personal care" at bounding box center [92, 413] width 162 height 22
click at [709, 211] on img at bounding box center [773, 206] width 223 height 25
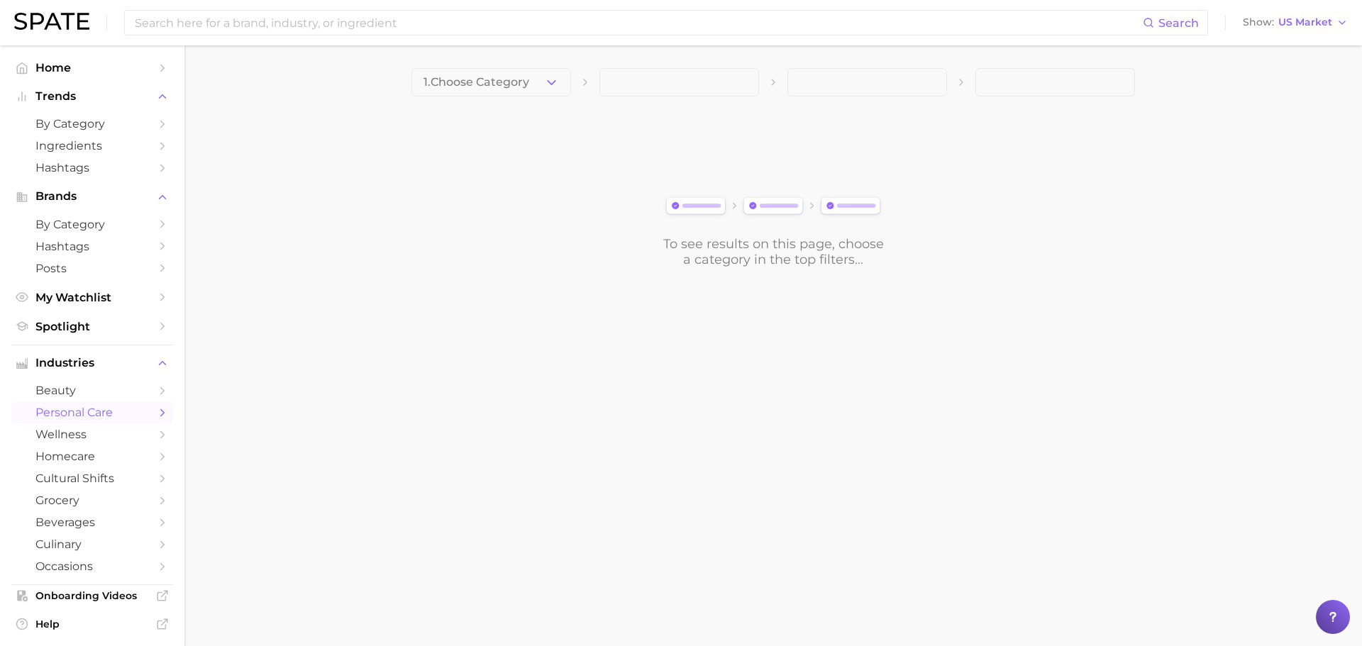
click at [77, 418] on span "personal care" at bounding box center [92, 412] width 114 height 13
click at [507, 83] on span "1. Choose Category" at bounding box center [477, 82] width 106 height 13
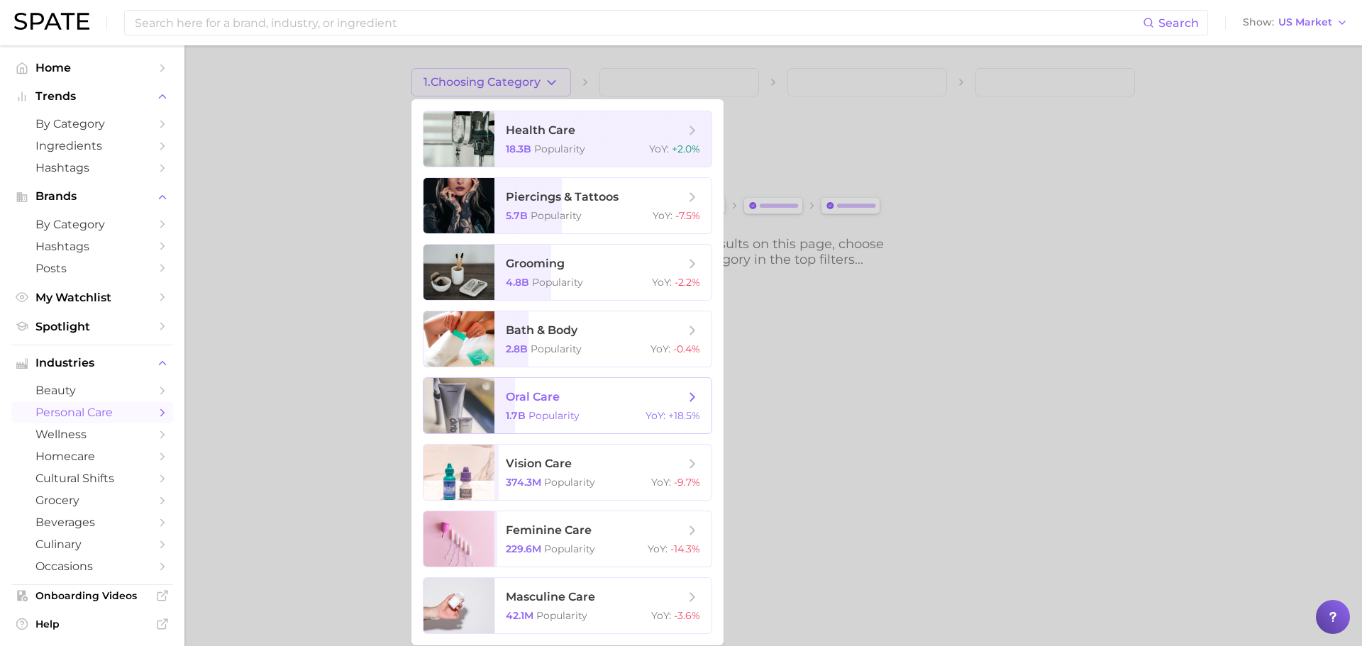
click at [555, 395] on span "oral care" at bounding box center [533, 396] width 54 height 13
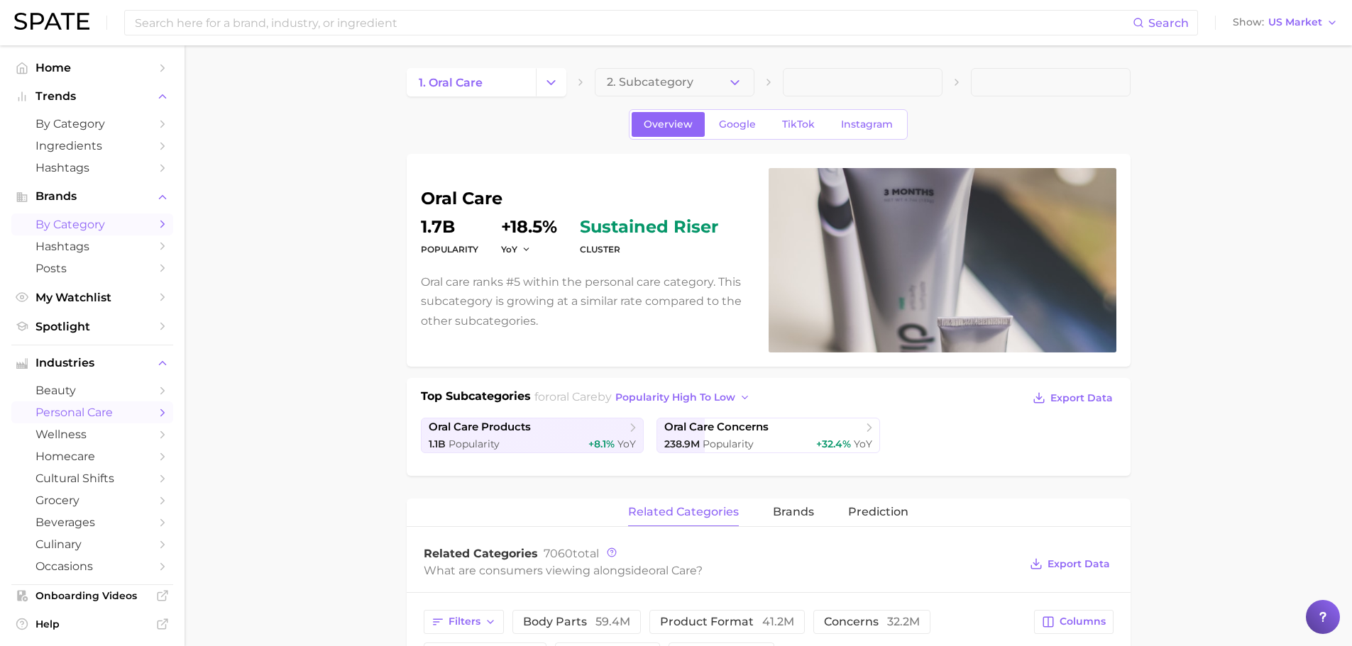
click at [105, 224] on span "by Category" at bounding box center [92, 224] width 114 height 13
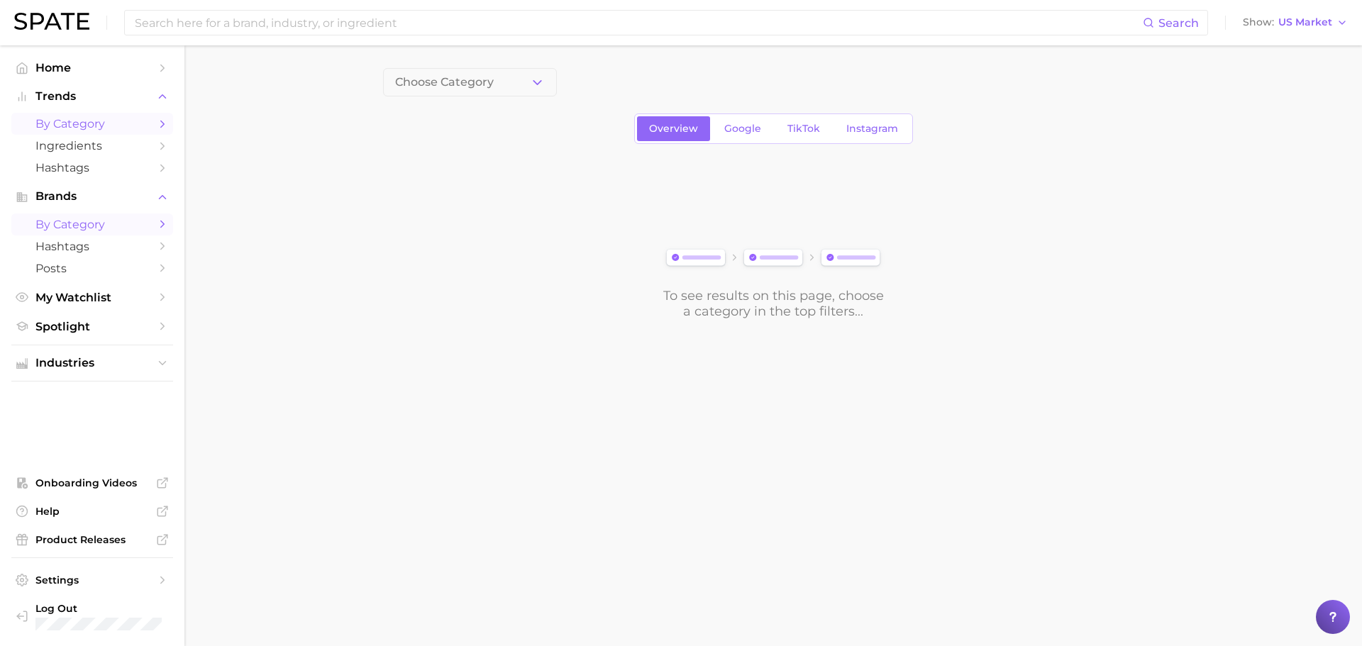
click at [105, 125] on span "by Category" at bounding box center [92, 123] width 114 height 13
click at [111, 146] on span "Ingredients" at bounding box center [92, 145] width 114 height 13
click at [108, 129] on span "by Category" at bounding box center [92, 123] width 114 height 13
click at [82, 180] on ul "Home Trends by Category Ingredients Hashtags Brands by Category Hashtags Posts …" at bounding box center [92, 197] width 162 height 281
click at [68, 92] on span "Trends" at bounding box center [92, 96] width 114 height 13
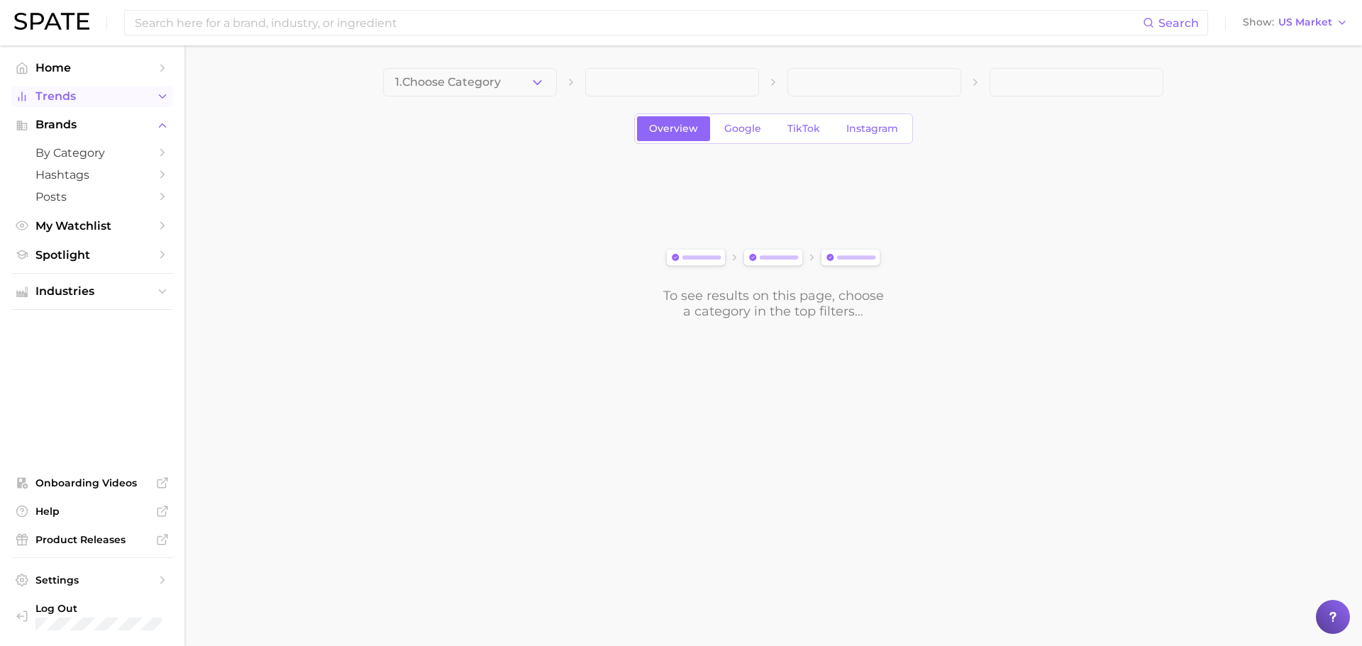
click at [68, 92] on span "Trends" at bounding box center [92, 96] width 114 height 13
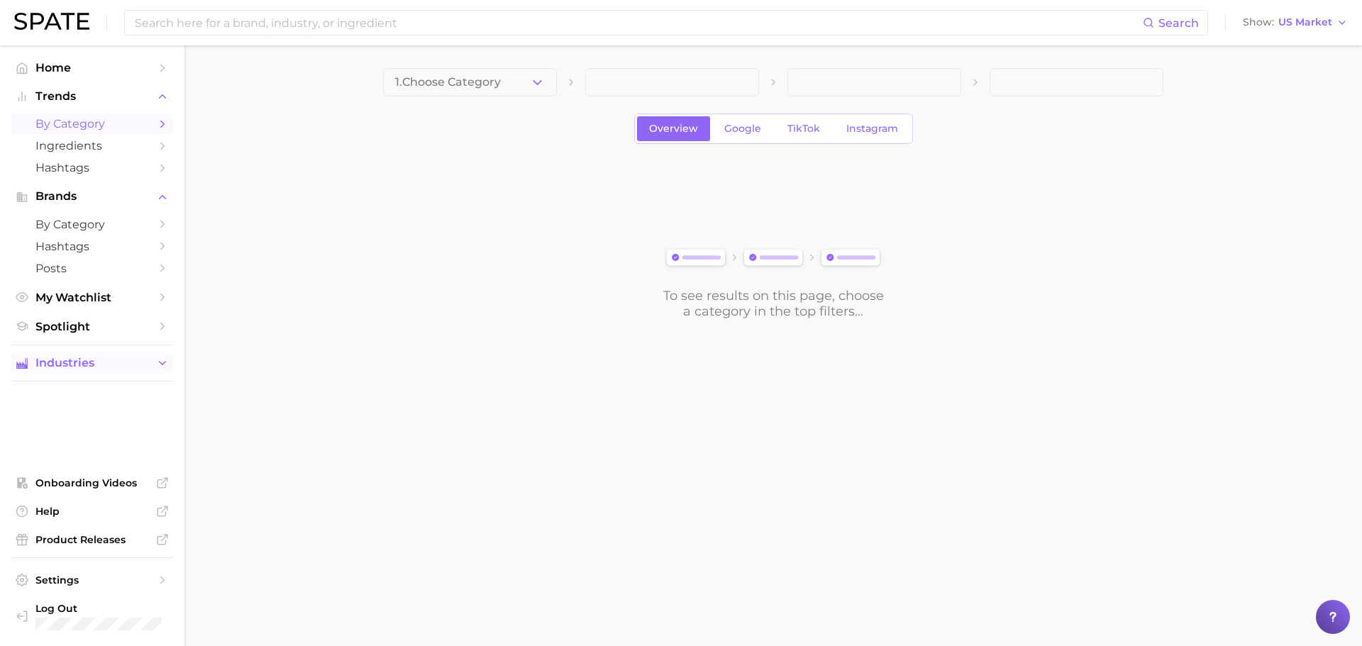
click at [83, 371] on button "Industries" at bounding box center [92, 363] width 162 height 21
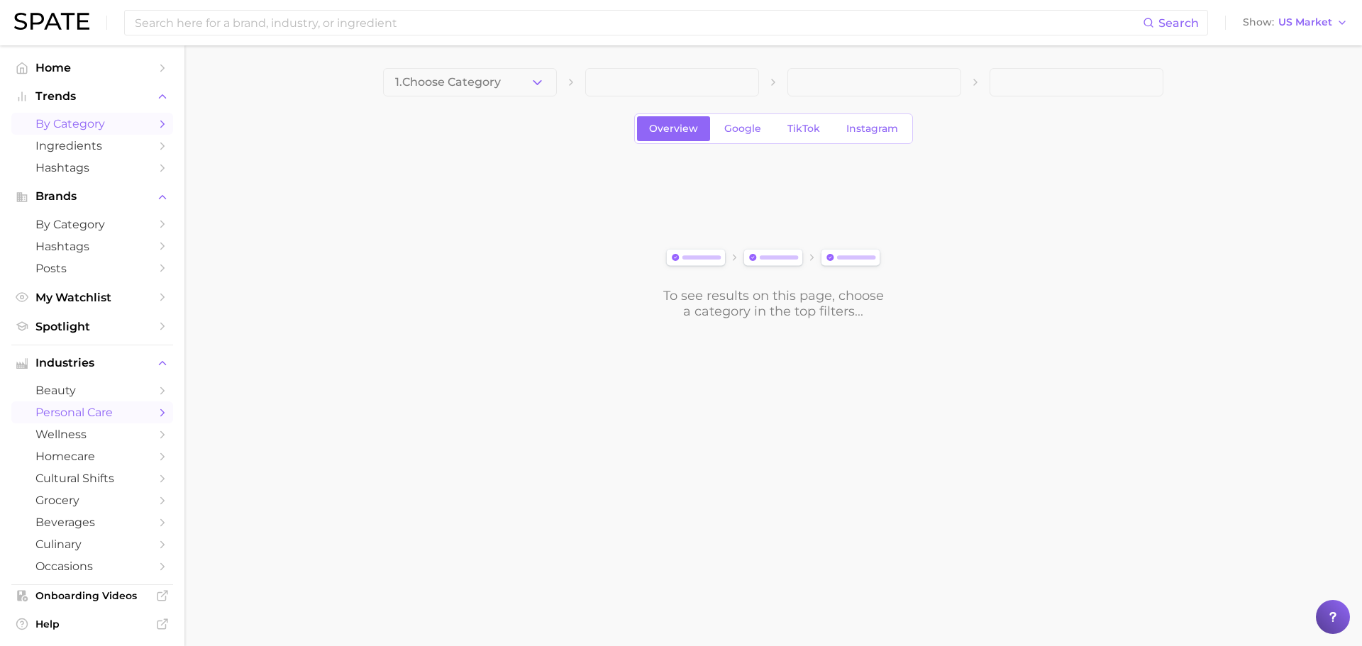
click at [84, 419] on span "personal care" at bounding box center [92, 412] width 114 height 13
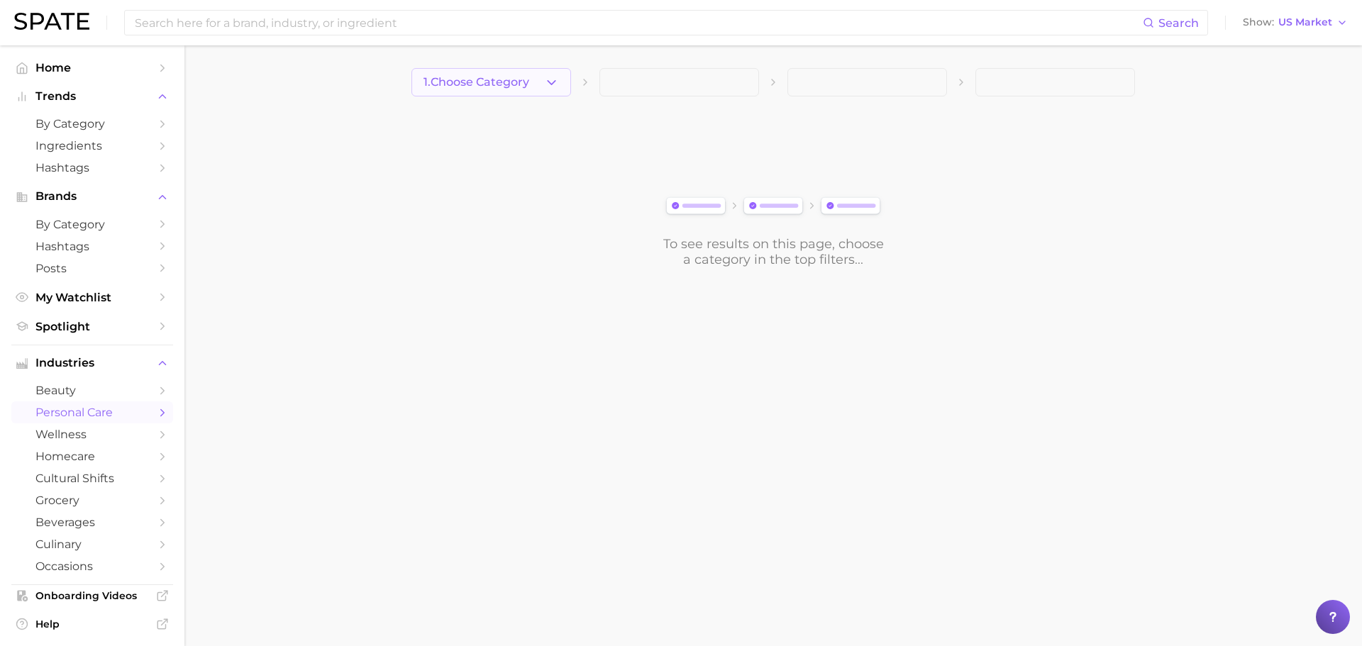
click at [473, 77] on span "1. Choose Category" at bounding box center [477, 82] width 106 height 13
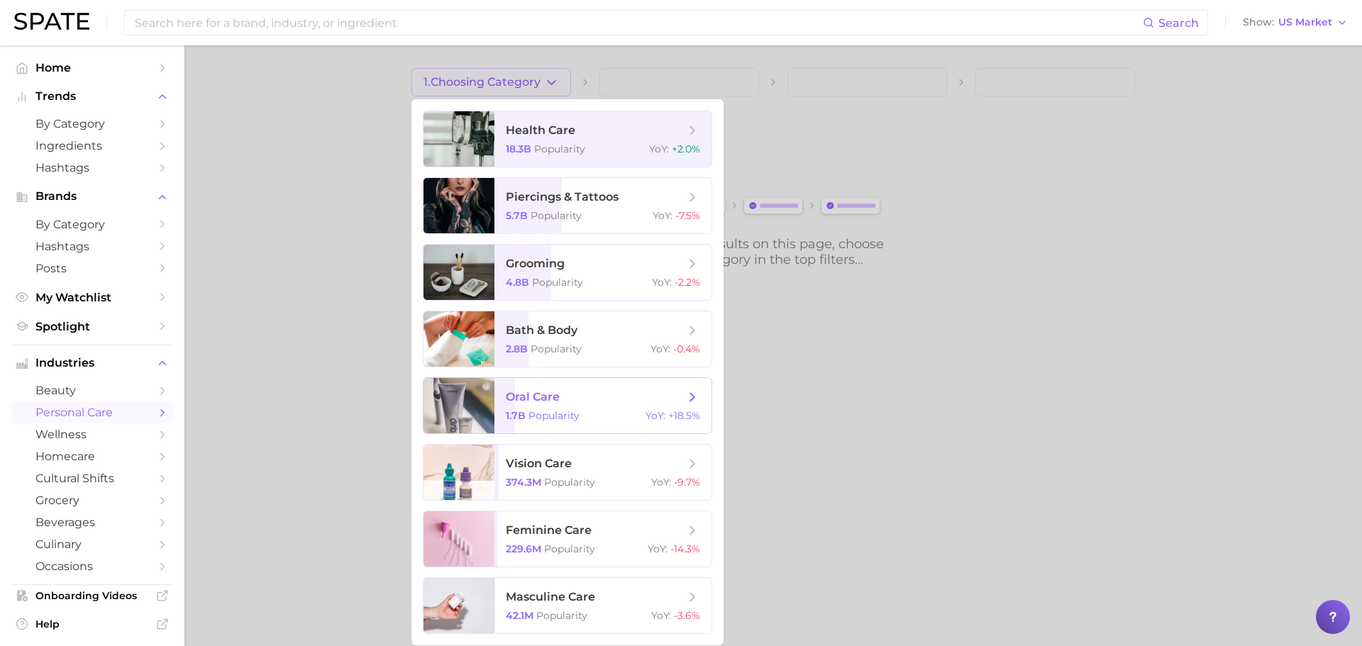
click at [571, 413] on span "Popularity" at bounding box center [554, 415] width 51 height 13
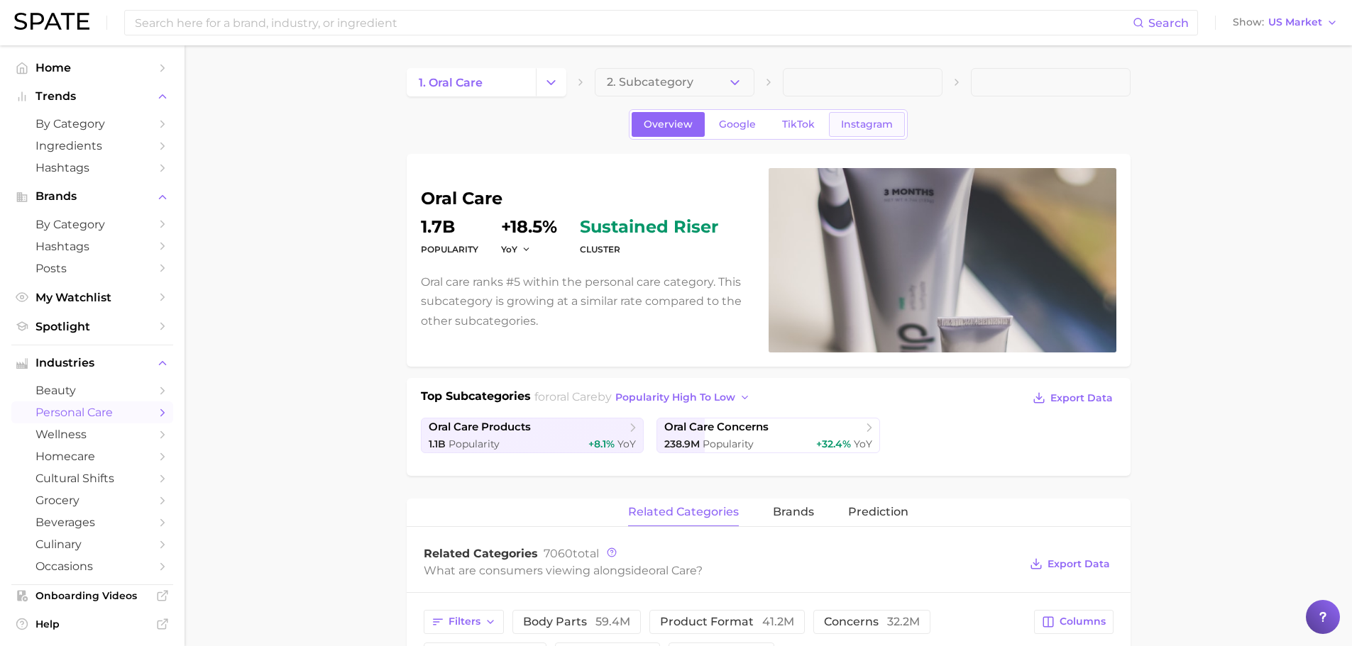
click at [867, 122] on span "Instagram" at bounding box center [867, 124] width 52 height 12
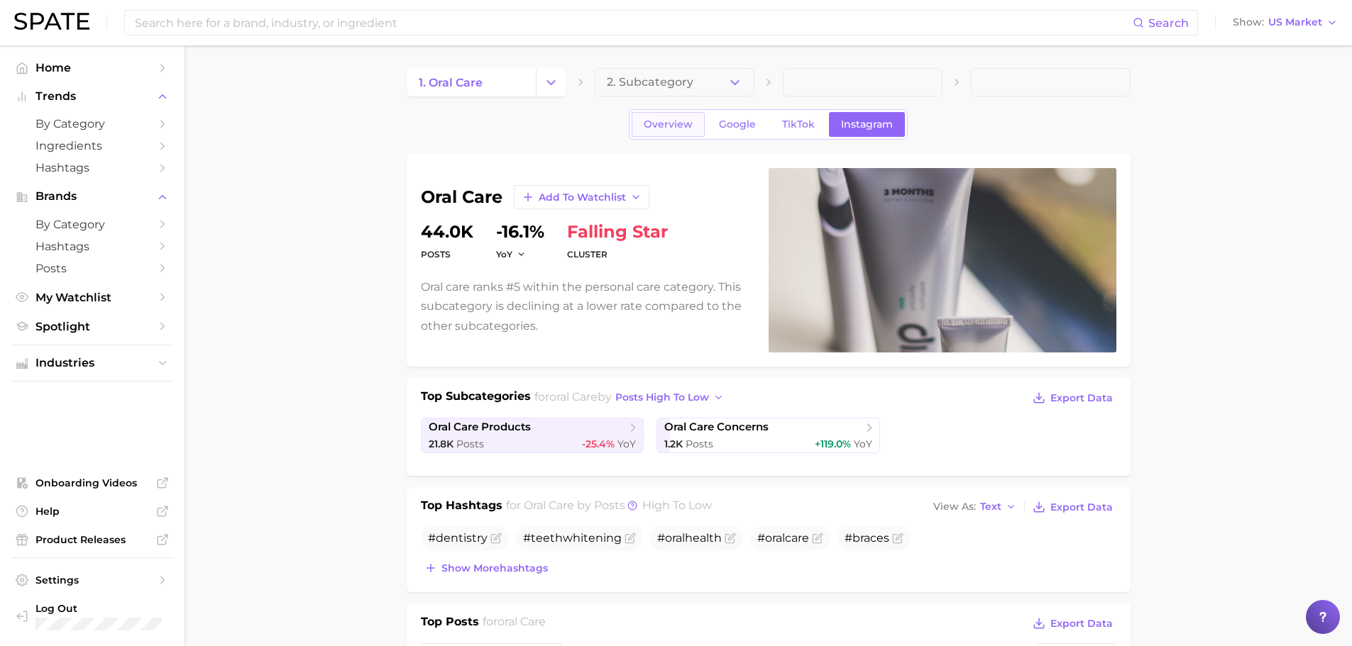
click at [672, 122] on span "Overview" at bounding box center [668, 124] width 49 height 12
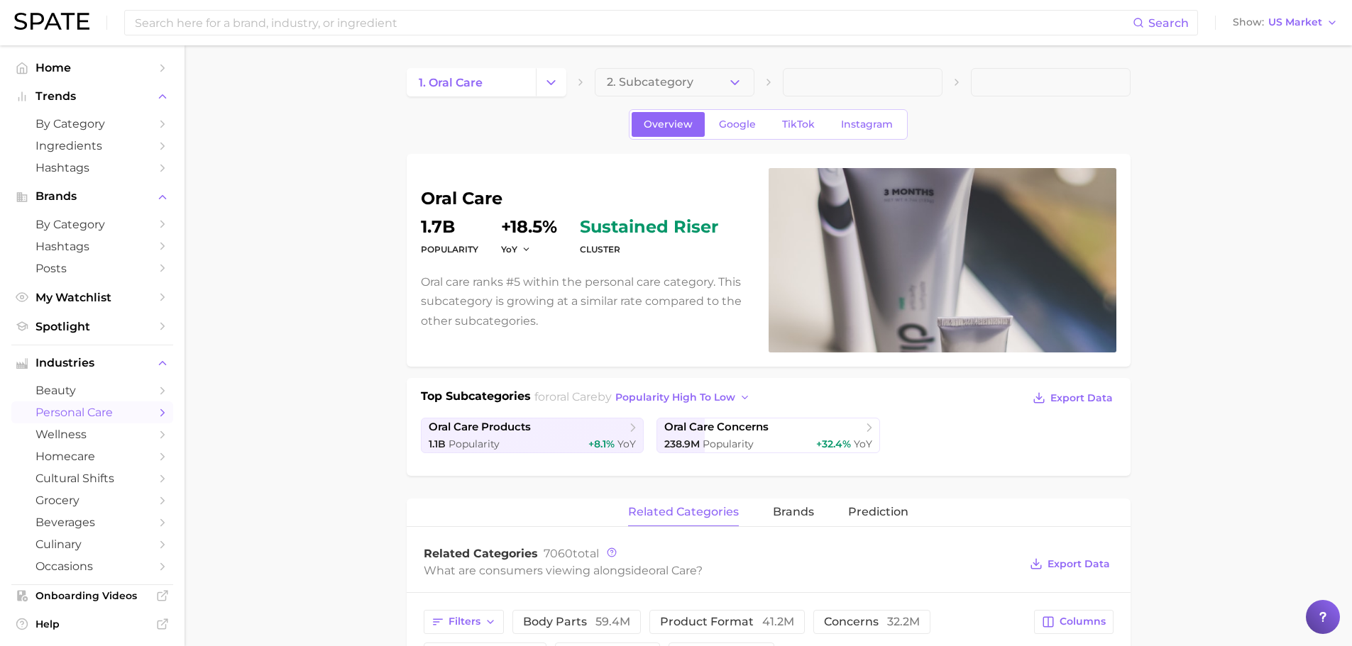
click at [737, 119] on span "Google" at bounding box center [737, 124] width 37 height 12
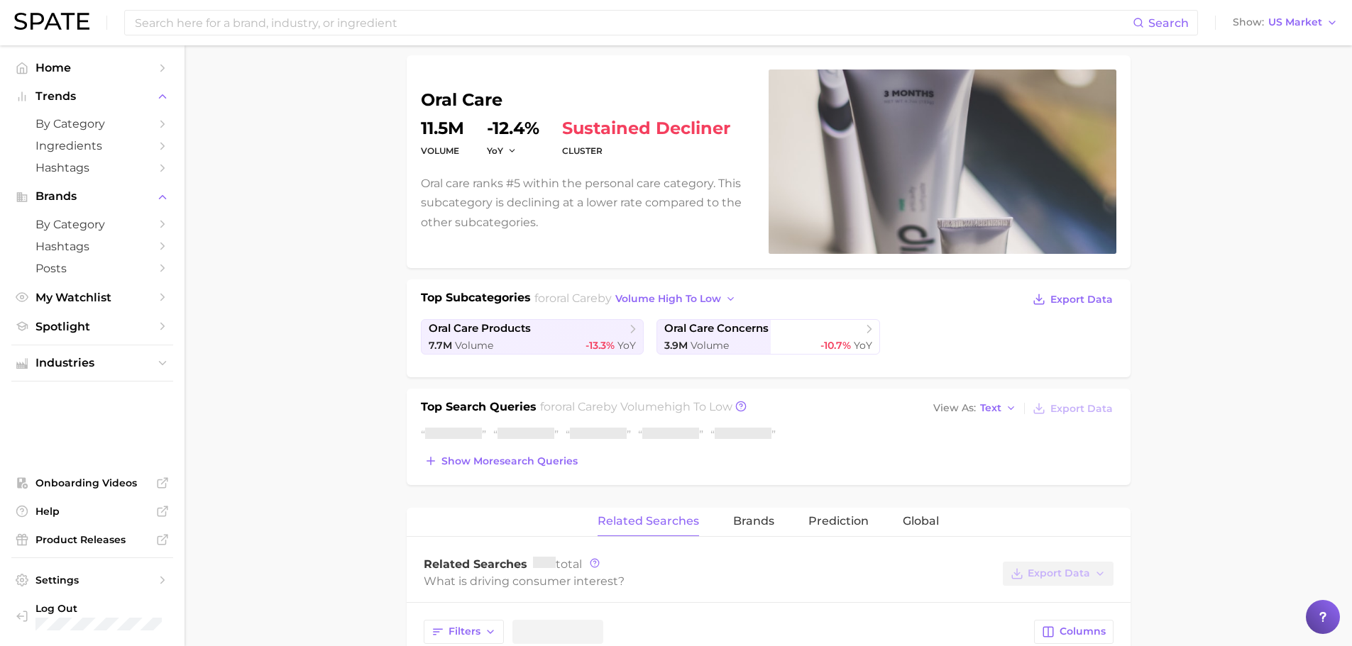
scroll to position [118, 0]
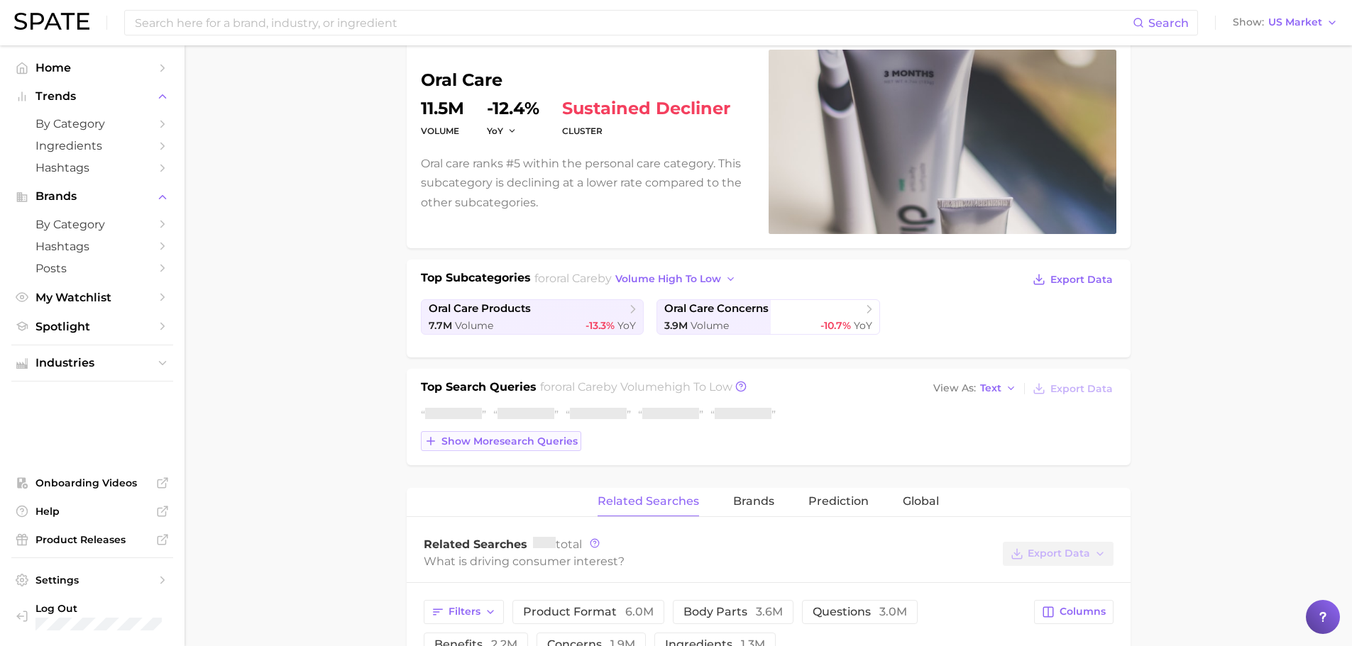
click at [502, 443] on span "Show more search queries" at bounding box center [509, 442] width 136 height 12
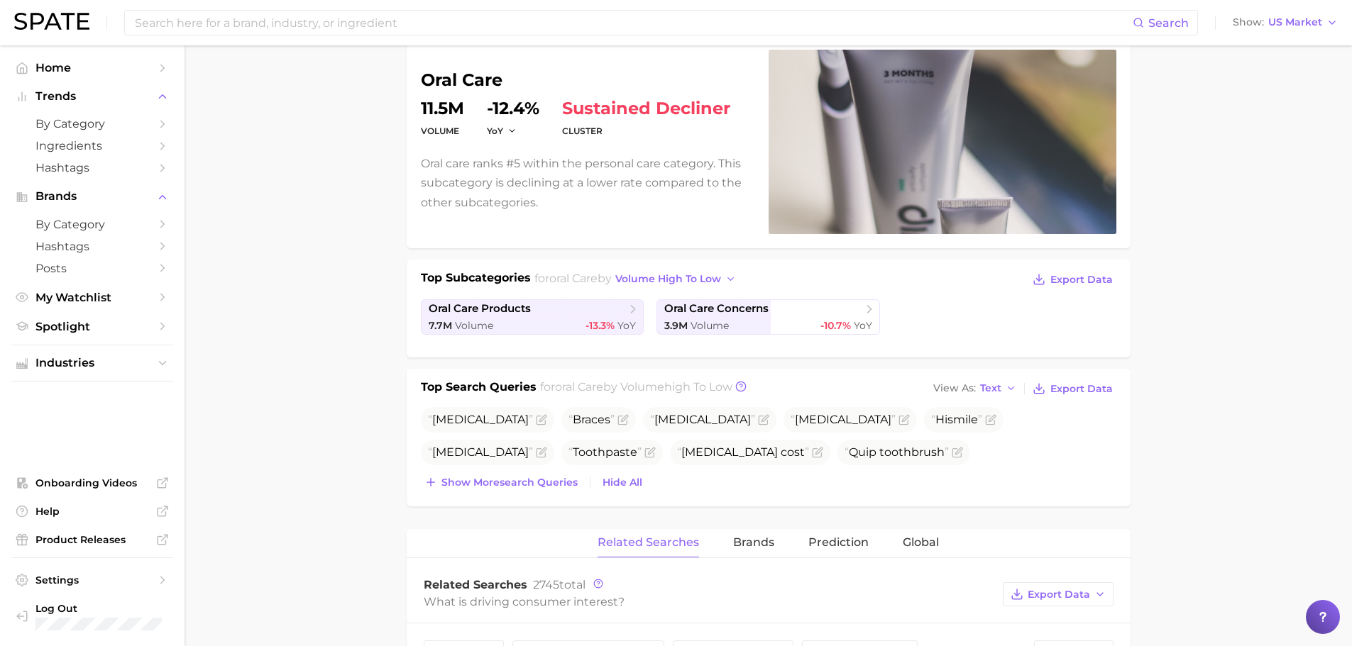
scroll to position [0, 0]
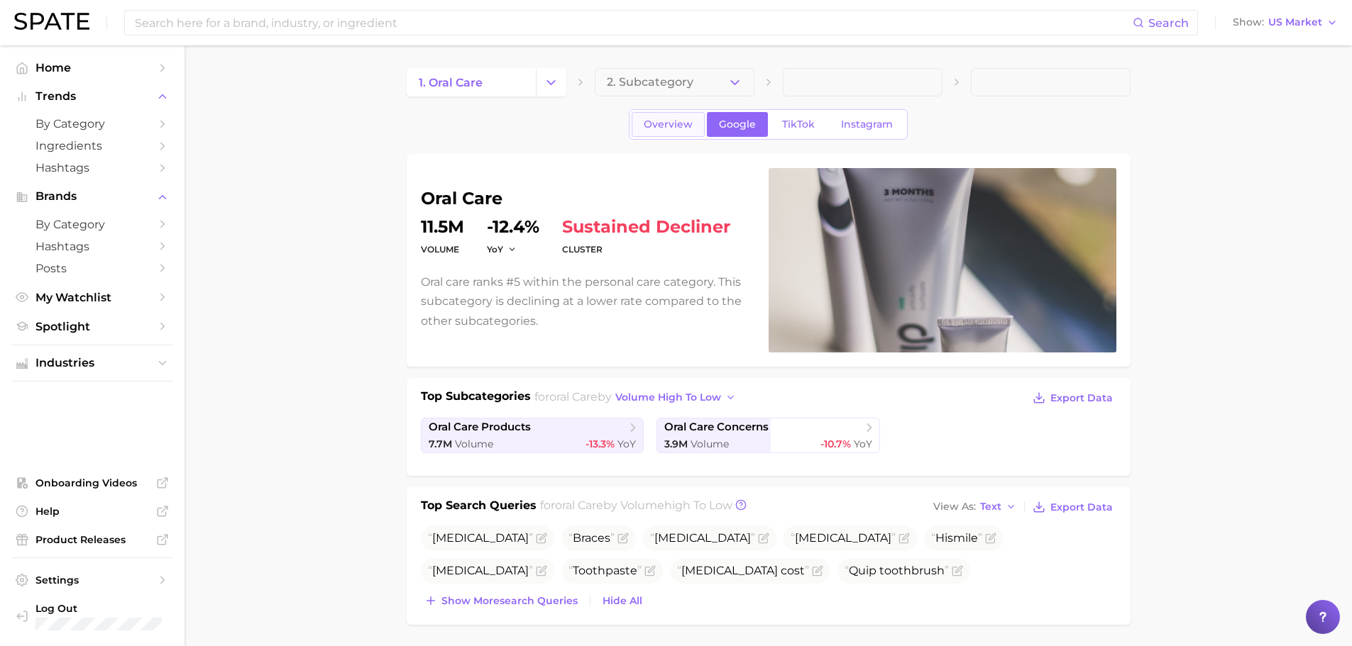
click at [668, 129] on span "Overview" at bounding box center [668, 124] width 49 height 12
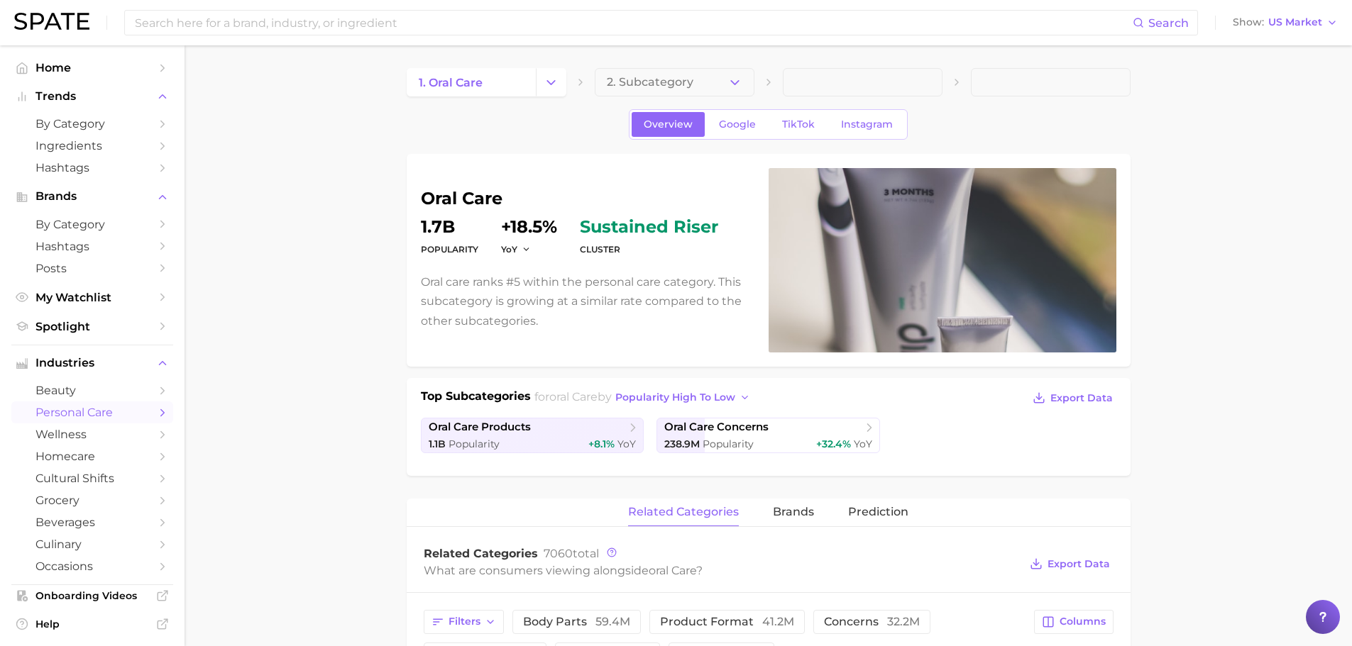
click at [635, 250] on dt "cluster" at bounding box center [649, 249] width 138 height 17
click at [651, 219] on span "sustained riser" at bounding box center [649, 227] width 138 height 17
click at [636, 301] on p "Oral care ranks #5 within the personal care category. This subcategory is growi…" at bounding box center [586, 301] width 331 height 58
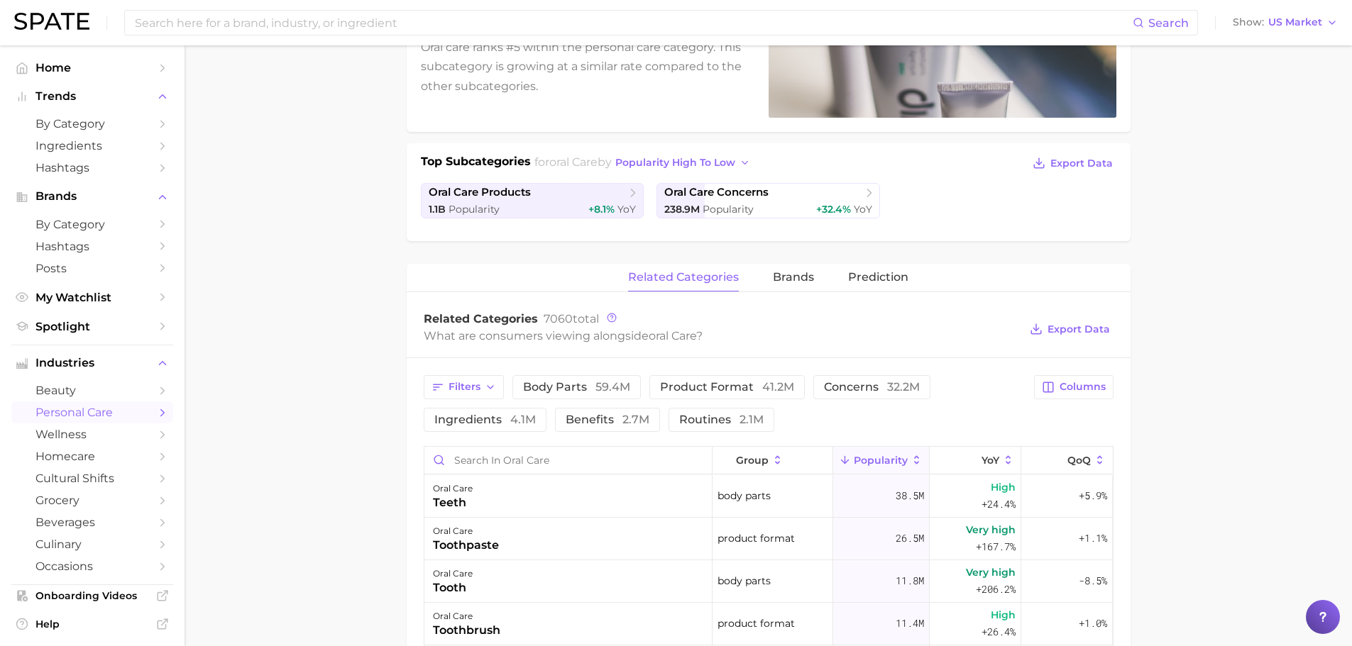
scroll to position [178, 0]
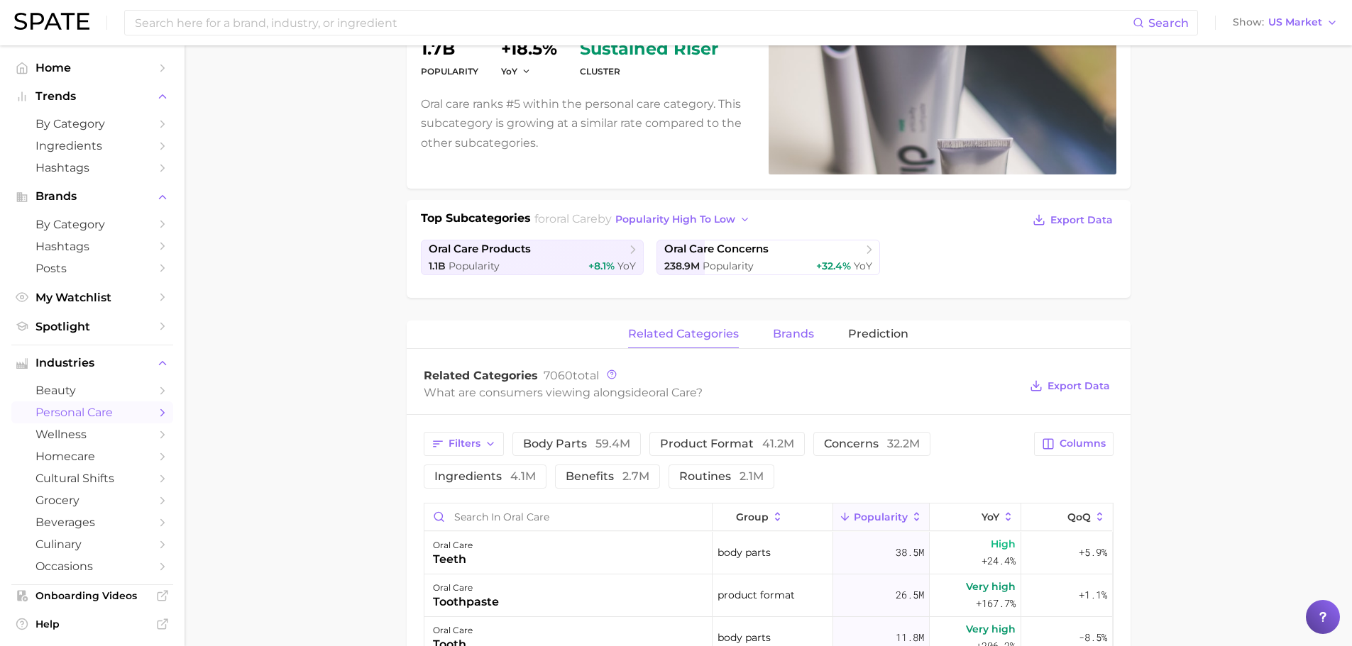
click at [799, 328] on span "brands" at bounding box center [793, 334] width 41 height 13
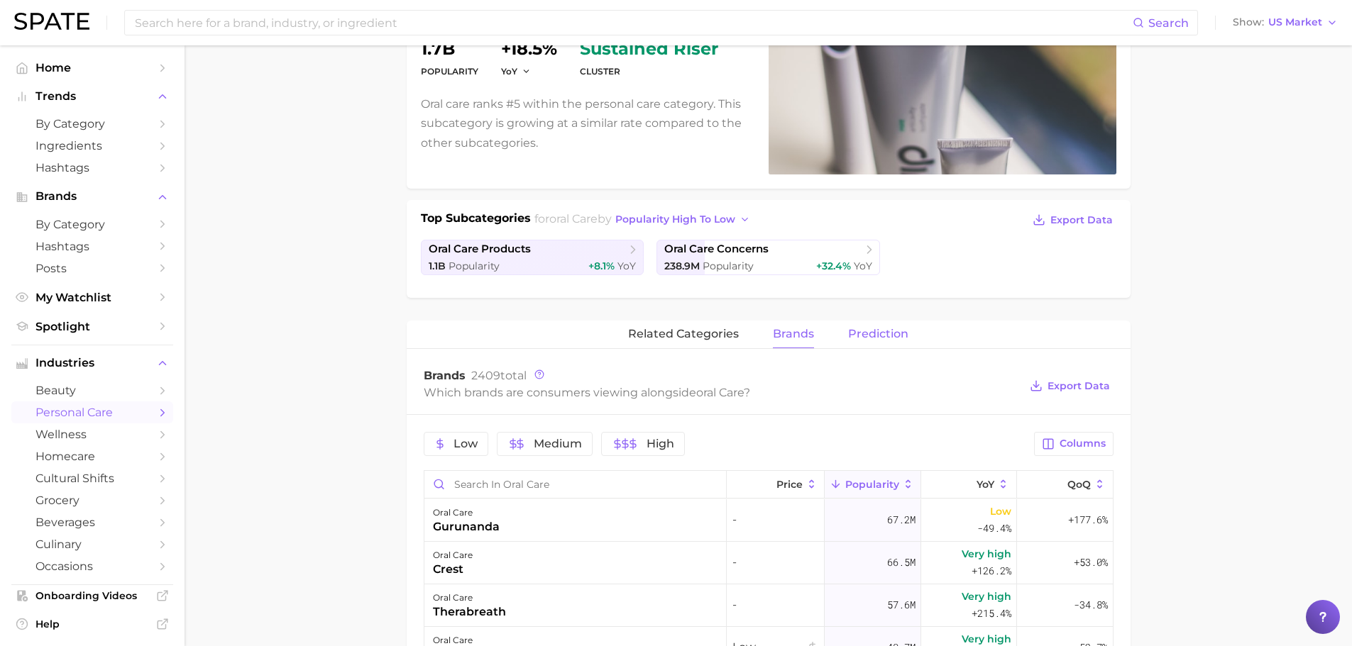
click at [882, 331] on span "Prediction" at bounding box center [878, 334] width 60 height 13
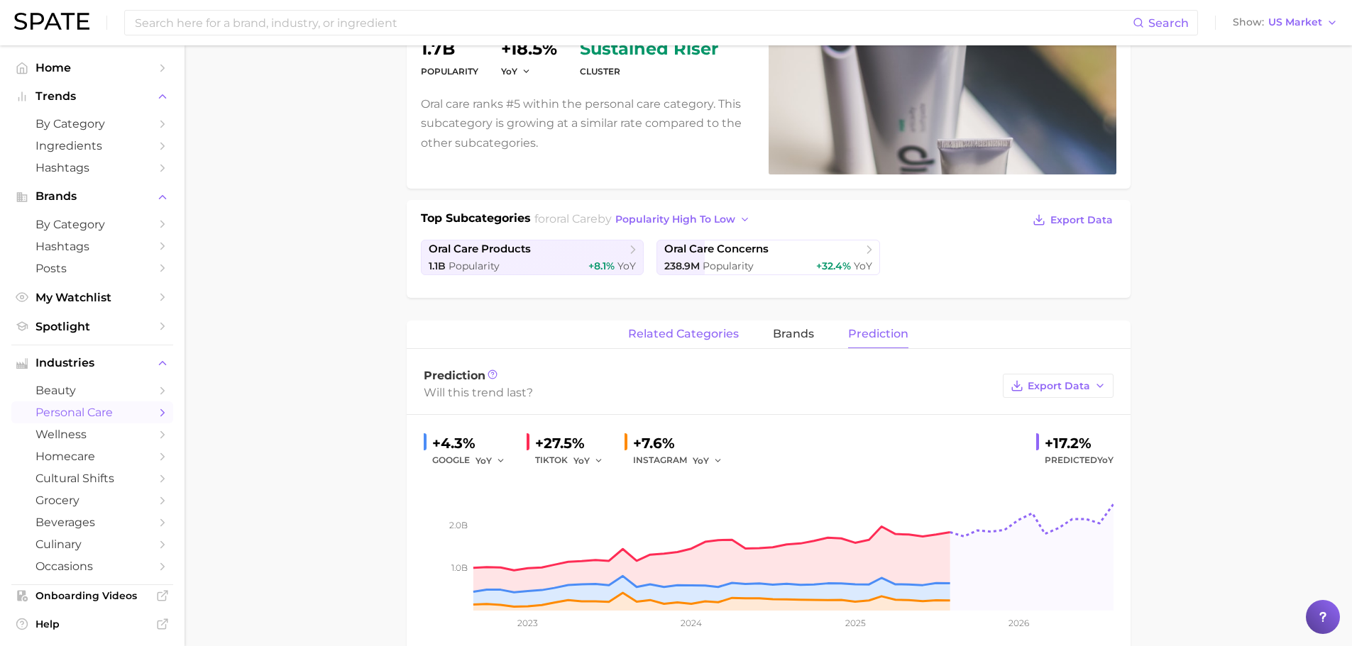
click at [690, 328] on span "related categories" at bounding box center [683, 334] width 111 height 13
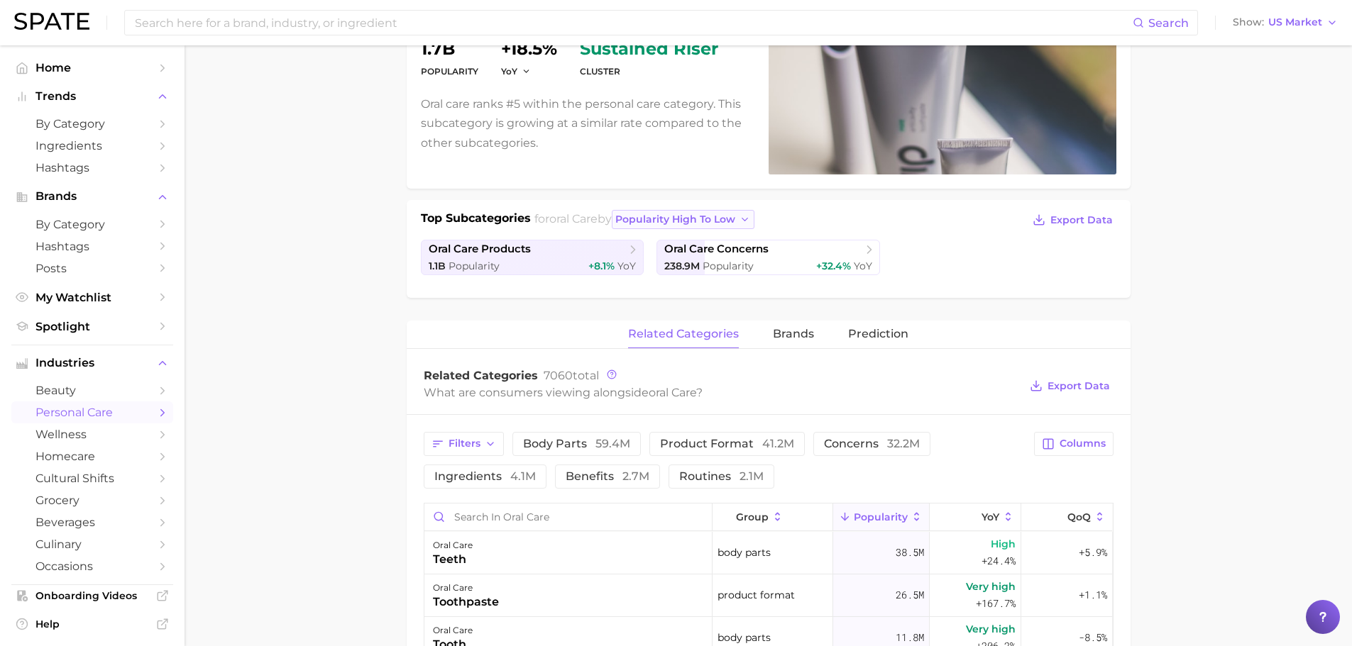
click at [697, 215] on span "popularity high to low" at bounding box center [675, 220] width 120 height 12
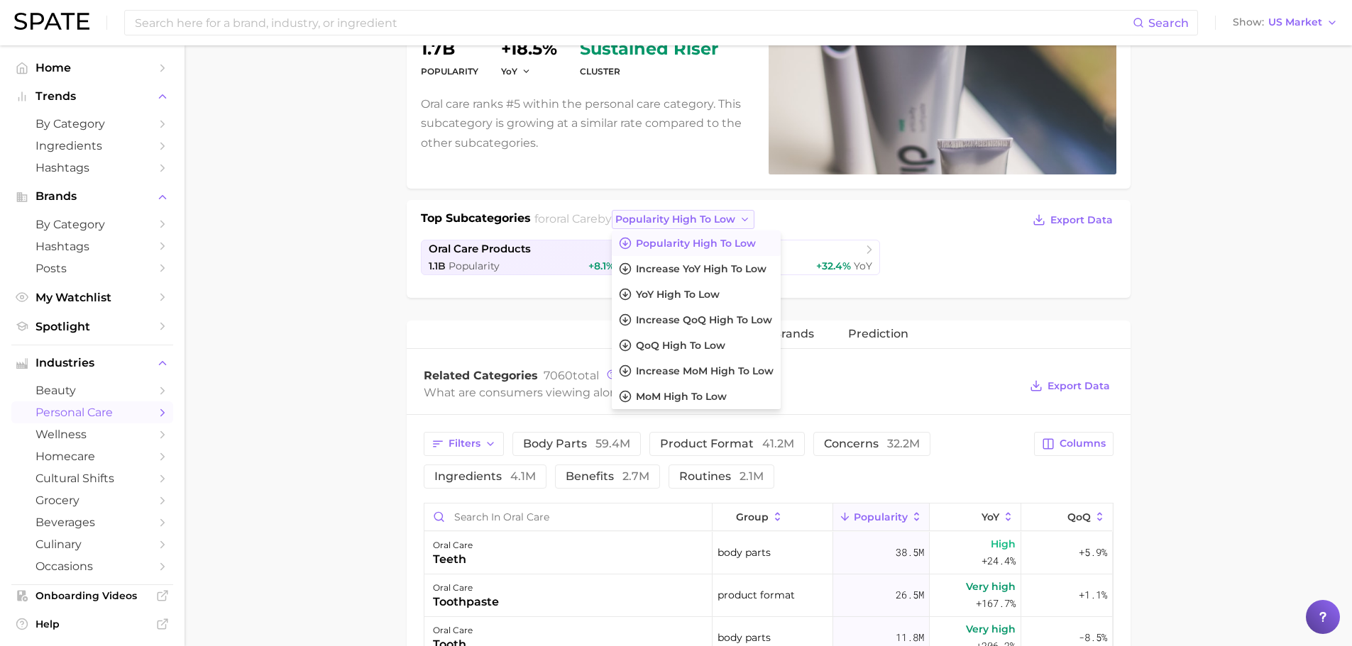
click at [697, 215] on span "popularity high to low" at bounding box center [675, 220] width 120 height 12
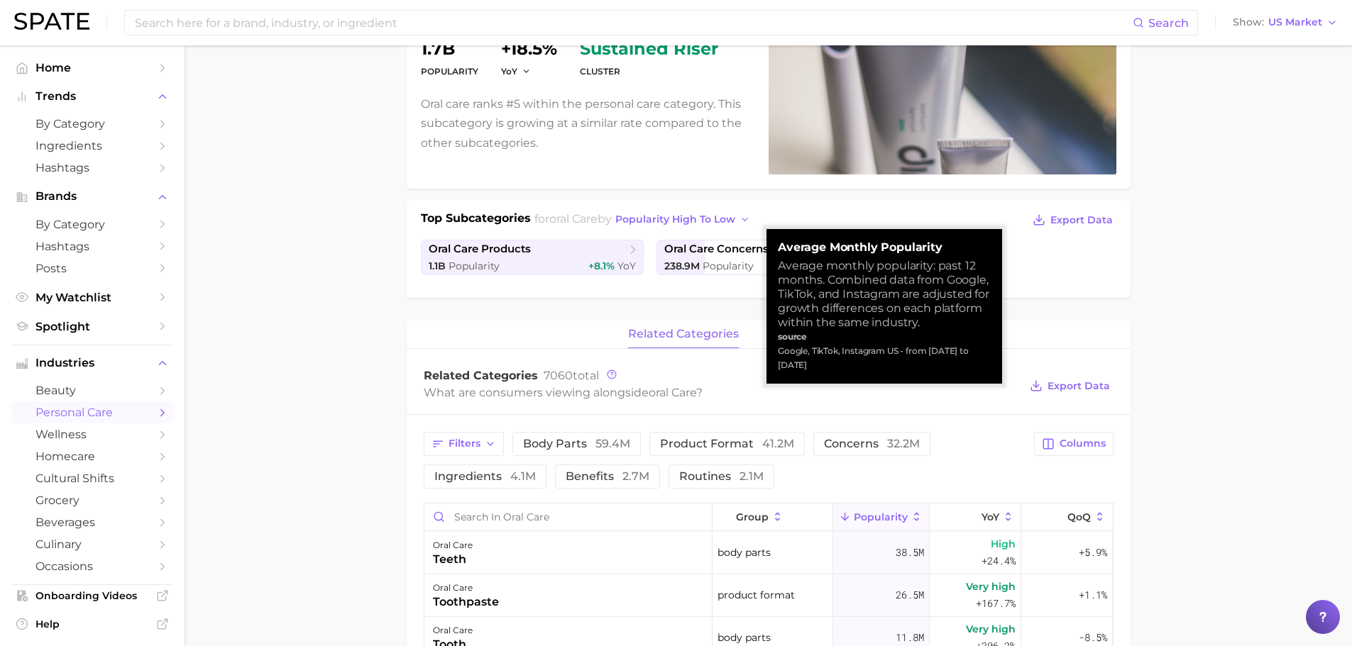
click at [558, 220] on span "oral care" at bounding box center [573, 218] width 48 height 13
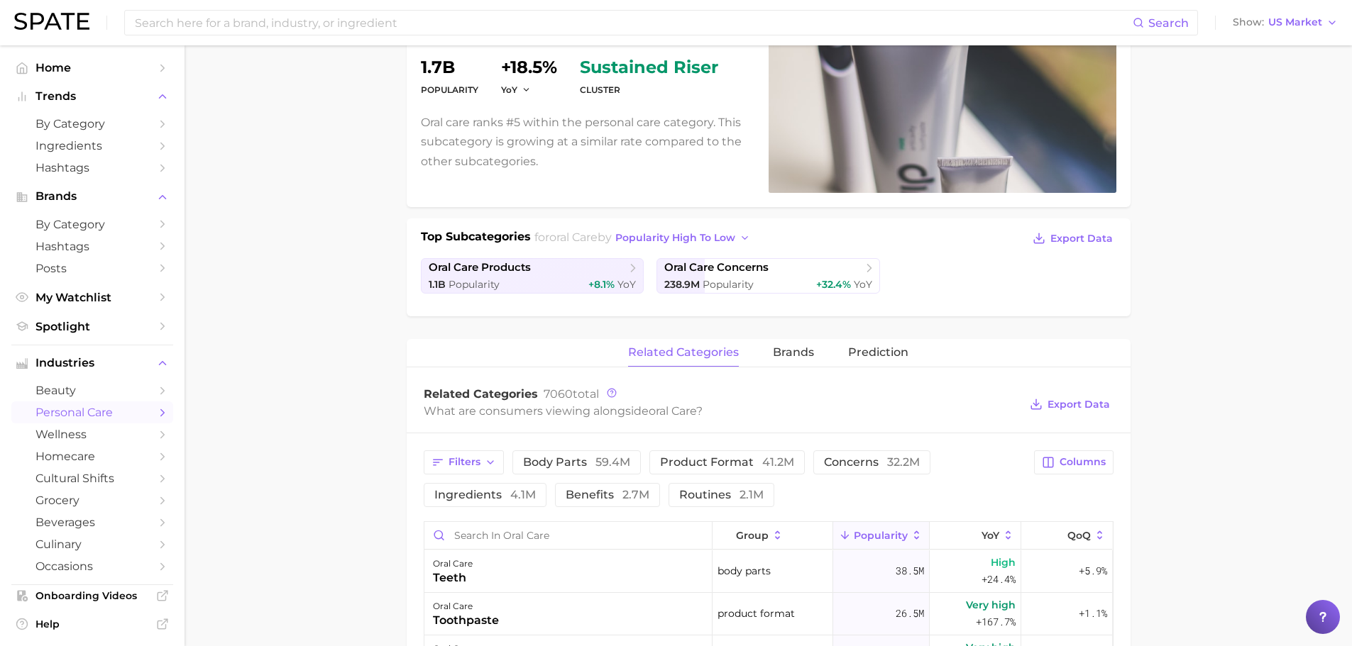
scroll to position [0, 0]
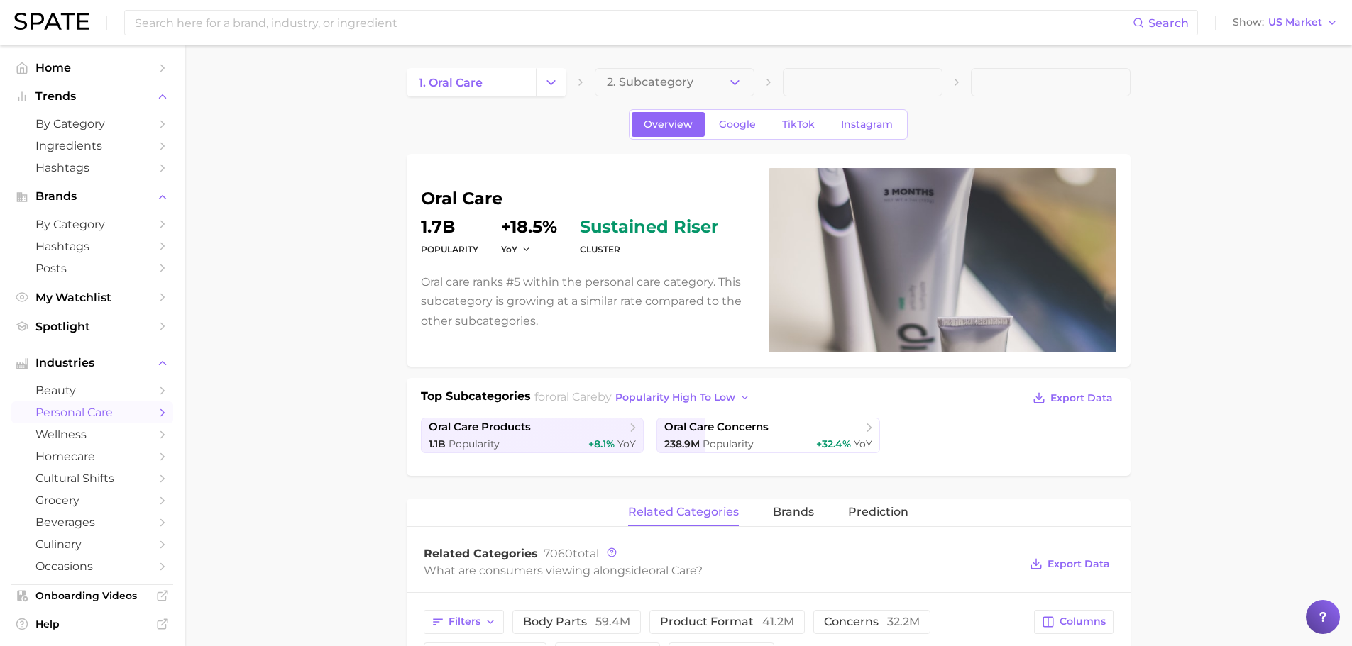
click at [726, 131] on link "Google" at bounding box center [737, 124] width 61 height 25
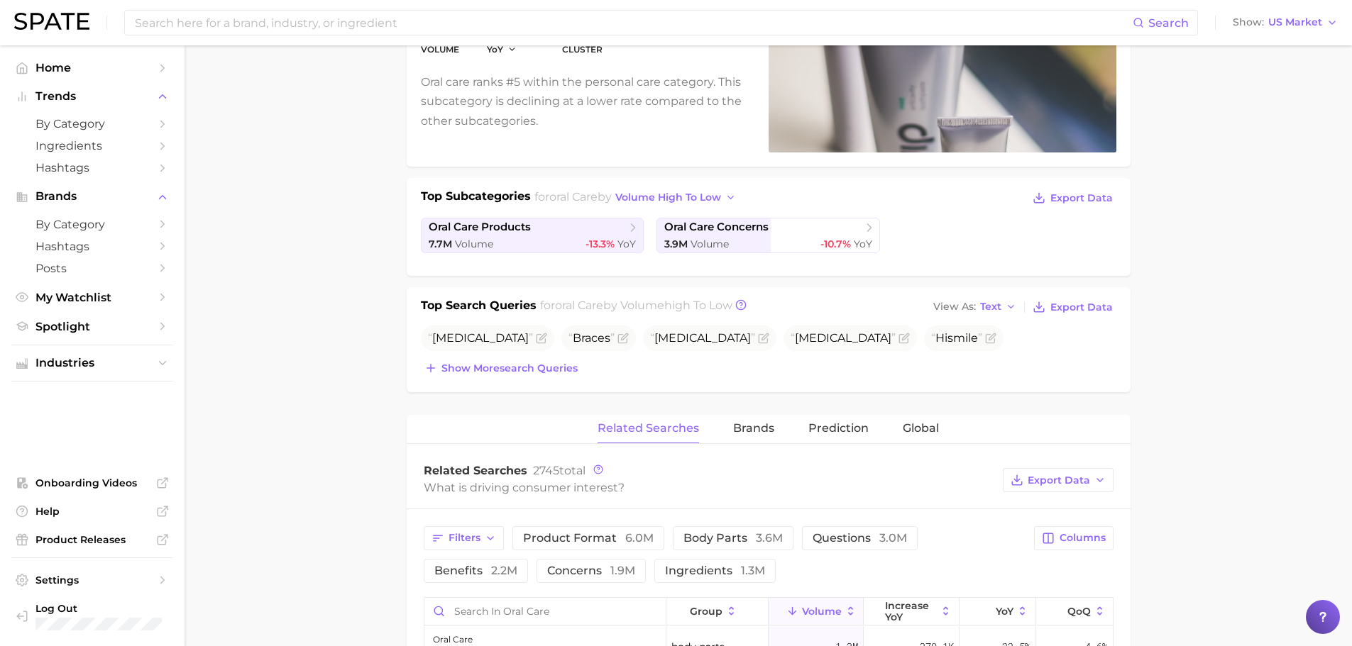
scroll to position [236, 0]
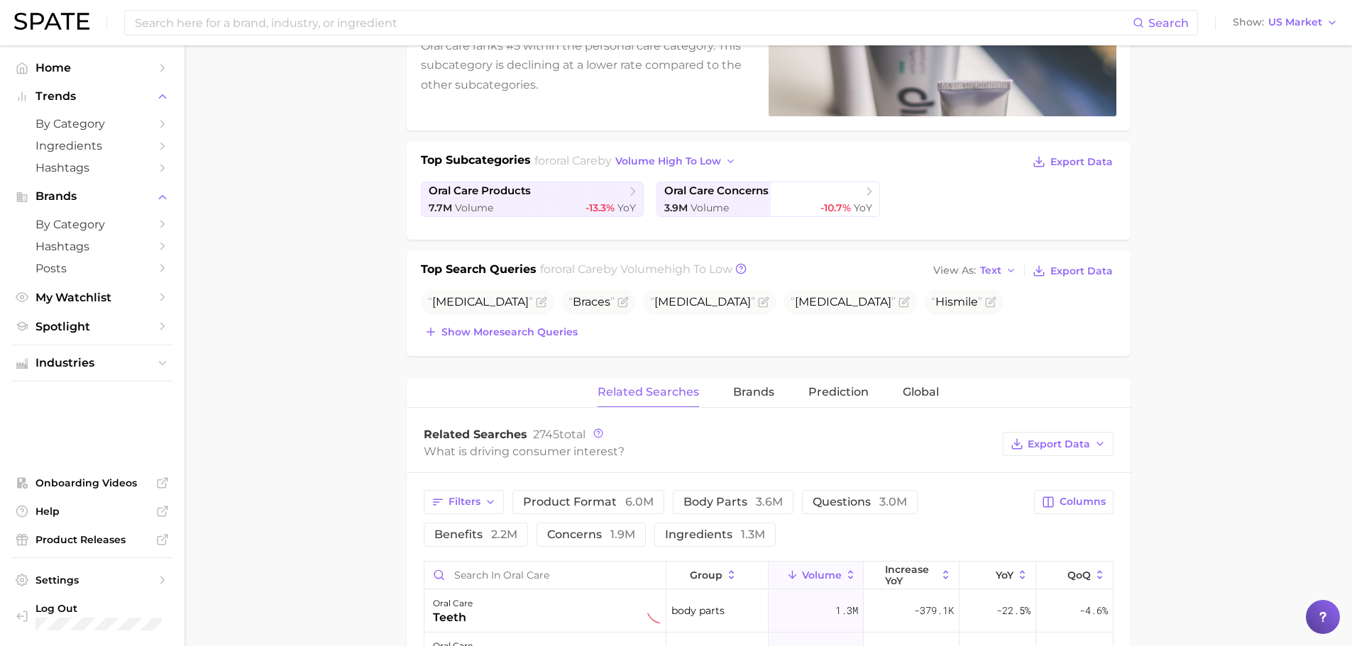
drag, startPoint x: 893, startPoint y: 404, endPoint x: 904, endPoint y: 394, distance: 14.6
click at [893, 404] on div "Related Searches Brands Prediction Global" at bounding box center [769, 393] width 724 height 28
click at [905, 394] on span "Global" at bounding box center [920, 392] width 36 height 13
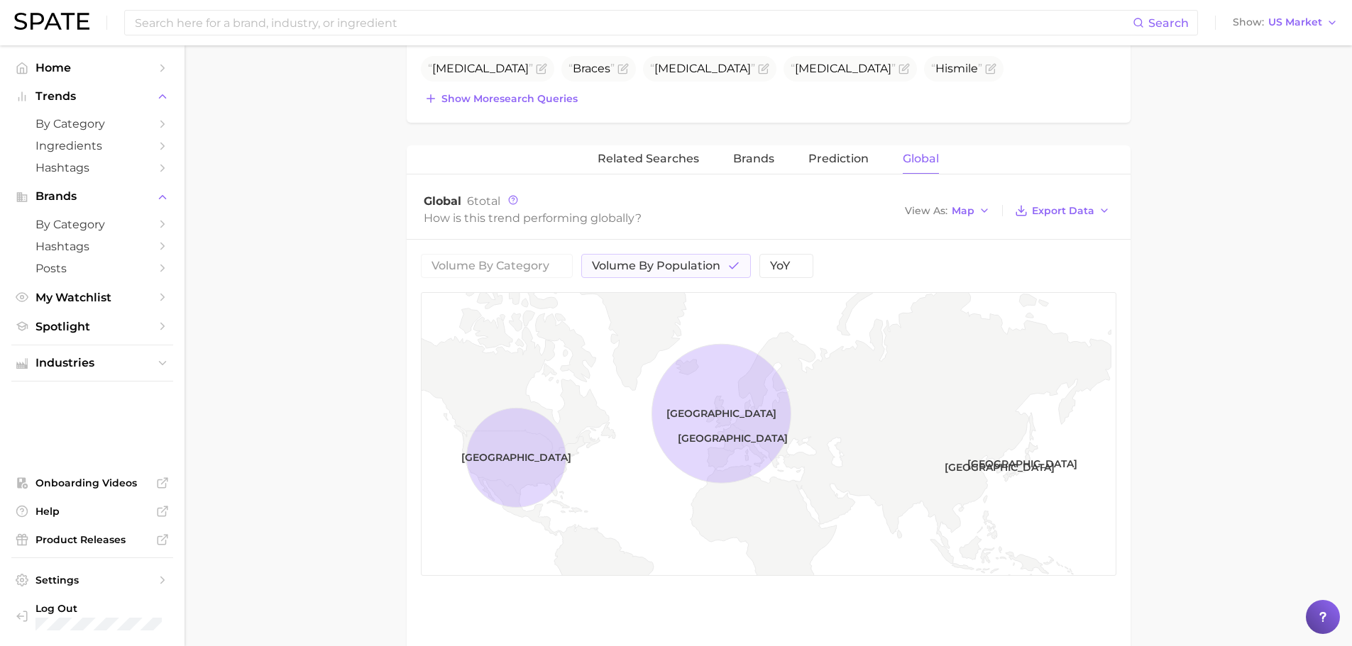
scroll to position [473, 0]
click at [968, 198] on button "View As Map" at bounding box center [947, 207] width 92 height 18
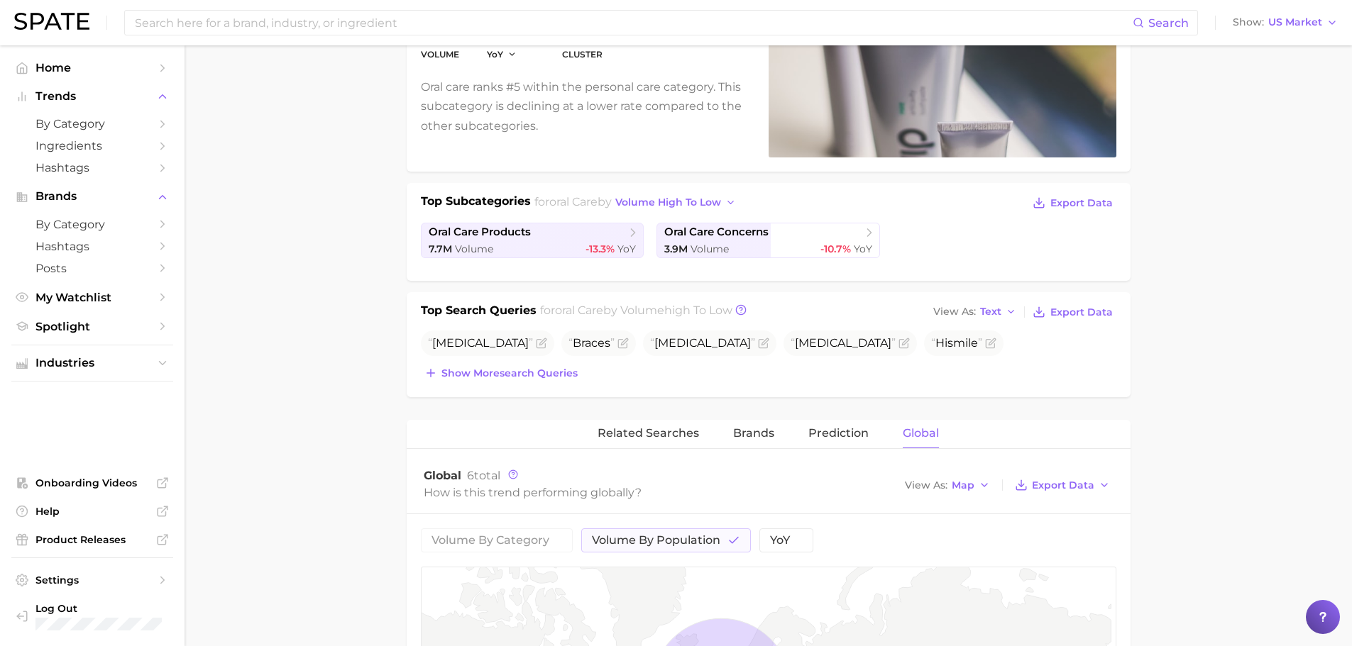
scroll to position [0, 0]
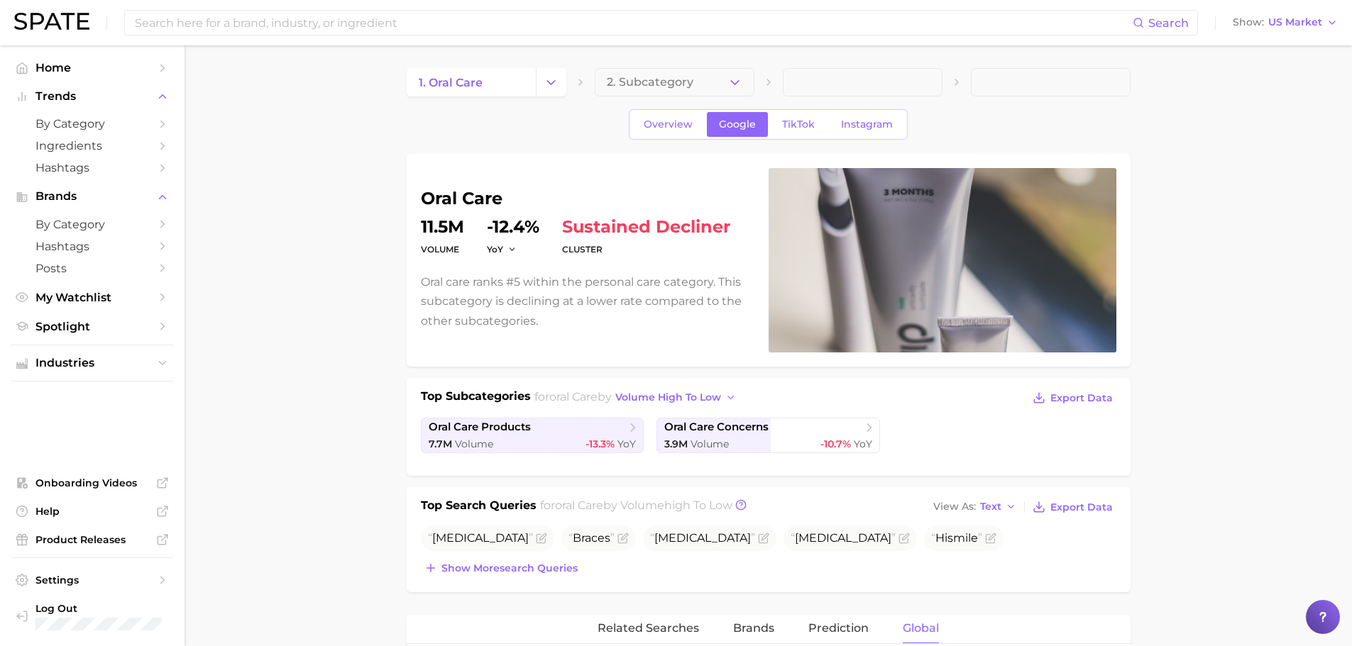
click at [589, 273] on p "Oral care ranks #5 within the personal care category. This subcategory is decli…" at bounding box center [586, 301] width 331 height 58
click at [710, 79] on button "2. Subcategory" at bounding box center [675, 82] width 160 height 28
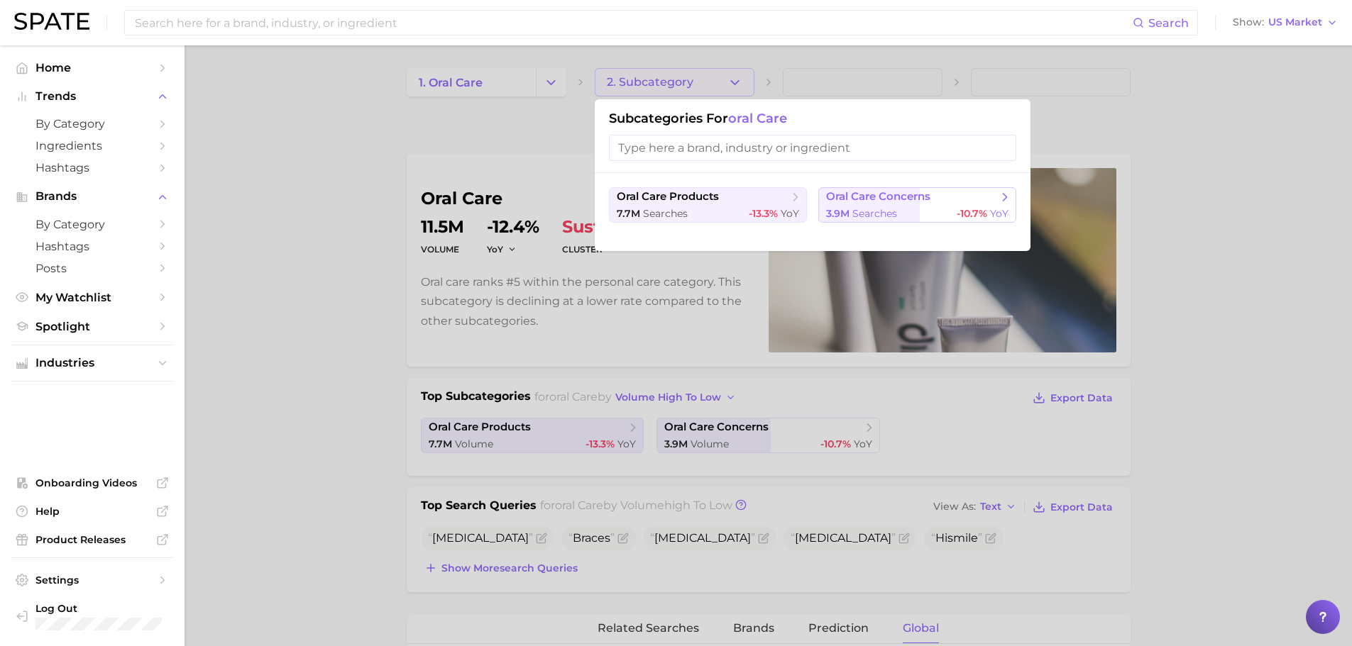
click at [940, 215] on div "3.9m searches -10.7% YoY" at bounding box center [917, 213] width 182 height 13
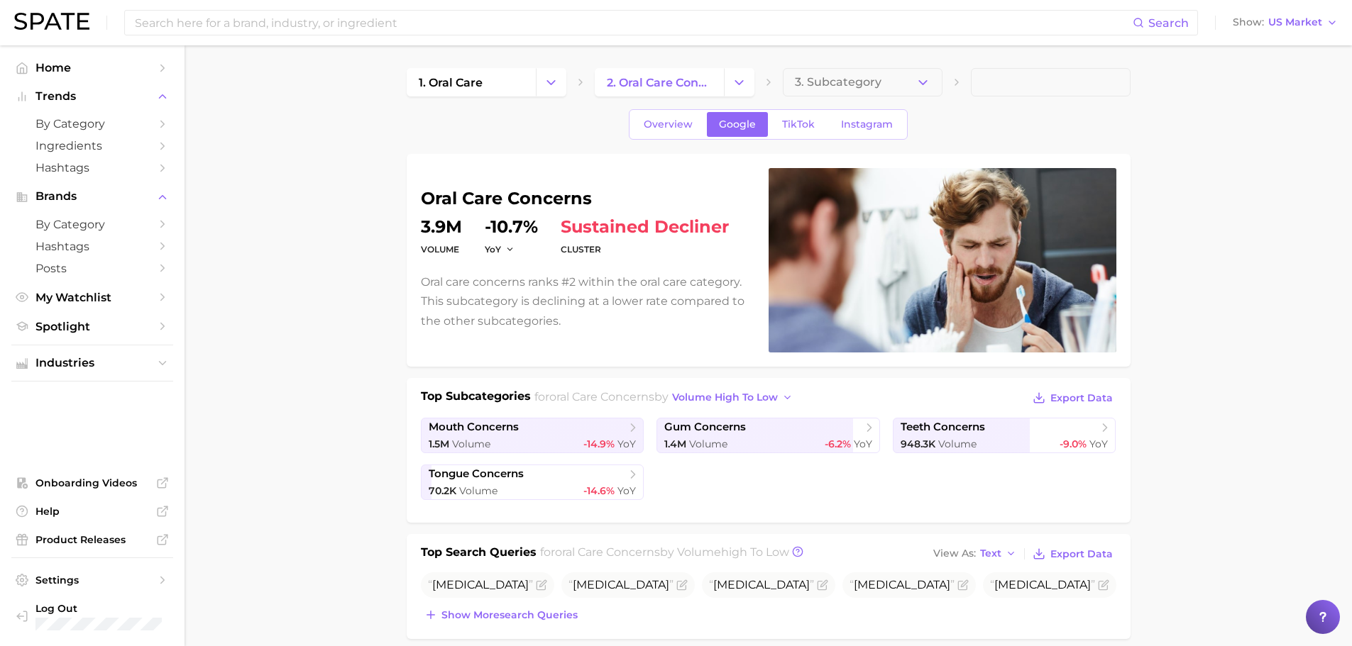
click at [1326, 626] on div at bounding box center [1322, 617] width 34 height 34
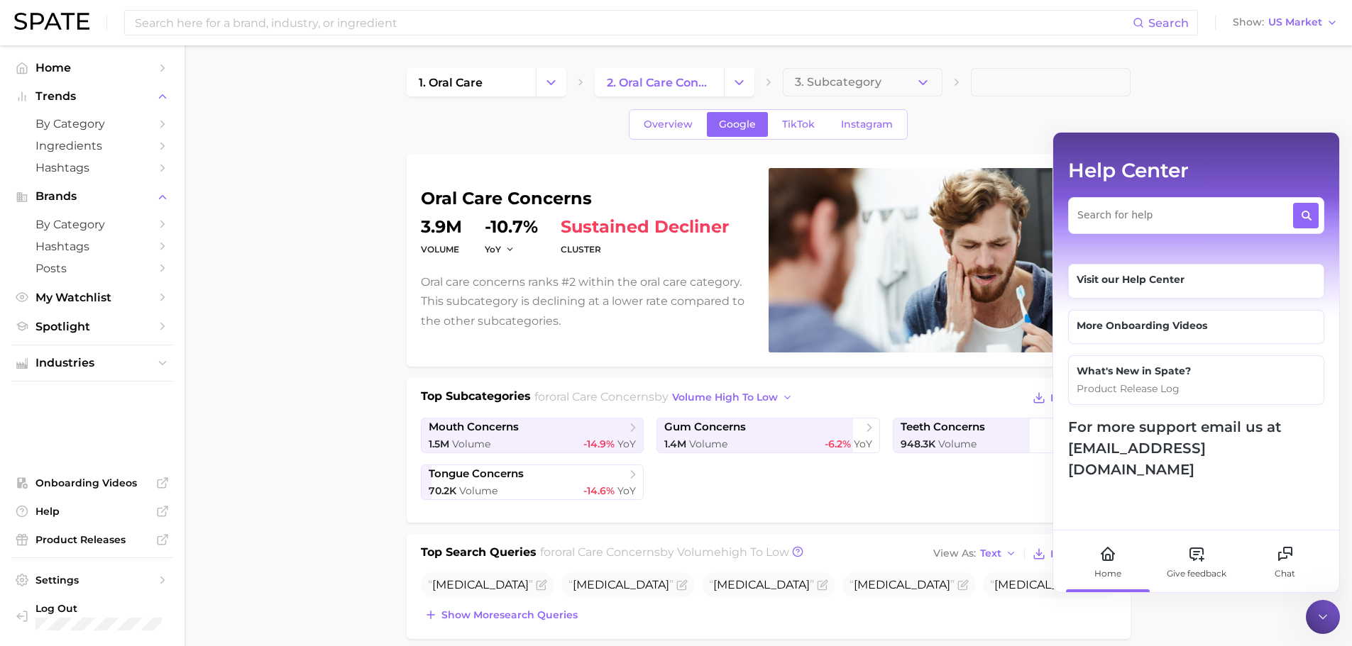
click at [1144, 236] on div "Help Center" at bounding box center [1196, 191] width 286 height 116
drag, startPoint x: 1141, startPoint y: 231, endPoint x: 1141, endPoint y: 223, distance: 7.8
click at [1141, 225] on div at bounding box center [1196, 215] width 256 height 37
click at [1141, 220] on textarea at bounding box center [1184, 212] width 214 height 18
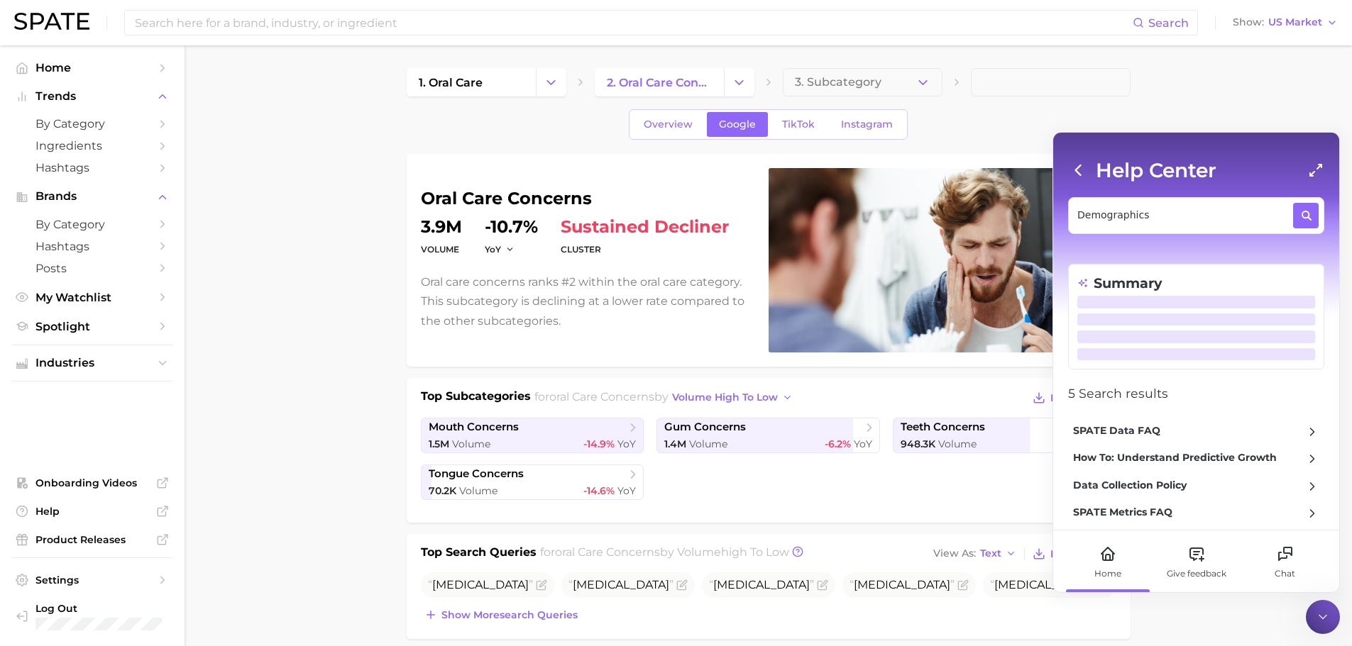
click at [1142, 219] on textarea "Demographics" at bounding box center [1184, 212] width 214 height 18
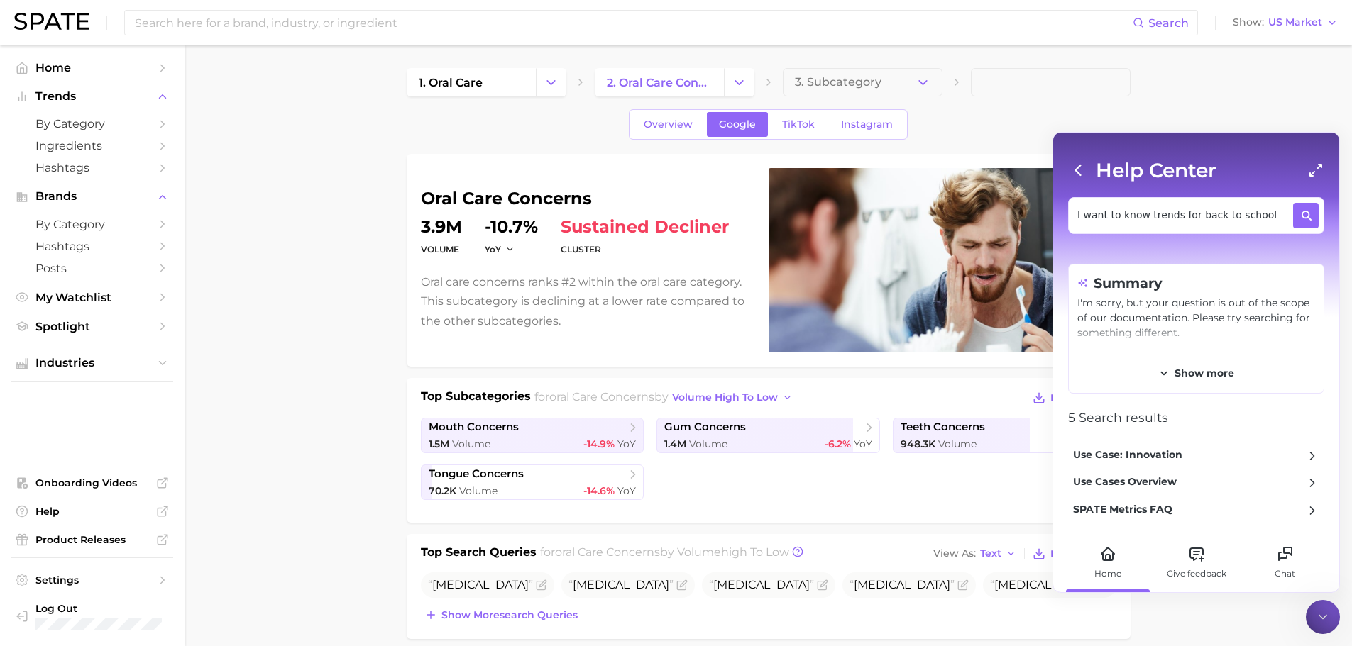
click at [1235, 215] on textarea "I want to know trends for back to school" at bounding box center [1184, 212] width 214 height 18
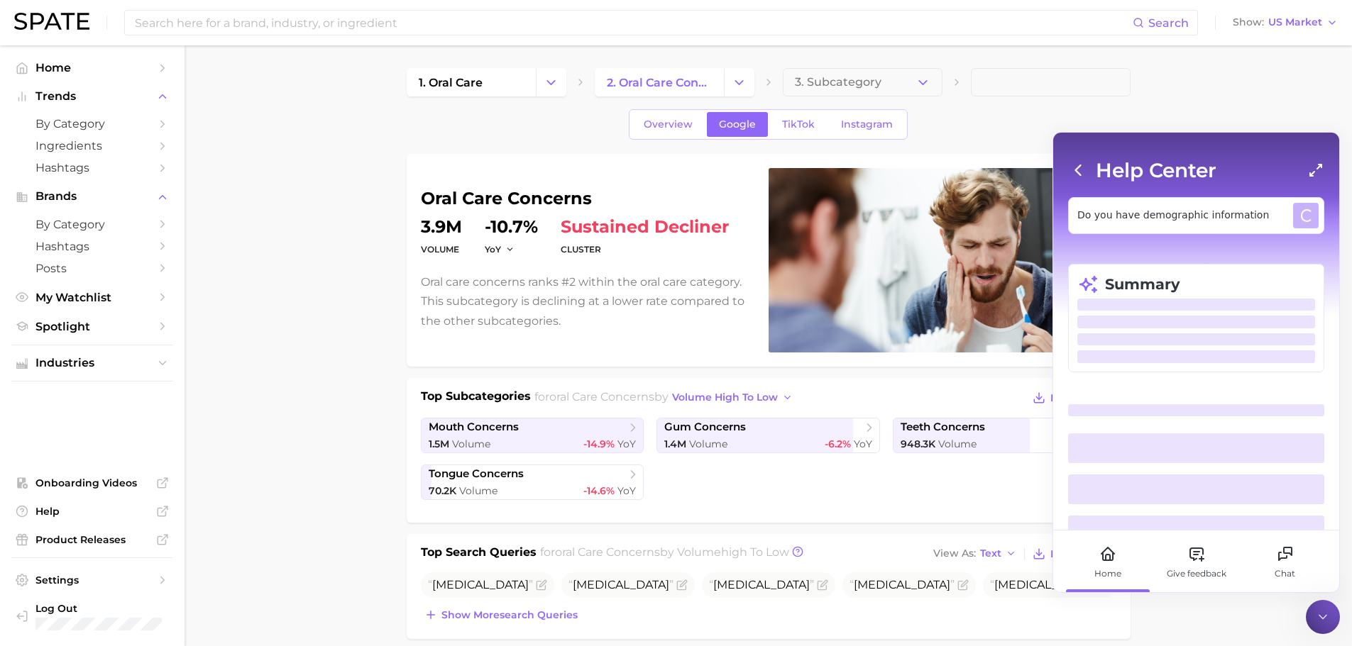
click at [1235, 215] on textarea "Do you have demographic information" at bounding box center [1184, 212] width 214 height 18
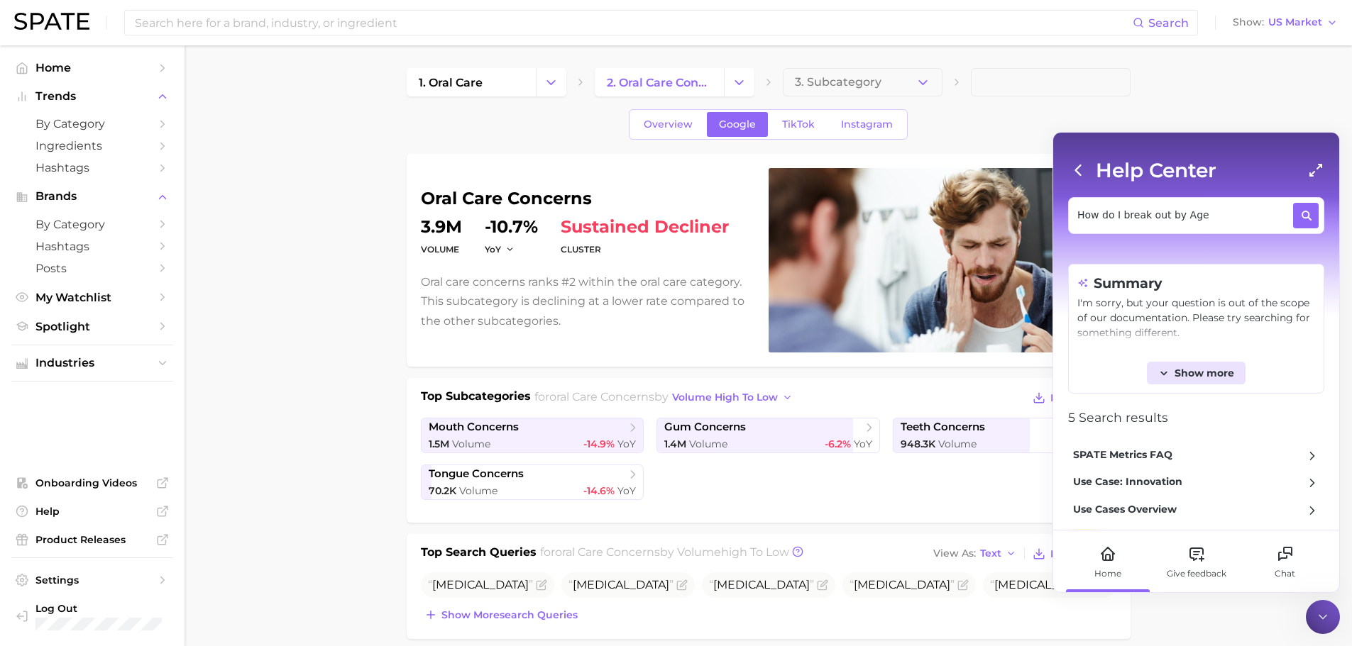
type textarea "How do I break out by Age"
click at [1213, 368] on span "Show more" at bounding box center [1204, 373] width 60 height 11
click at [1214, 368] on span "Show less" at bounding box center [1203, 373] width 51 height 11
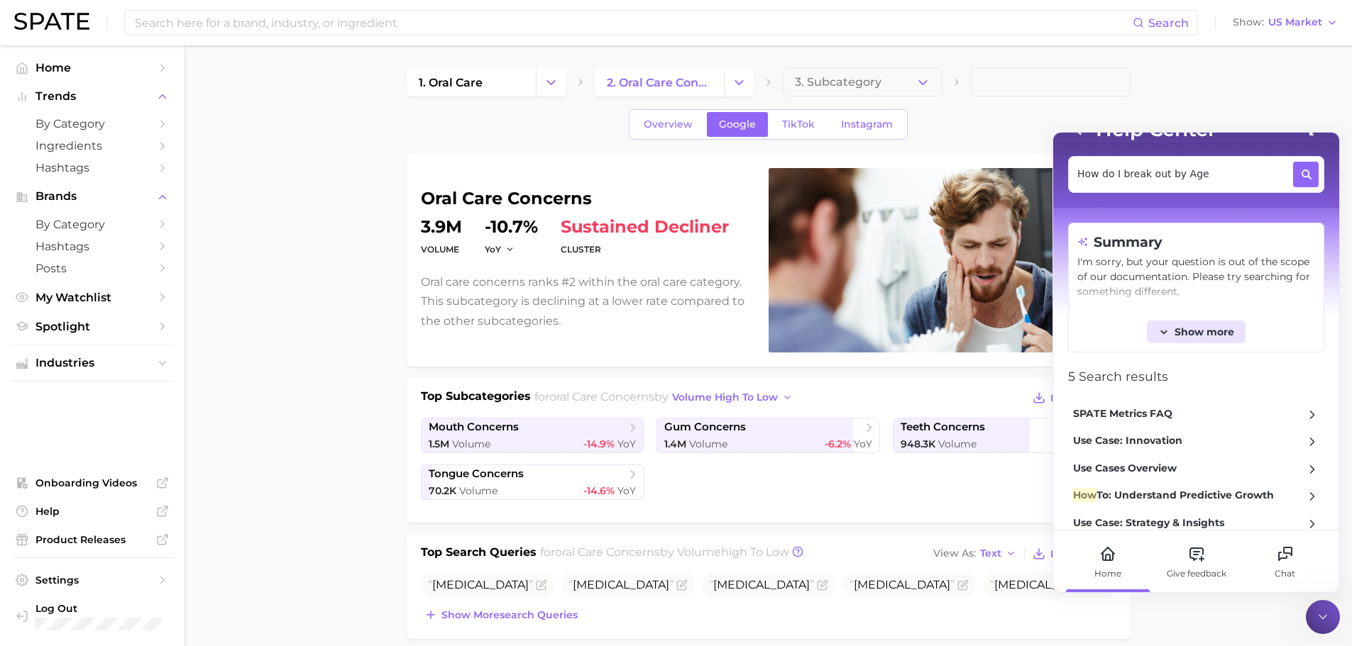
scroll to position [64, 0]
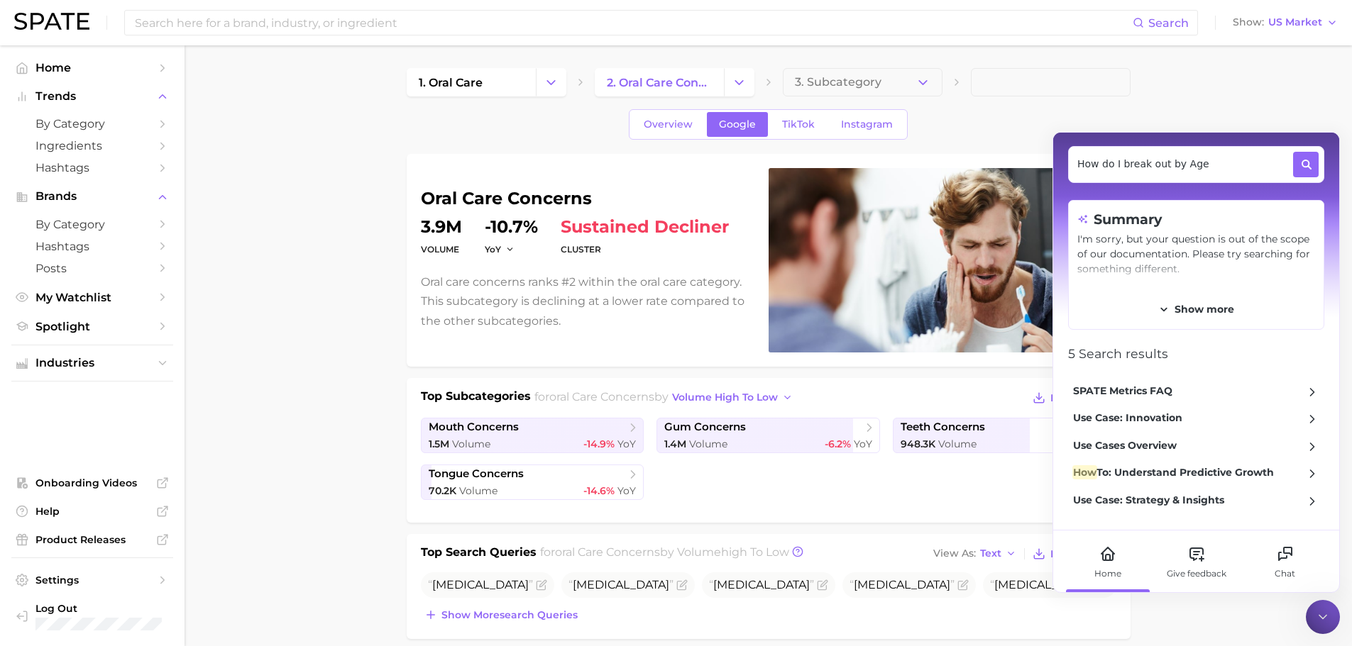
click at [1234, 160] on textarea "How do I break out by Age" at bounding box center [1184, 161] width 214 height 18
type textarea "Socialdemographics"
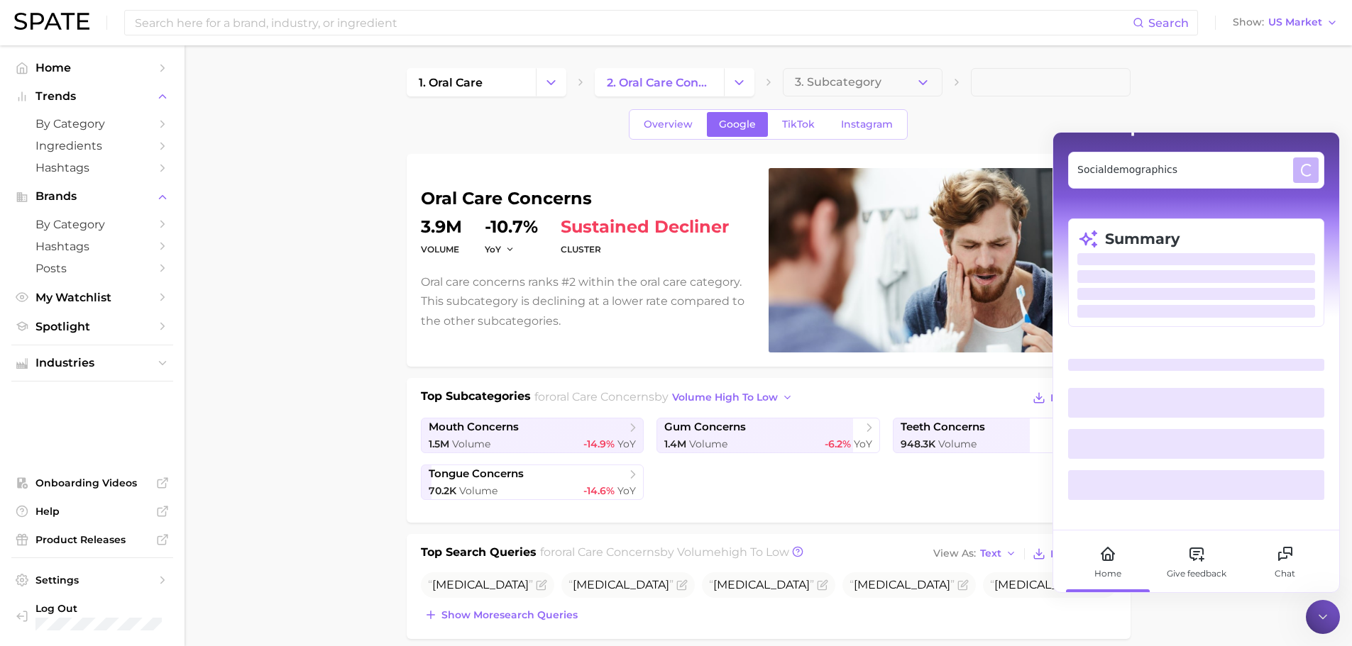
scroll to position [0, 0]
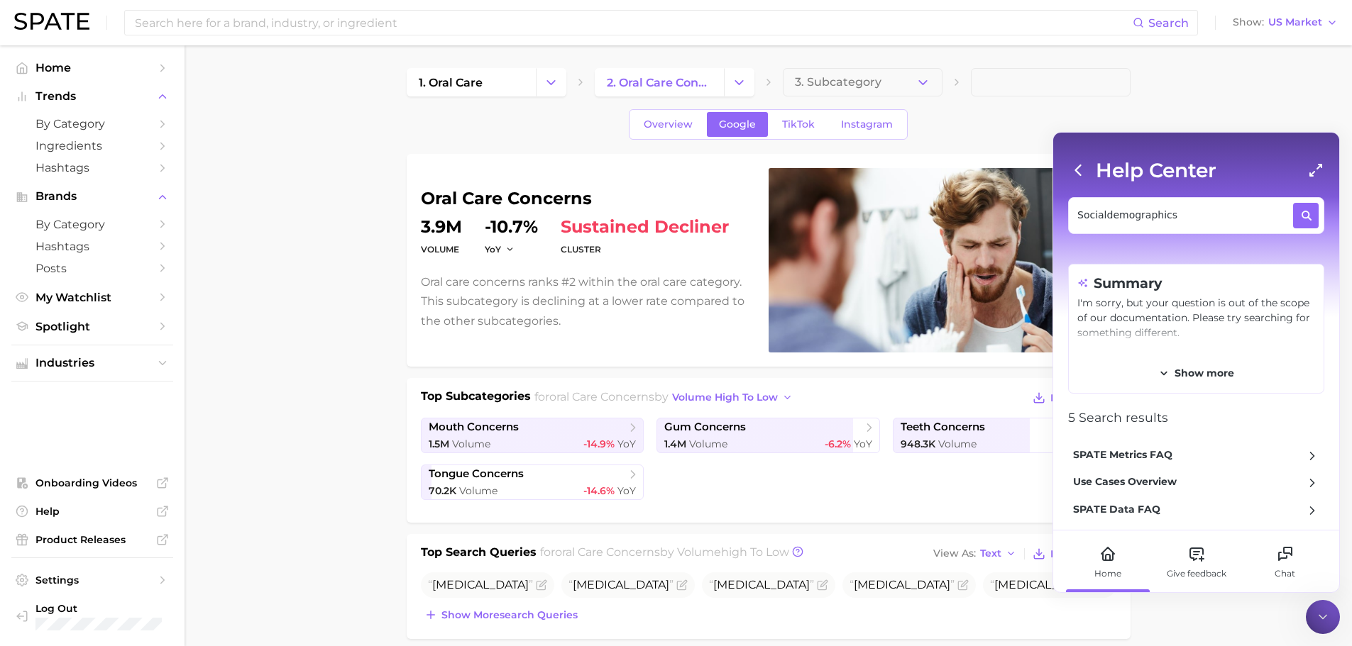
click at [1315, 616] on icon at bounding box center [1322, 617] width 14 height 14
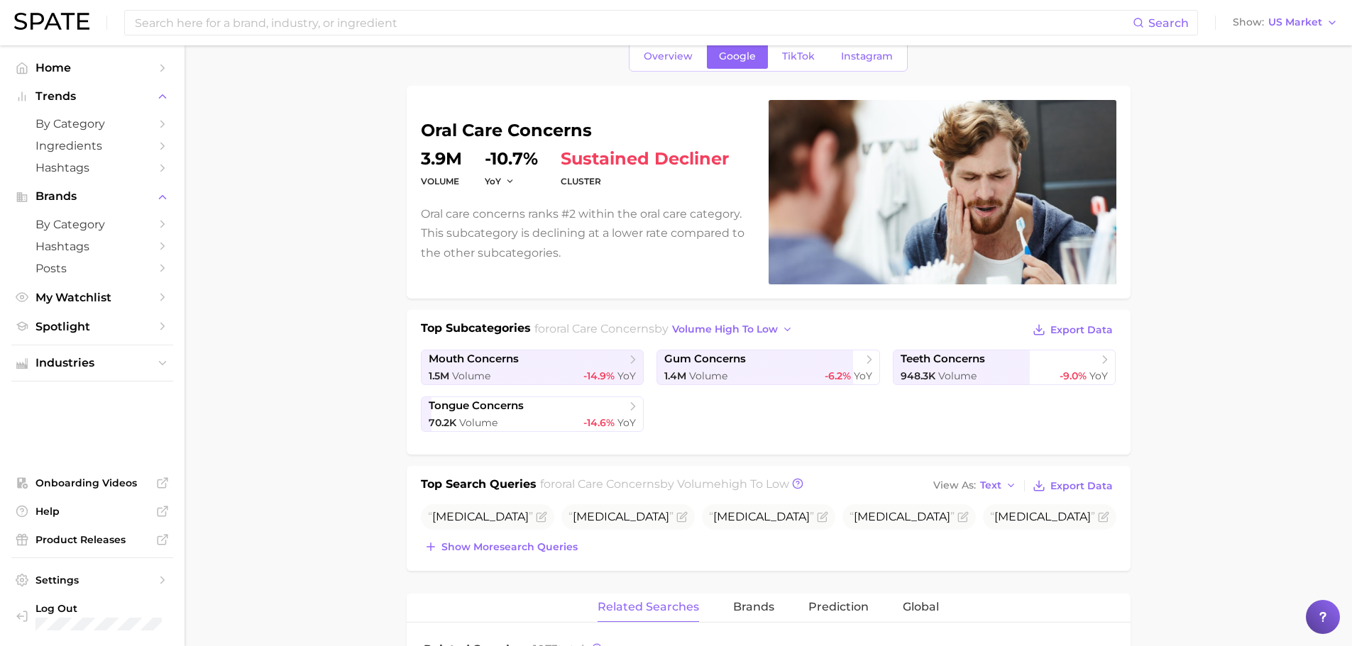
scroll to position [118, 0]
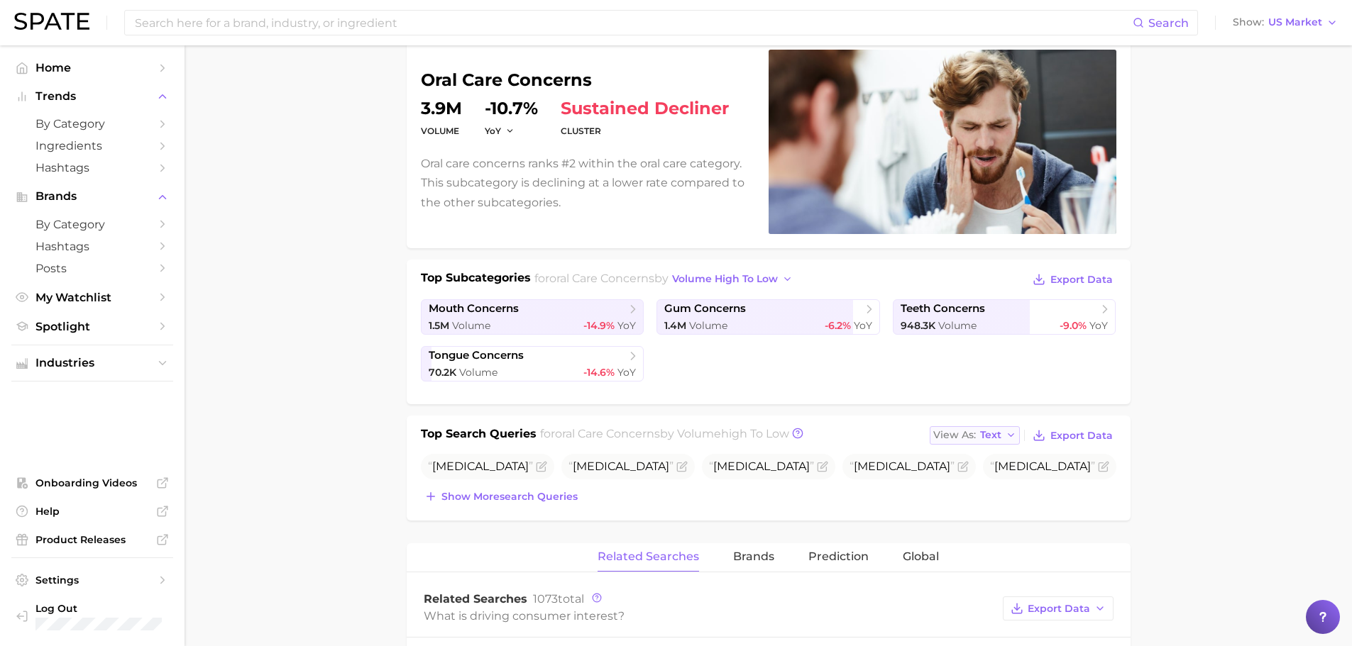
click at [1008, 438] on icon "button" at bounding box center [1010, 435] width 11 height 11
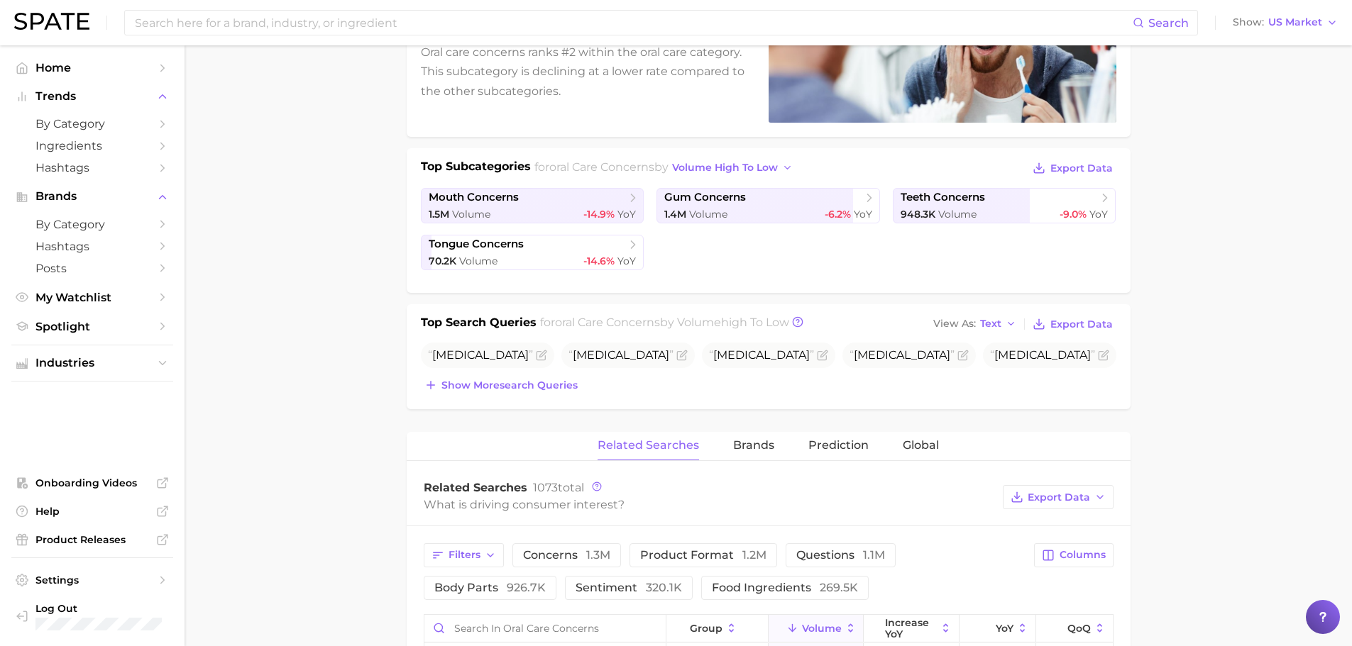
scroll to position [0, 0]
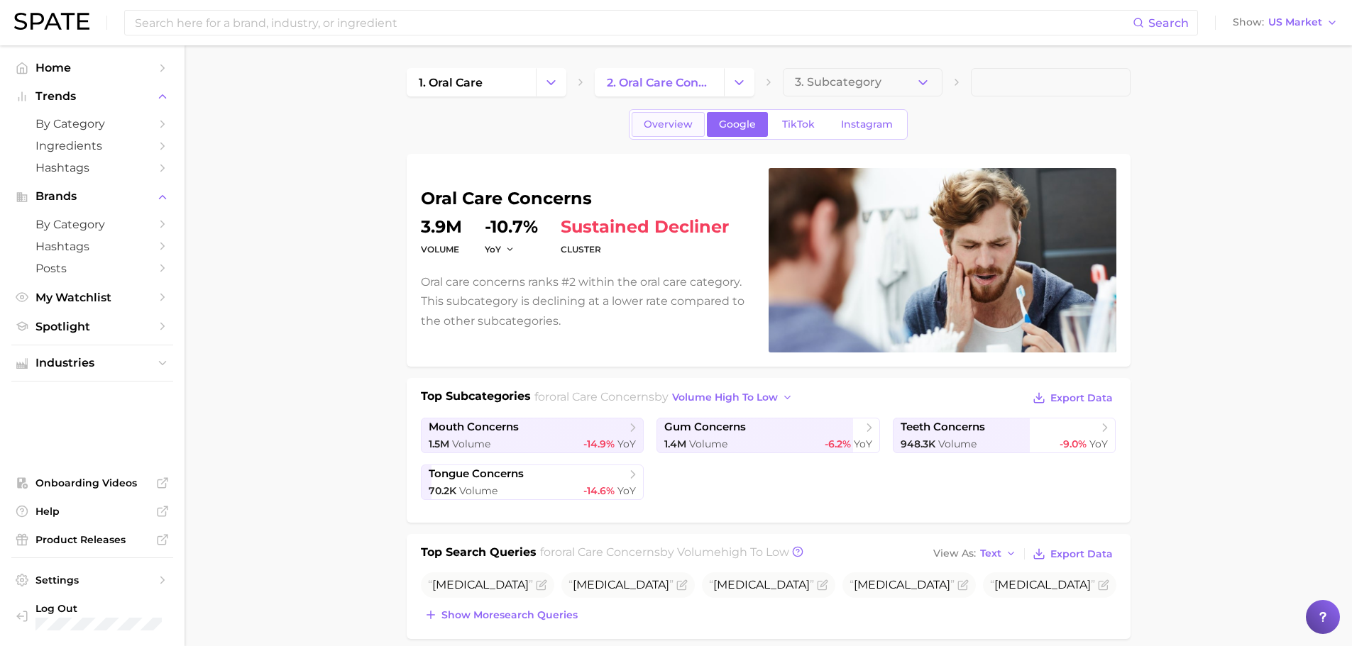
click at [663, 116] on link "Overview" at bounding box center [667, 124] width 73 height 25
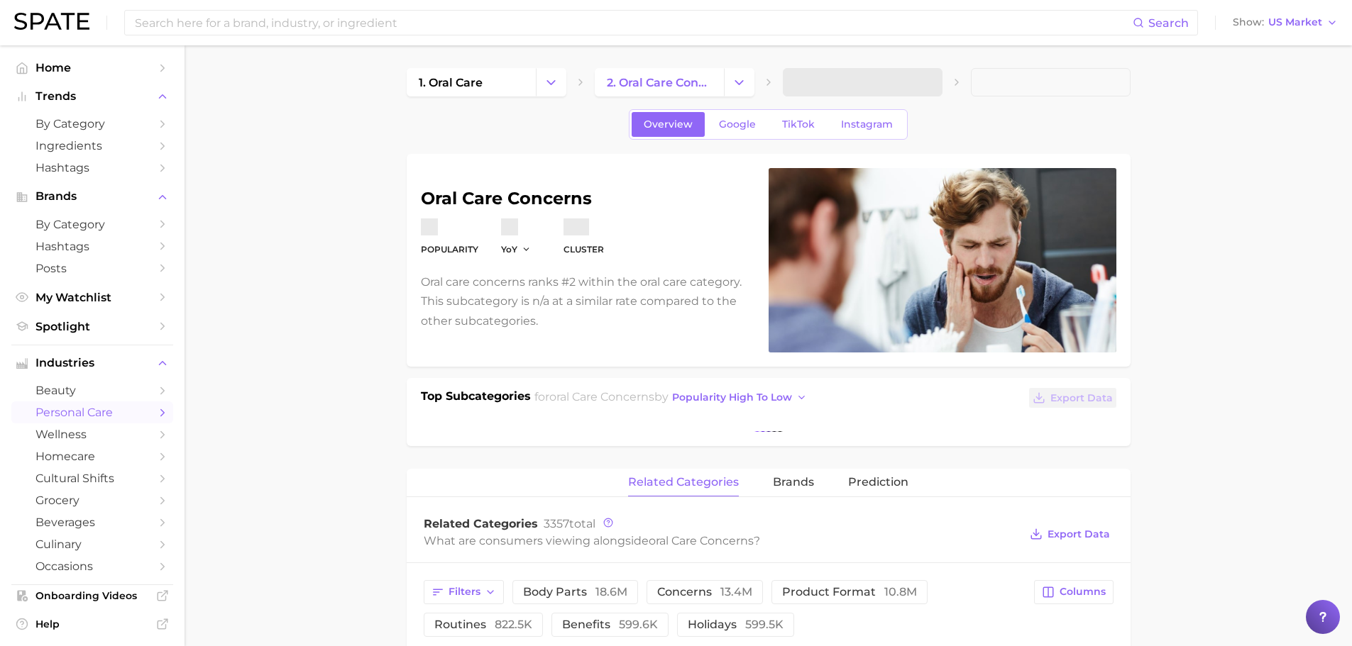
click at [788, 541] on div "What are consumers viewing alongside oral care concerns ?" at bounding box center [722, 540] width 596 height 19
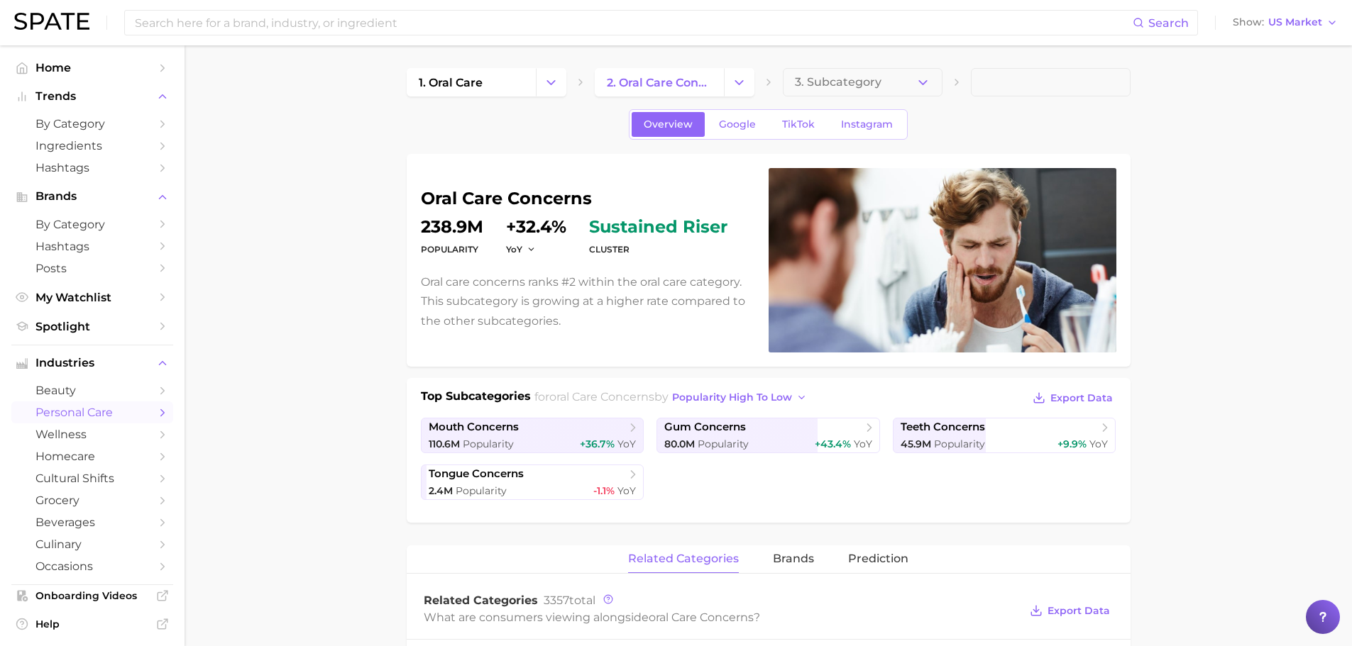
click at [643, 392] on span "oral care concerns" at bounding box center [601, 396] width 105 height 13
click at [604, 555] on div "related categories brands Prediction" at bounding box center [769, 560] width 724 height 28
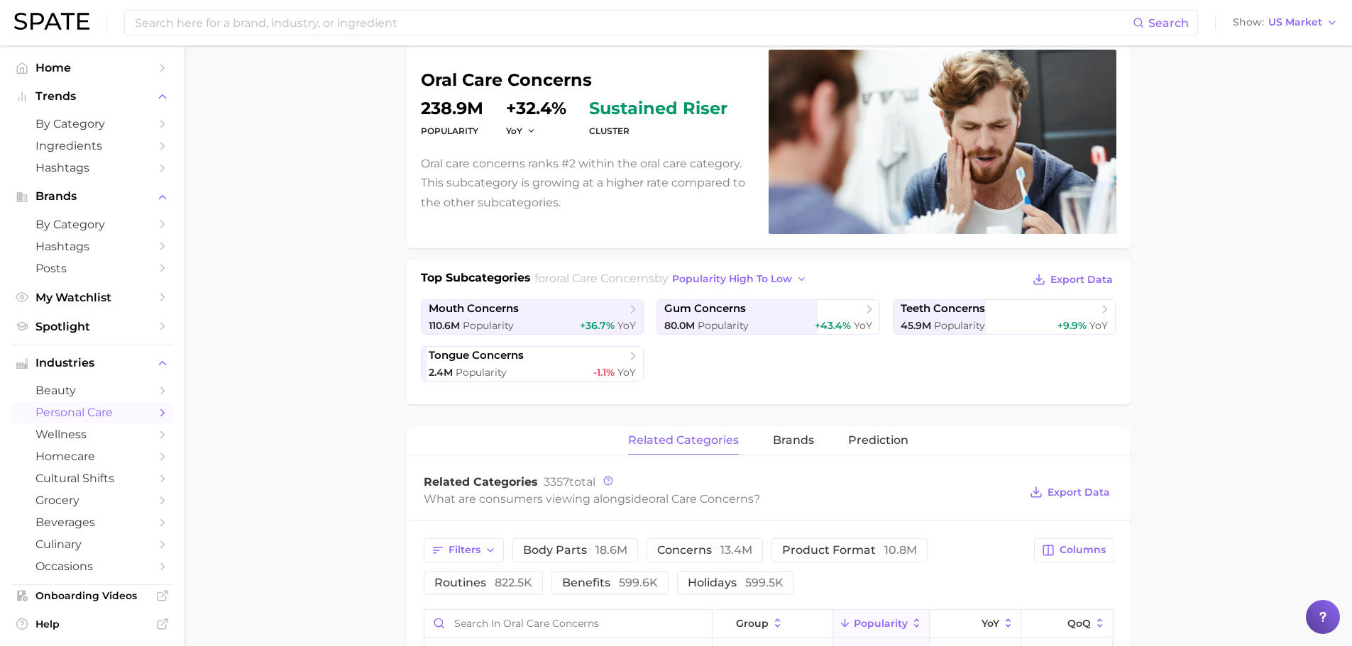
click at [570, 509] on div "What are consumers viewing alongside oral care concerns ?" at bounding box center [722, 499] width 596 height 19
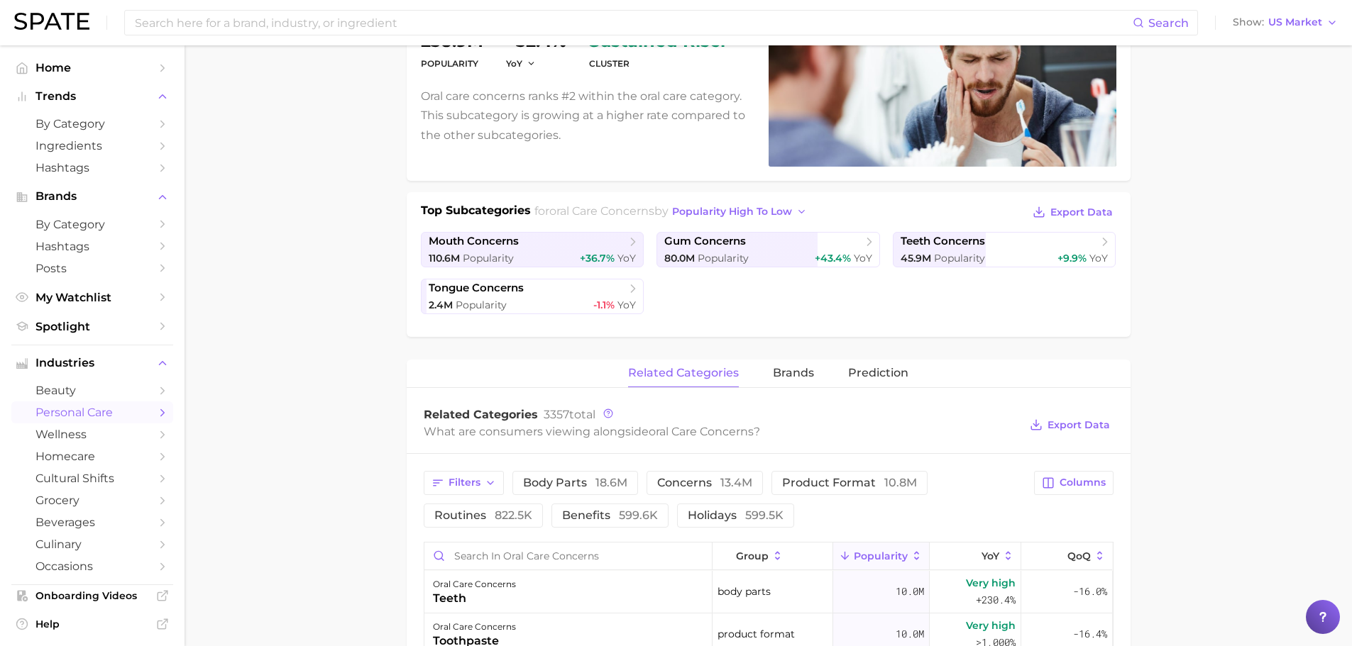
scroll to position [236, 0]
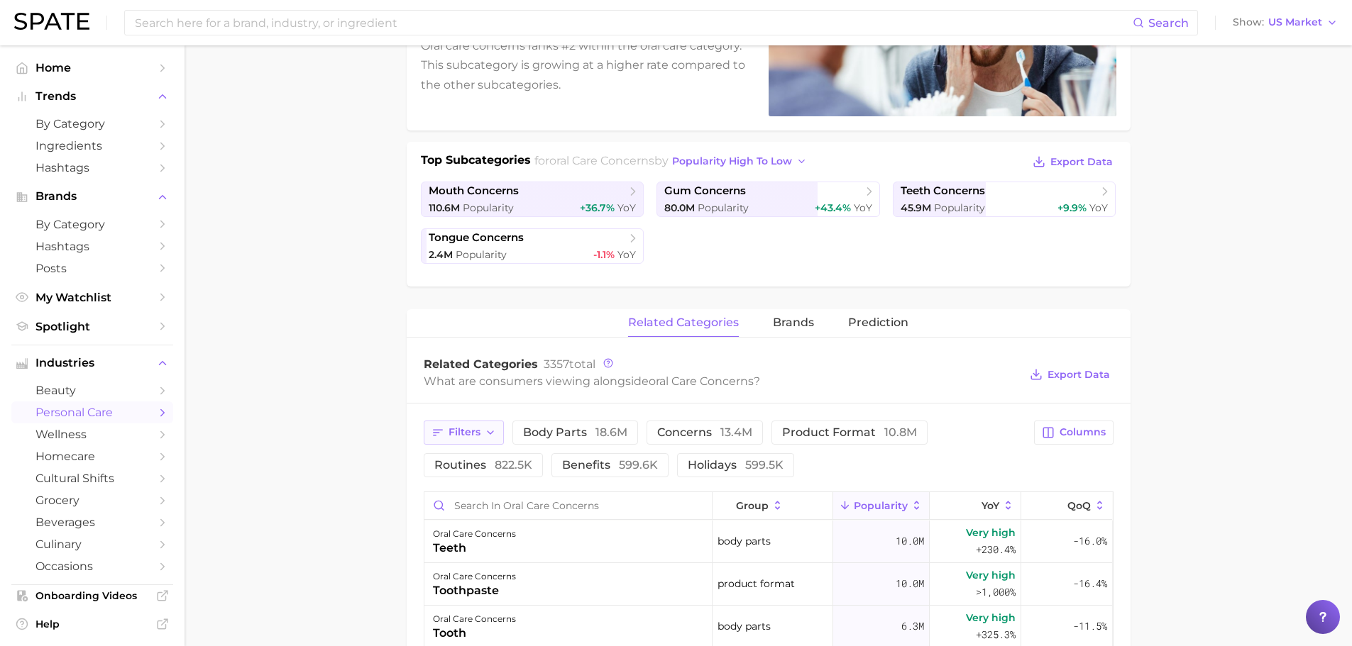
click at [465, 422] on button "Filters" at bounding box center [464, 433] width 80 height 24
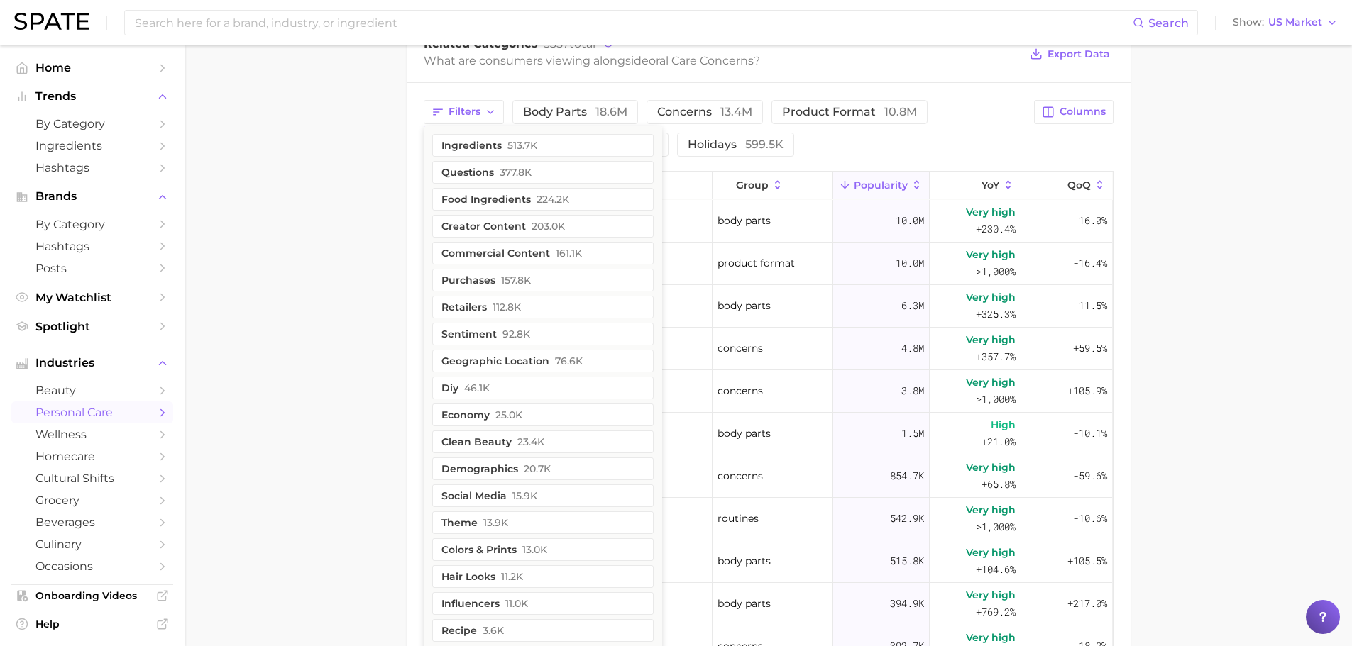
scroll to position [591, 0]
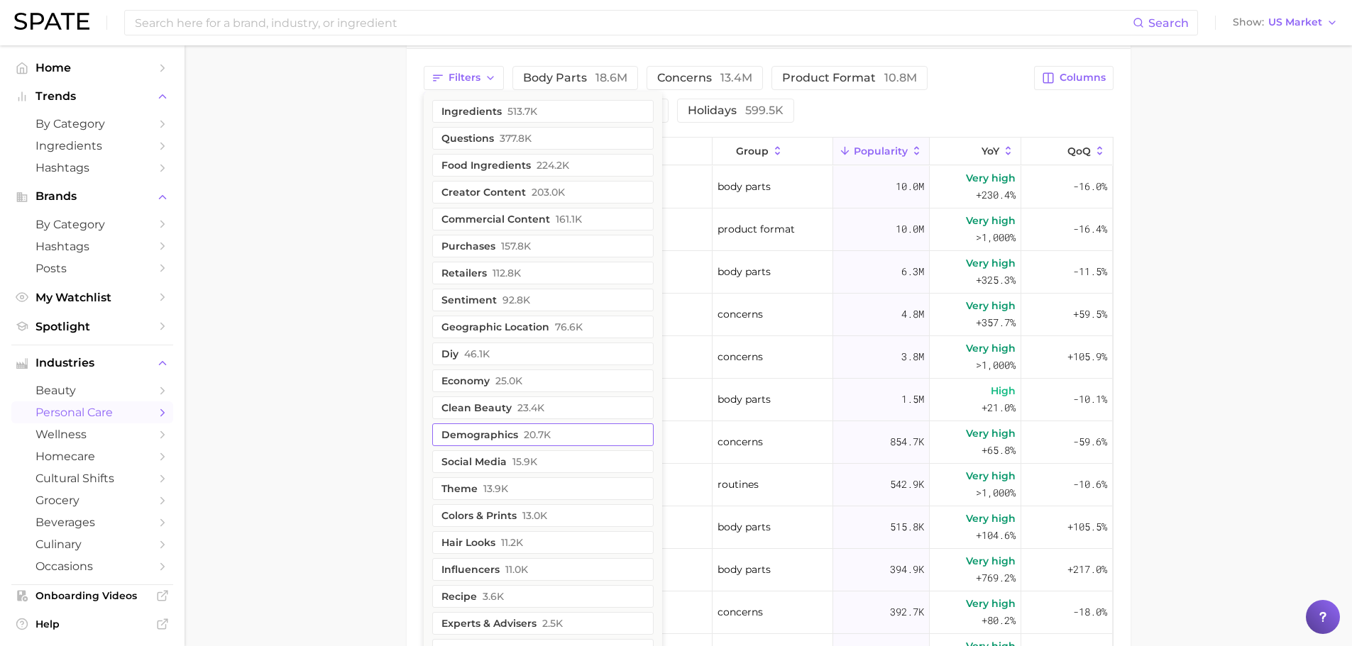
click at [443, 431] on button "demographics 20.7k" at bounding box center [542, 435] width 221 height 23
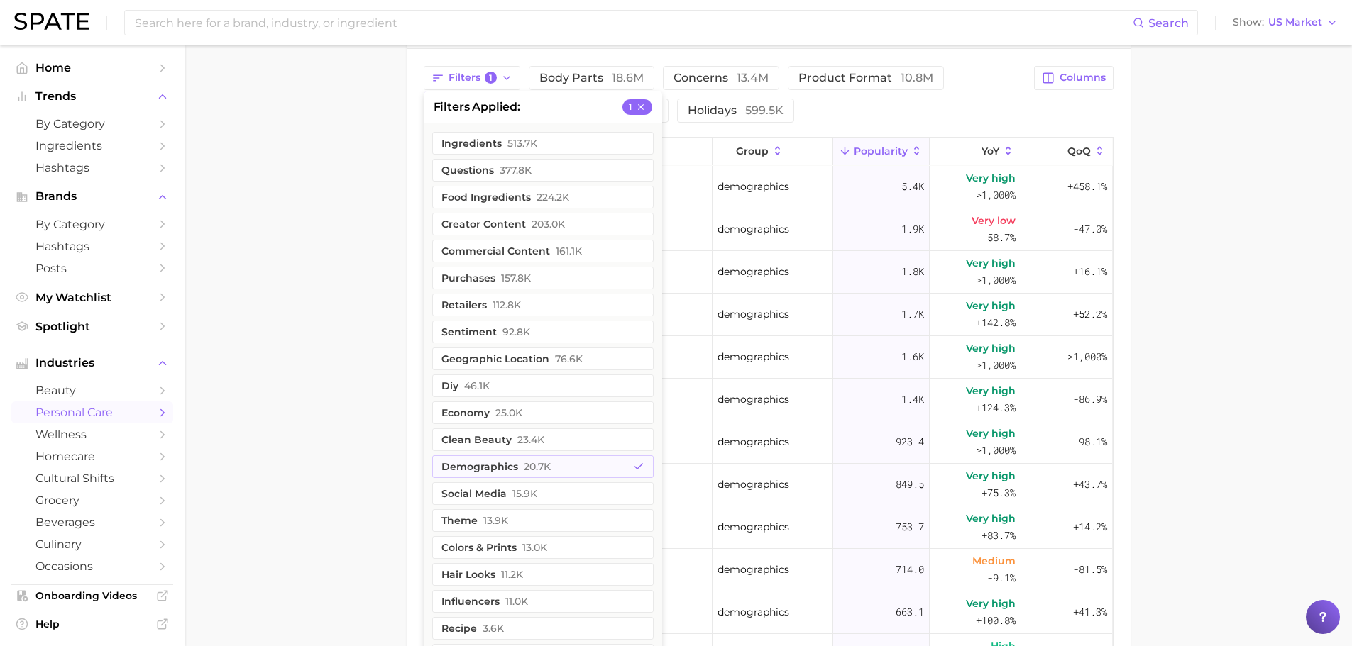
click at [1198, 445] on main "1. oral care 2. oral care concerns 3. Subcategory Overview Google TikTok Instag…" at bounding box center [767, 162] width 1167 height 1417
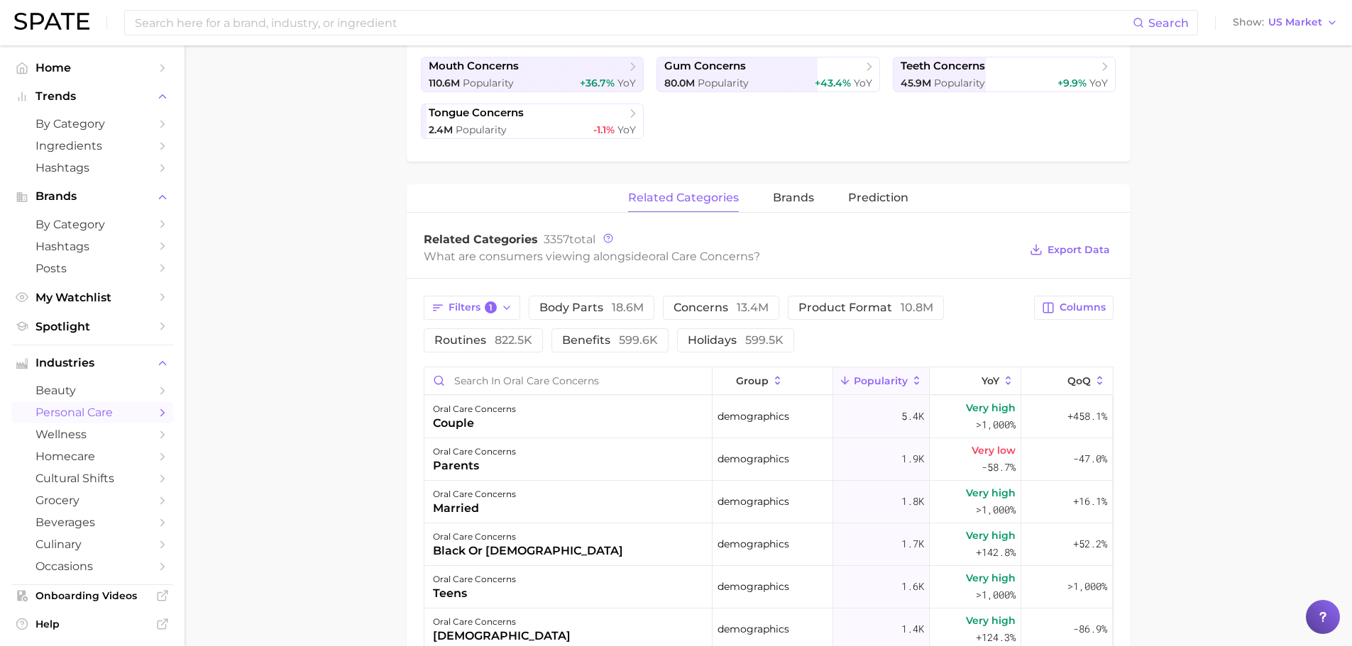
scroll to position [355, 0]
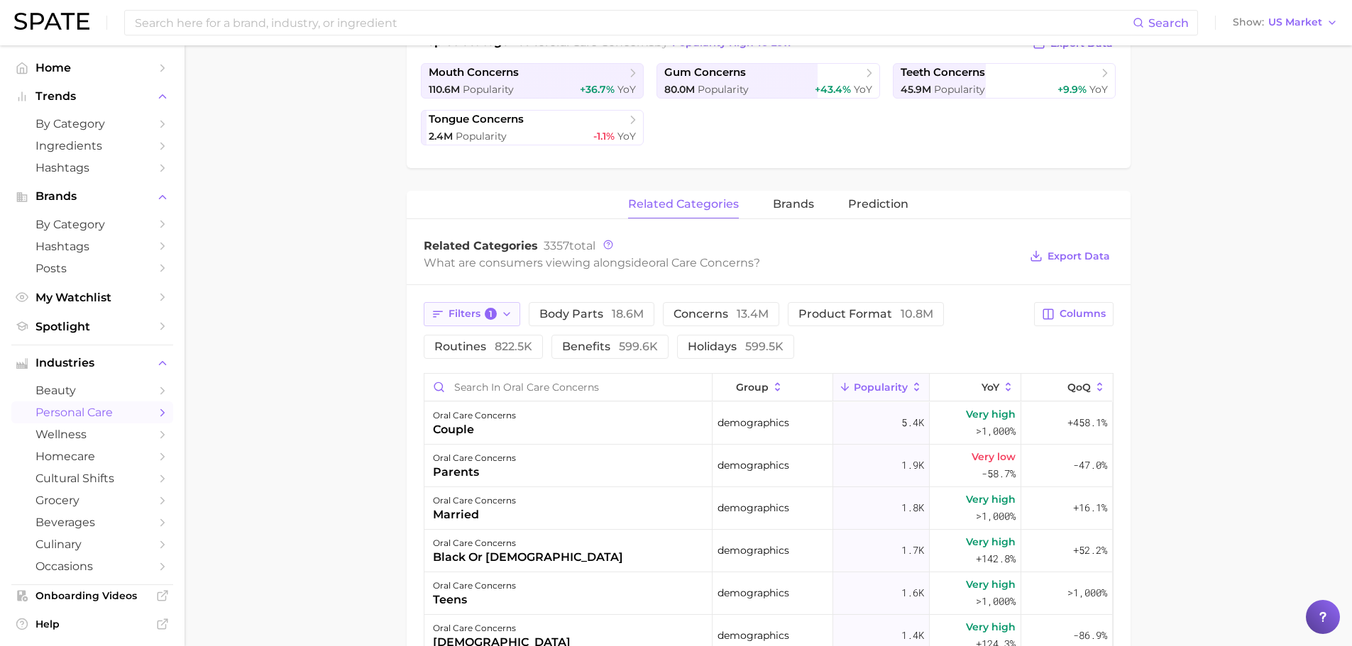
click at [478, 311] on span "Filters 1" at bounding box center [472, 314] width 49 height 13
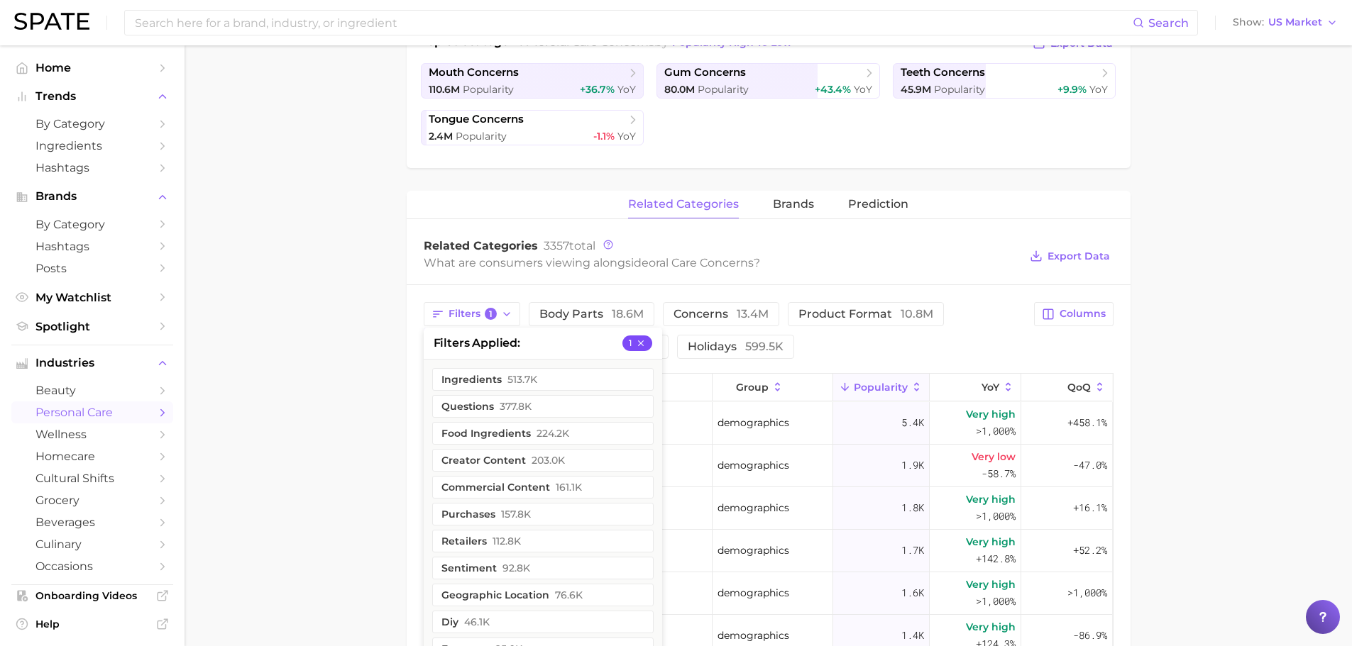
click at [648, 344] on button "1" at bounding box center [637, 344] width 30 height 16
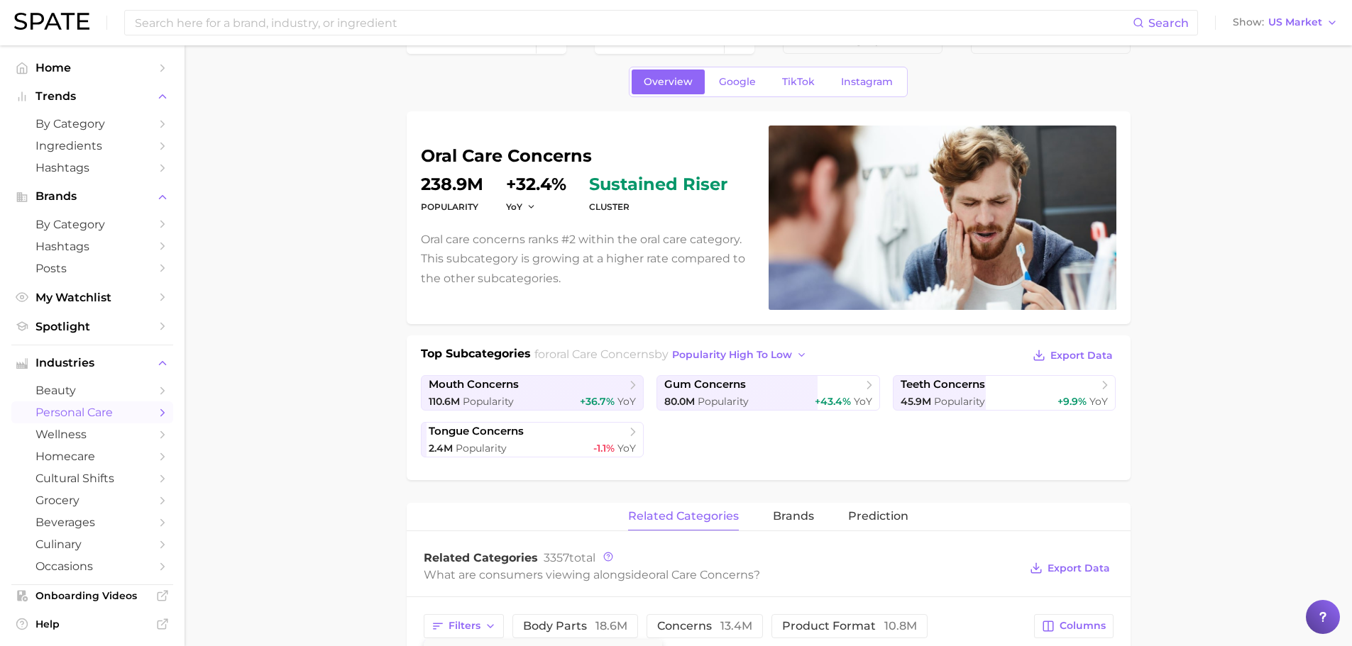
scroll to position [0, 0]
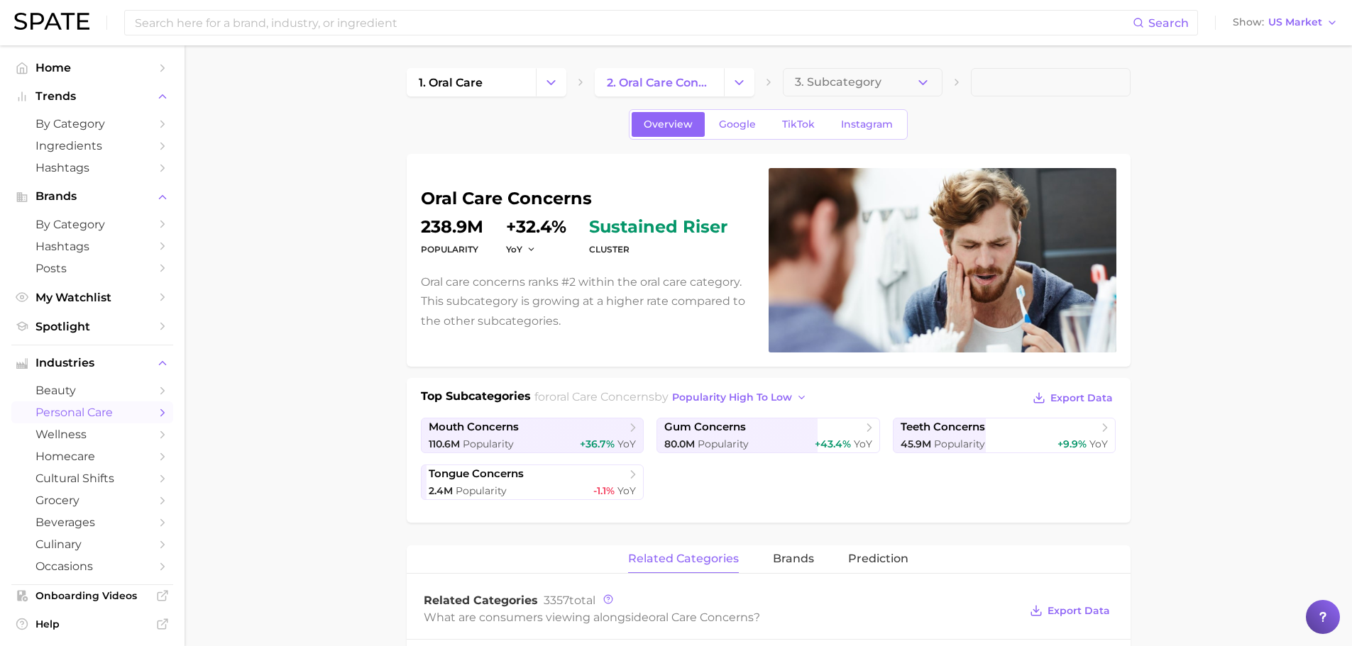
click at [778, 127] on link "TikTok" at bounding box center [798, 124] width 57 height 25
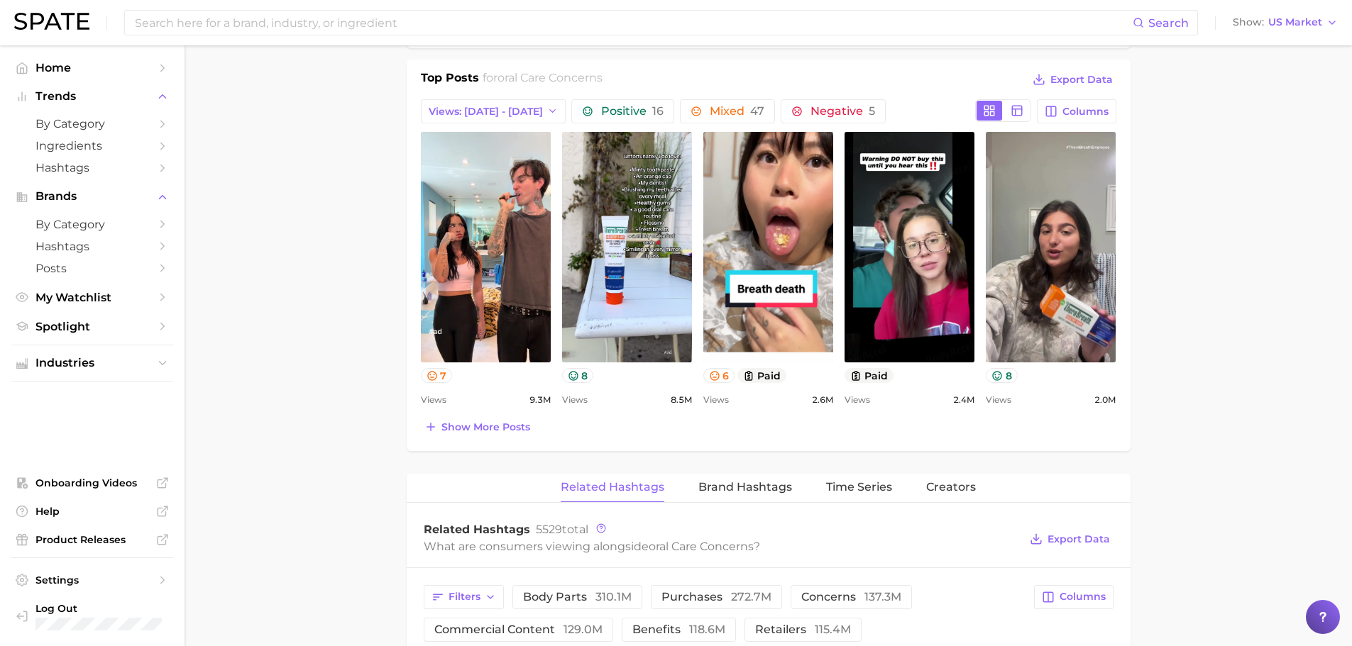
scroll to position [828, 0]
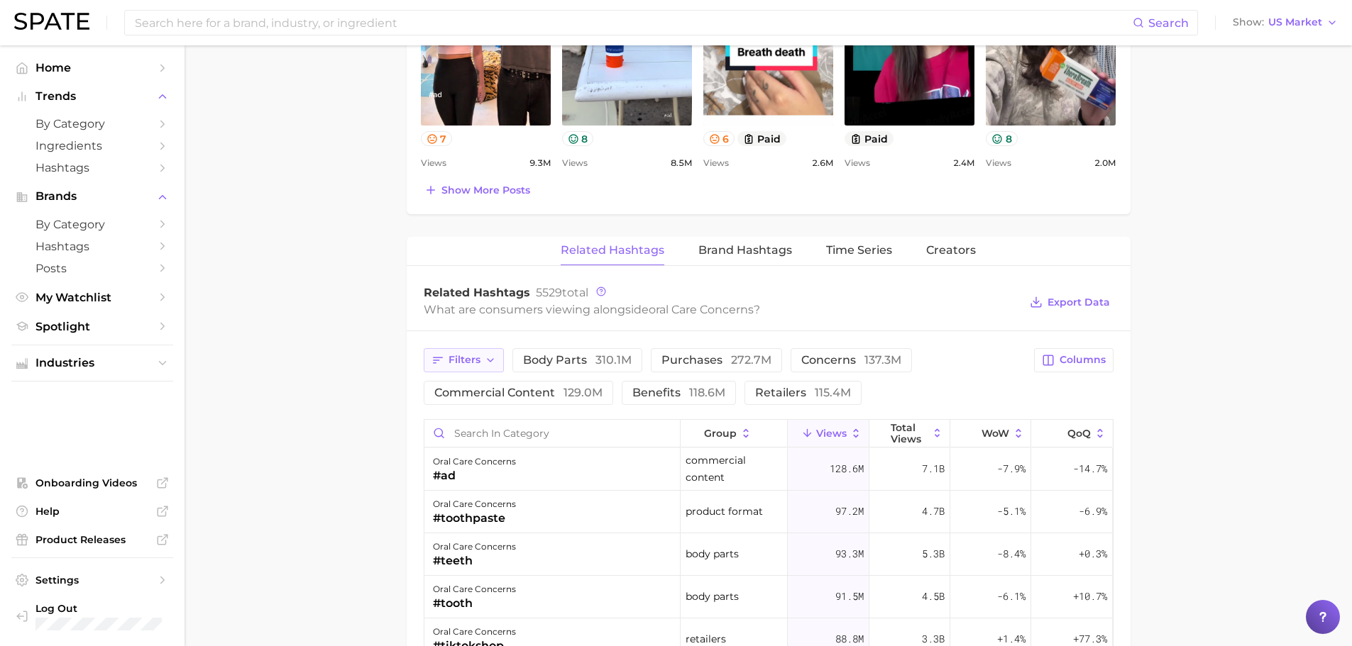
click at [473, 350] on button "Filters" at bounding box center [464, 360] width 80 height 24
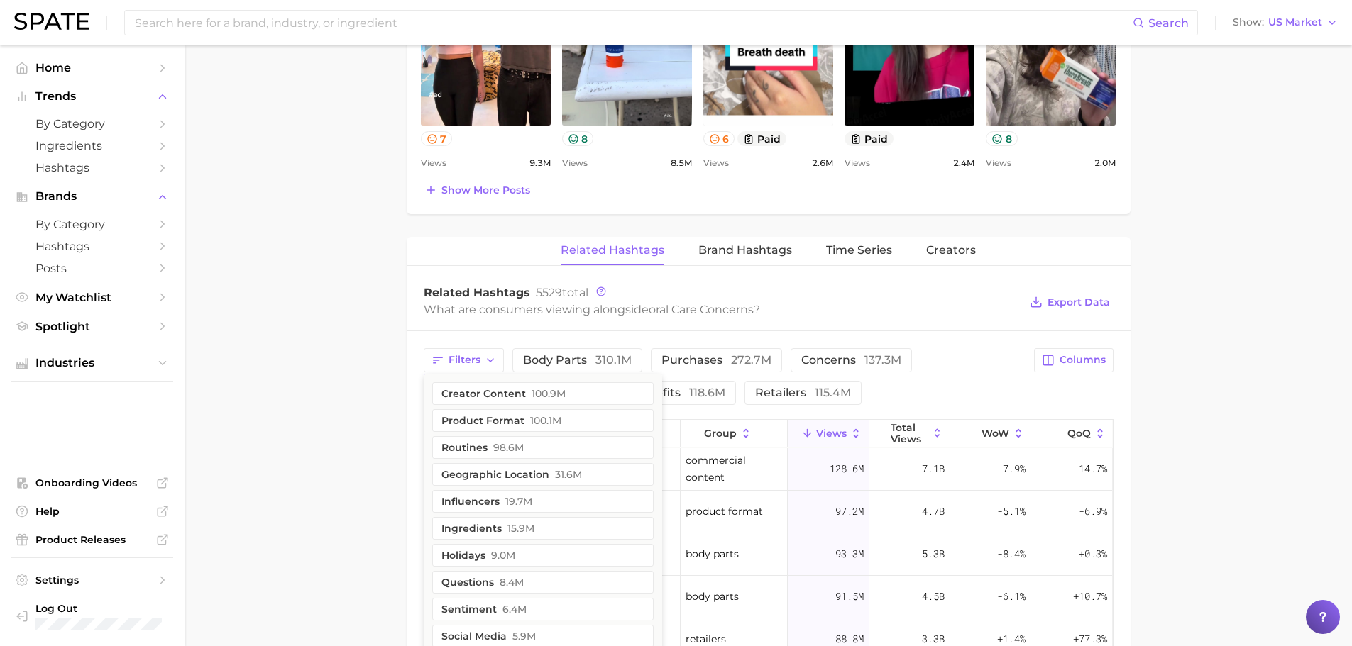
click at [342, 394] on main "1. oral care 2. oral care concerns 3. Subcategory Overview Google TikTok Instag…" at bounding box center [767, 185] width 1167 height 1936
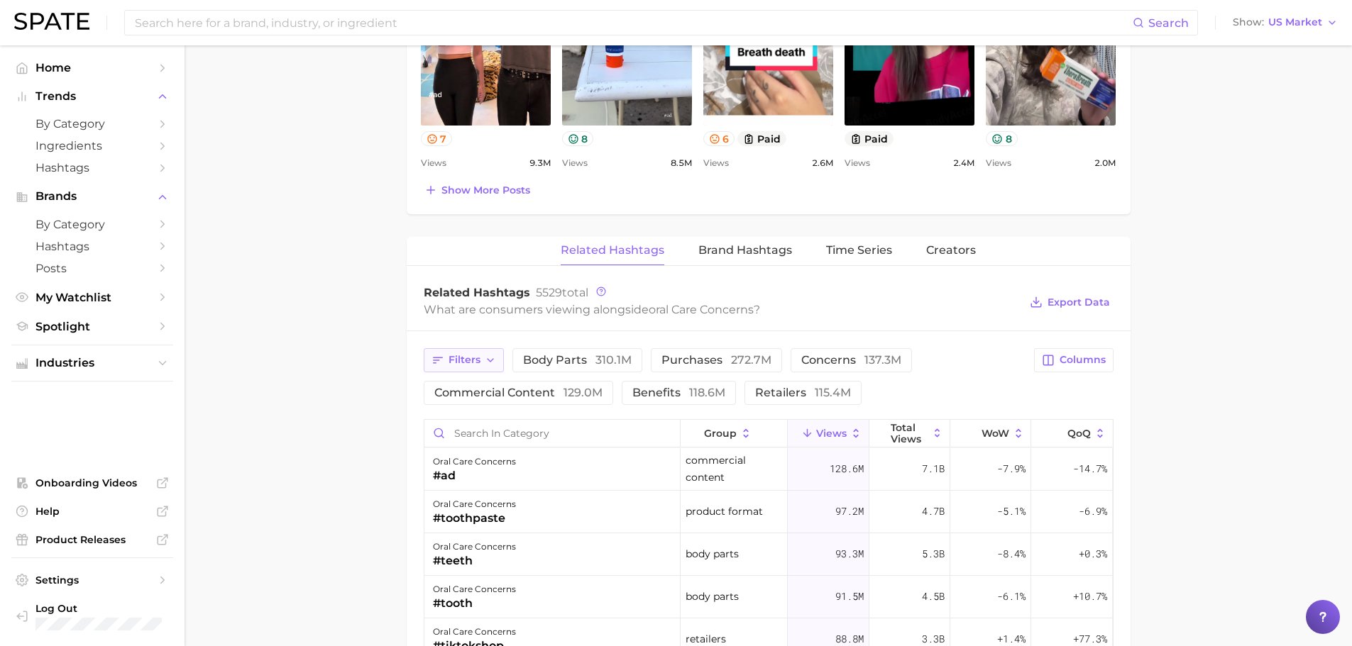
click at [445, 363] on button "Filters" at bounding box center [464, 360] width 80 height 24
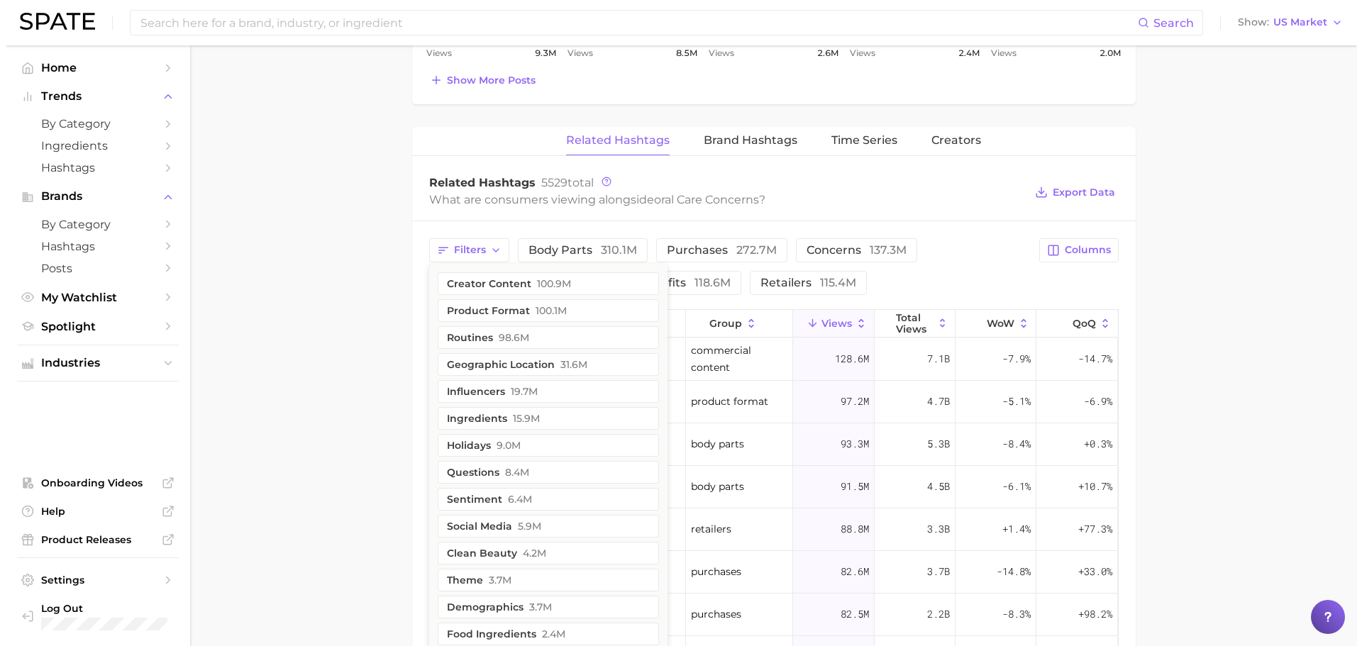
scroll to position [1064, 0]
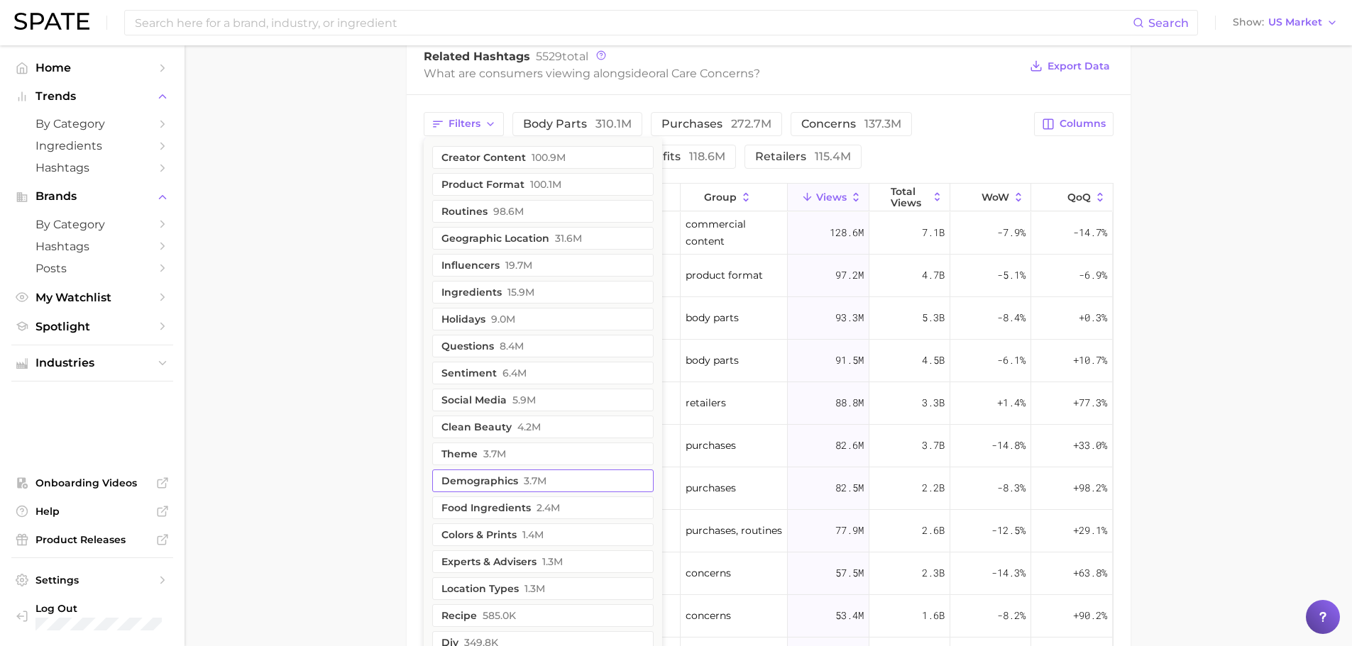
click at [498, 483] on button "demographics 3.7m" at bounding box center [542, 481] width 221 height 23
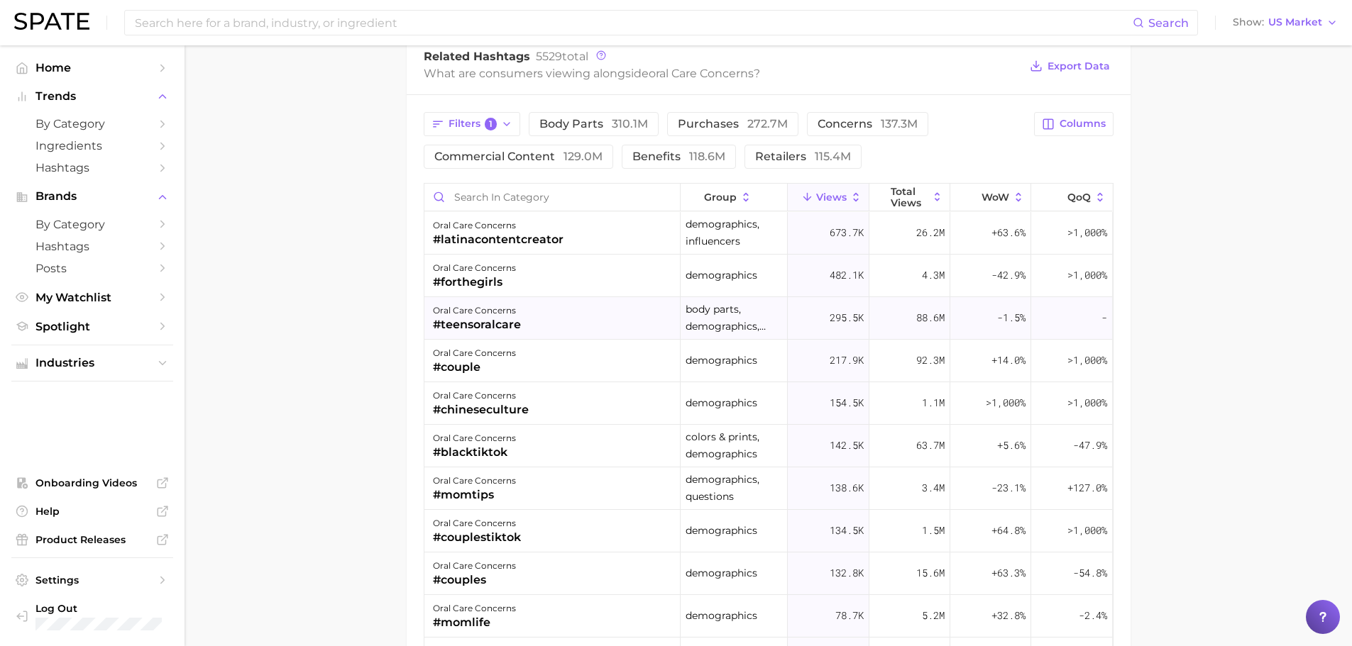
click at [577, 328] on div "oral care concerns #teensoralcare" at bounding box center [552, 318] width 256 height 43
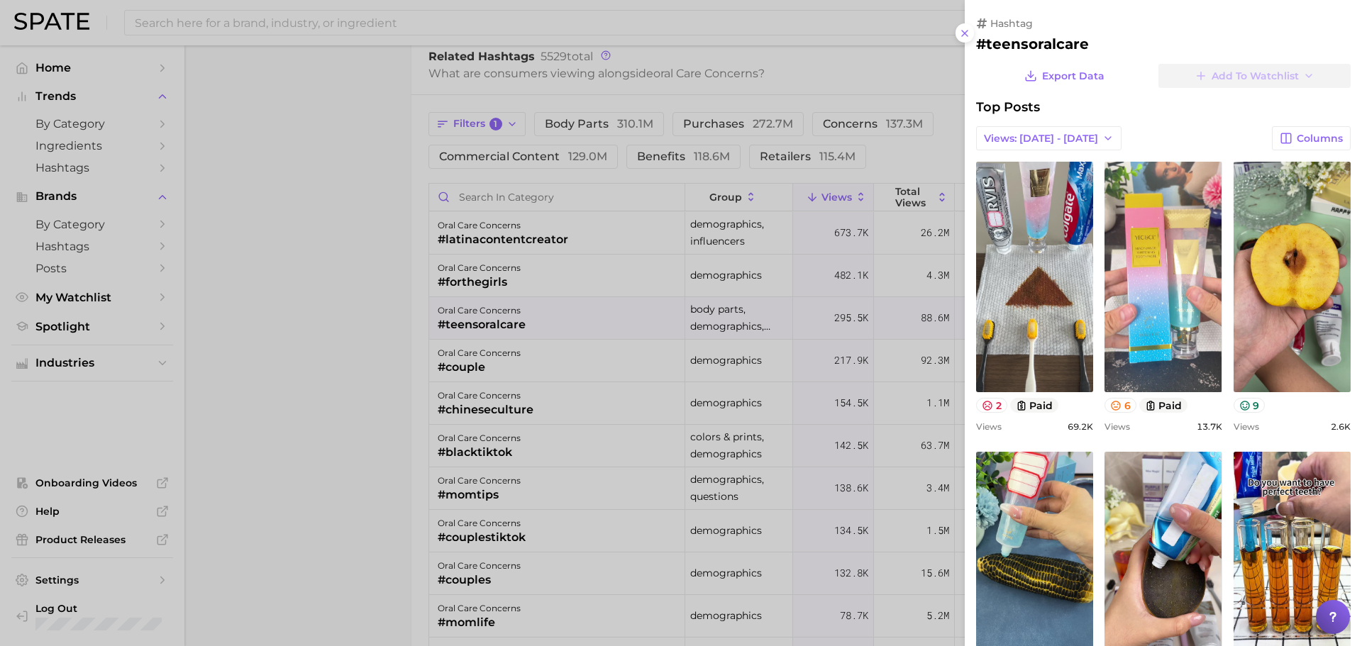
scroll to position [0, 0]
click at [577, 328] on div at bounding box center [681, 323] width 1362 height 646
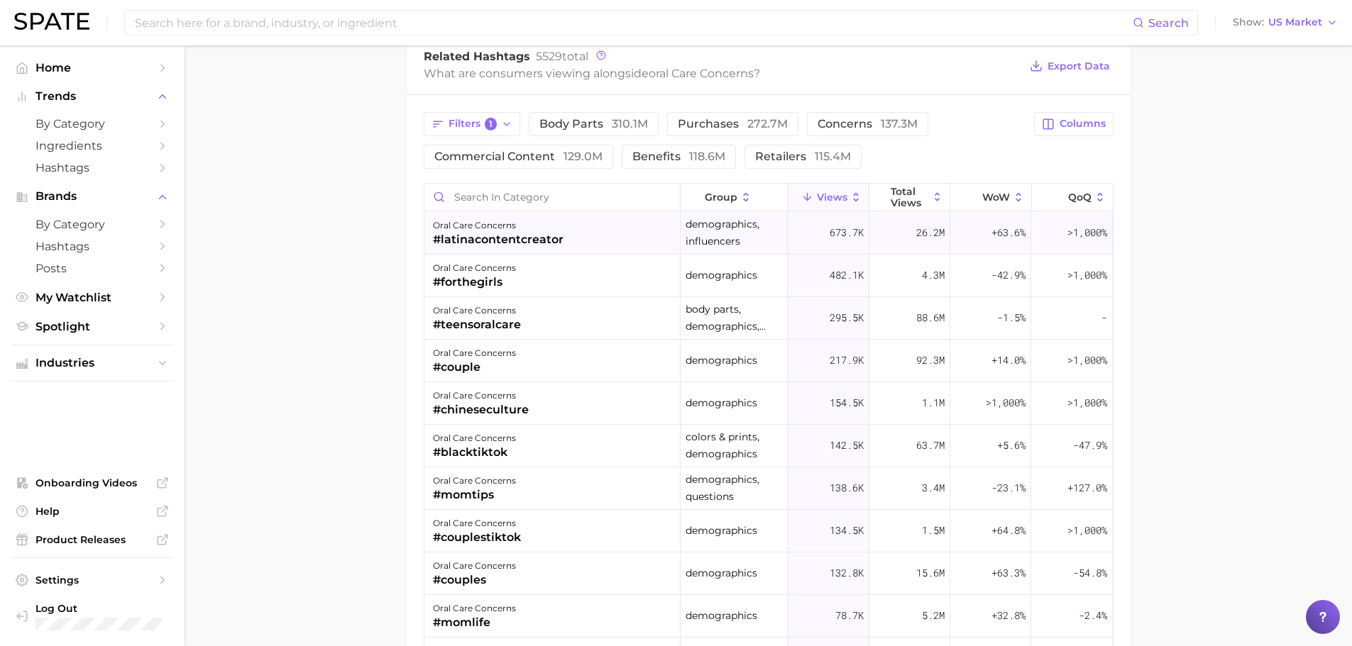
click at [581, 235] on div "oral care concerns #latinacontentcreator" at bounding box center [552, 233] width 256 height 43
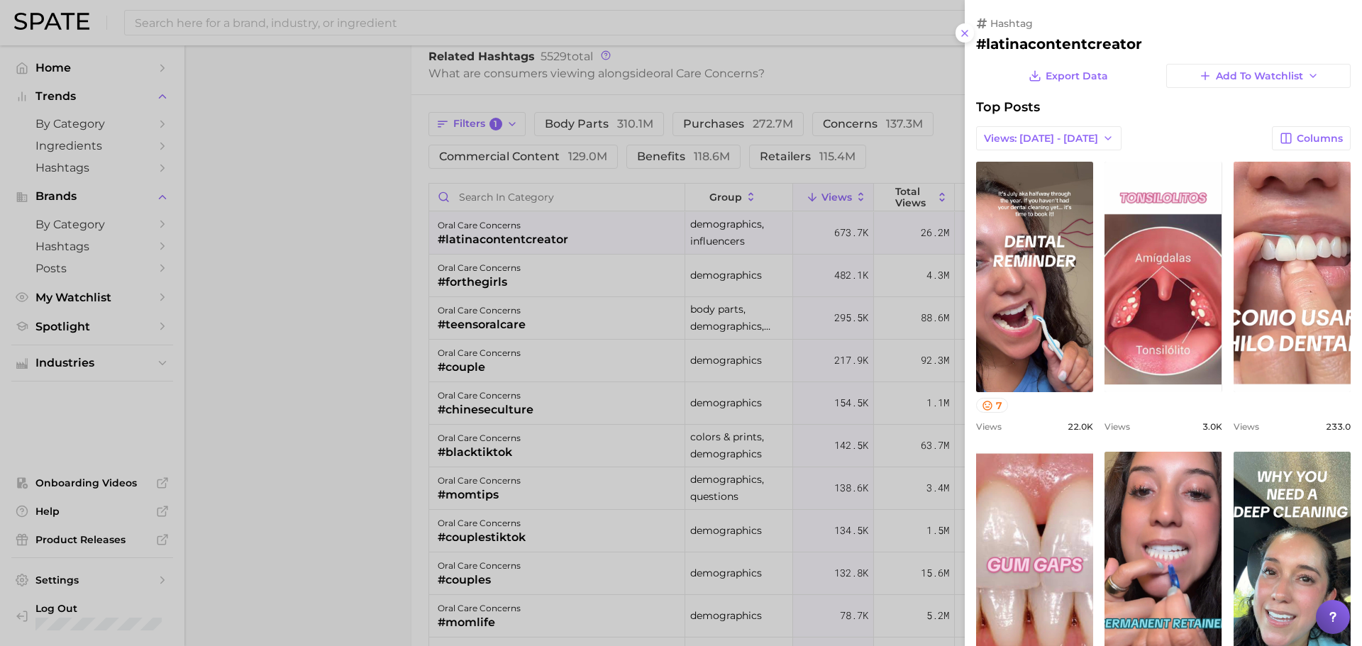
click at [581, 235] on div at bounding box center [681, 323] width 1362 height 646
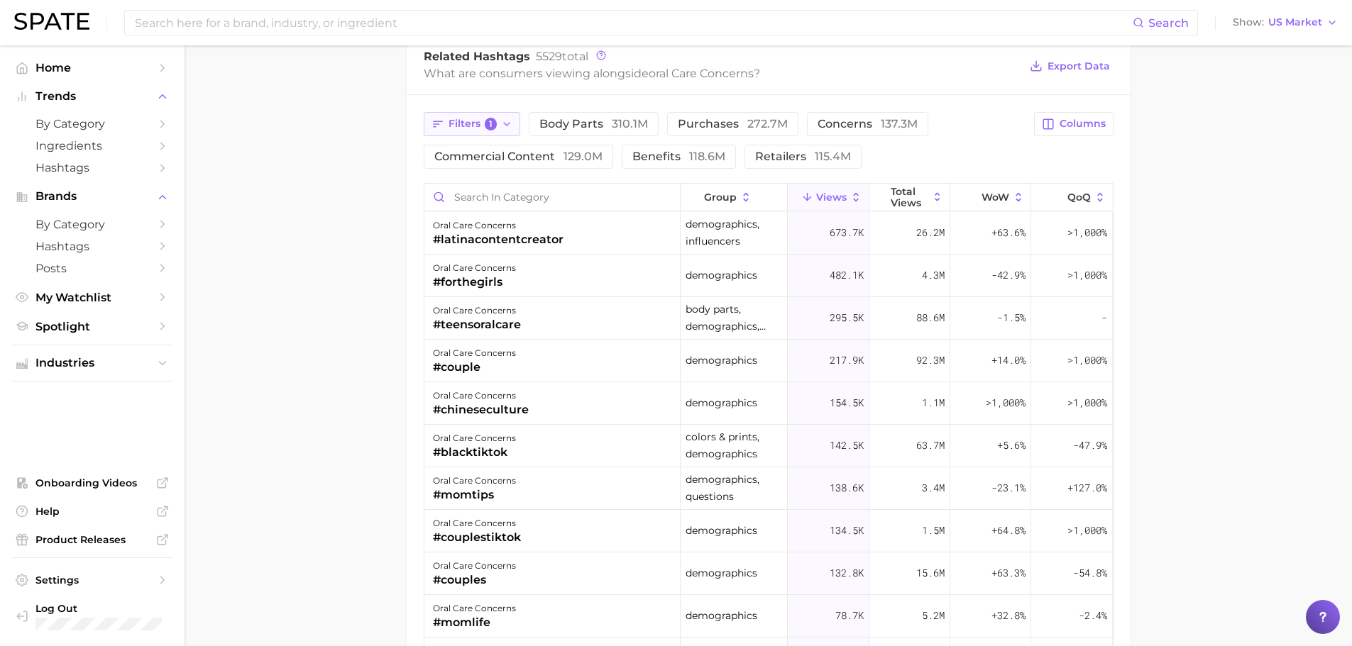
click at [463, 133] on button "Filters 1" at bounding box center [472, 124] width 97 height 24
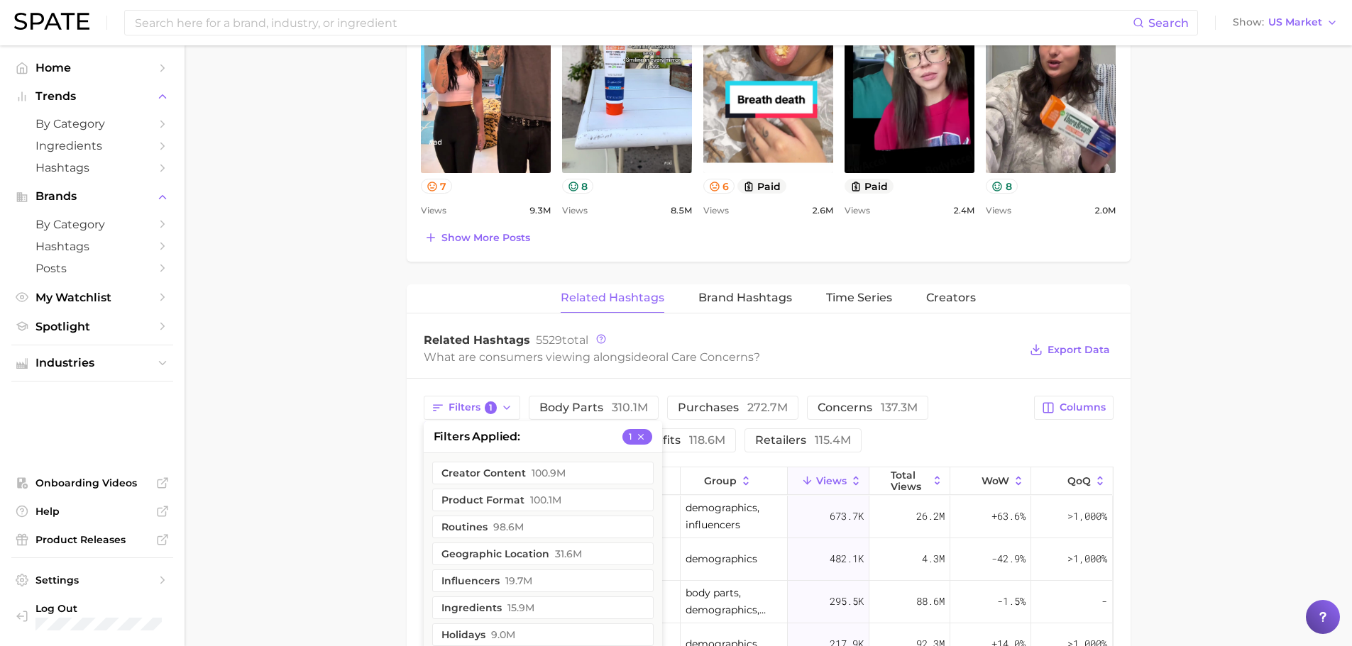
click at [1281, 413] on main "1. oral care 2. oral care concerns 3. Subcategory Overview Google TikTok Instag…" at bounding box center [767, 233] width 1167 height 1936
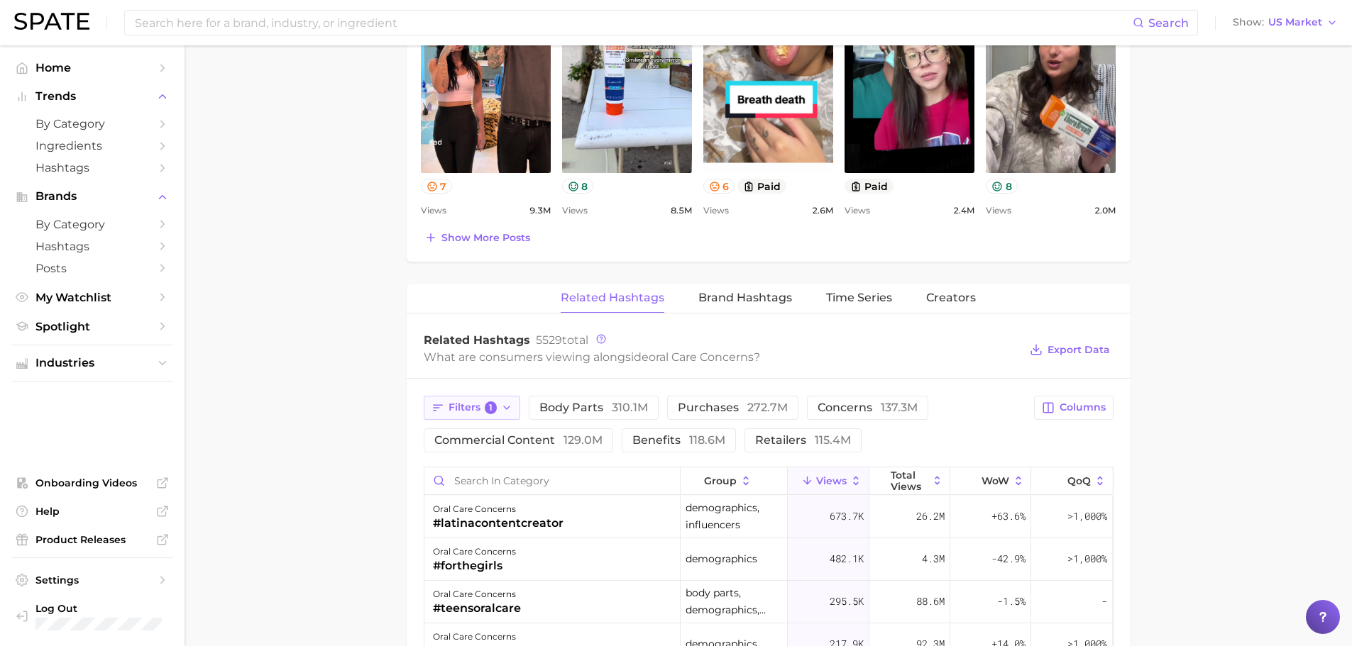
click at [492, 407] on span "1" at bounding box center [491, 408] width 13 height 13
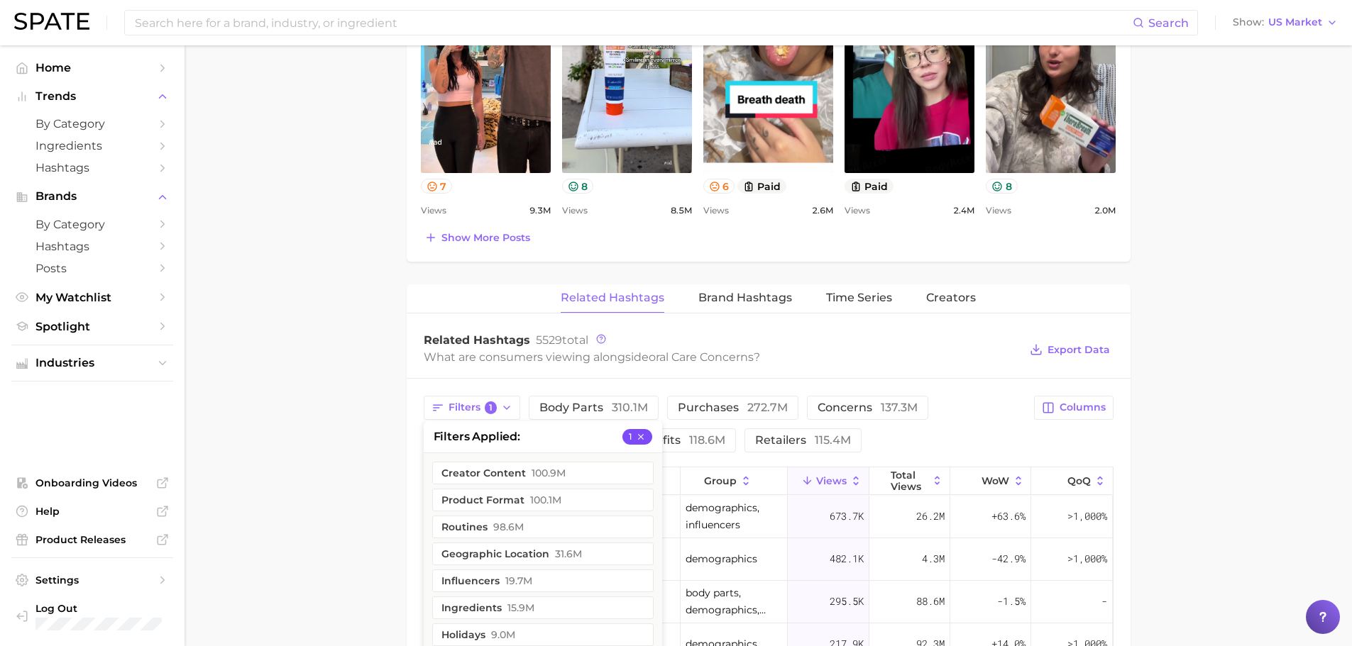
click at [645, 436] on icon "button" at bounding box center [641, 437] width 10 height 10
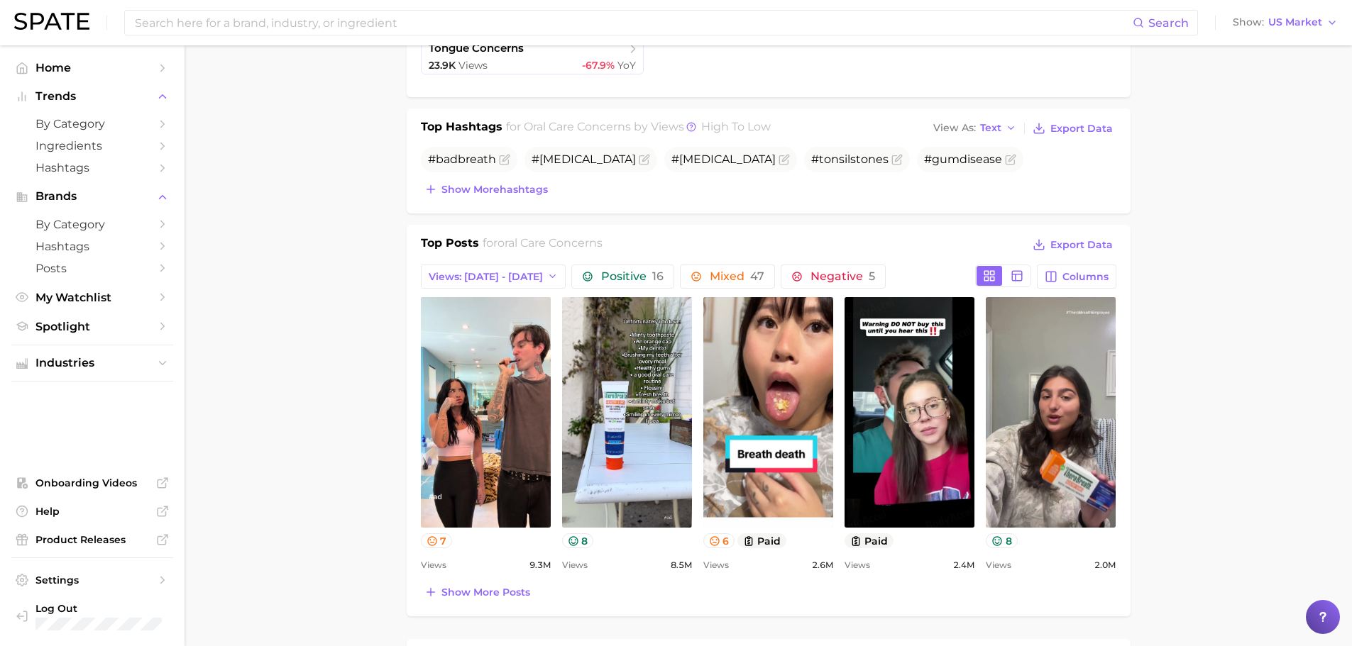
click at [371, 433] on main "1. oral care 2. oral care concerns 3. Subcategory Overview Google TikTok Instag…" at bounding box center [767, 588] width 1167 height 1936
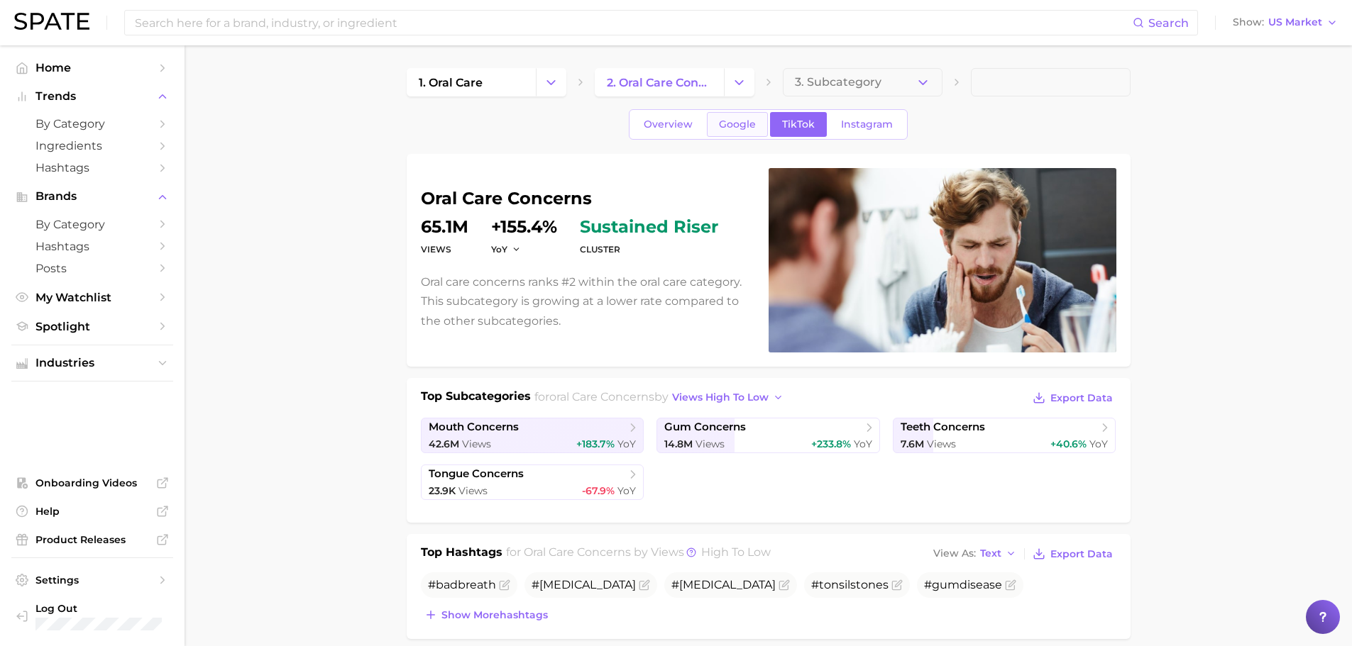
click at [744, 123] on span "Google" at bounding box center [737, 124] width 37 height 12
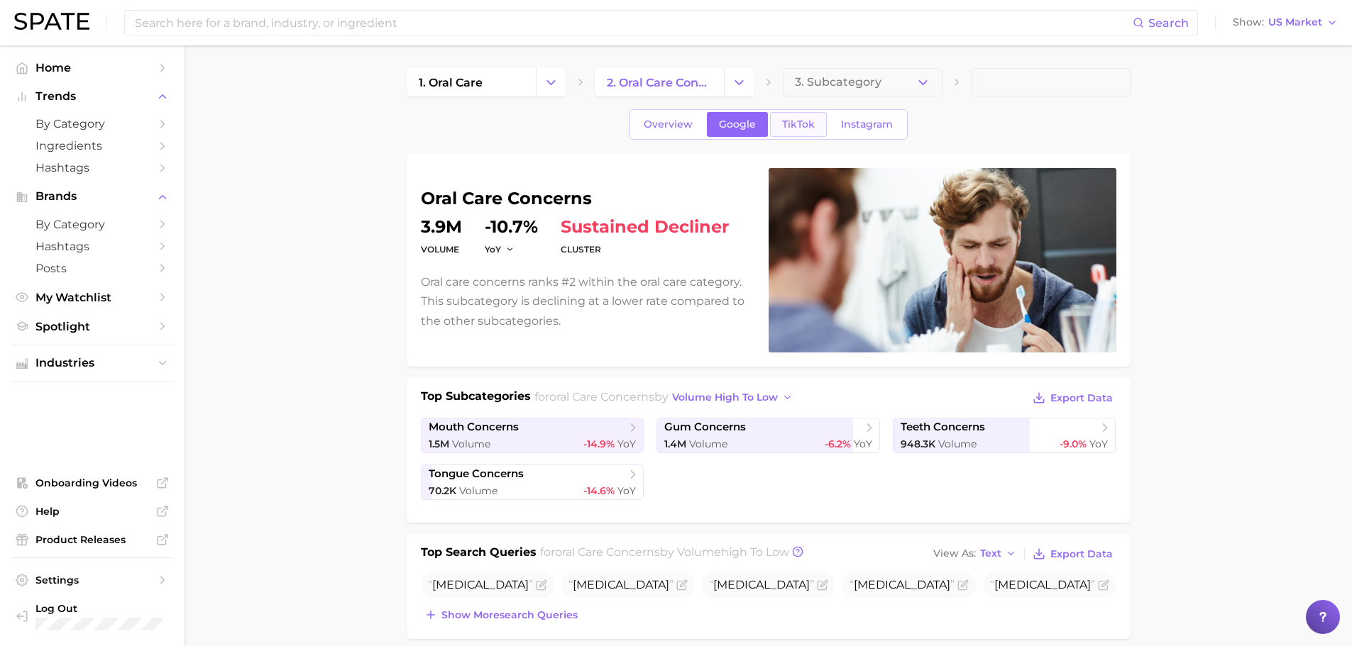
click at [805, 120] on span "TikTok" at bounding box center [798, 124] width 33 height 12
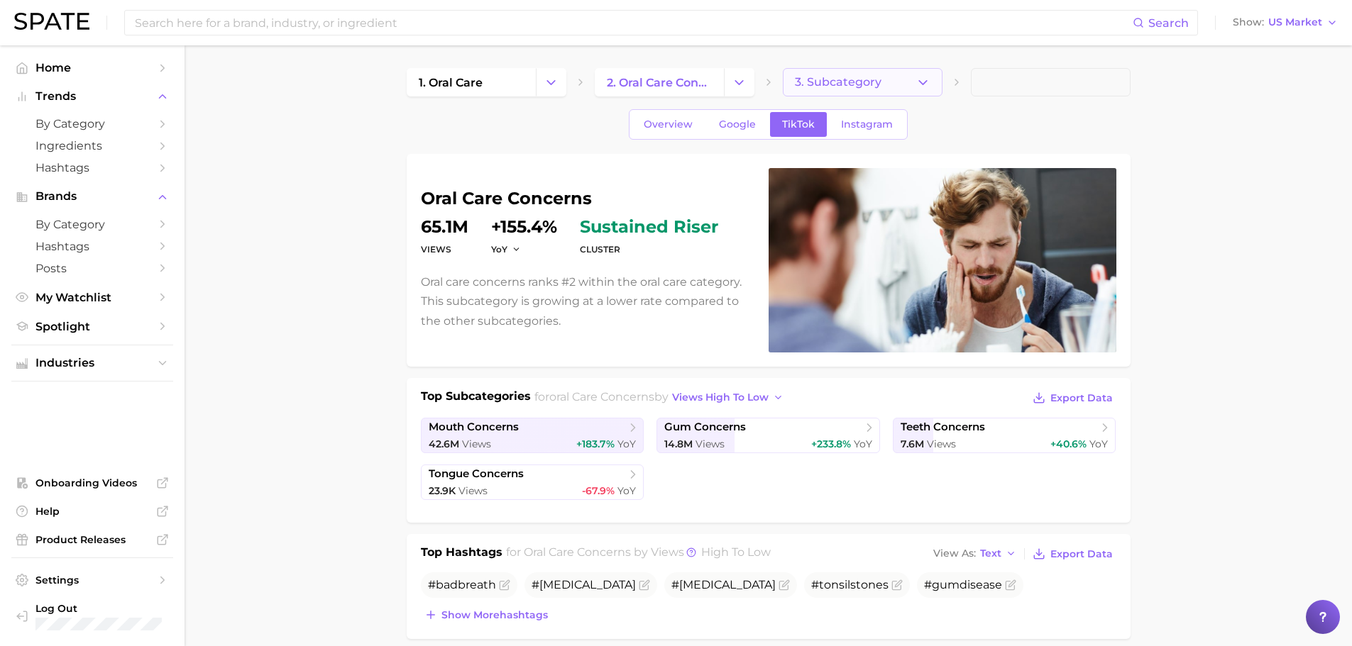
click at [878, 84] on span "3. Subcategory" at bounding box center [838, 82] width 87 height 13
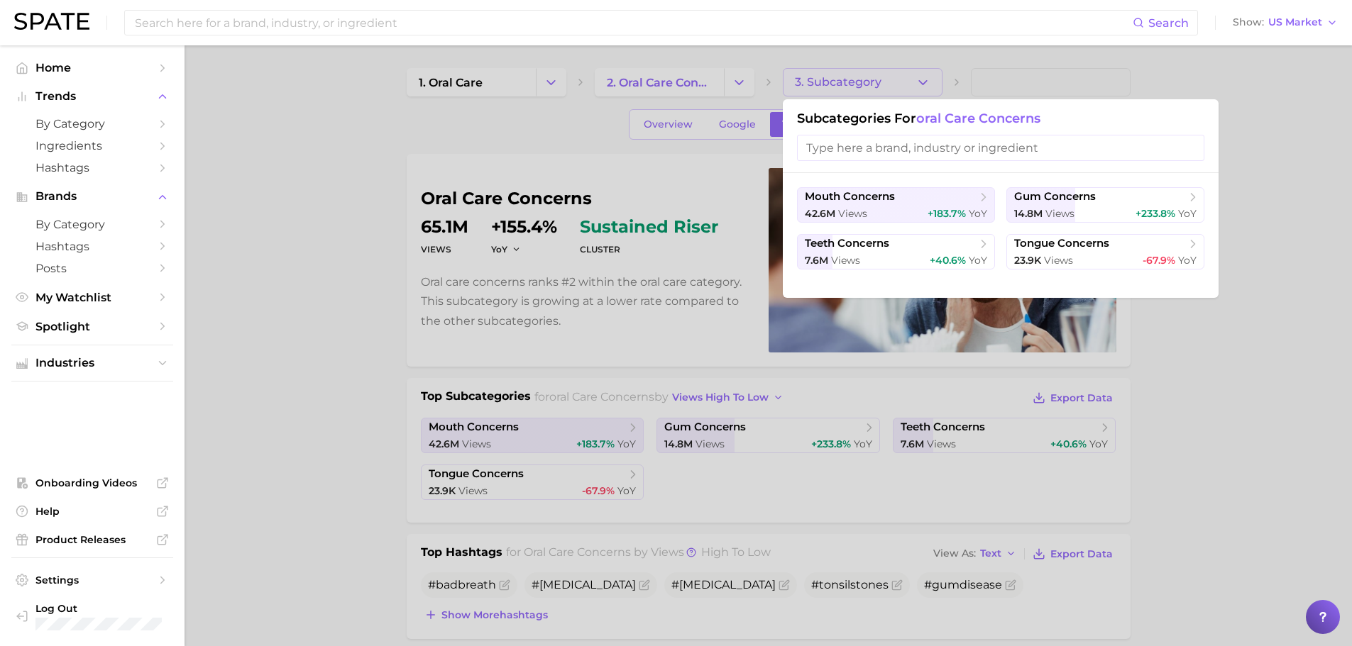
click at [872, 145] on input "search" at bounding box center [1000, 148] width 407 height 26
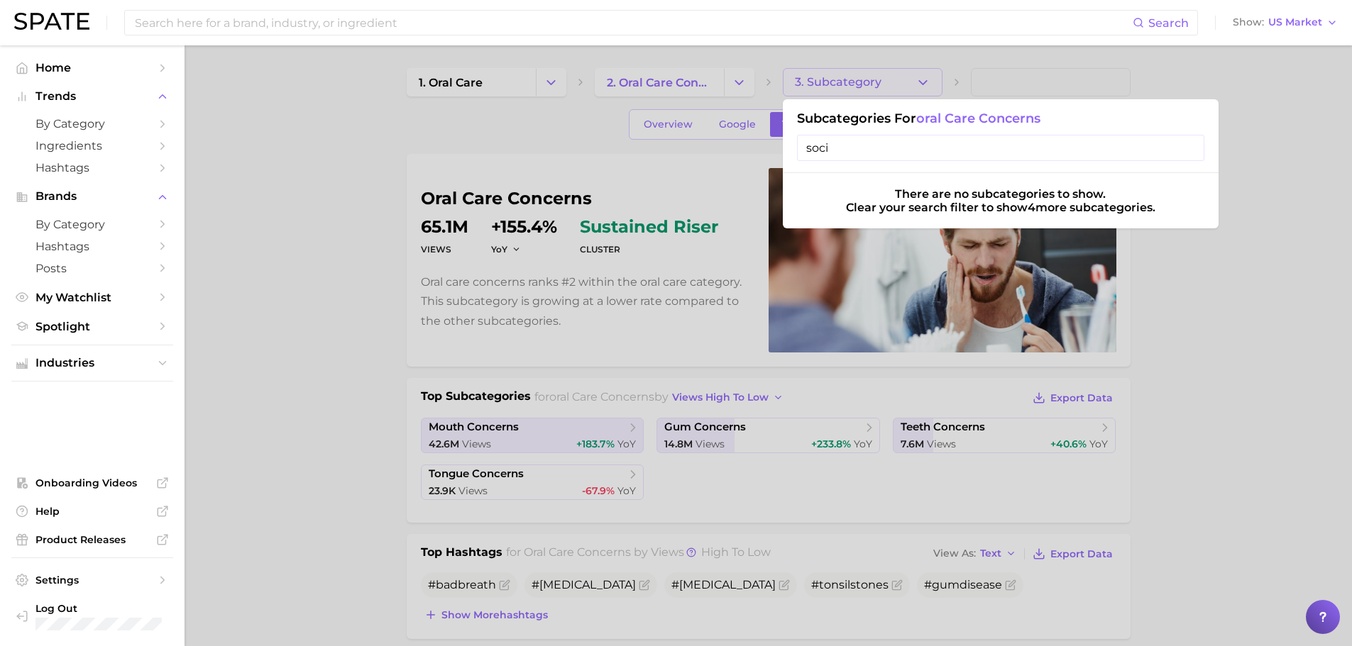
type input "socia"
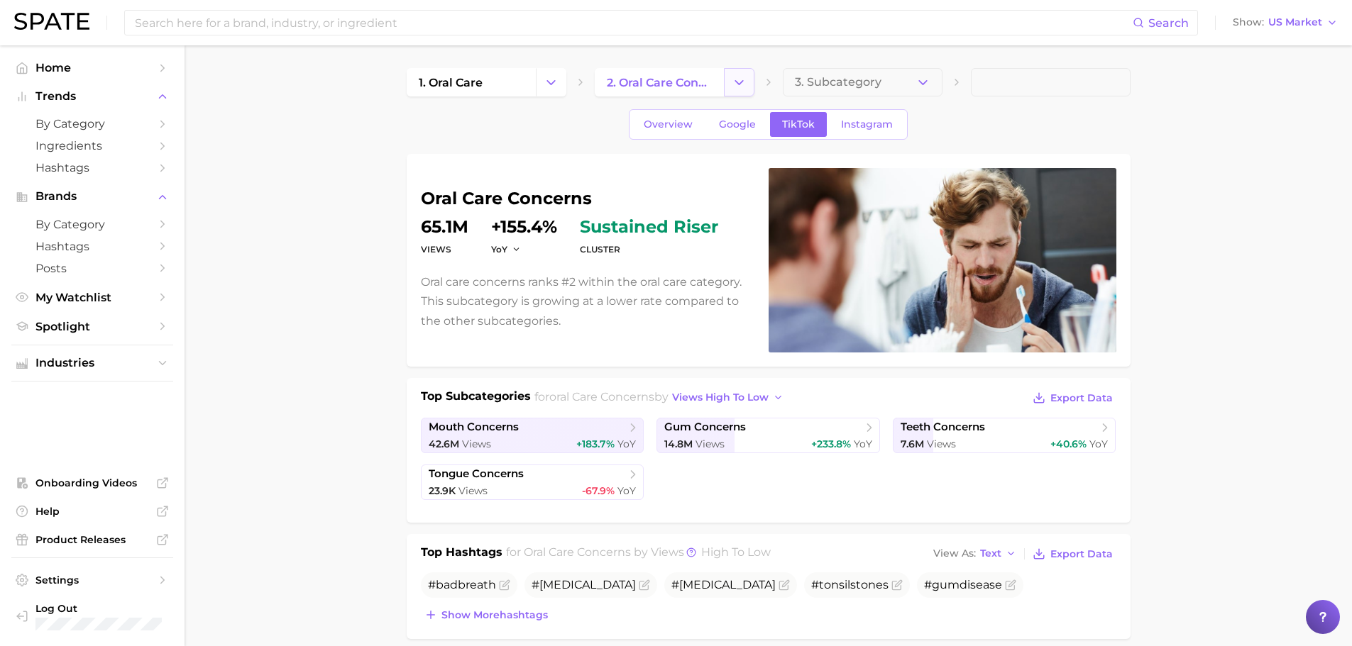
click at [729, 72] on button "Change Category" at bounding box center [739, 82] width 31 height 28
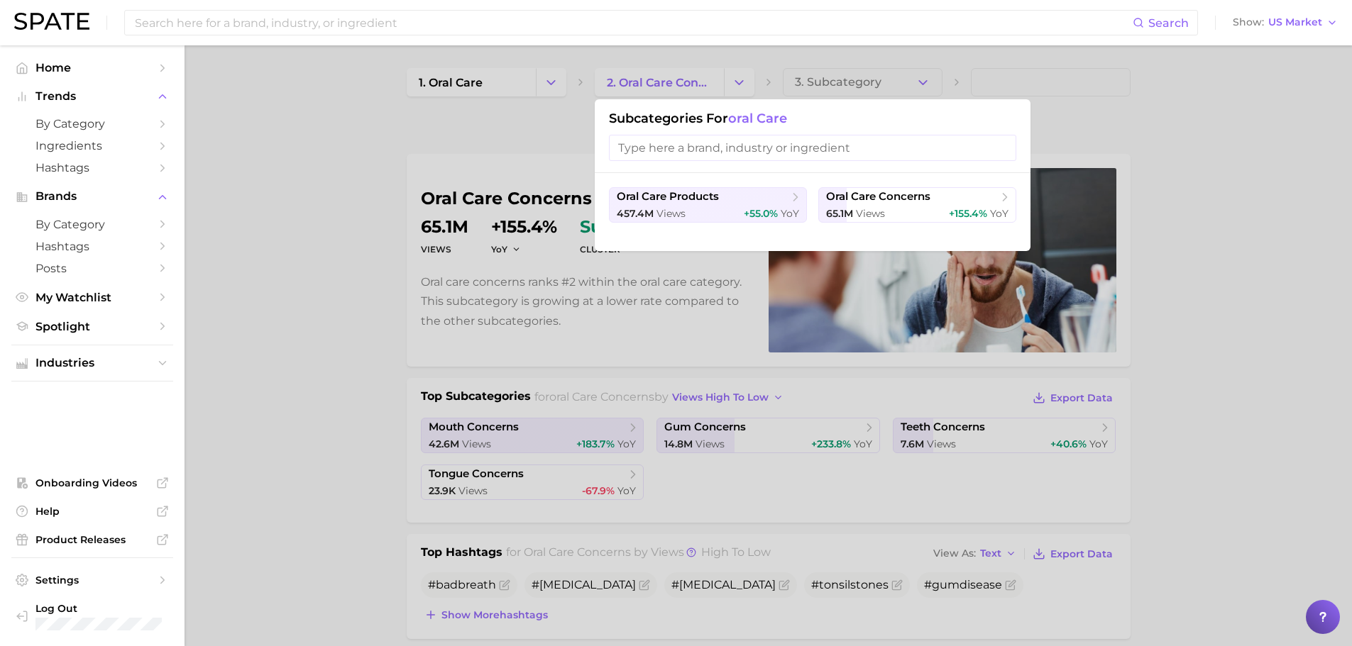
click at [731, 76] on div at bounding box center [676, 323] width 1352 height 646
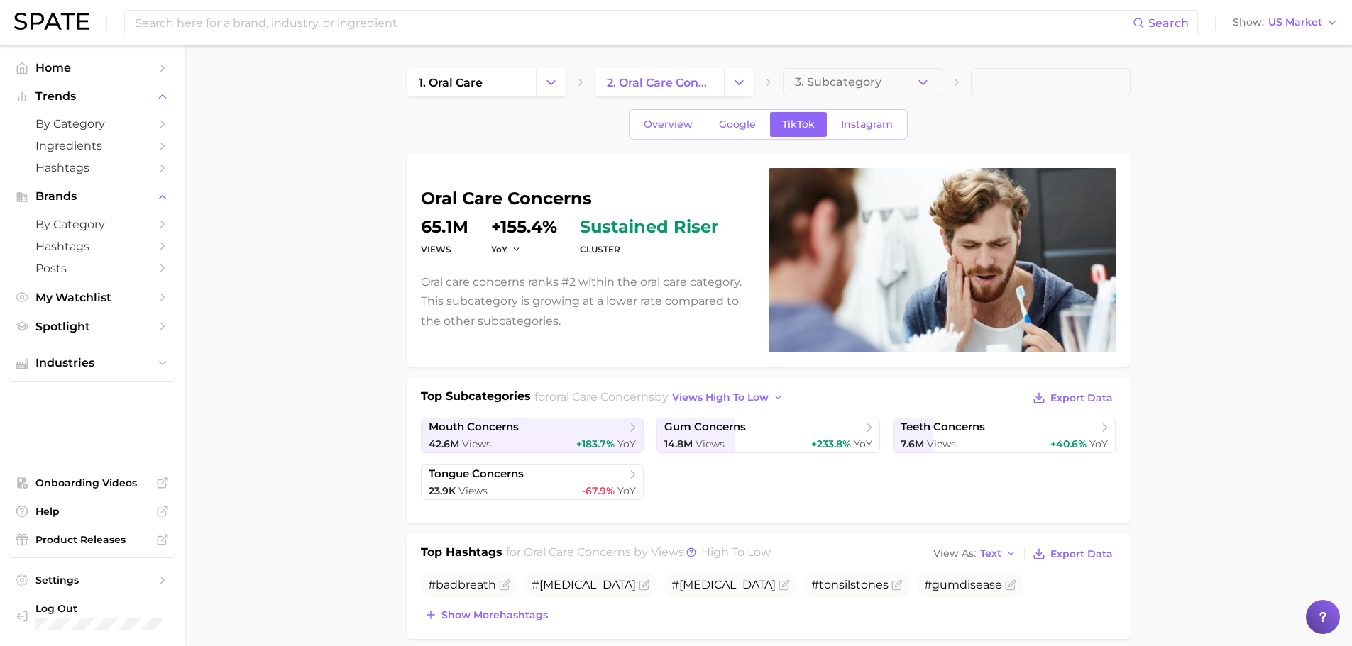
click at [731, 76] on icon "Change Category" at bounding box center [738, 82] width 15 height 15
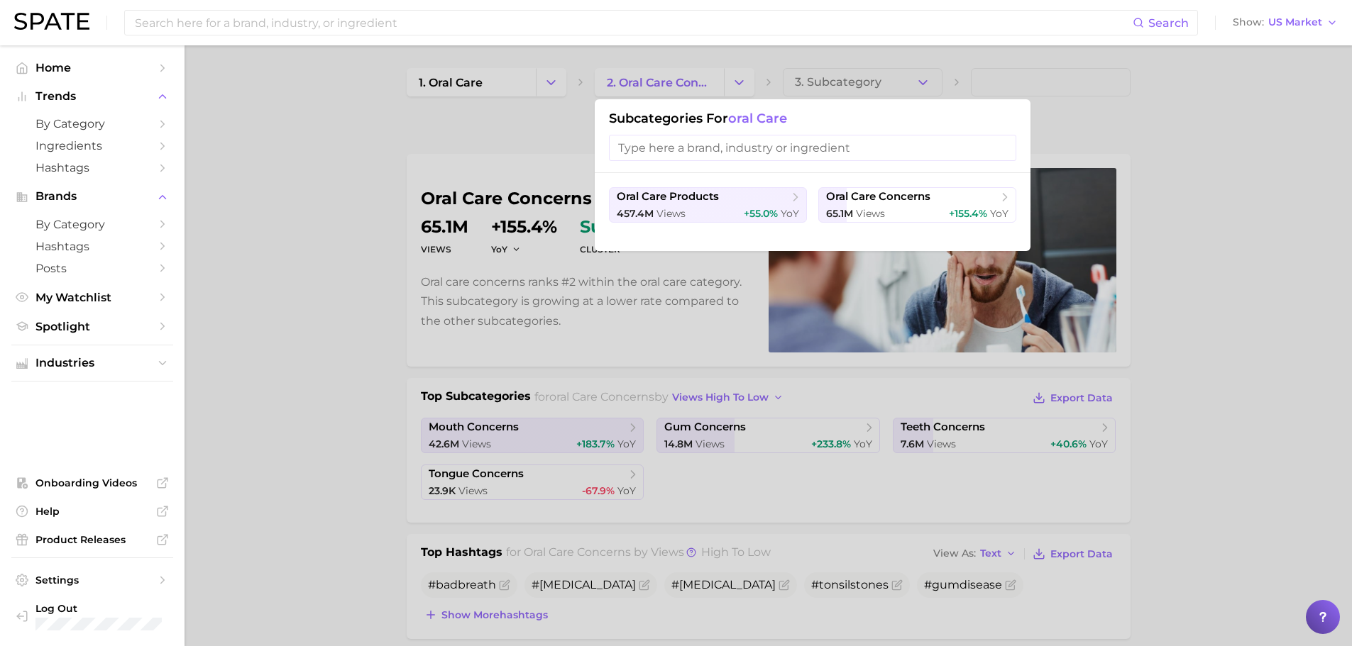
click at [697, 149] on input "search" at bounding box center [812, 148] width 407 height 26
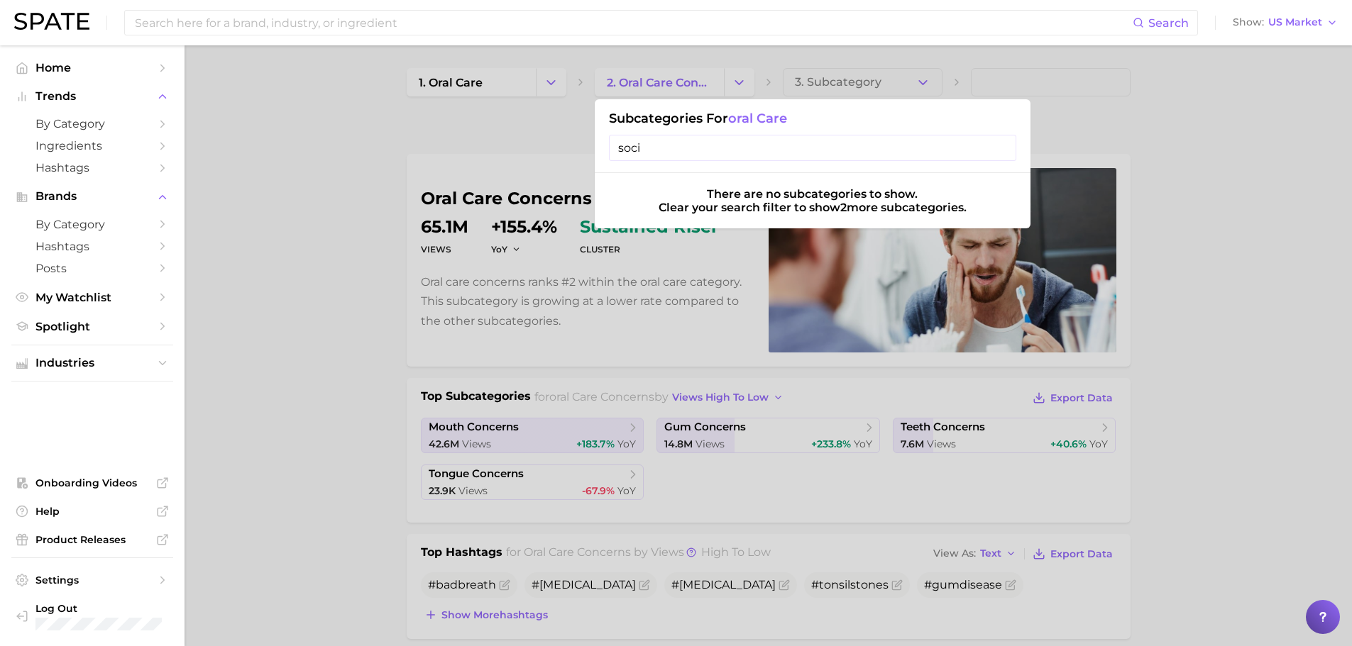
type input "socia"
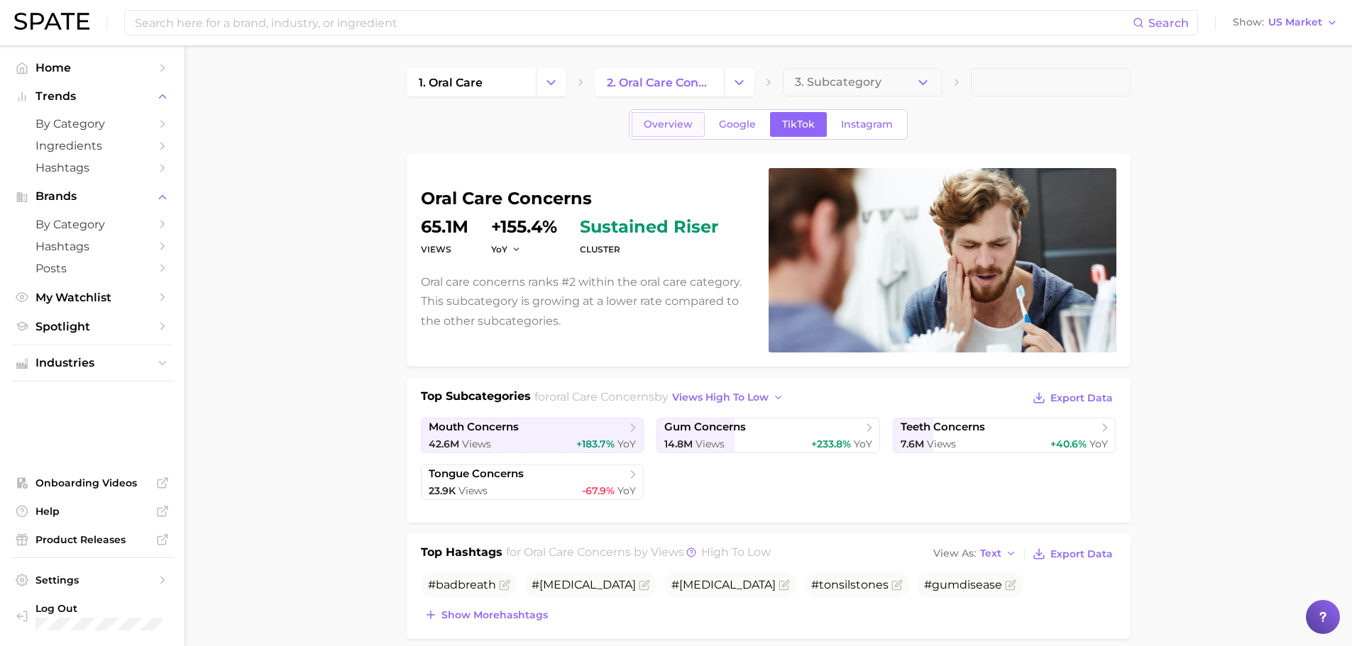
click at [685, 132] on link "Overview" at bounding box center [667, 124] width 73 height 25
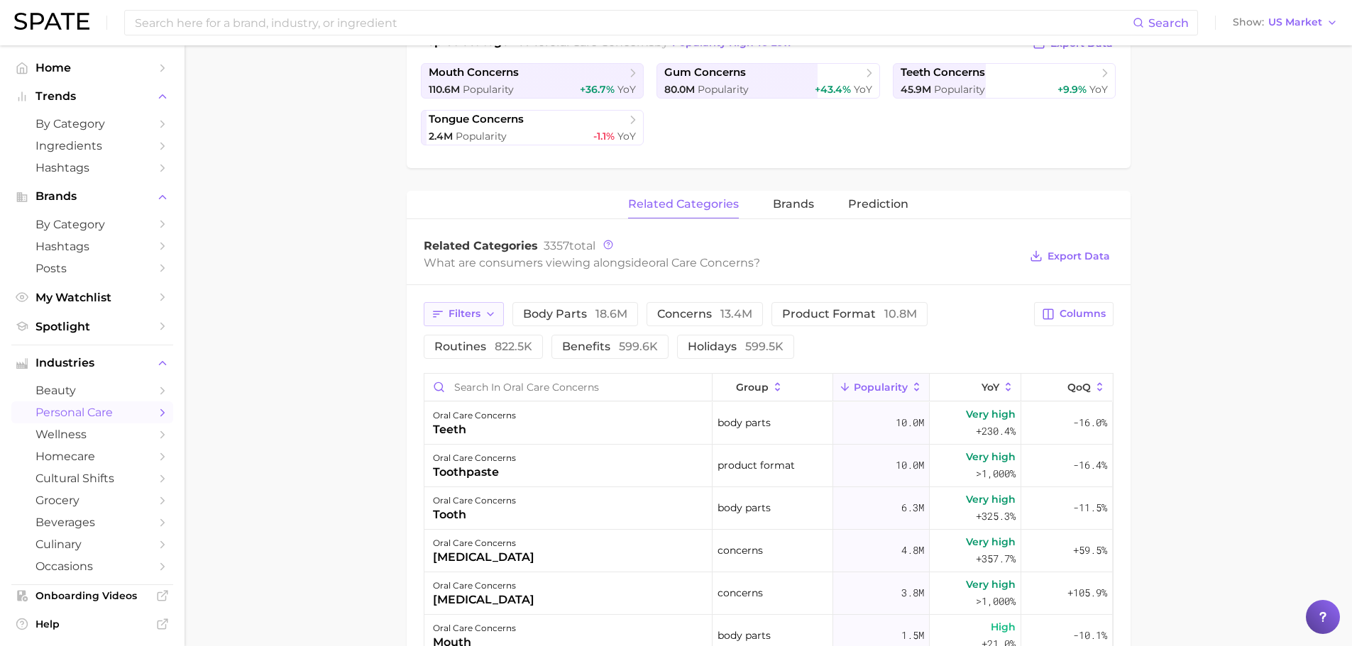
click at [477, 310] on span "Filters" at bounding box center [464, 314] width 32 height 12
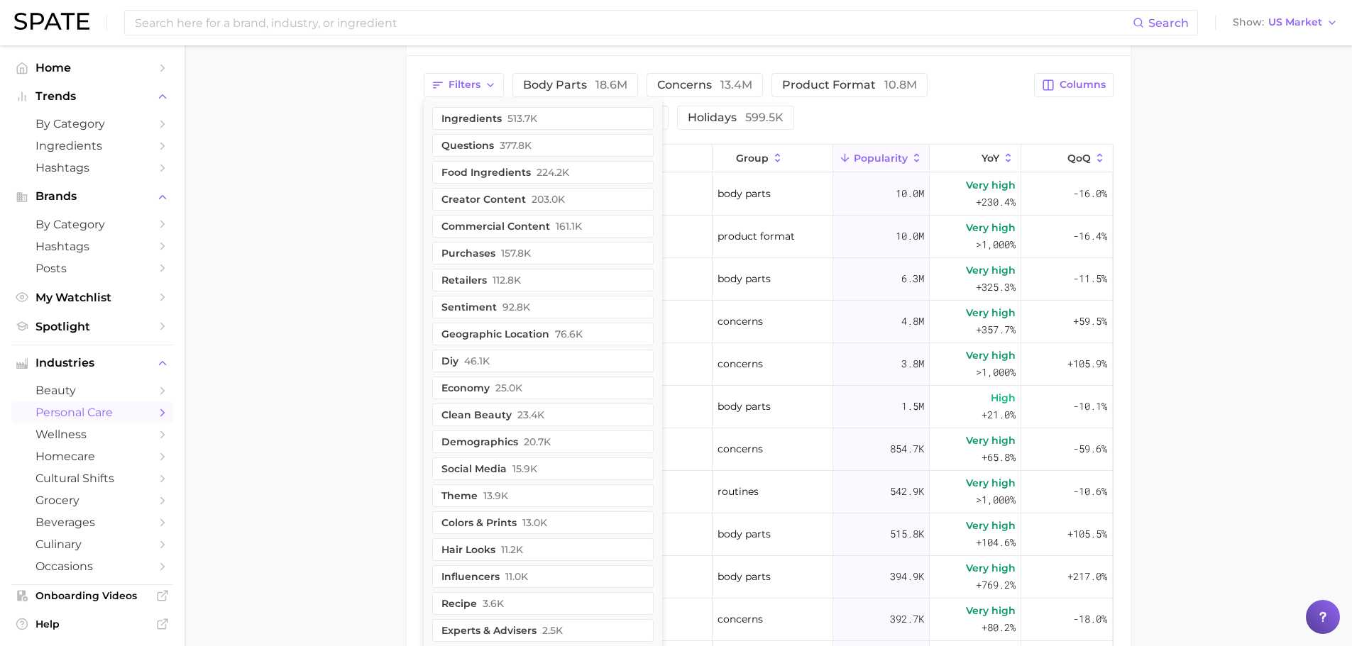
drag, startPoint x: 211, startPoint y: 237, endPoint x: 241, endPoint y: 247, distance: 30.7
click at [213, 237] on main "1. oral care 2. oral care concerns 3. Subcategory Overview Google TikTok Instag…" at bounding box center [767, 169] width 1167 height 1417
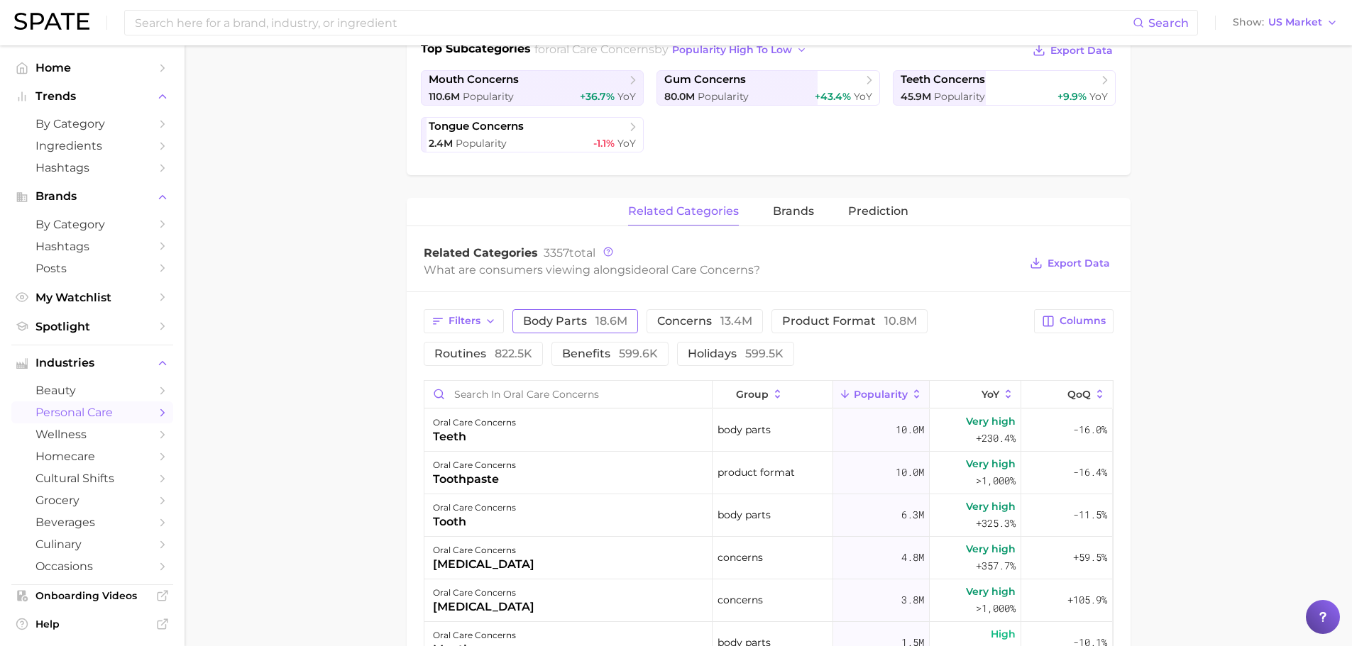
click at [560, 319] on span "body parts 18.6m" at bounding box center [575, 321] width 104 height 11
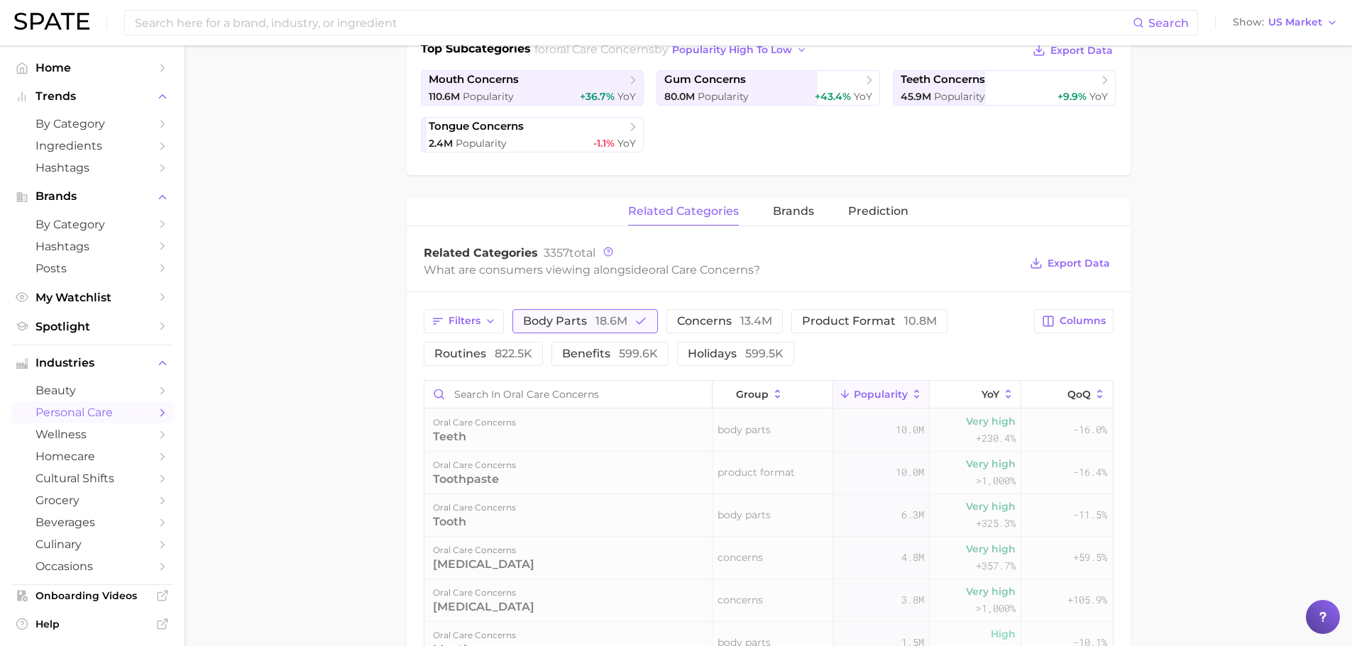
click at [560, 319] on span "body parts 18.6m" at bounding box center [575, 321] width 104 height 11
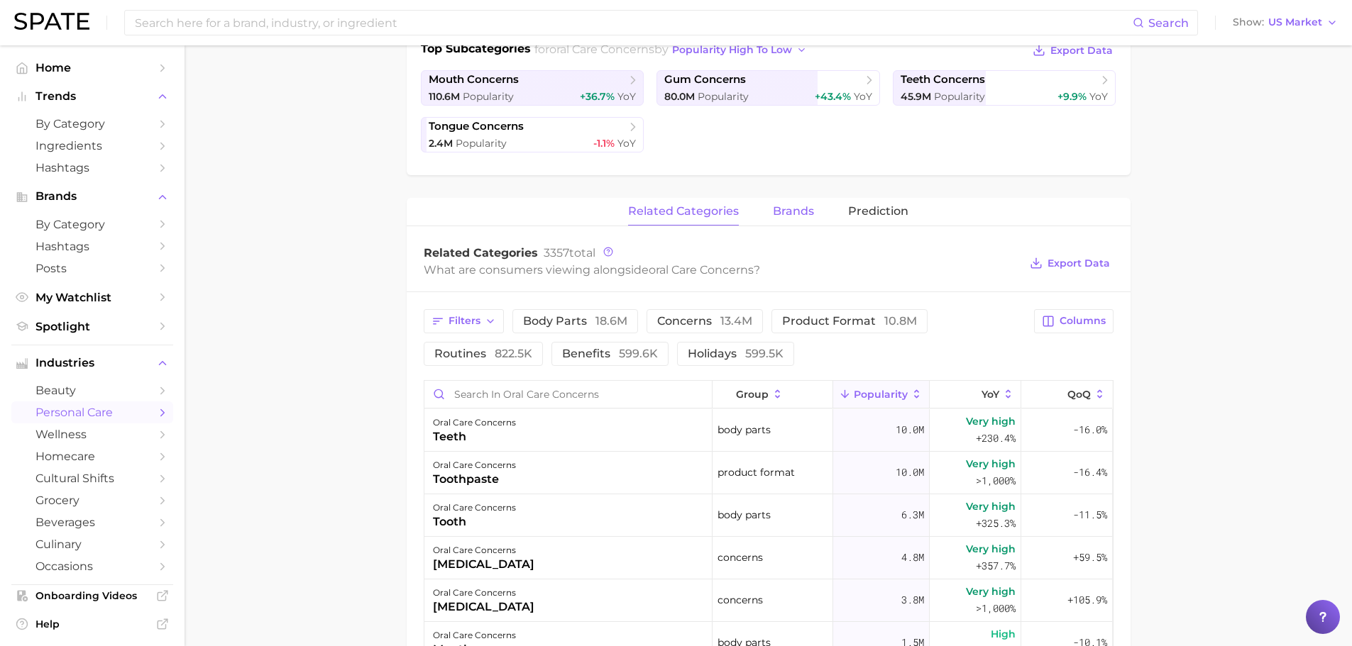
click at [775, 219] on button "brands" at bounding box center [793, 212] width 41 height 28
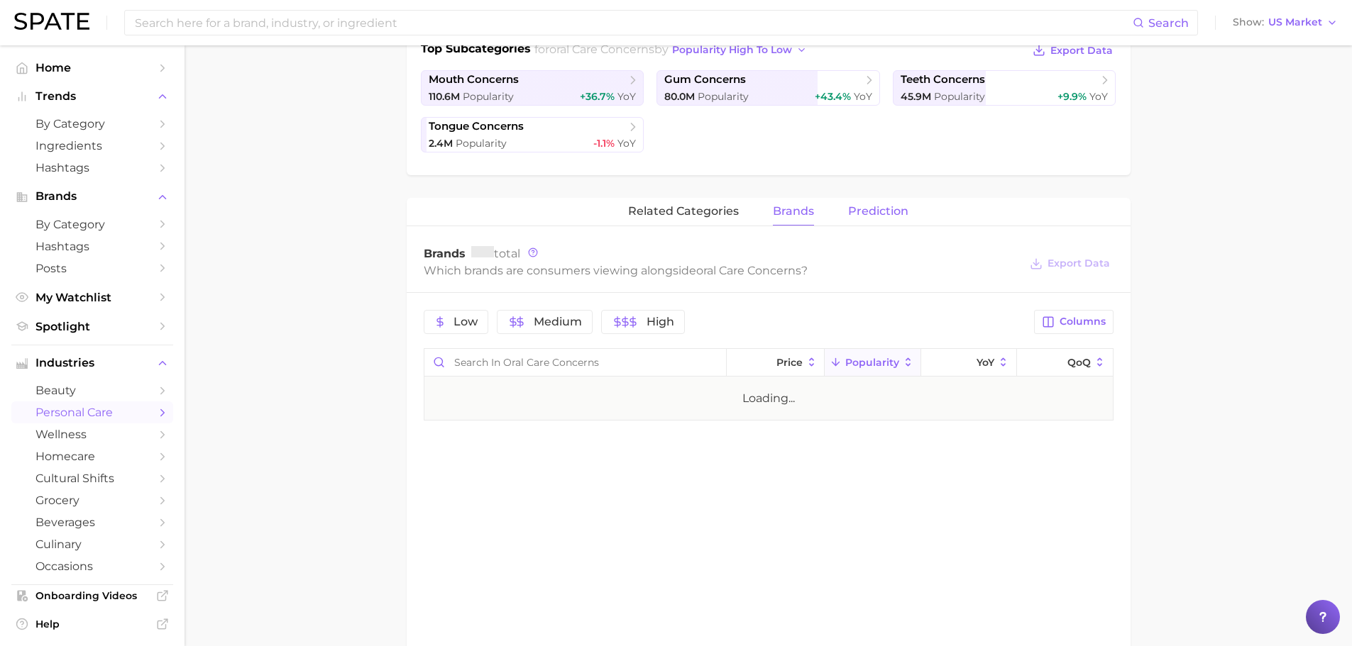
click at [863, 214] on span "Prediction" at bounding box center [878, 211] width 60 height 13
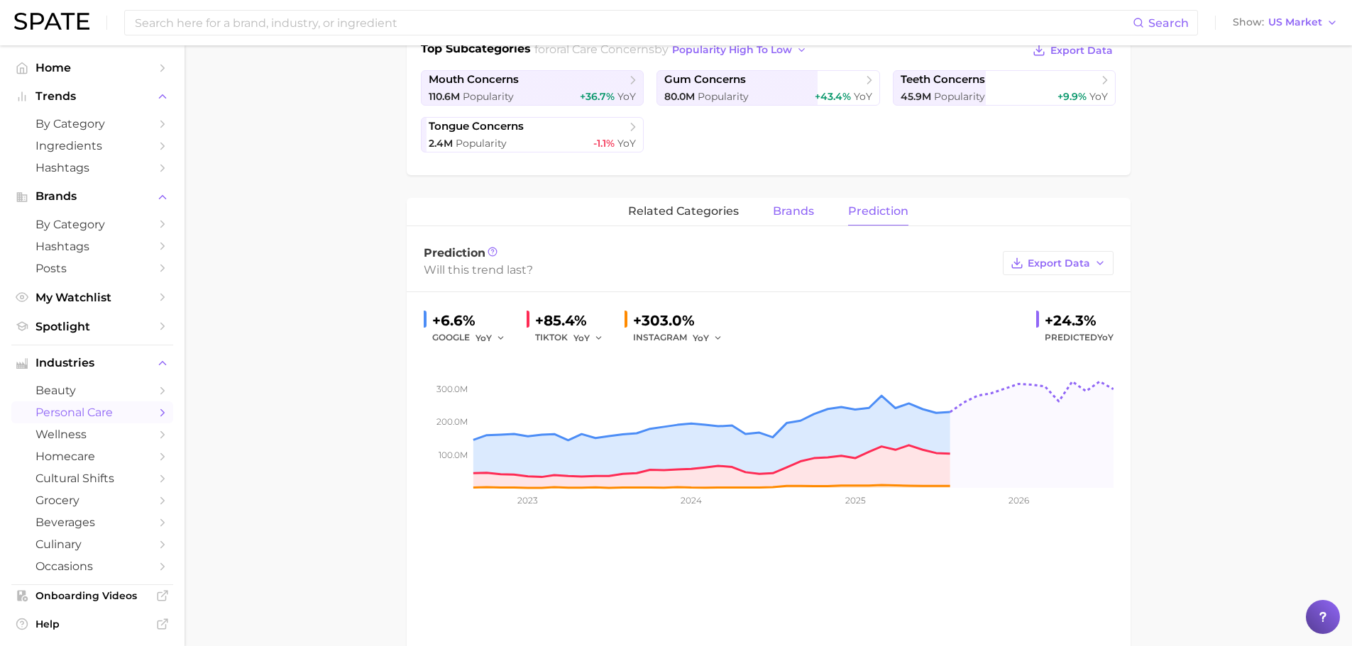
click at [790, 216] on span "brands" at bounding box center [793, 211] width 41 height 13
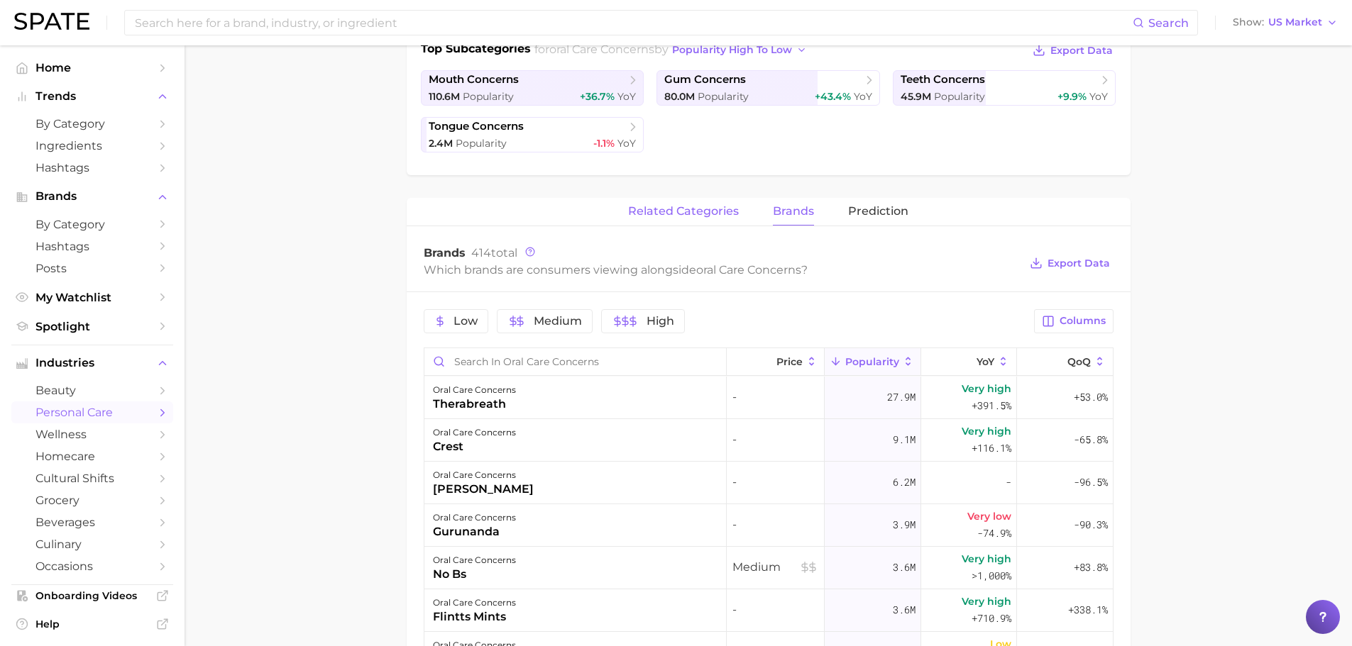
click at [648, 214] on span "related categories" at bounding box center [683, 211] width 111 height 13
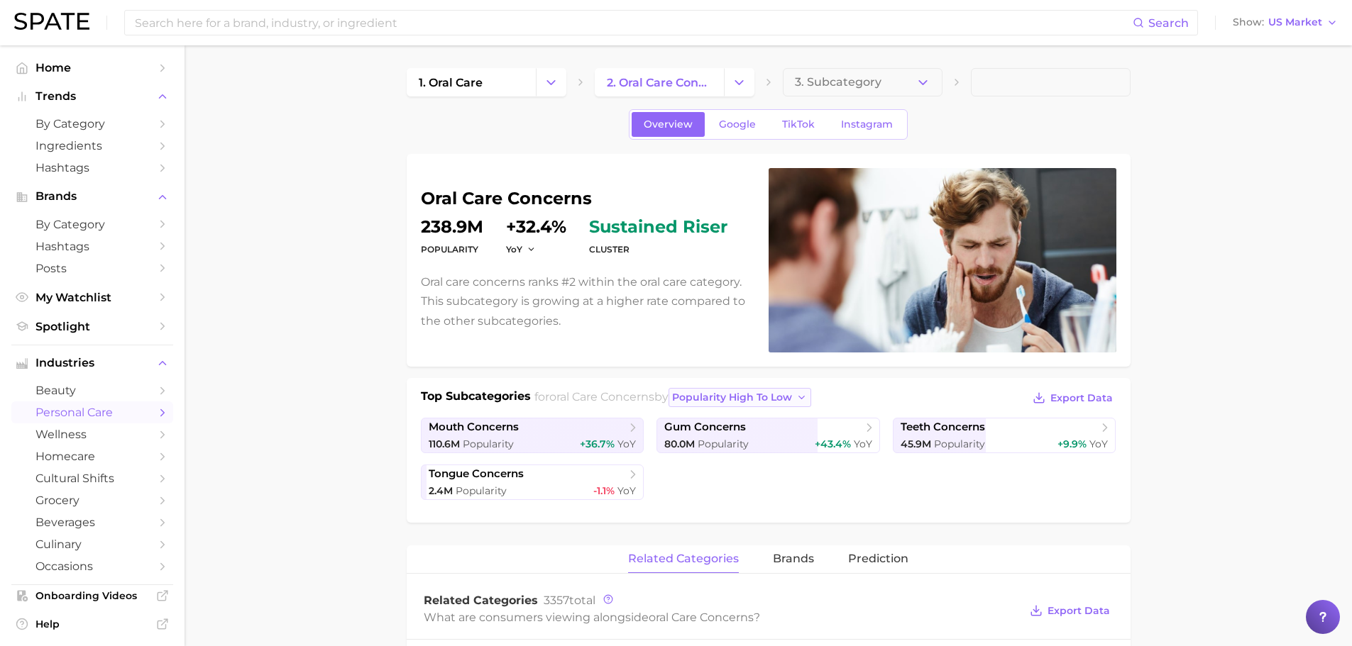
click at [781, 398] on span "popularity high to low" at bounding box center [732, 398] width 120 height 12
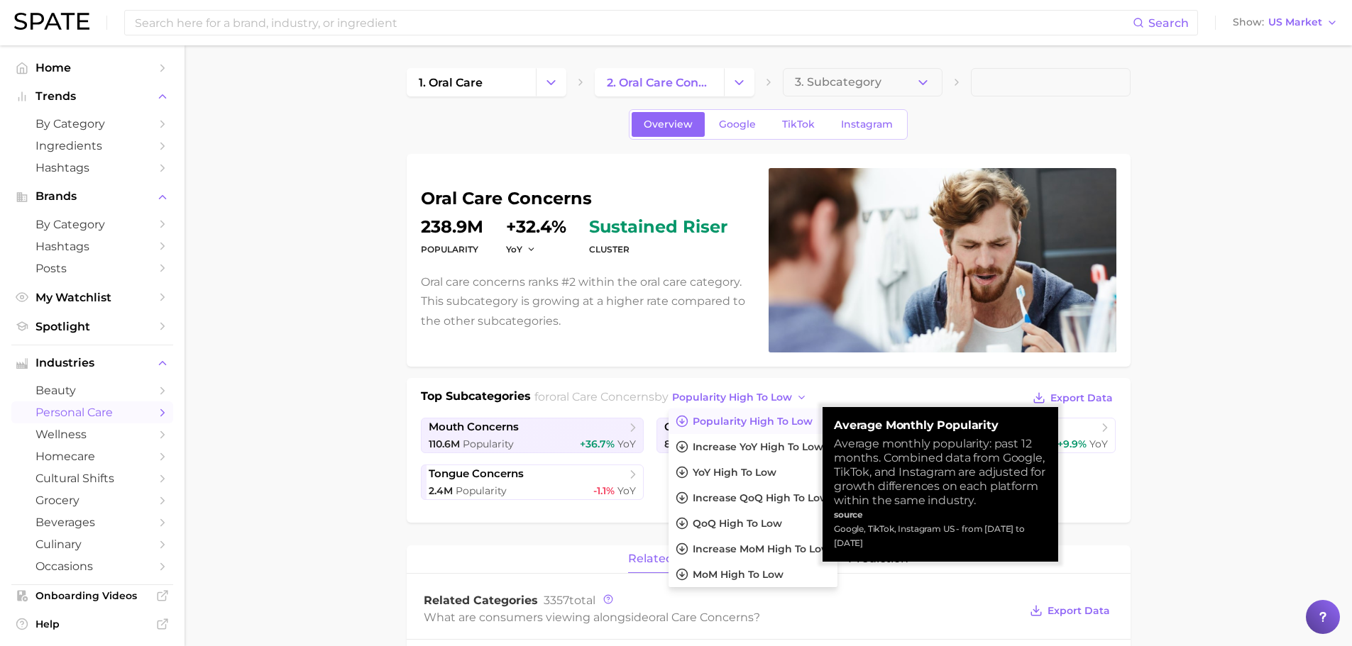
click at [534, 330] on p "Oral care concerns ranks #2 within the oral care category. This subcategory is …" at bounding box center [586, 301] width 331 height 58
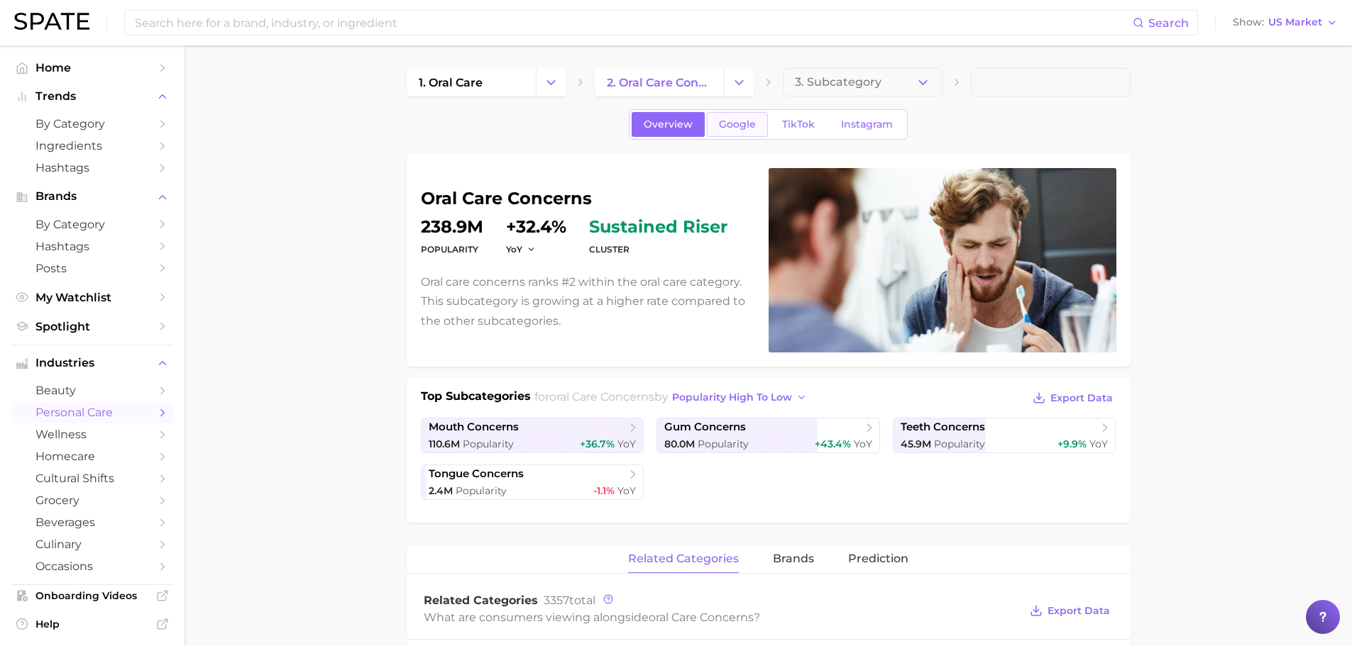
click at [729, 117] on link "Google" at bounding box center [737, 124] width 61 height 25
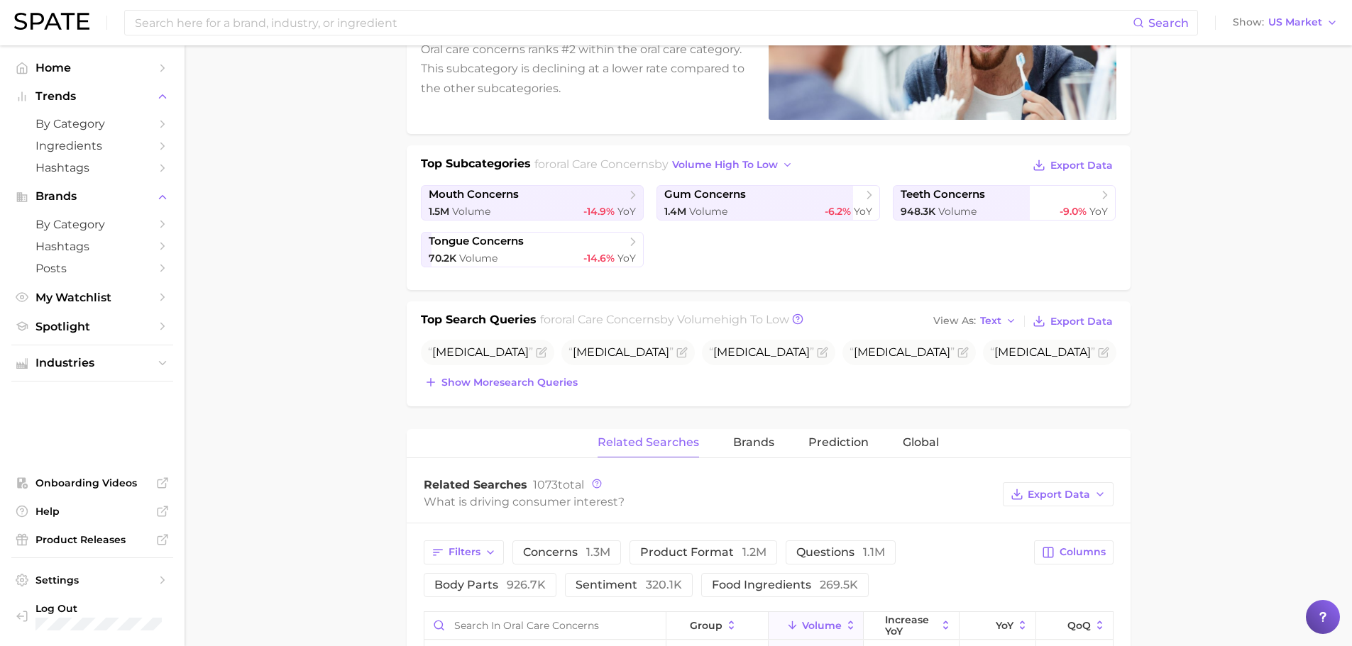
scroll to position [236, 0]
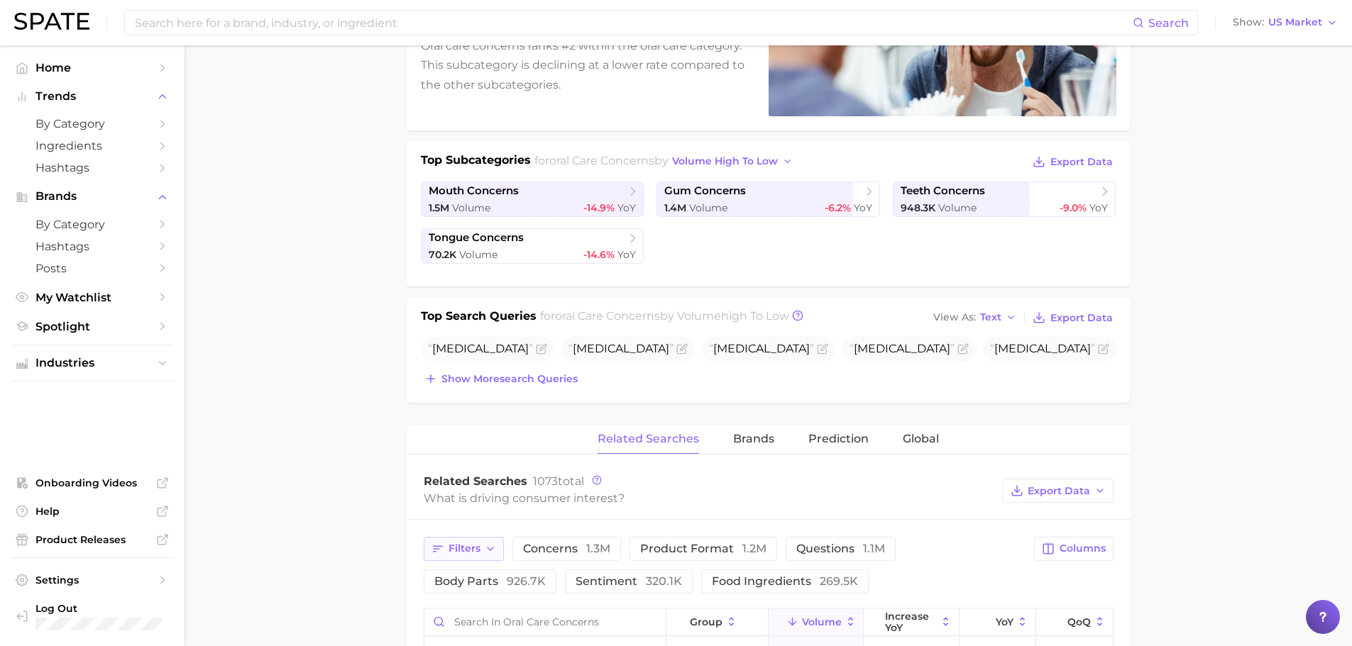
click at [460, 544] on span "Filters" at bounding box center [464, 549] width 32 height 12
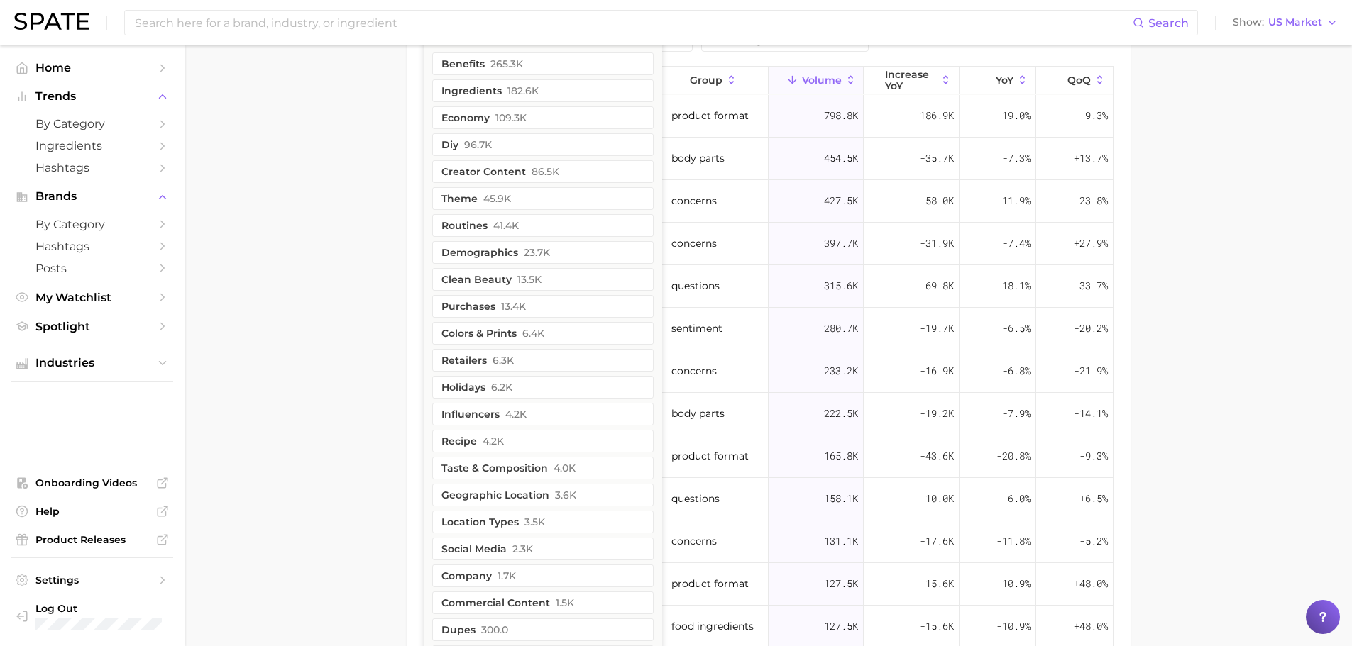
scroll to position [828, 0]
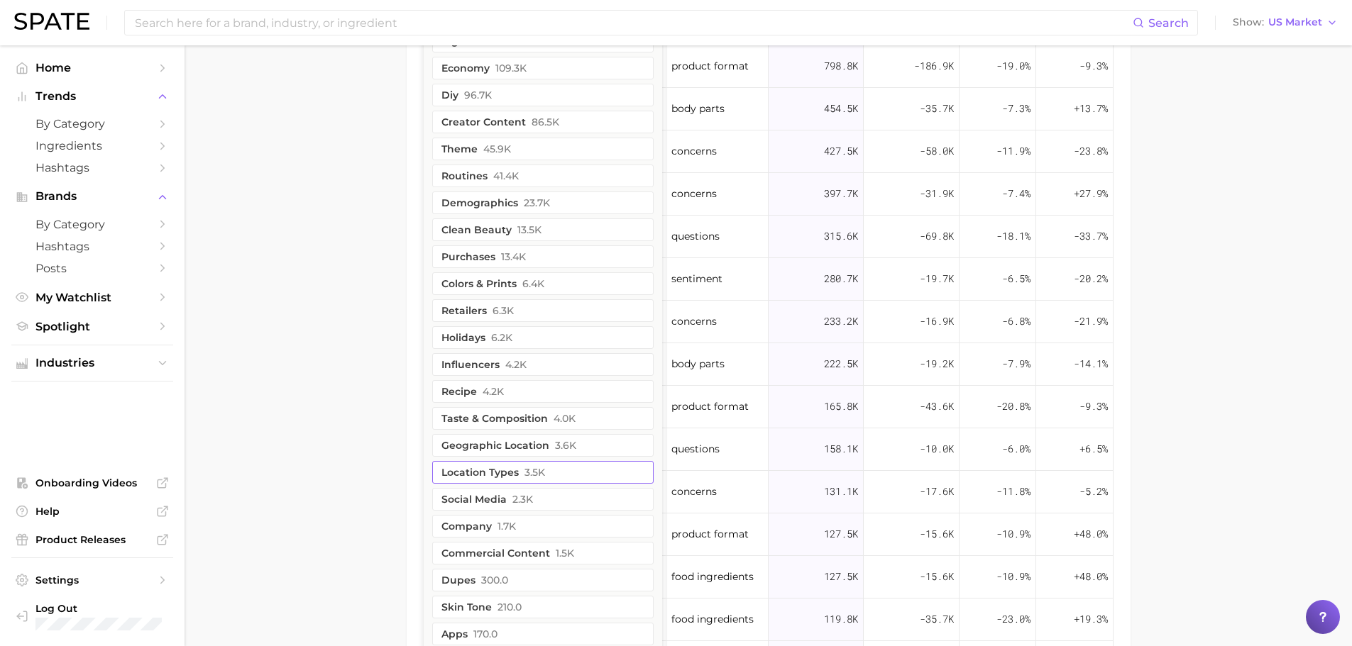
click at [540, 479] on button "location types 3.5k" at bounding box center [542, 472] width 221 height 23
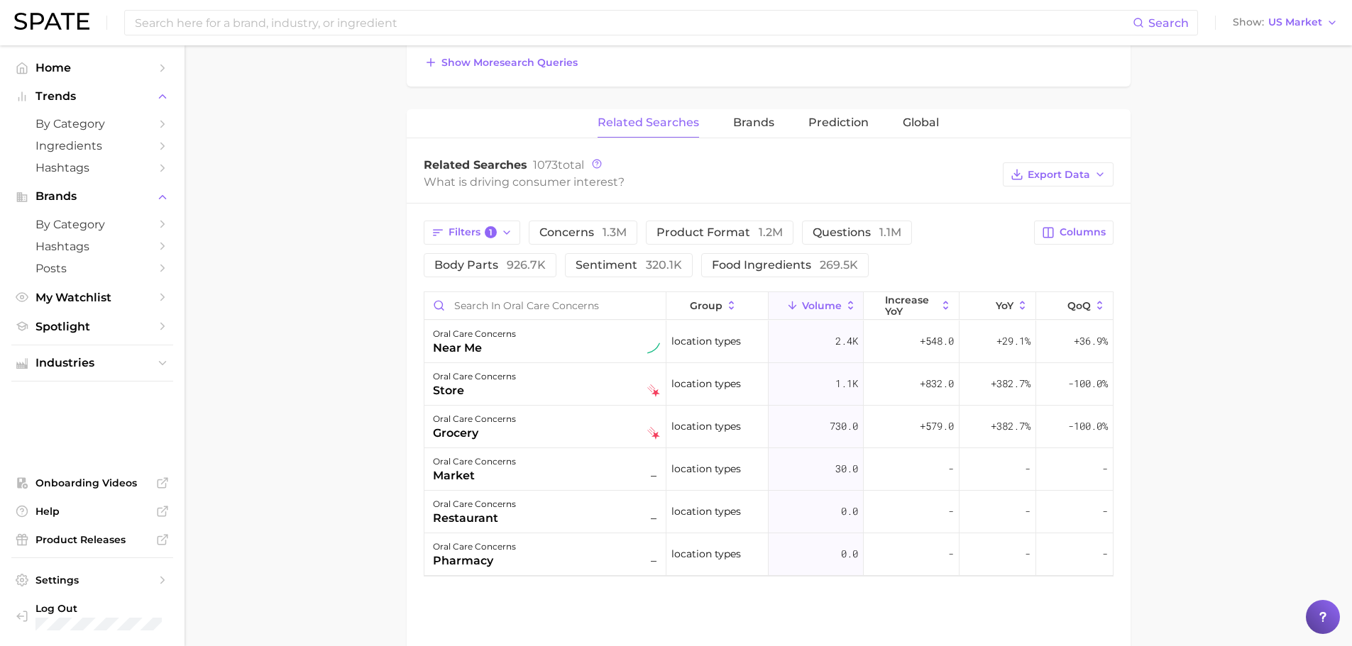
scroll to position [580, 0]
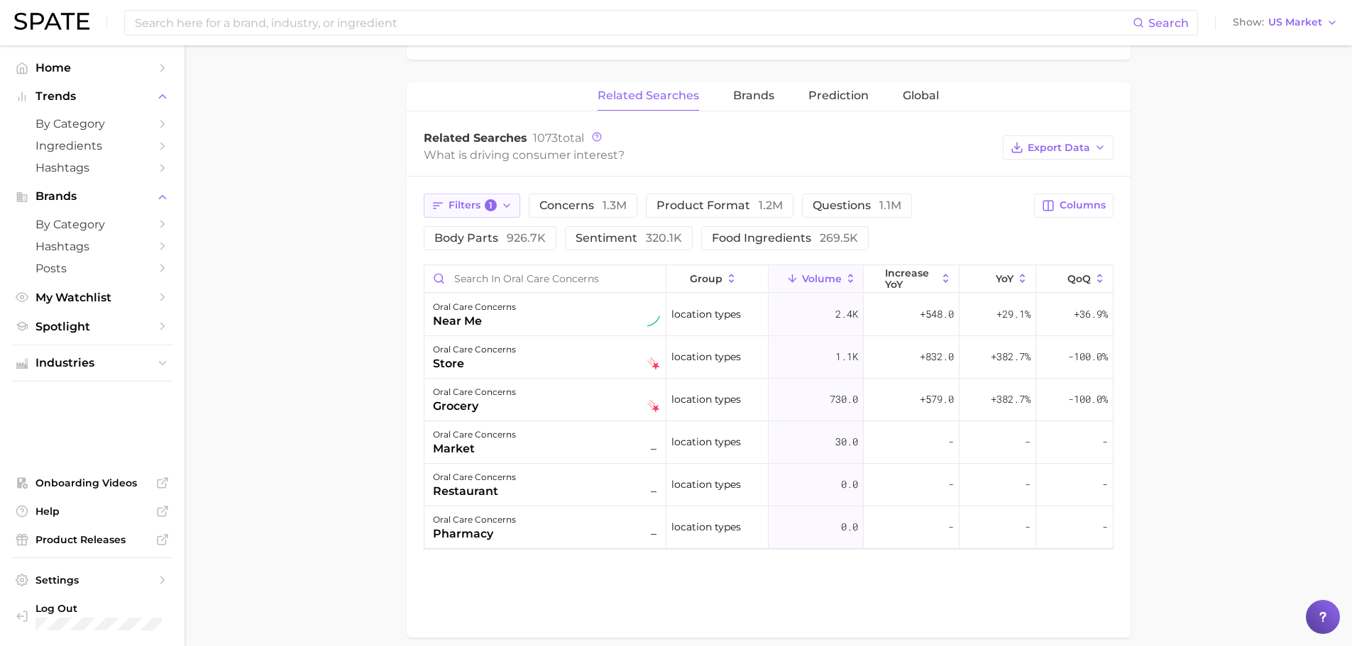
click at [473, 197] on button "Filters 1" at bounding box center [472, 206] width 97 height 24
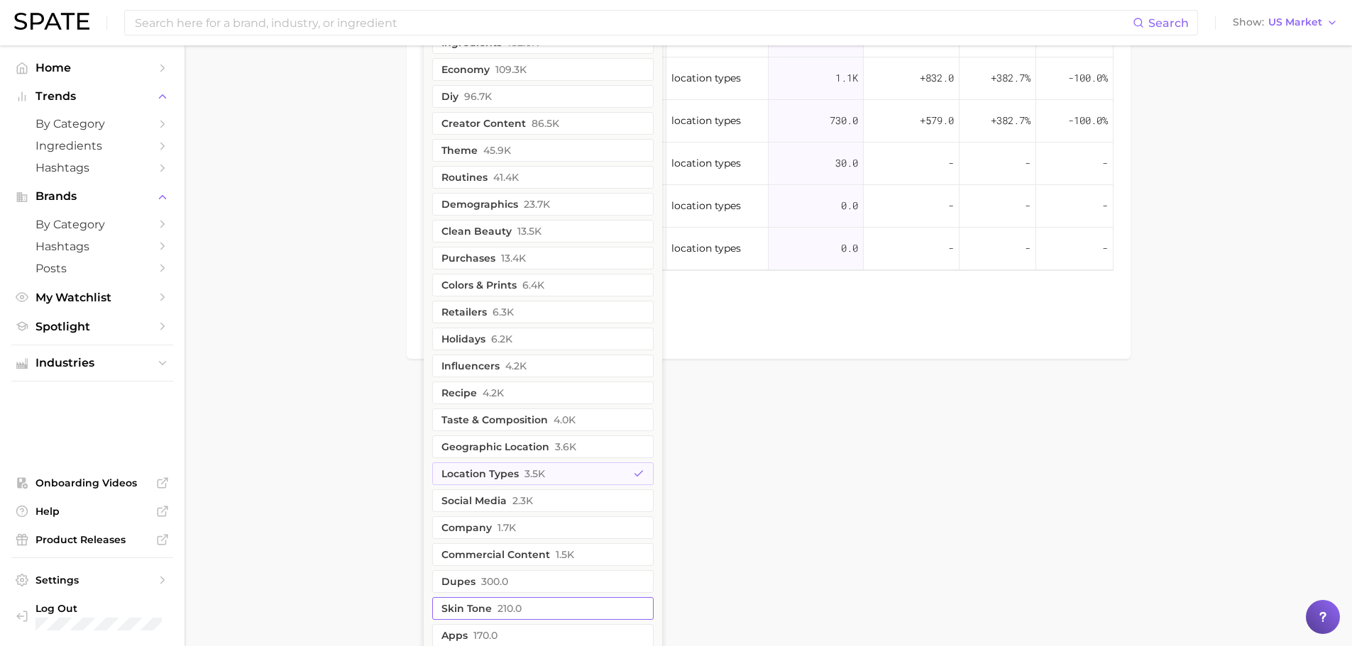
scroll to position [954, 0]
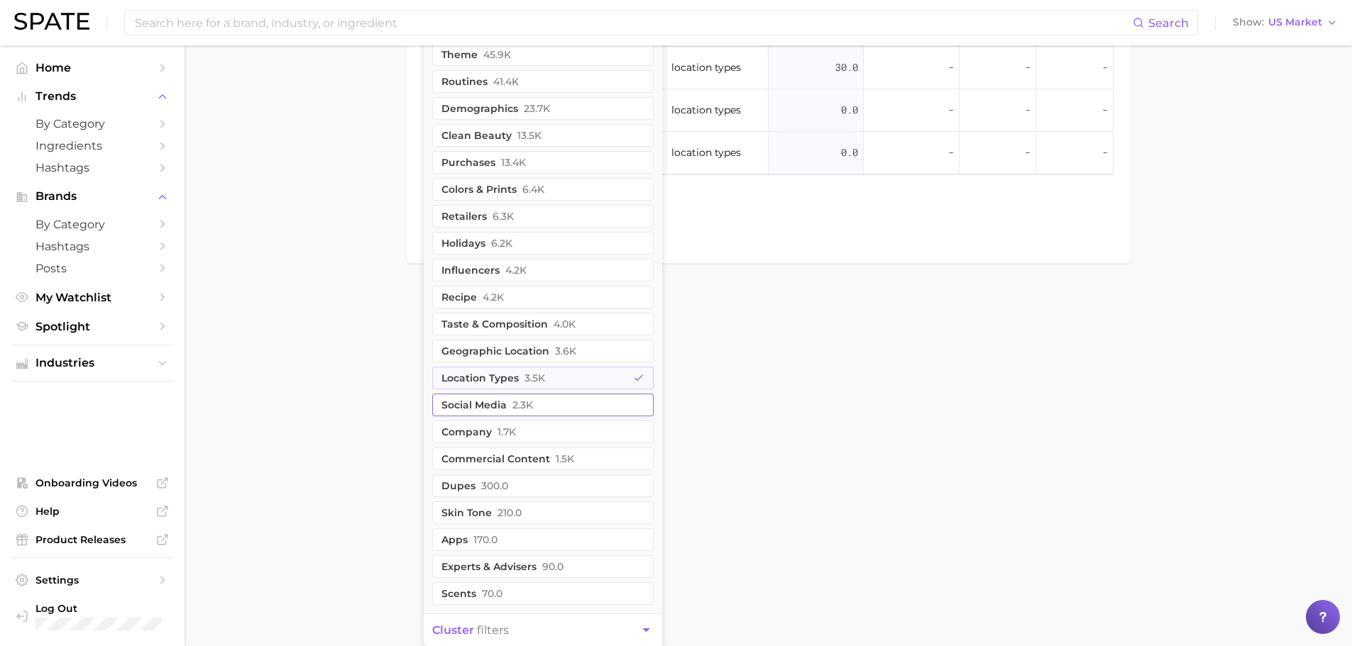
click at [496, 405] on button "social media 2.3k" at bounding box center [542, 405] width 221 height 23
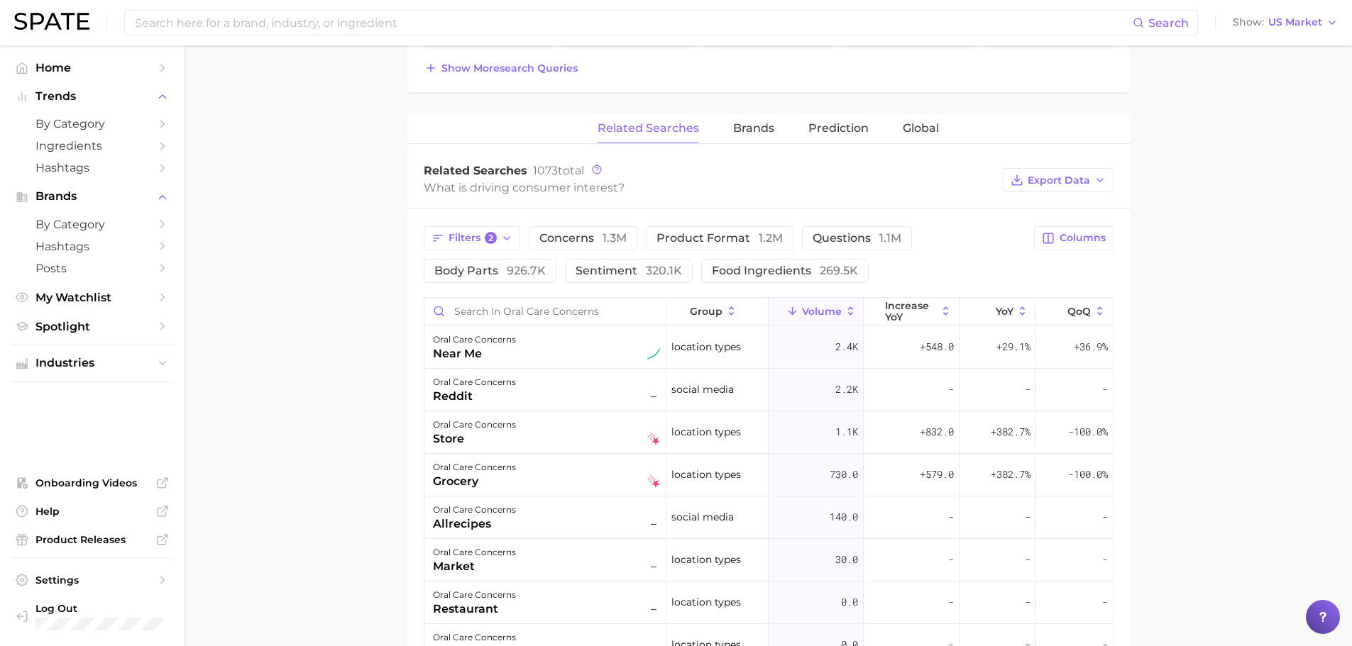
scroll to position [580, 0]
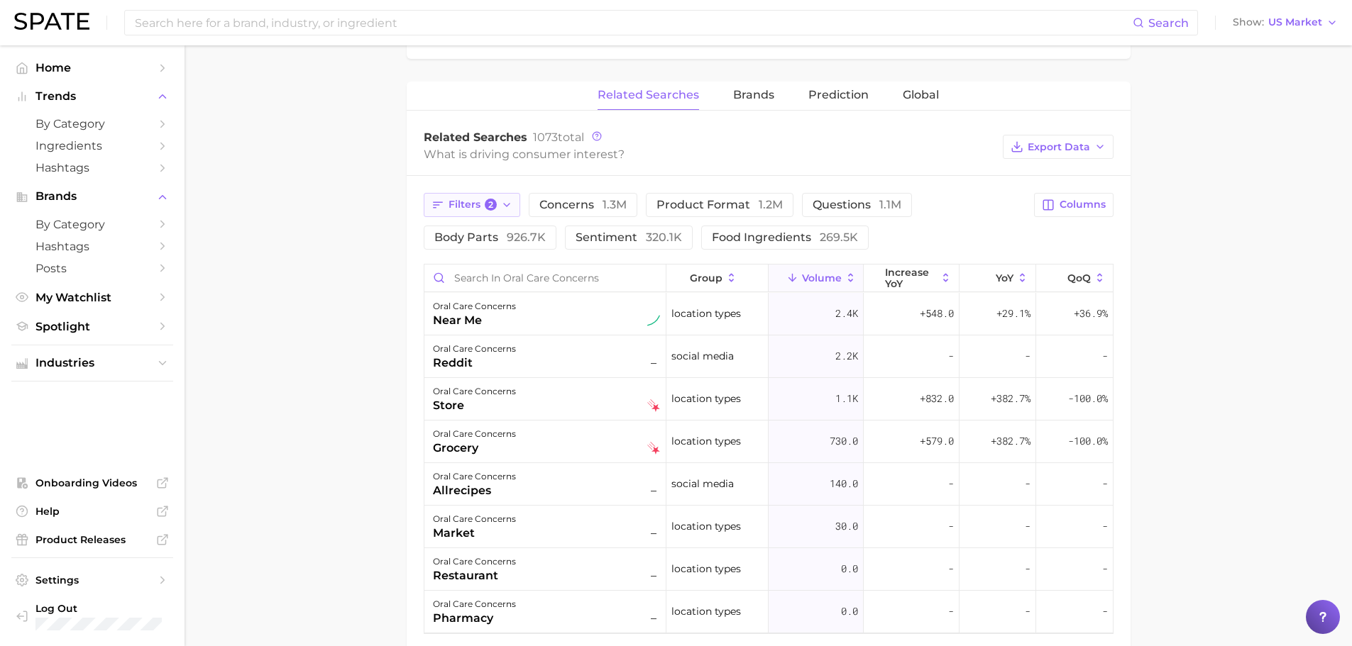
click at [474, 200] on span "Filters 2" at bounding box center [472, 205] width 49 height 13
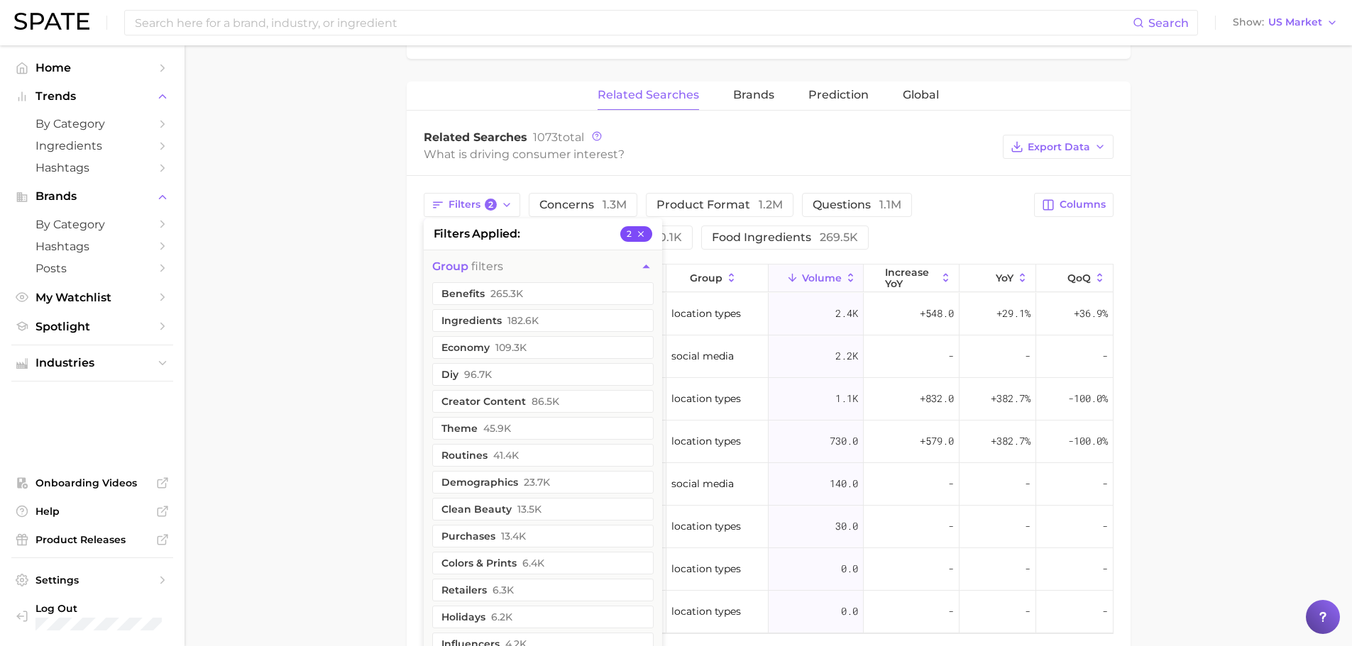
click at [640, 236] on icon "button" at bounding box center [641, 234] width 10 height 10
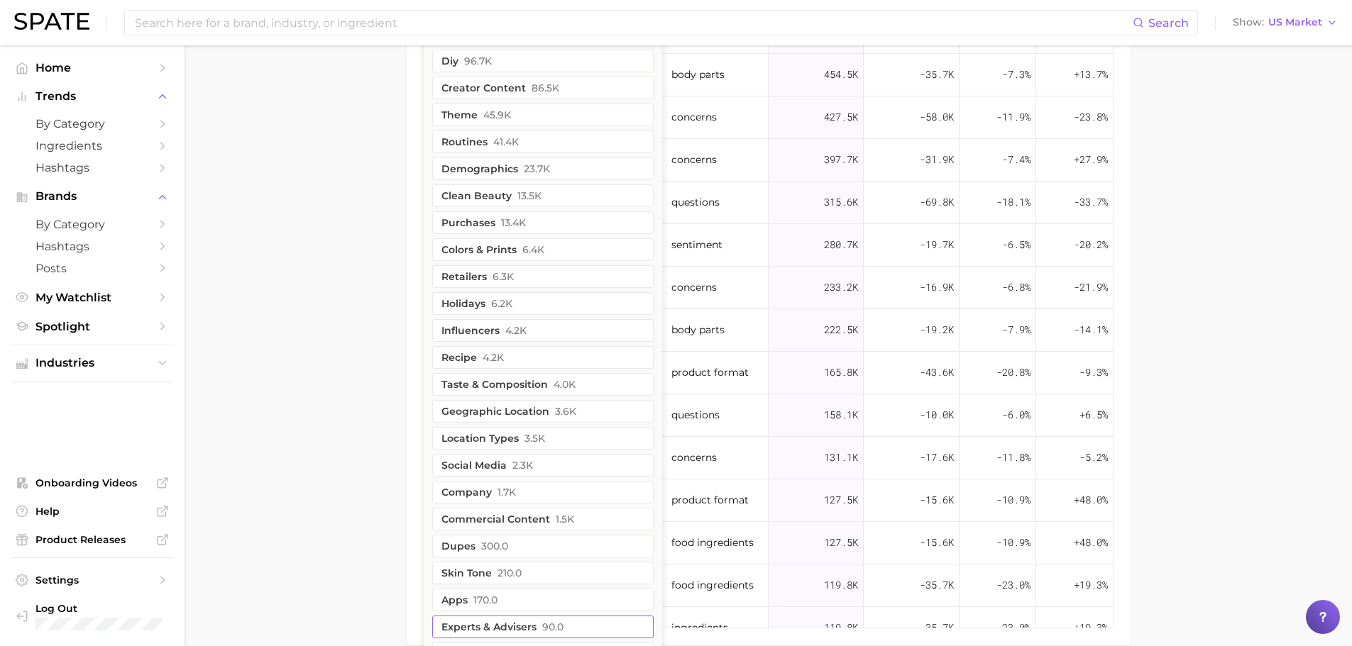
scroll to position [932, 0]
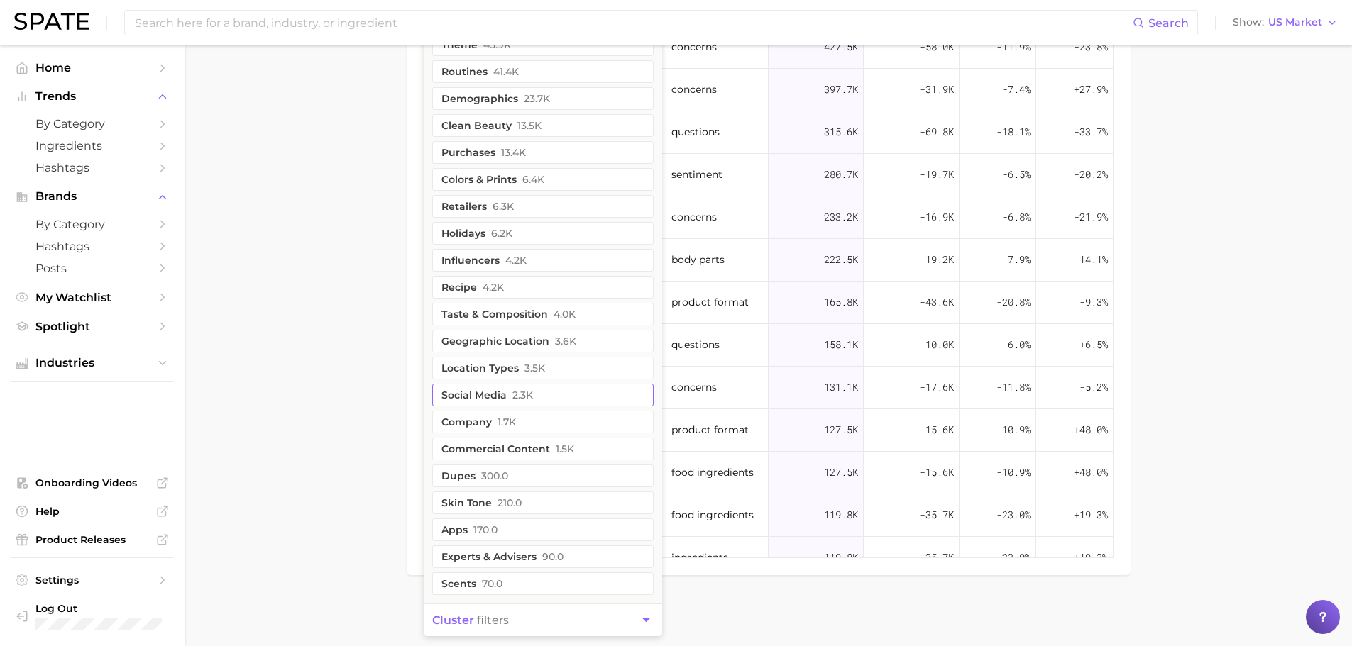
click at [477, 393] on button "social media 2.3k" at bounding box center [542, 395] width 221 height 23
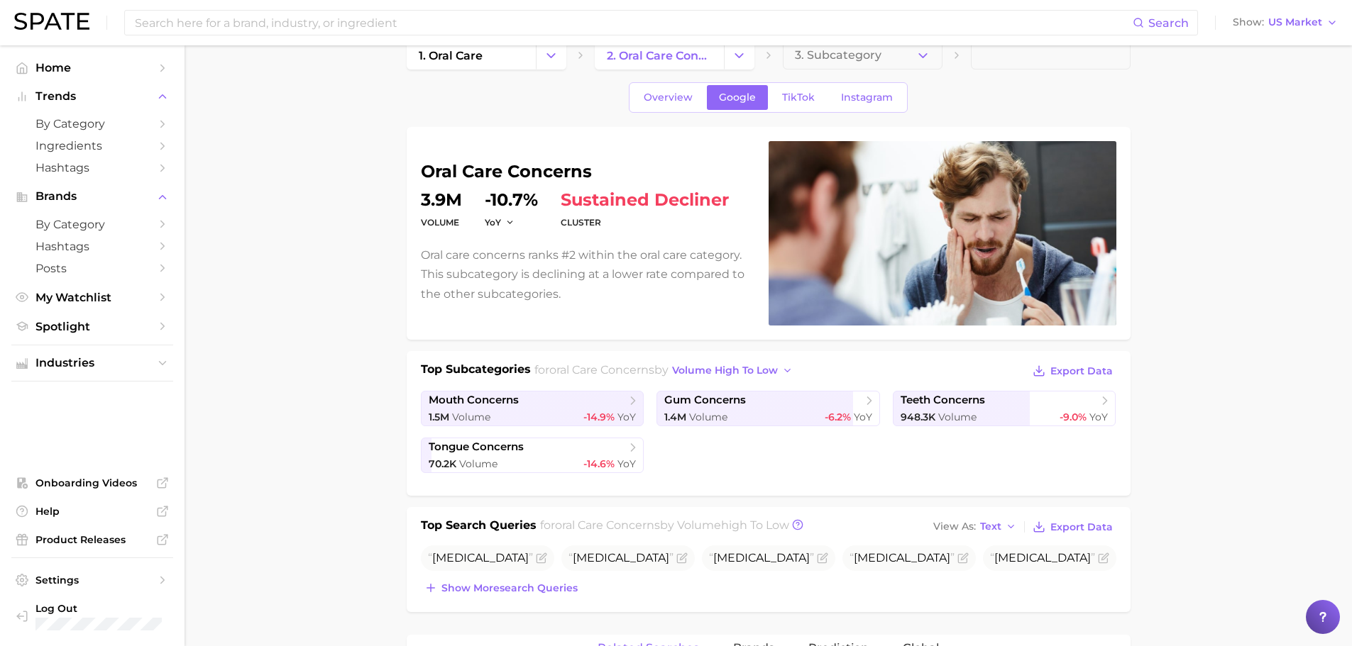
scroll to position [0, 0]
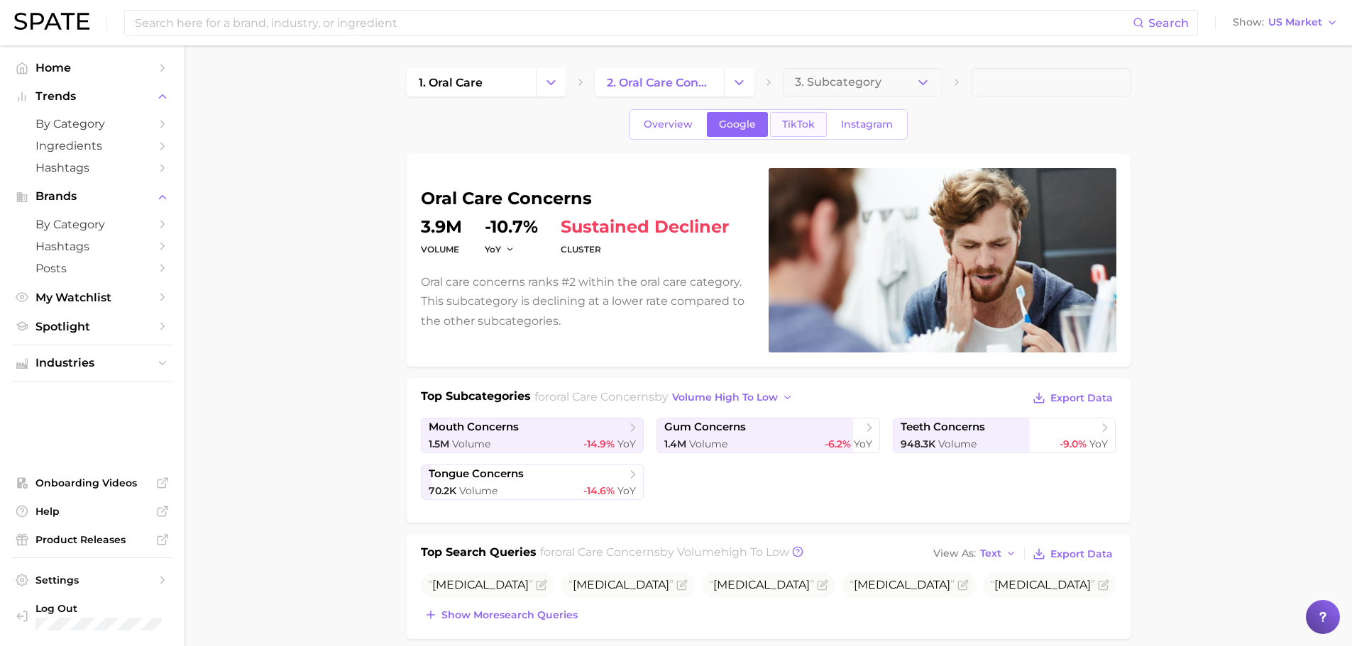
click at [784, 118] on span "TikTok" at bounding box center [798, 124] width 33 height 12
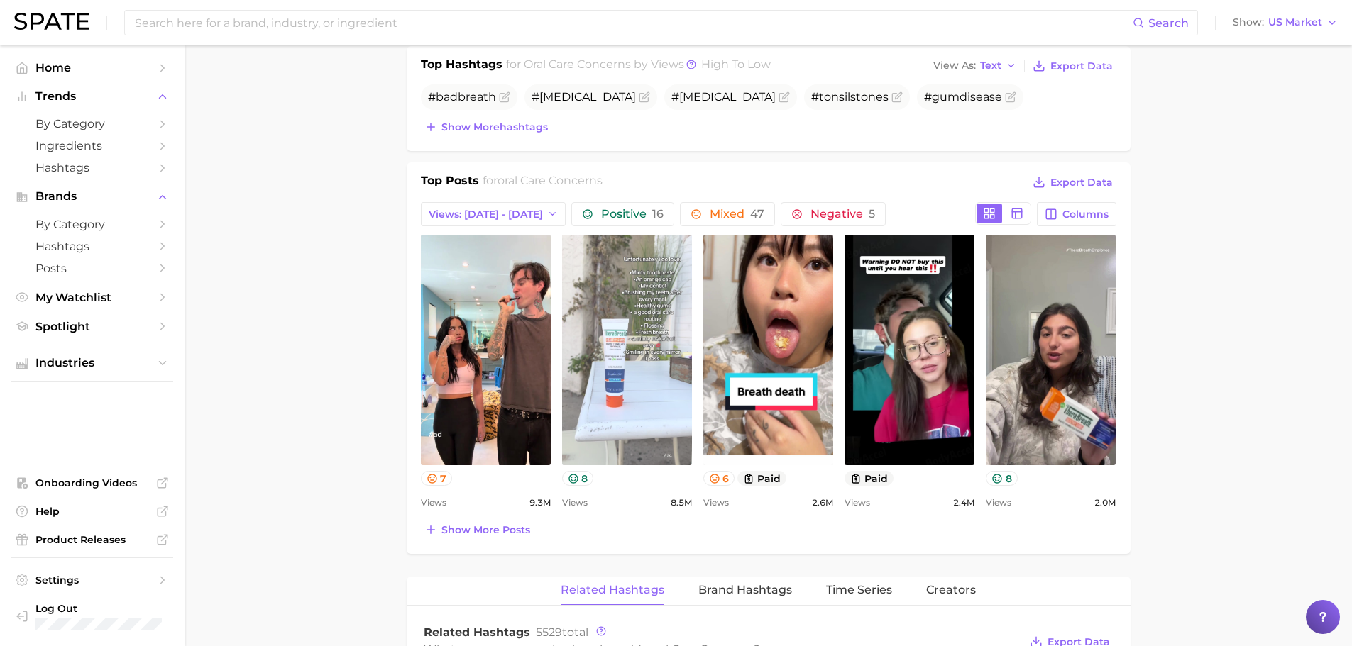
scroll to position [355, 0]
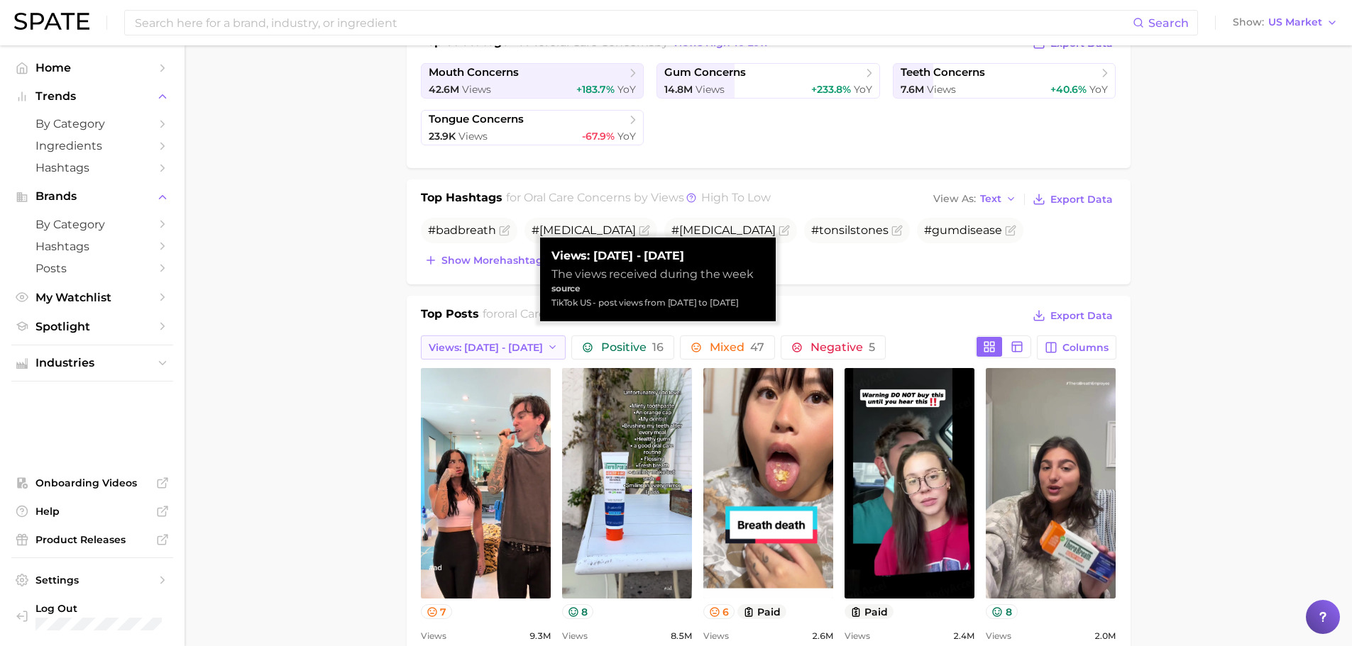
click at [486, 349] on span "Views: Sep 21 - 28" at bounding box center [486, 348] width 114 height 12
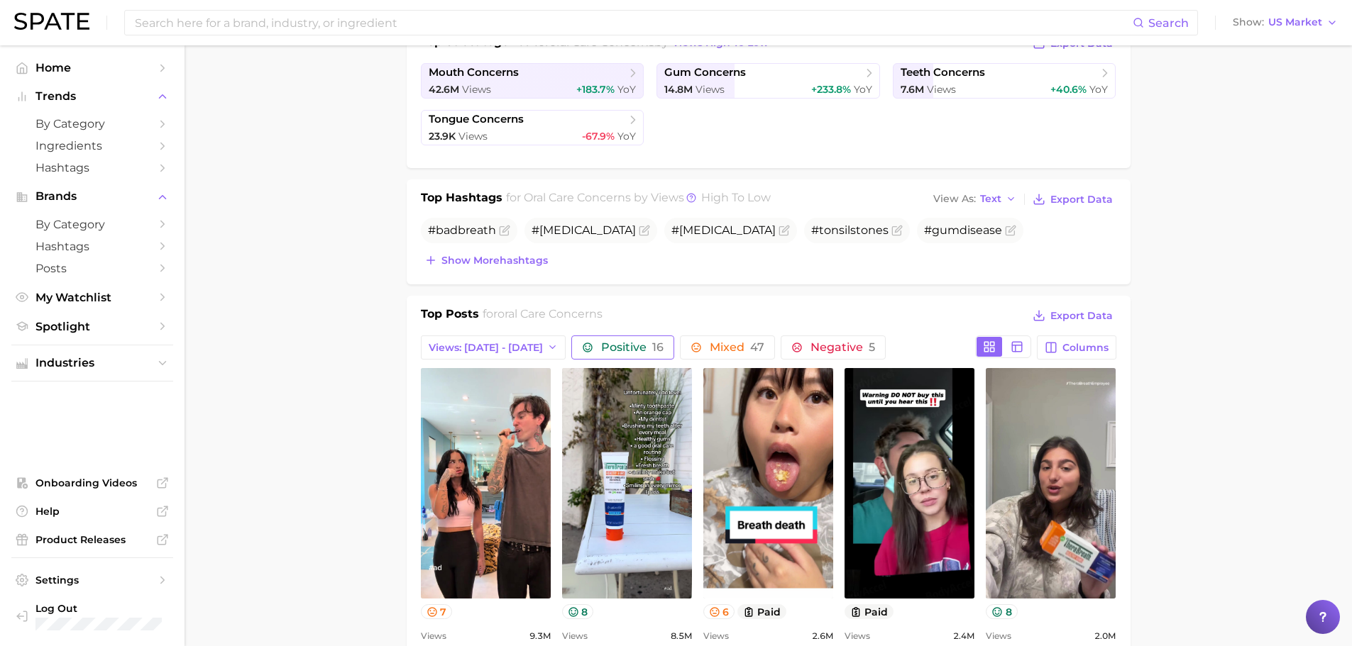
click at [602, 344] on span "Positive 16" at bounding box center [632, 347] width 62 height 11
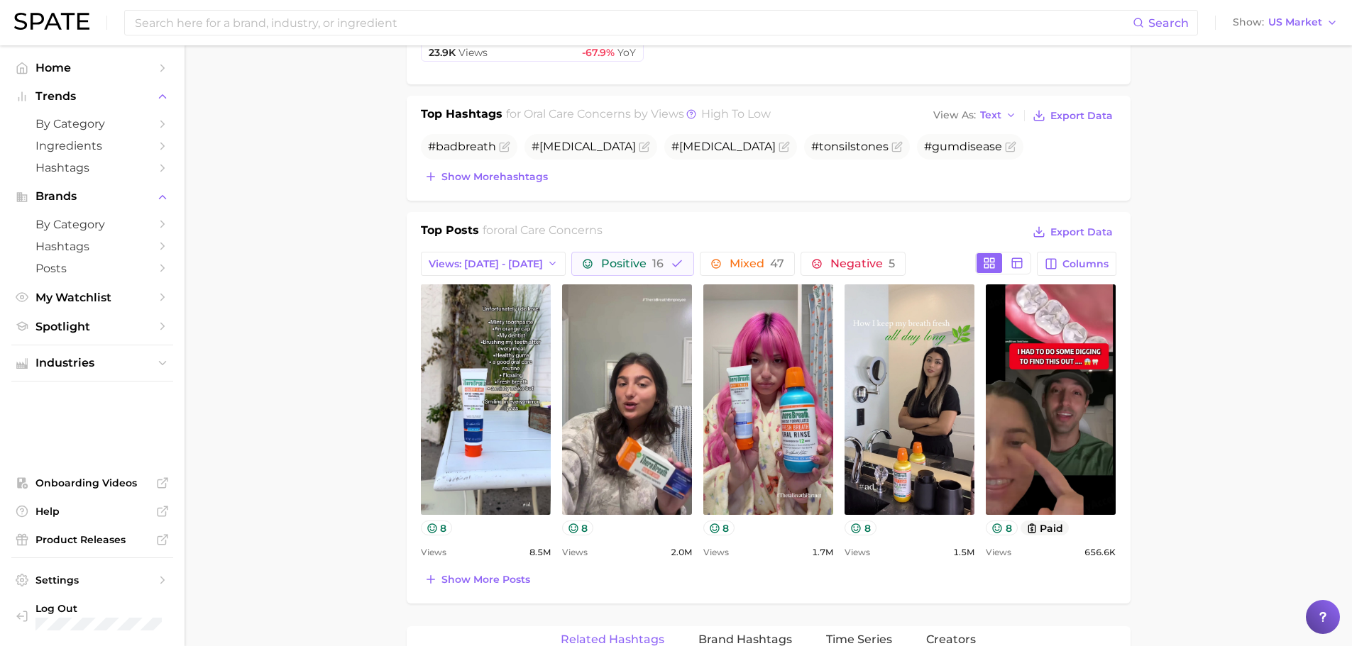
scroll to position [473, 0]
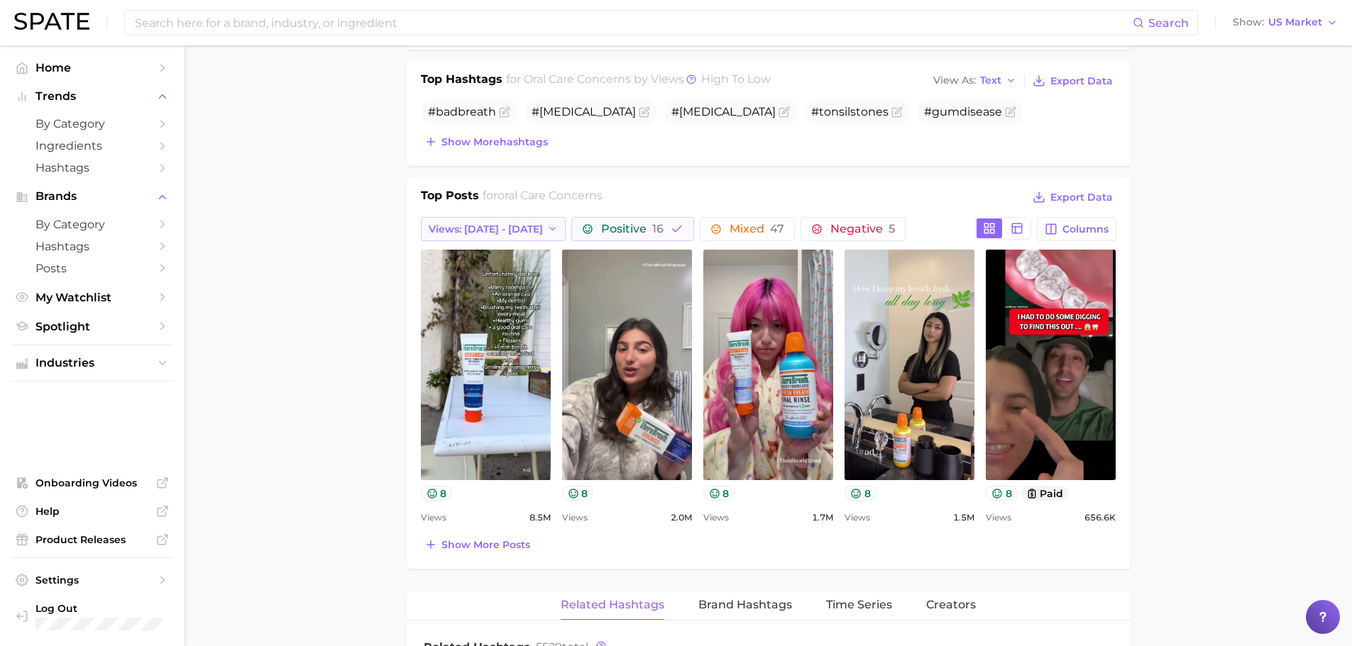
click at [509, 226] on span "Views: Sep 21 - 28" at bounding box center [486, 229] width 114 height 12
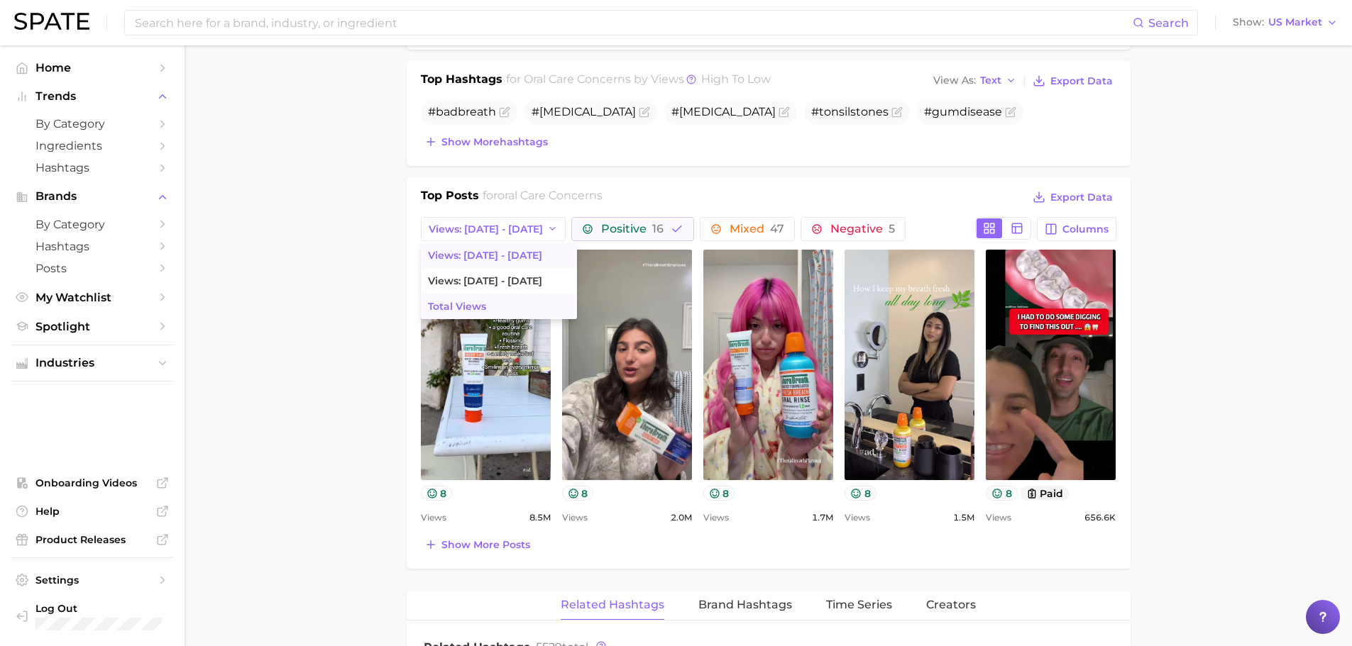
click at [468, 306] on span "Total Views" at bounding box center [457, 307] width 58 height 12
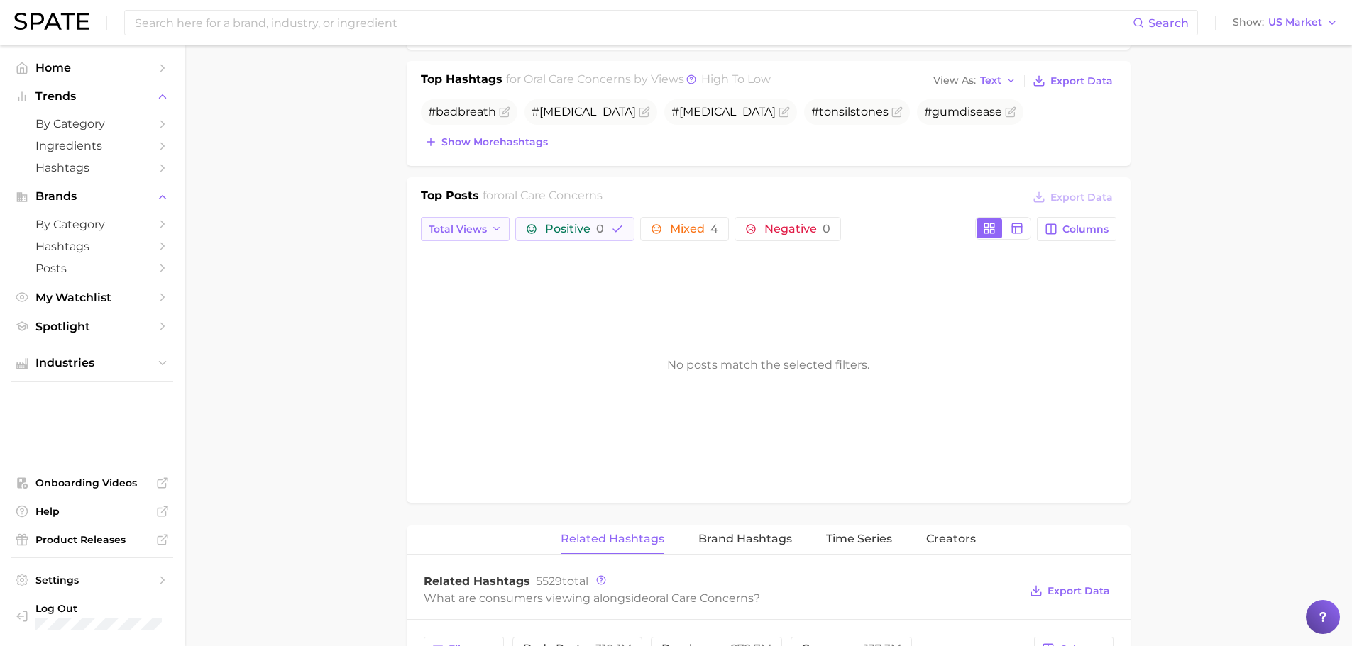
click at [470, 228] on span "Total Views" at bounding box center [458, 229] width 58 height 12
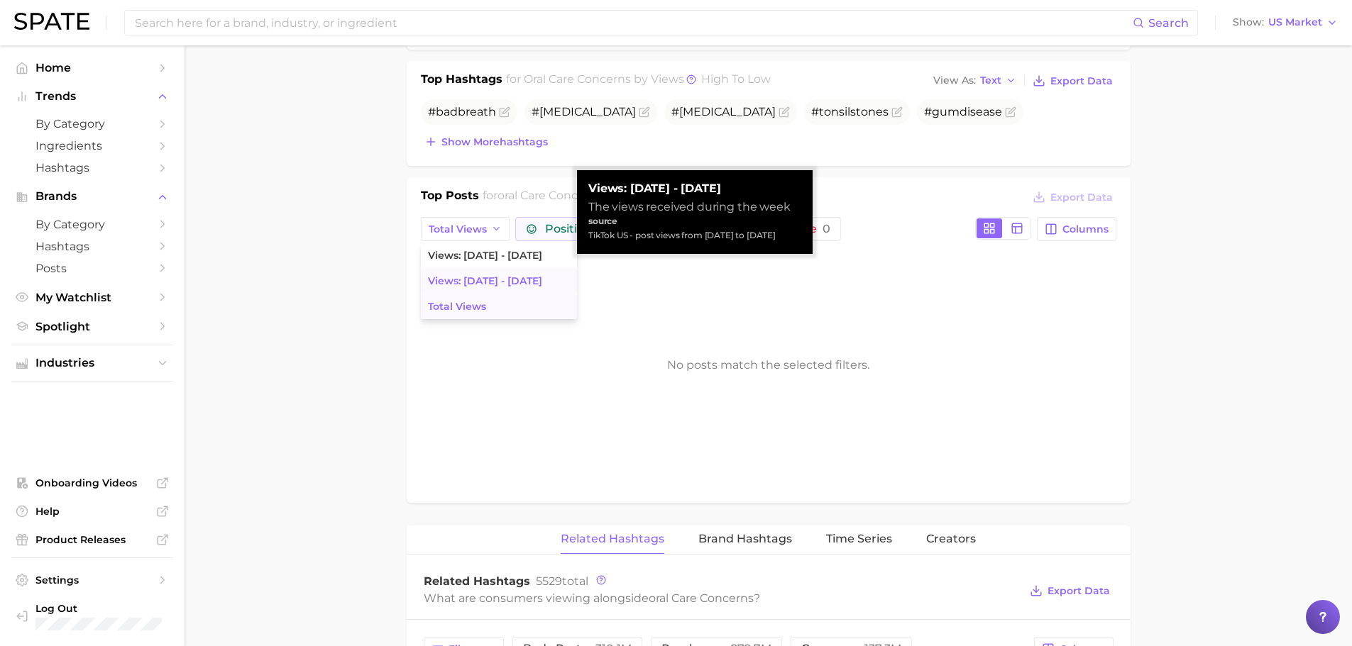
click at [479, 284] on span "Views: Sep 14 - 21" at bounding box center [485, 281] width 114 height 12
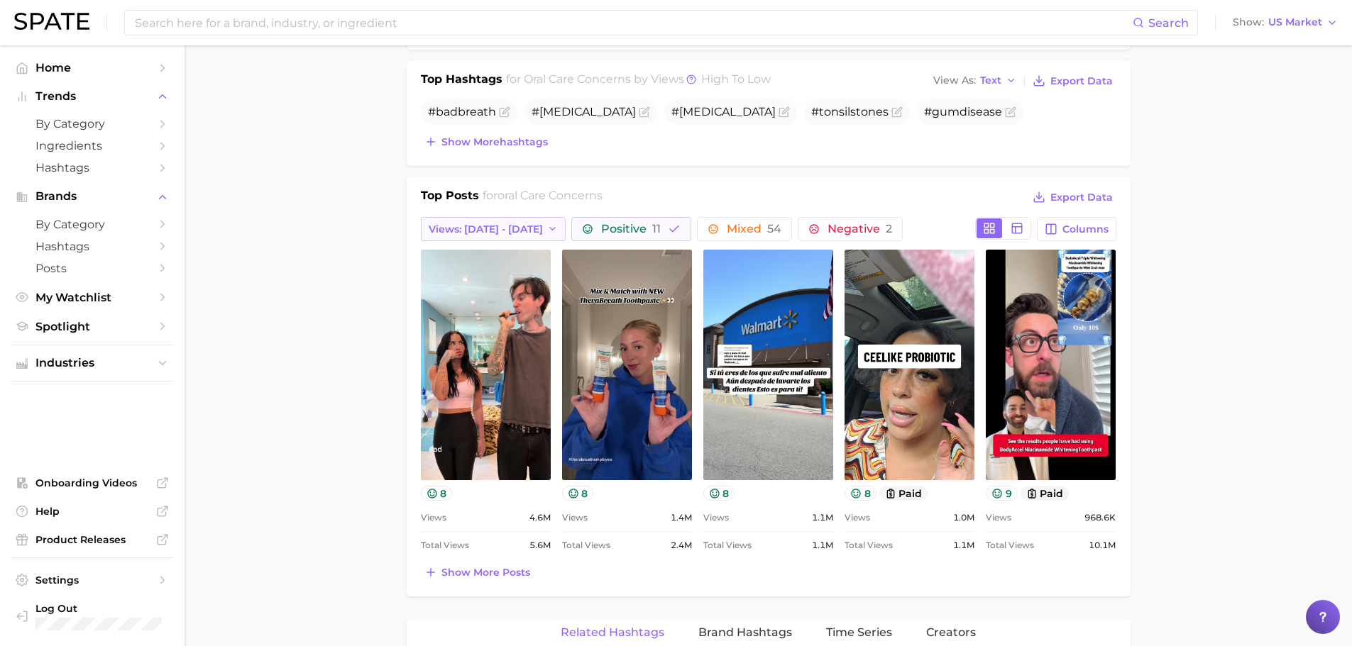
scroll to position [0, 0]
click at [480, 223] on span "Views: Sep 14 - 21" at bounding box center [486, 229] width 114 height 12
click at [458, 305] on span "Total Views" at bounding box center [457, 307] width 58 height 12
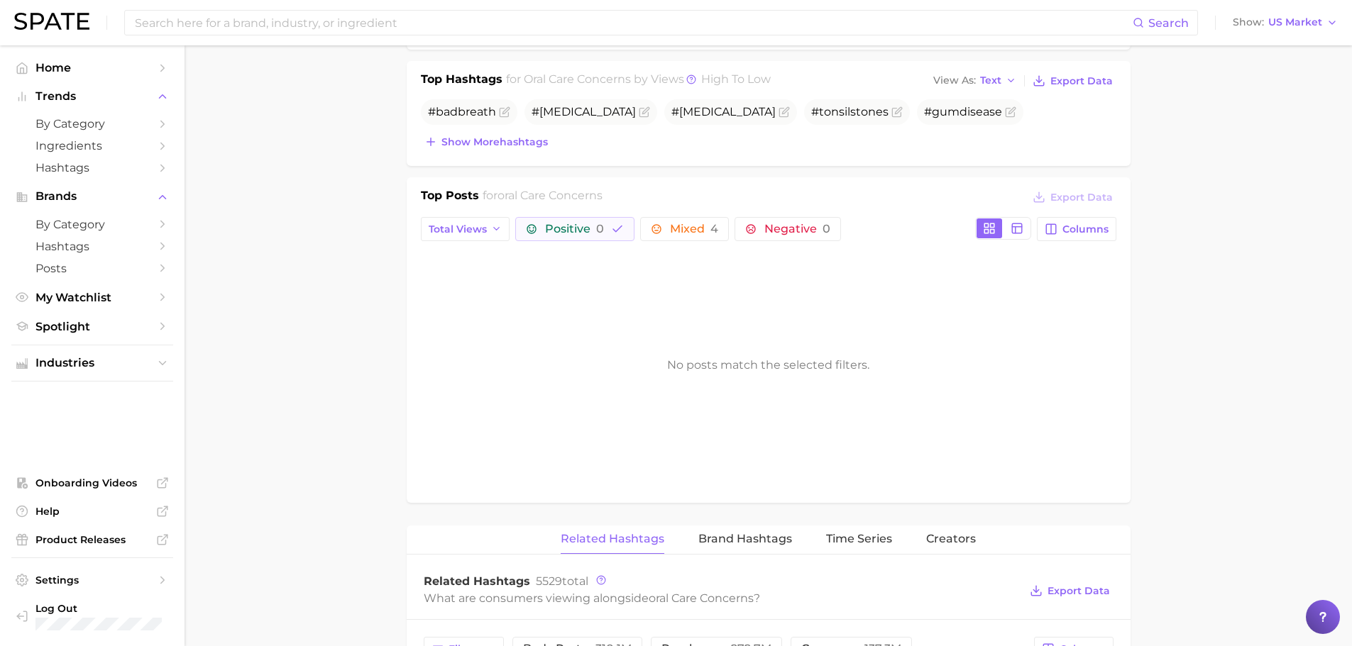
click at [332, 303] on main "1. oral care 2. oral care concerns 3. Subcategory Overview Google TikTok Instag…" at bounding box center [767, 507] width 1167 height 1870
click at [607, 230] on button "Positive 0" at bounding box center [574, 229] width 119 height 24
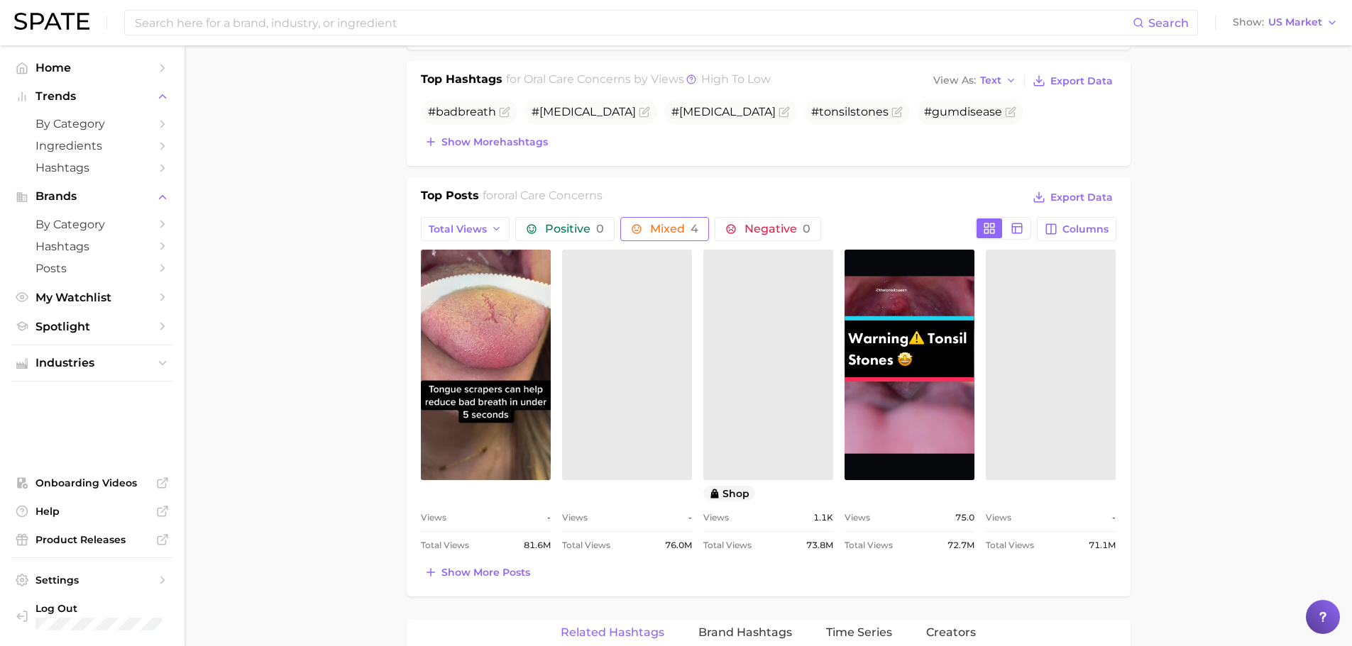
click at [690, 226] on span "4" at bounding box center [694, 228] width 8 height 13
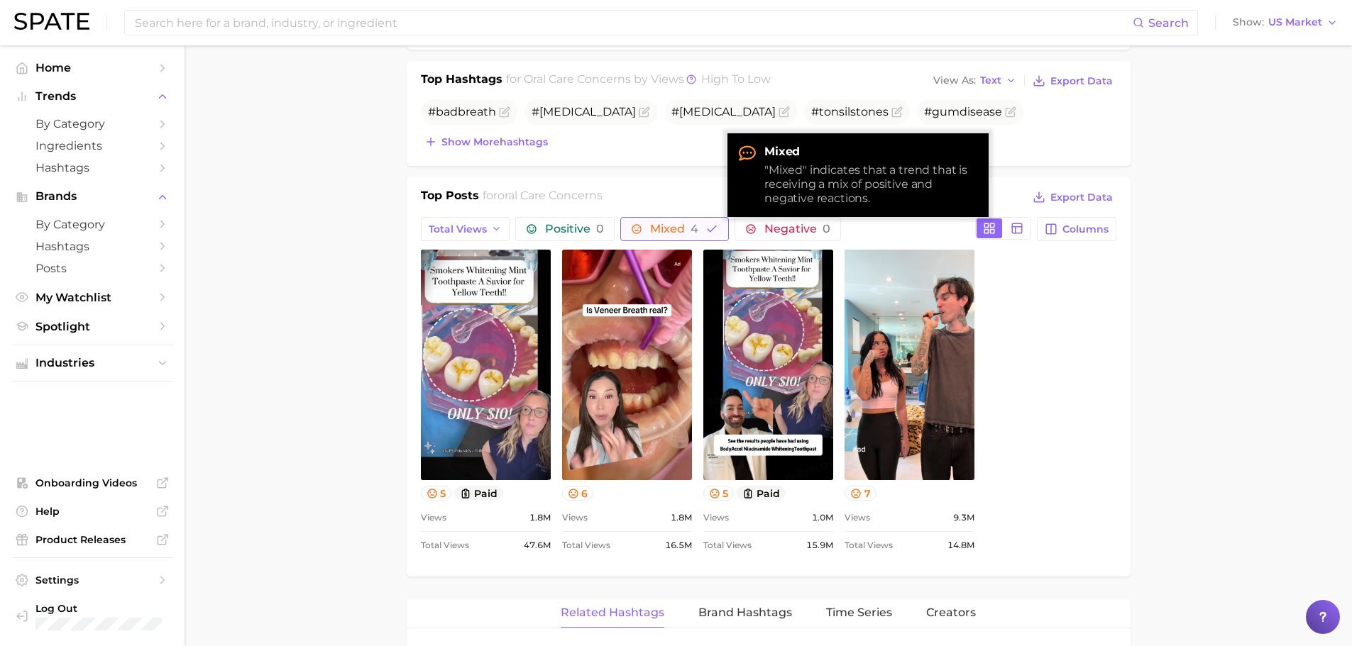
click at [673, 232] on span "Mixed 4" at bounding box center [674, 228] width 48 height 11
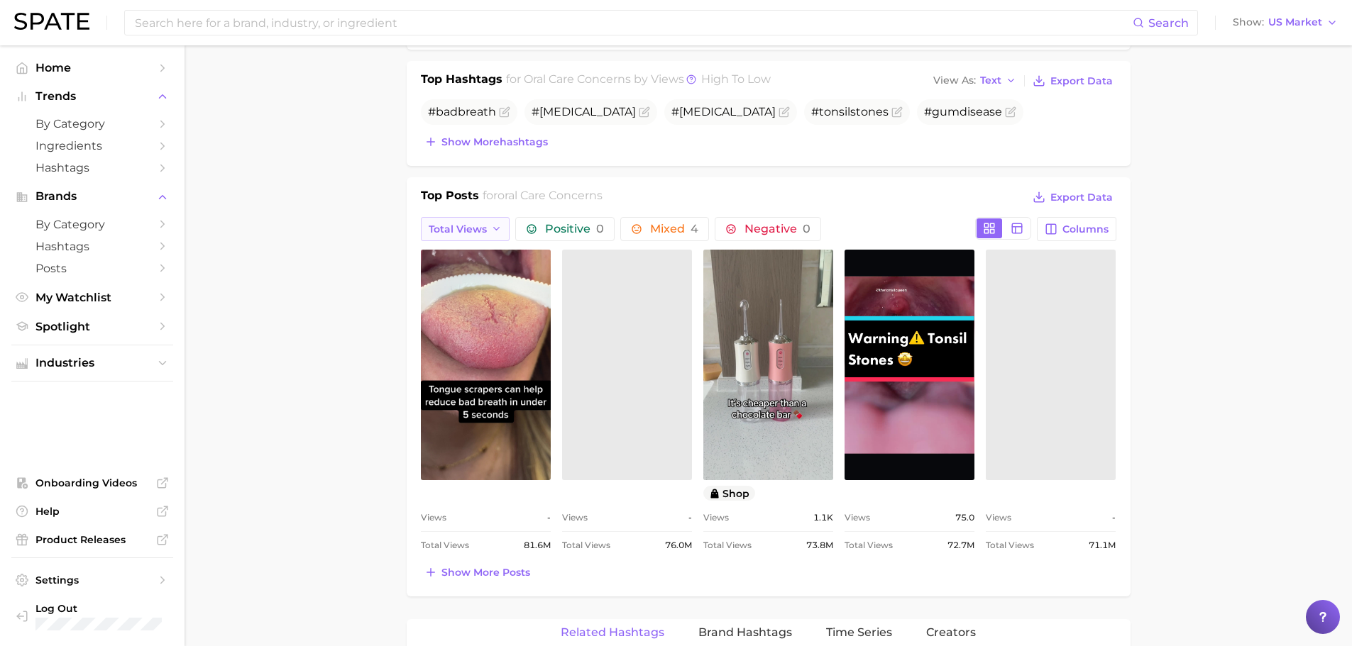
click at [489, 227] on button "Total Views" at bounding box center [465, 229] width 89 height 24
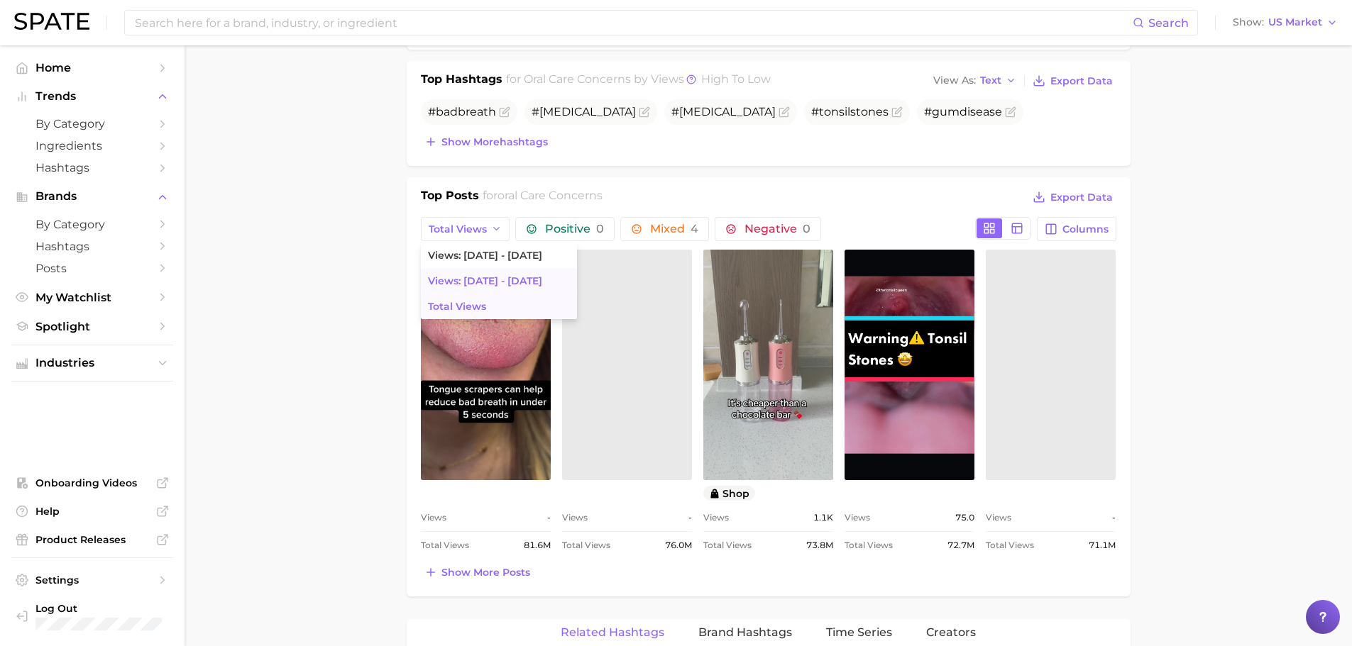
click at [466, 277] on span "Views: Sep 14 - 21" at bounding box center [485, 281] width 114 height 12
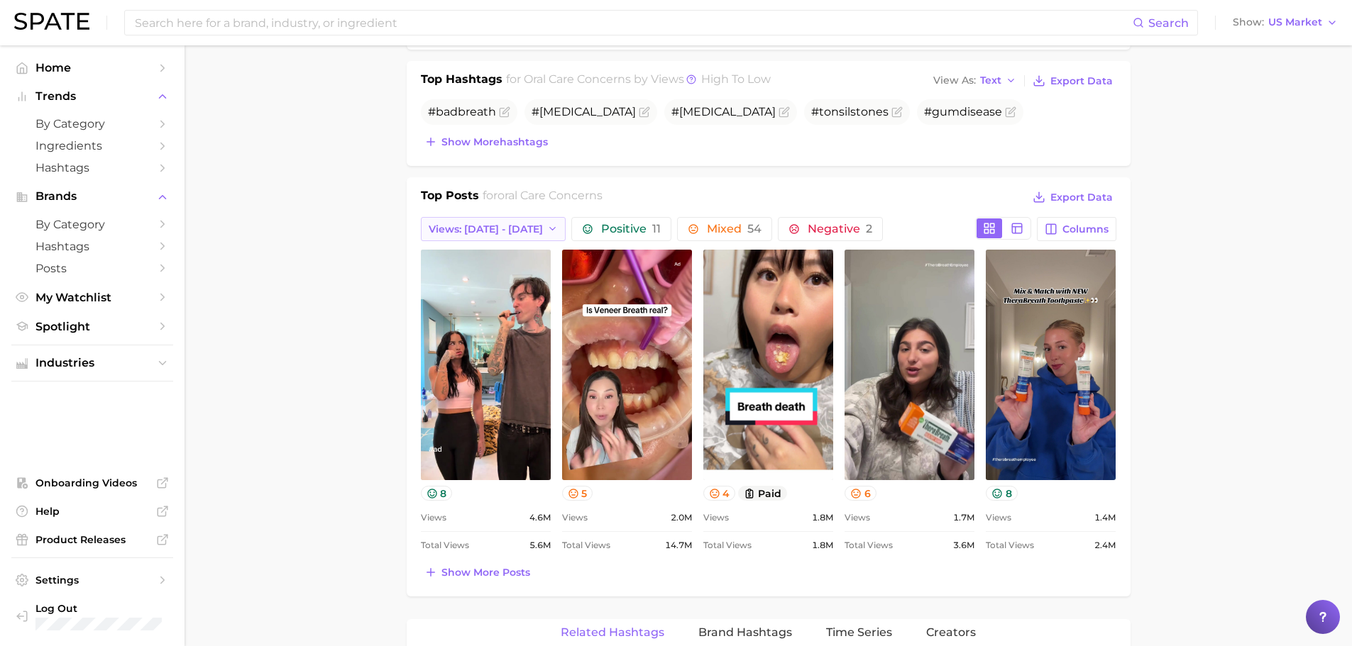
click at [458, 232] on span "Views: Sep 14 - 21" at bounding box center [486, 229] width 114 height 12
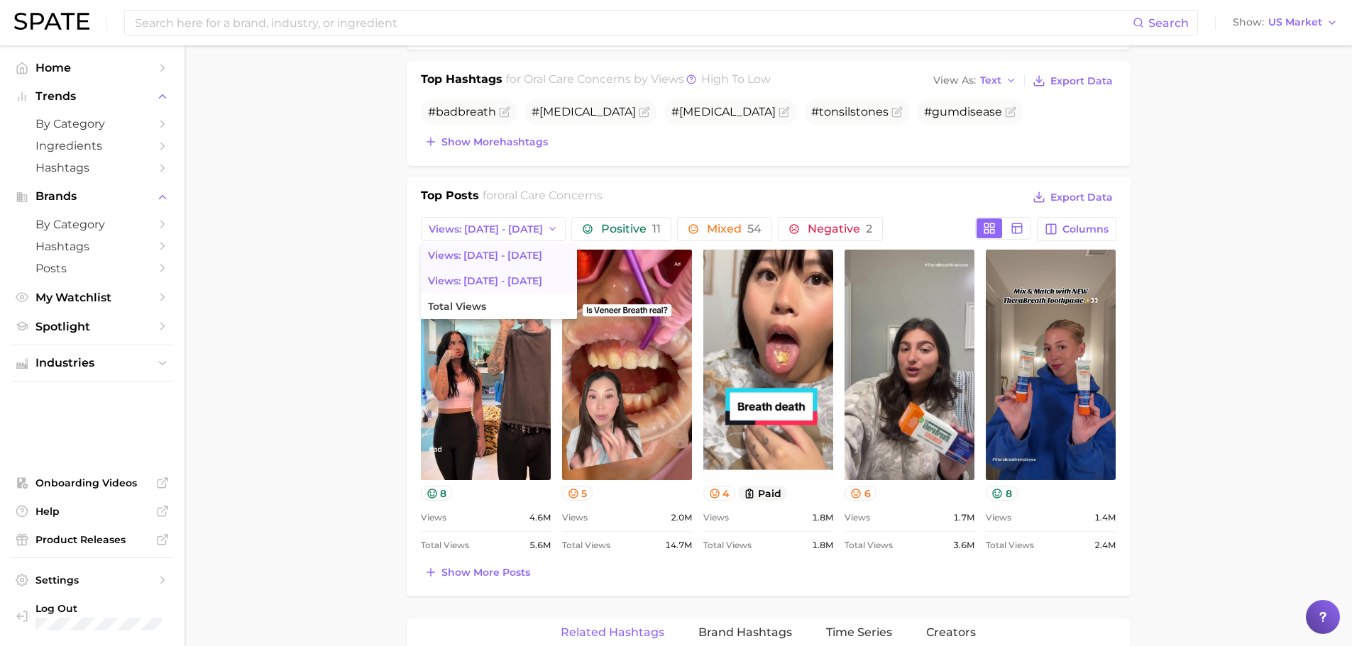
click at [453, 254] on span "Views: Sep 21 - 28" at bounding box center [485, 256] width 114 height 12
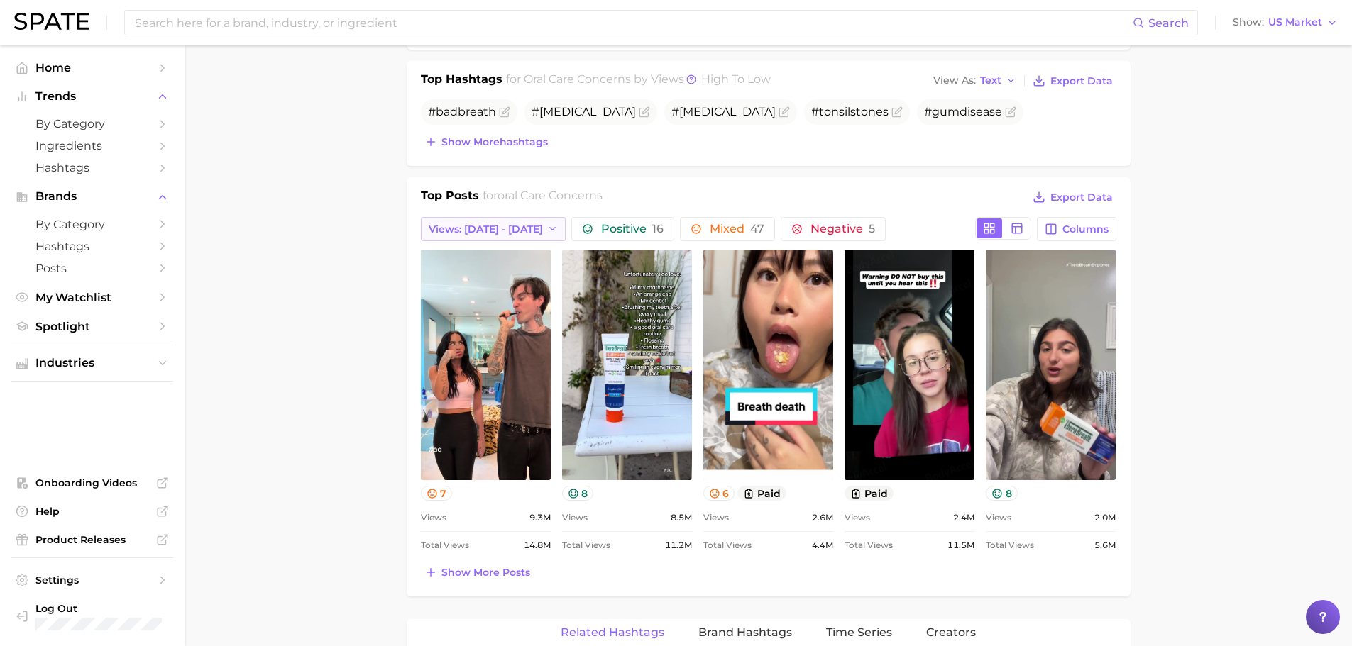
click at [473, 228] on span "Views: Sep 21 - 28" at bounding box center [486, 229] width 114 height 12
click at [472, 272] on button "Views: Sep 14 - 21" at bounding box center [499, 281] width 156 height 26
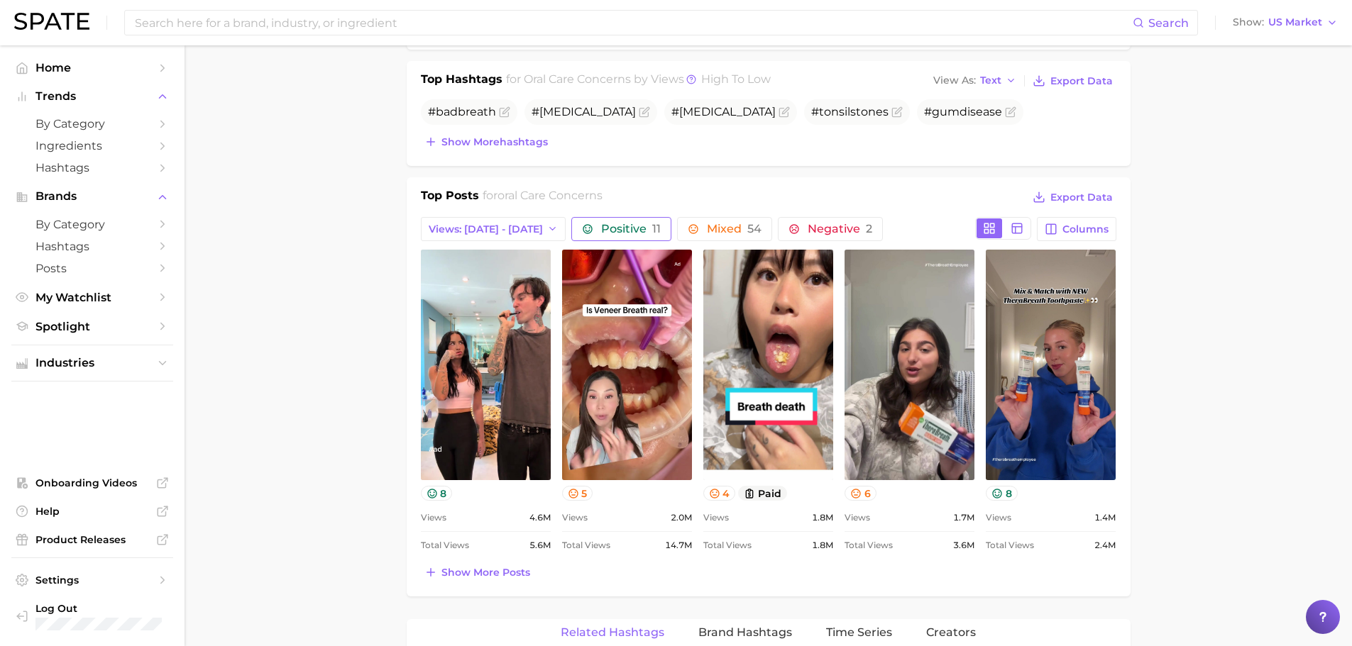
click at [601, 233] on span "Positive 11" at bounding box center [631, 228] width 60 height 11
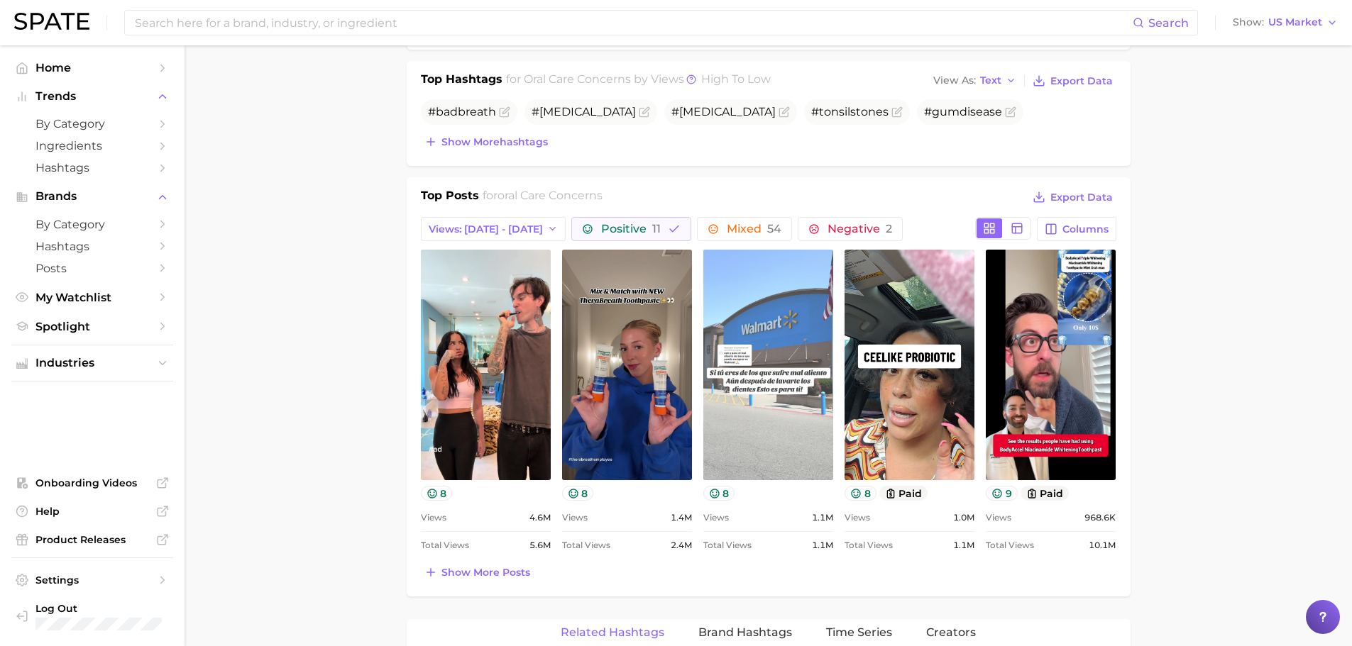
click at [757, 421] on link "view post on TikTok" at bounding box center [768, 365] width 130 height 231
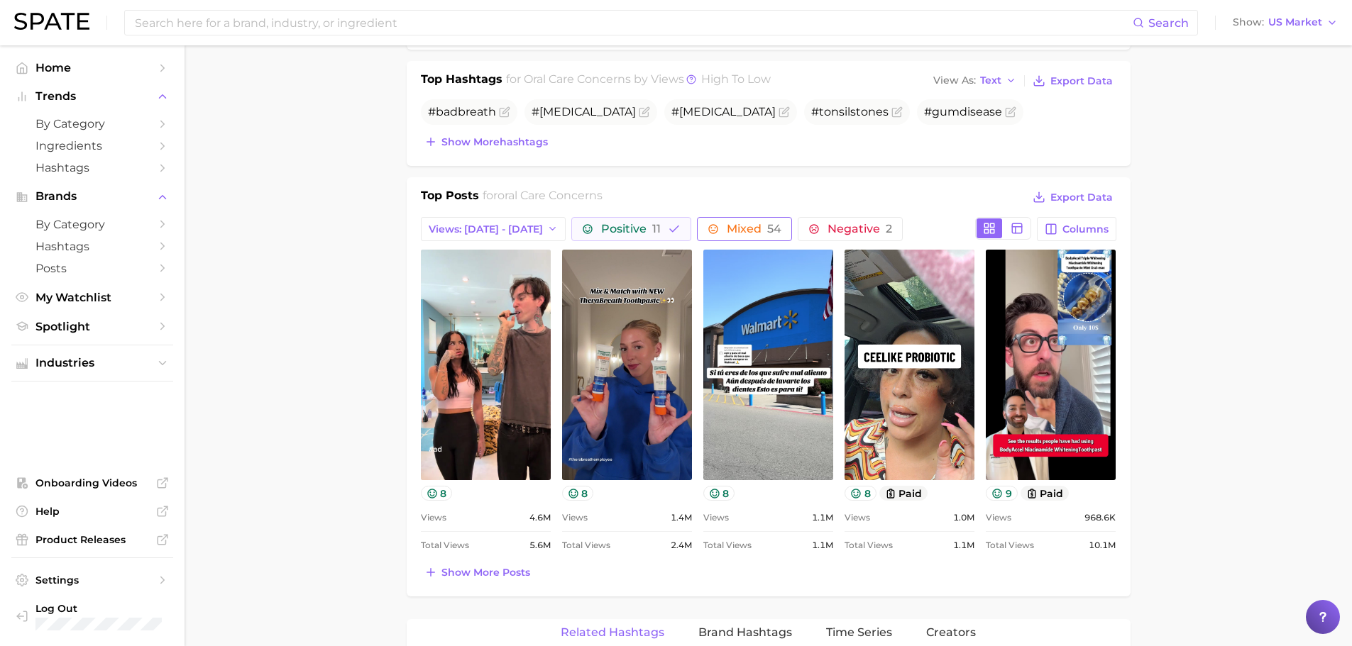
click at [712, 221] on button "Mixed 54" at bounding box center [744, 229] width 95 height 24
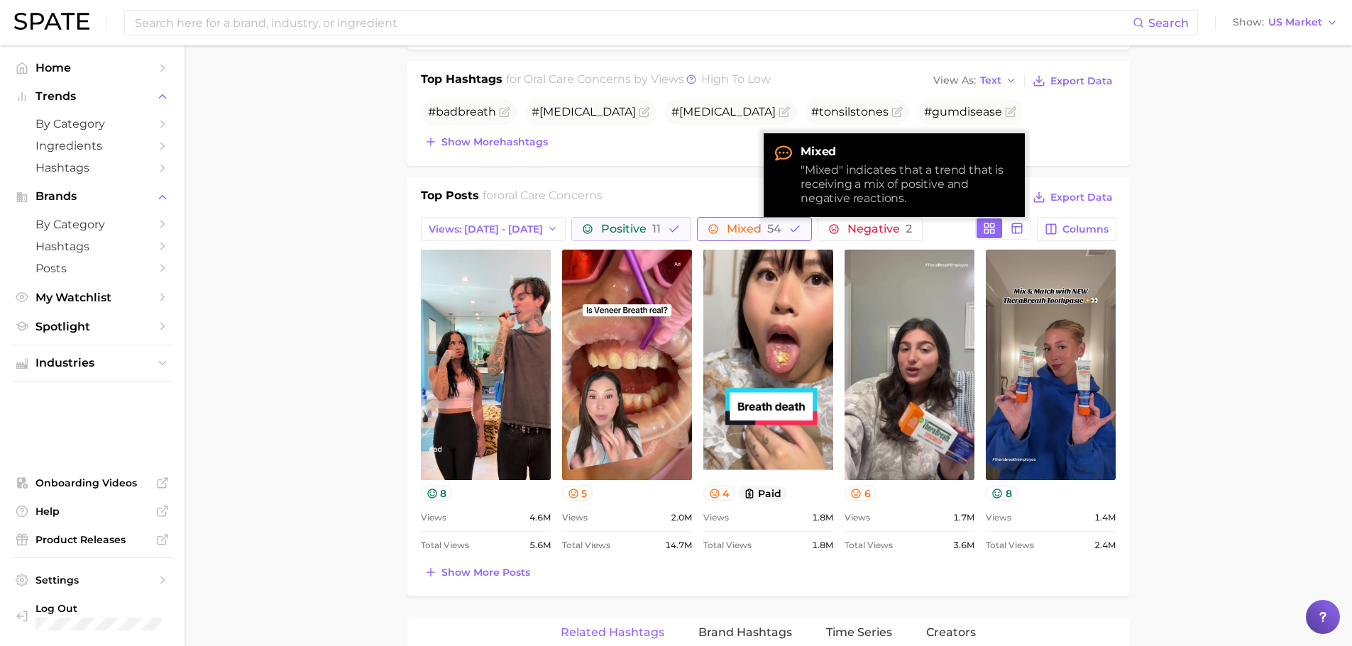
click at [712, 221] on button "Mixed 54" at bounding box center [754, 229] width 115 height 24
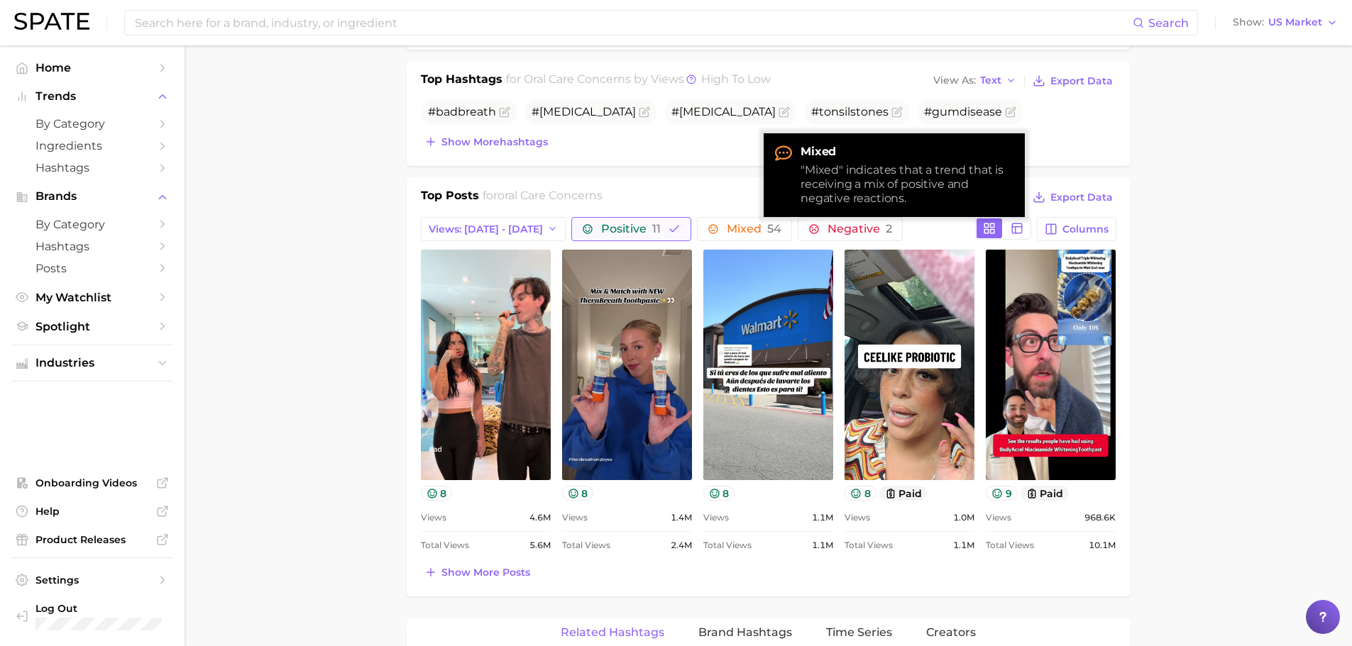
click at [639, 222] on button "Positive 11" at bounding box center [631, 229] width 120 height 24
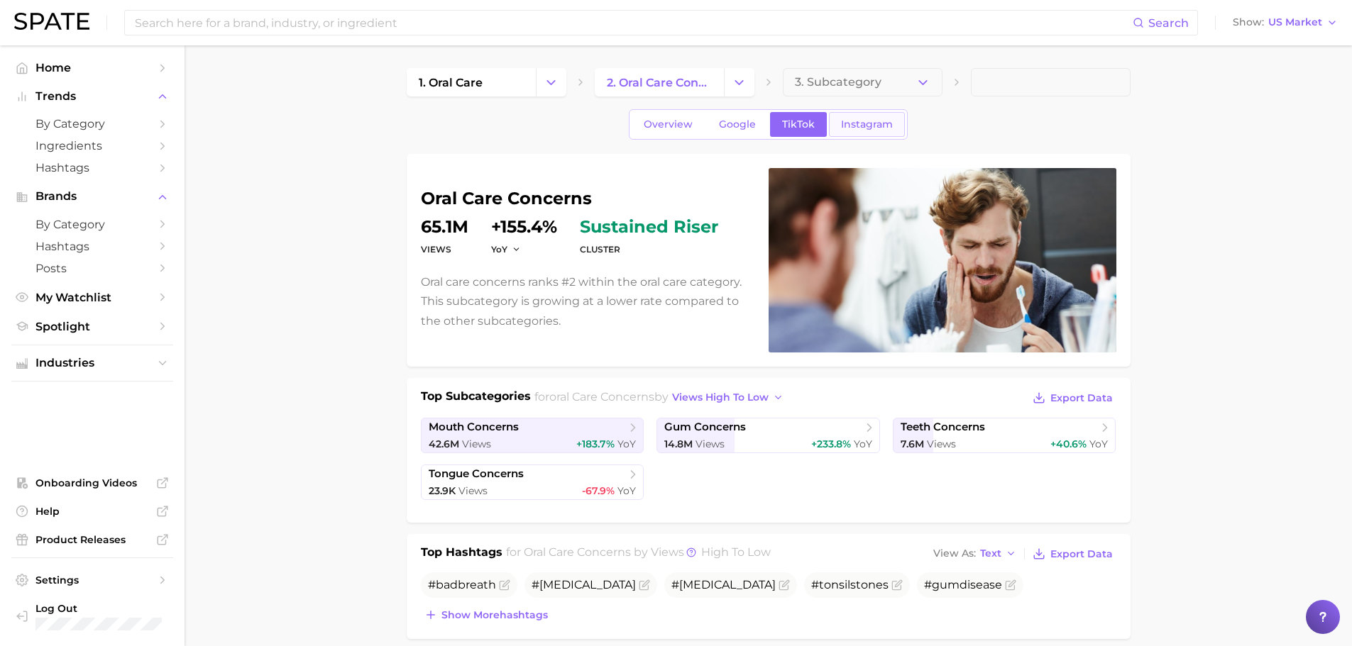
click at [880, 128] on span "Instagram" at bounding box center [867, 124] width 52 height 12
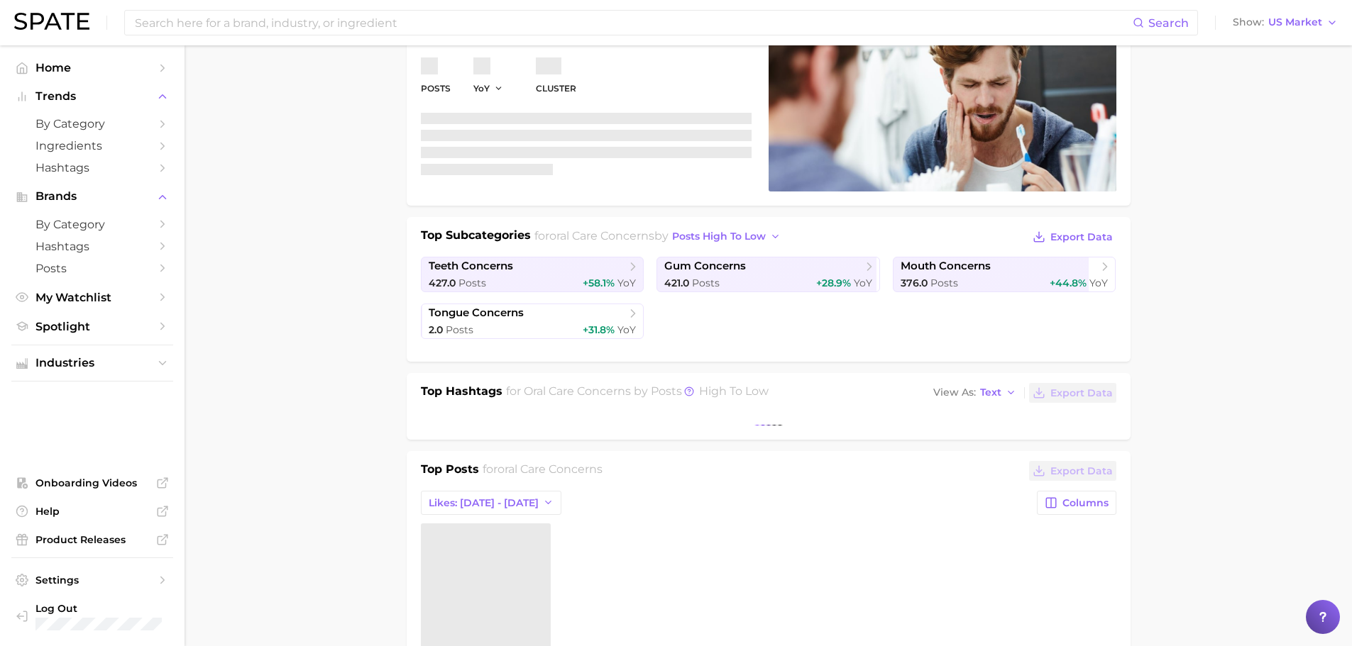
scroll to position [355, 0]
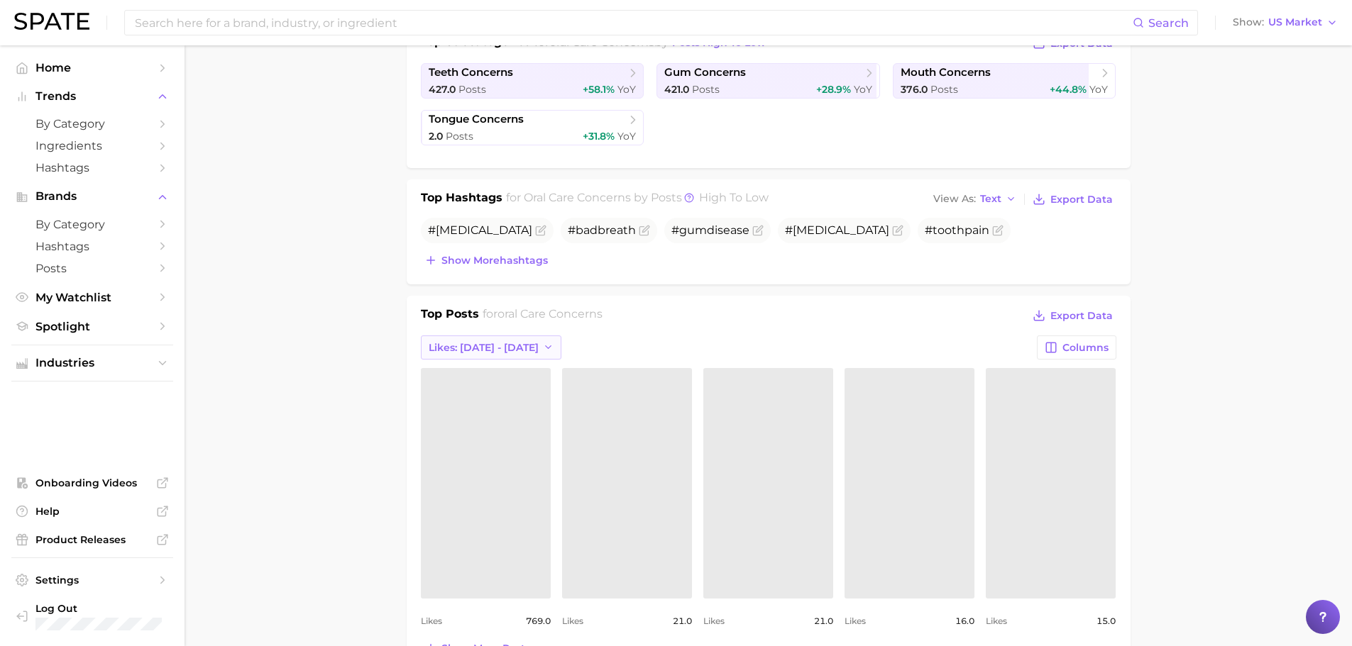
click at [503, 350] on span "Likes: Sep 21 - 28" at bounding box center [484, 348] width 110 height 12
click at [479, 398] on span "Likes: Sep 14 - 21" at bounding box center [483, 400] width 110 height 12
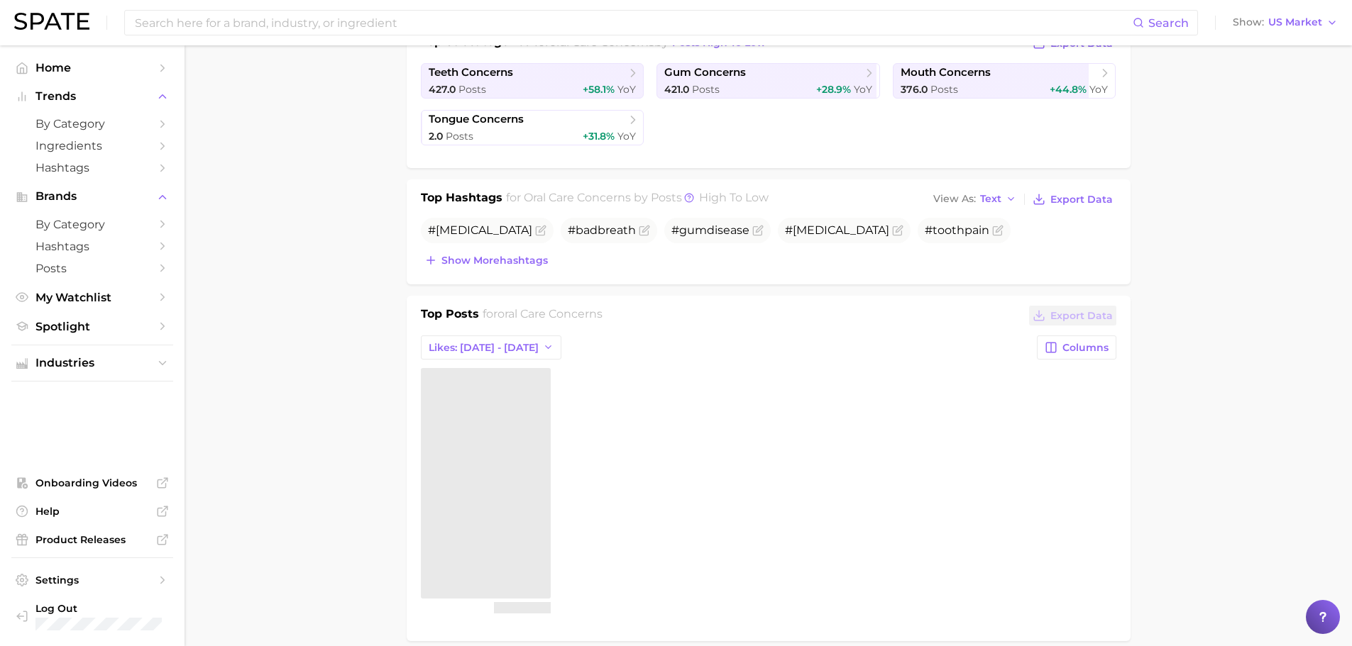
click at [330, 389] on main "1. oral care 2. oral care concerns 3. Subcategory Overview Google TikTok Instag…" at bounding box center [767, 636] width 1167 height 1890
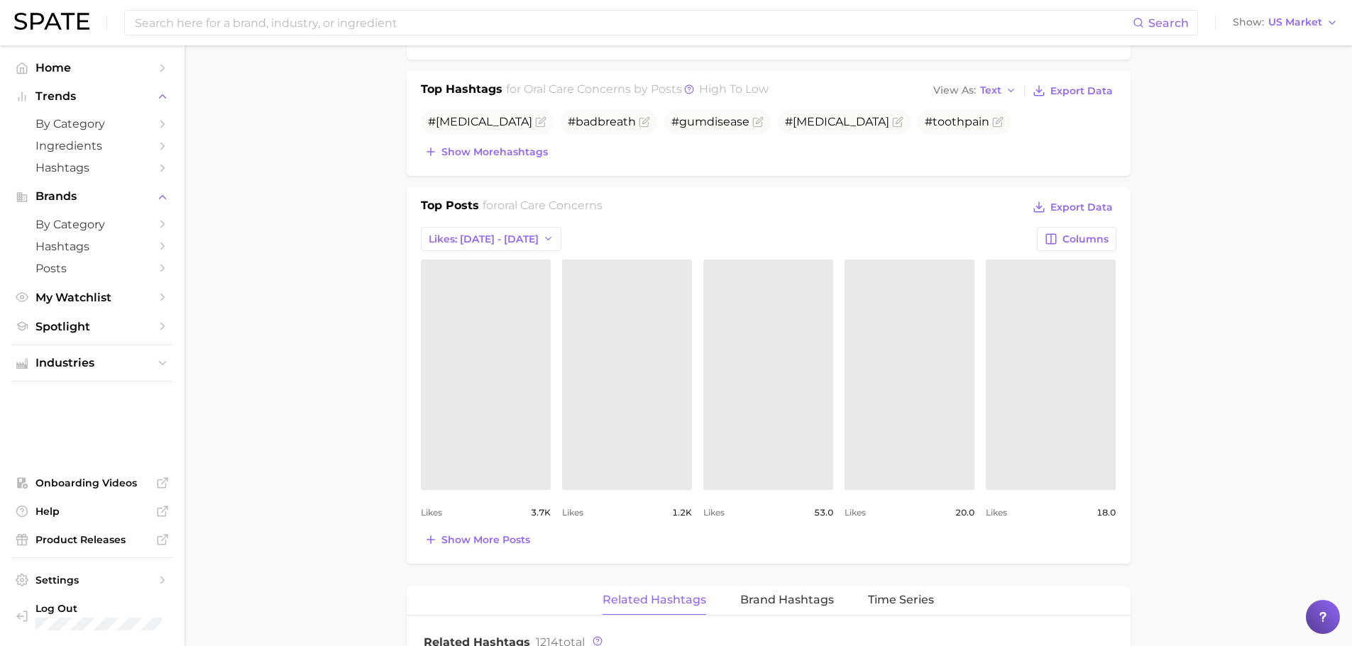
scroll to position [591, 0]
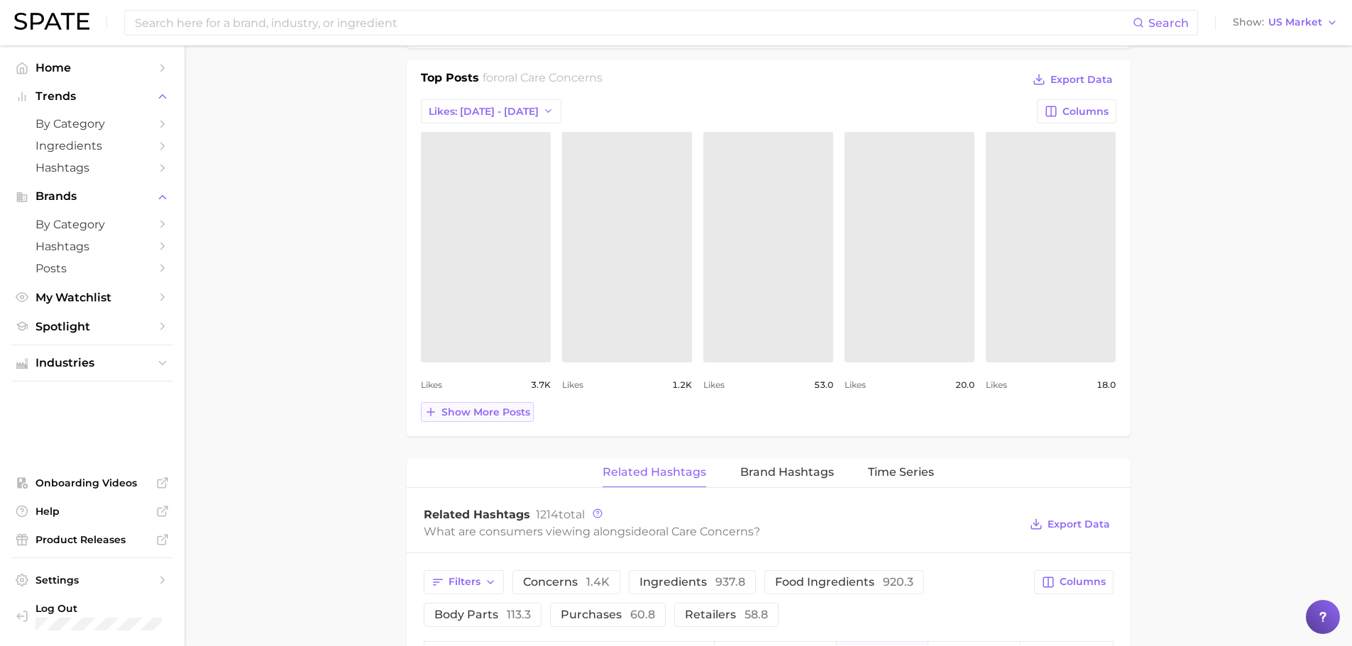
click at [452, 408] on span "Show more posts" at bounding box center [485, 413] width 89 height 12
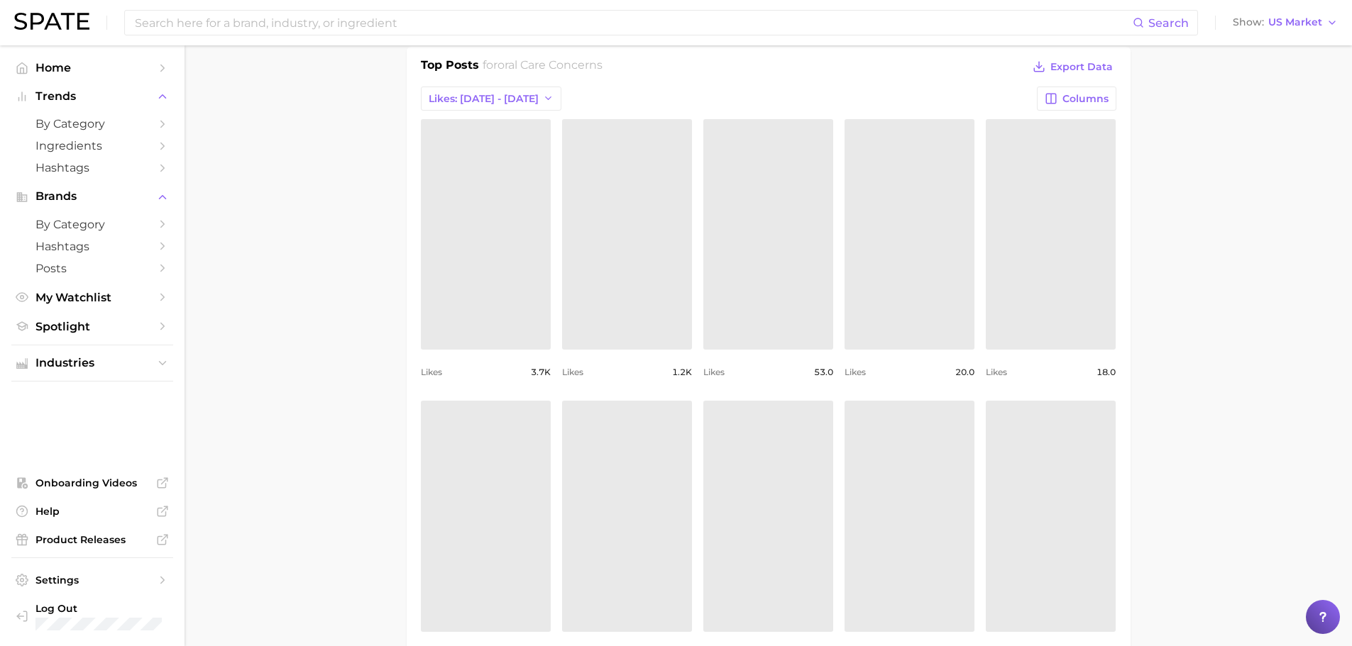
scroll to position [473, 0]
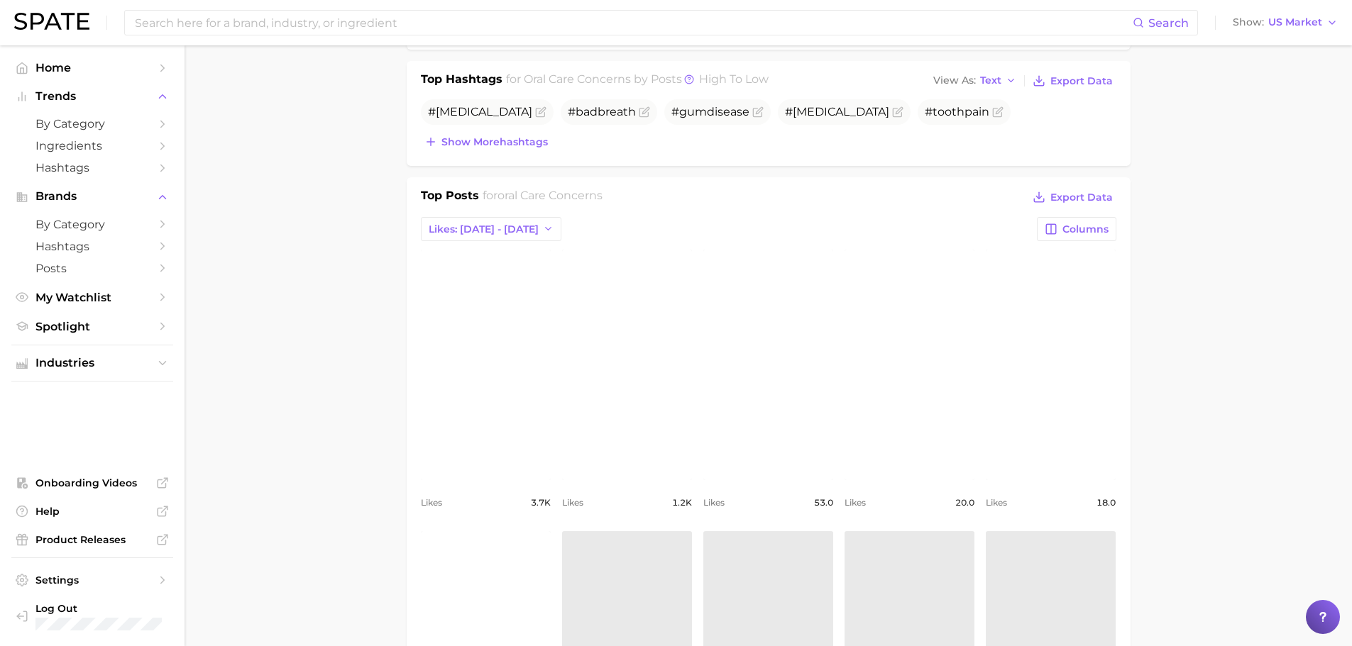
click at [461, 333] on link "view post on Instagram" at bounding box center [486, 365] width 130 height 231
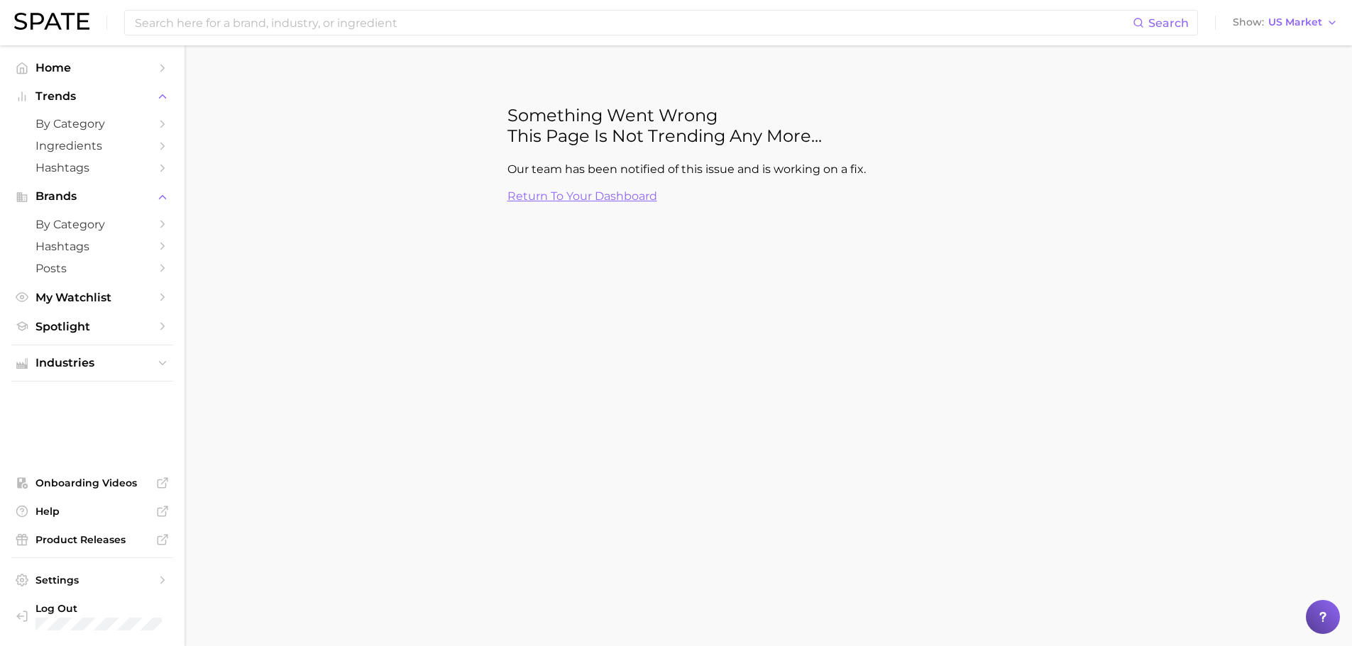
scroll to position [0, 0]
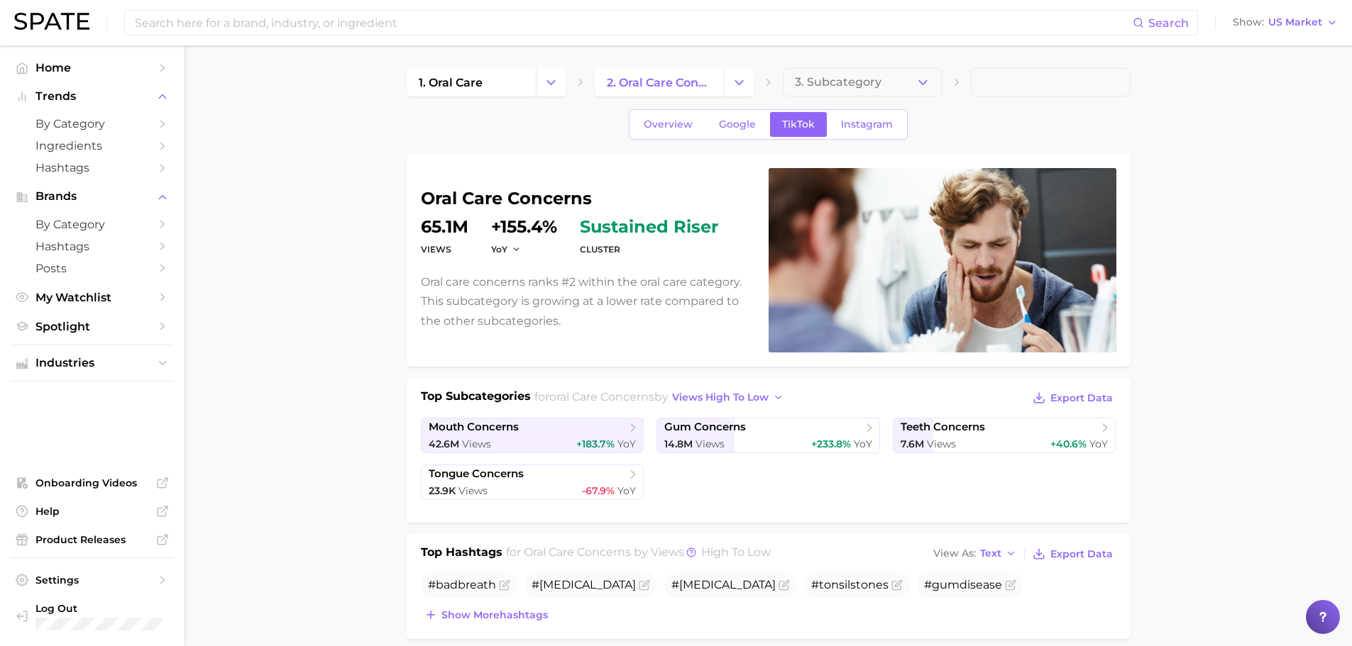
scroll to position [473, 0]
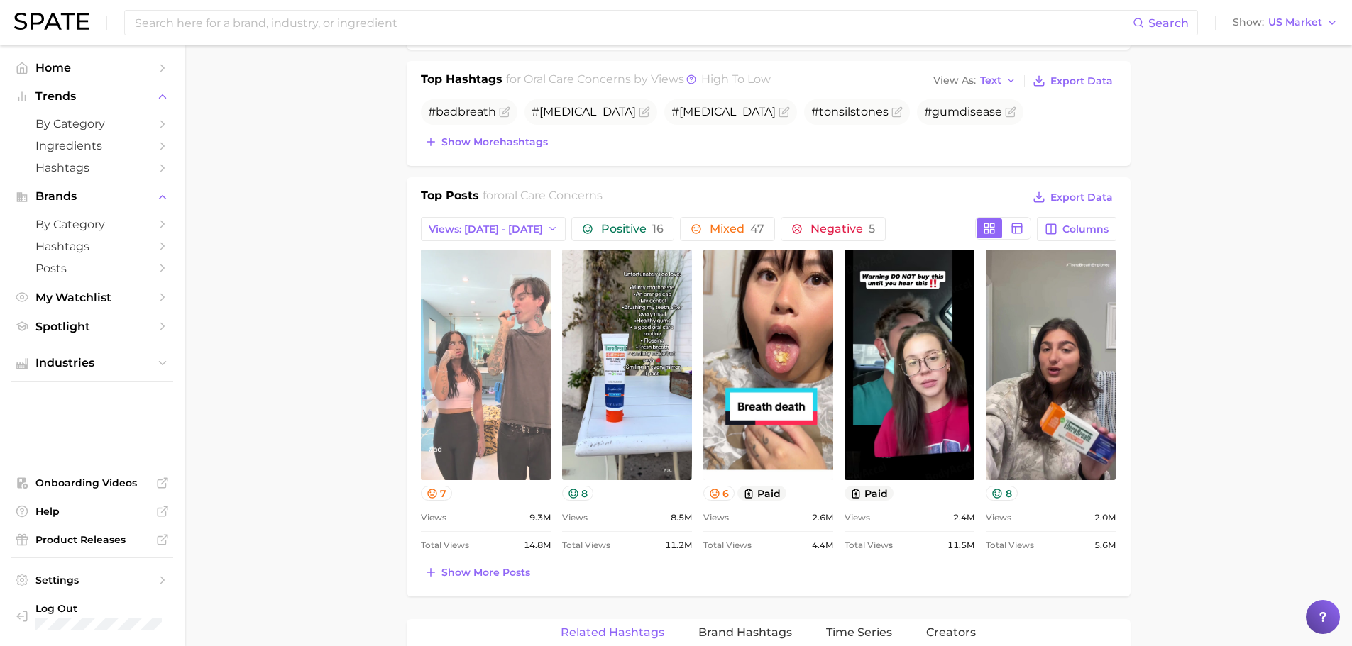
click at [479, 321] on link "view post on TikTok" at bounding box center [486, 365] width 130 height 231
click at [517, 402] on link "view post on TikTok" at bounding box center [486, 365] width 130 height 231
